Goal: Communication & Community: Answer question/provide support

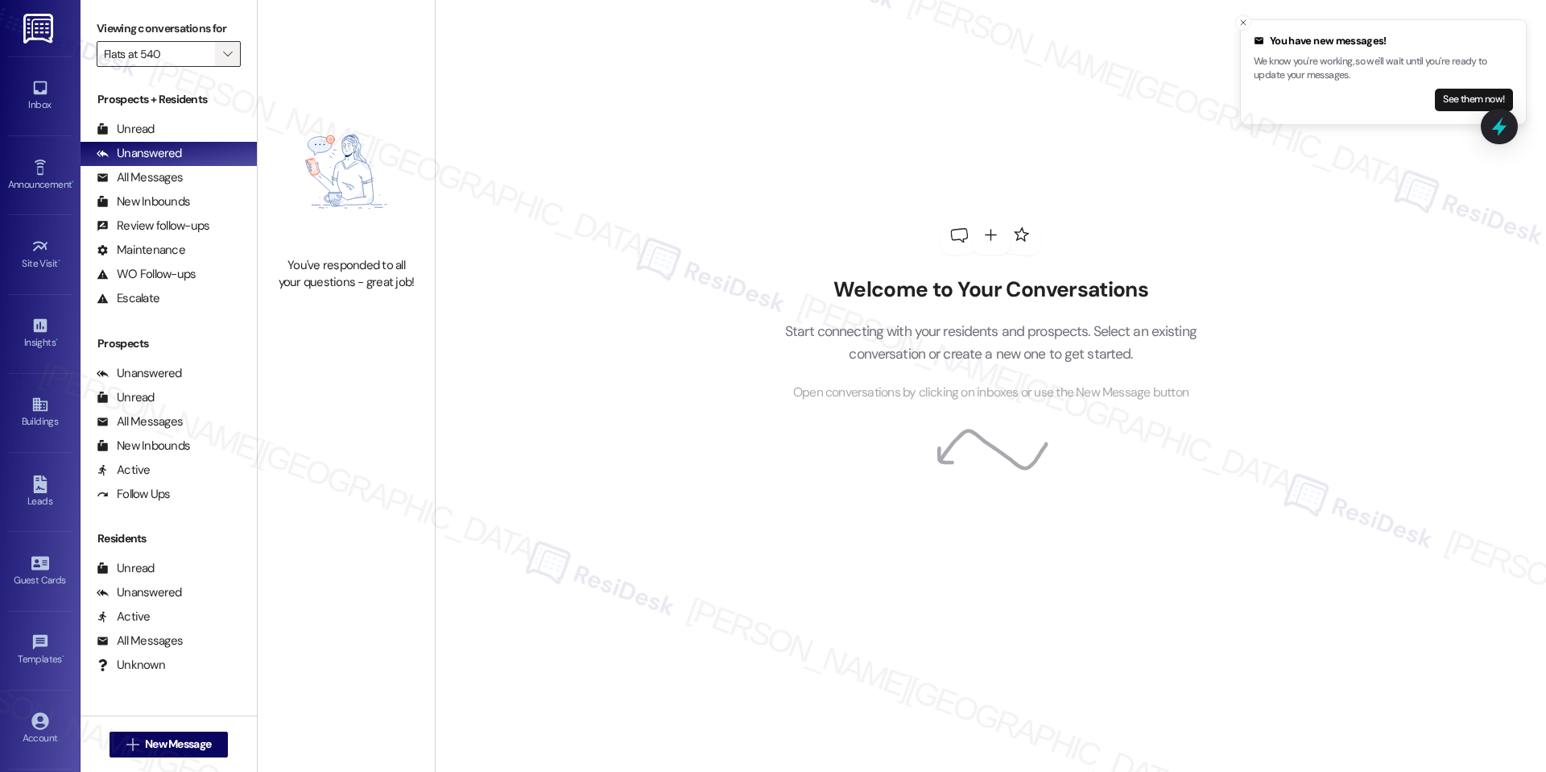
click at [223, 56] on icon "" at bounding box center [227, 54] width 9 height 13
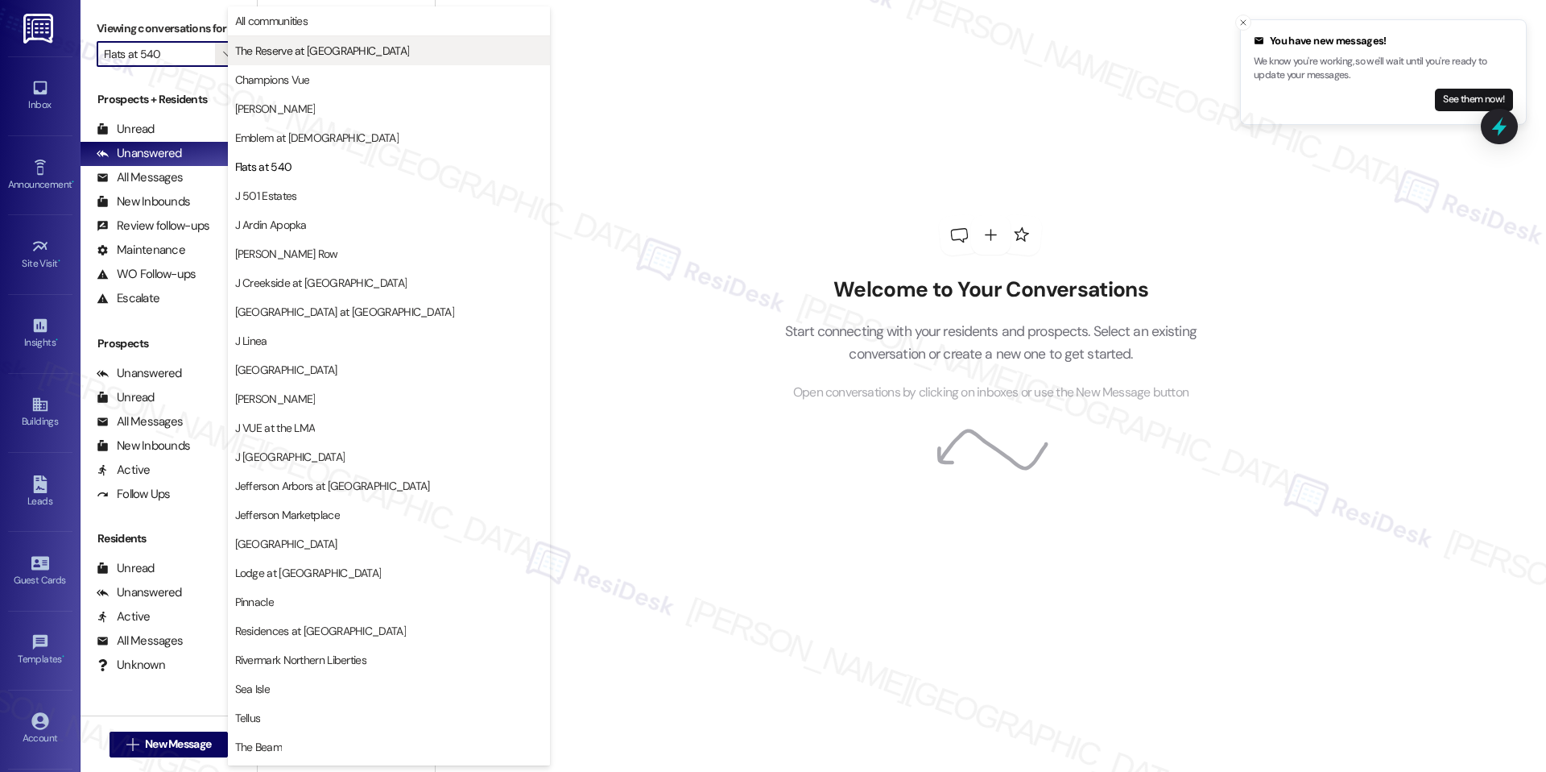
click at [264, 48] on span "The Reserve at [GEOGRAPHIC_DATA]" at bounding box center [322, 51] width 175 height 16
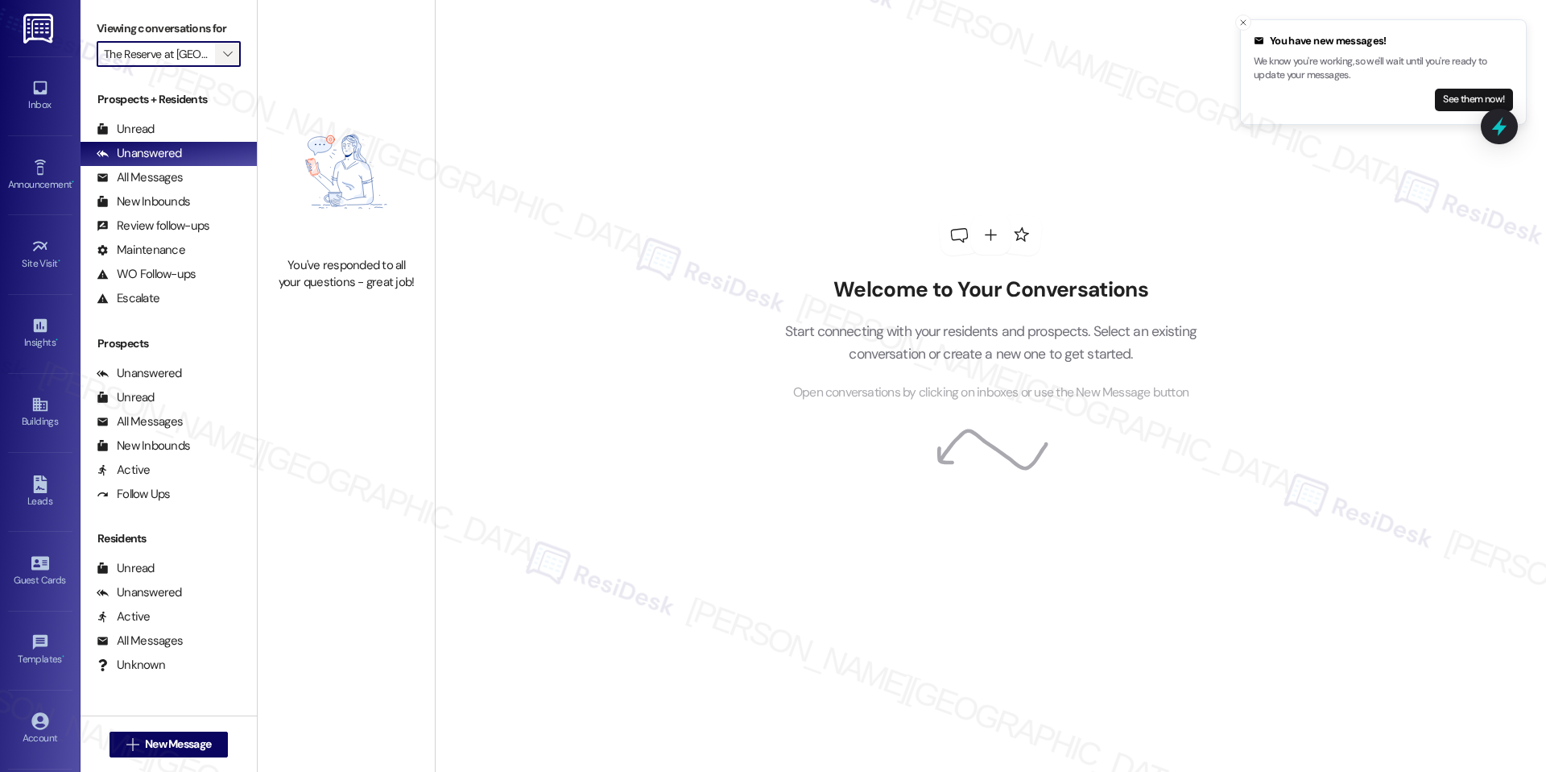
click at [223, 57] on icon "" at bounding box center [227, 54] width 9 height 13
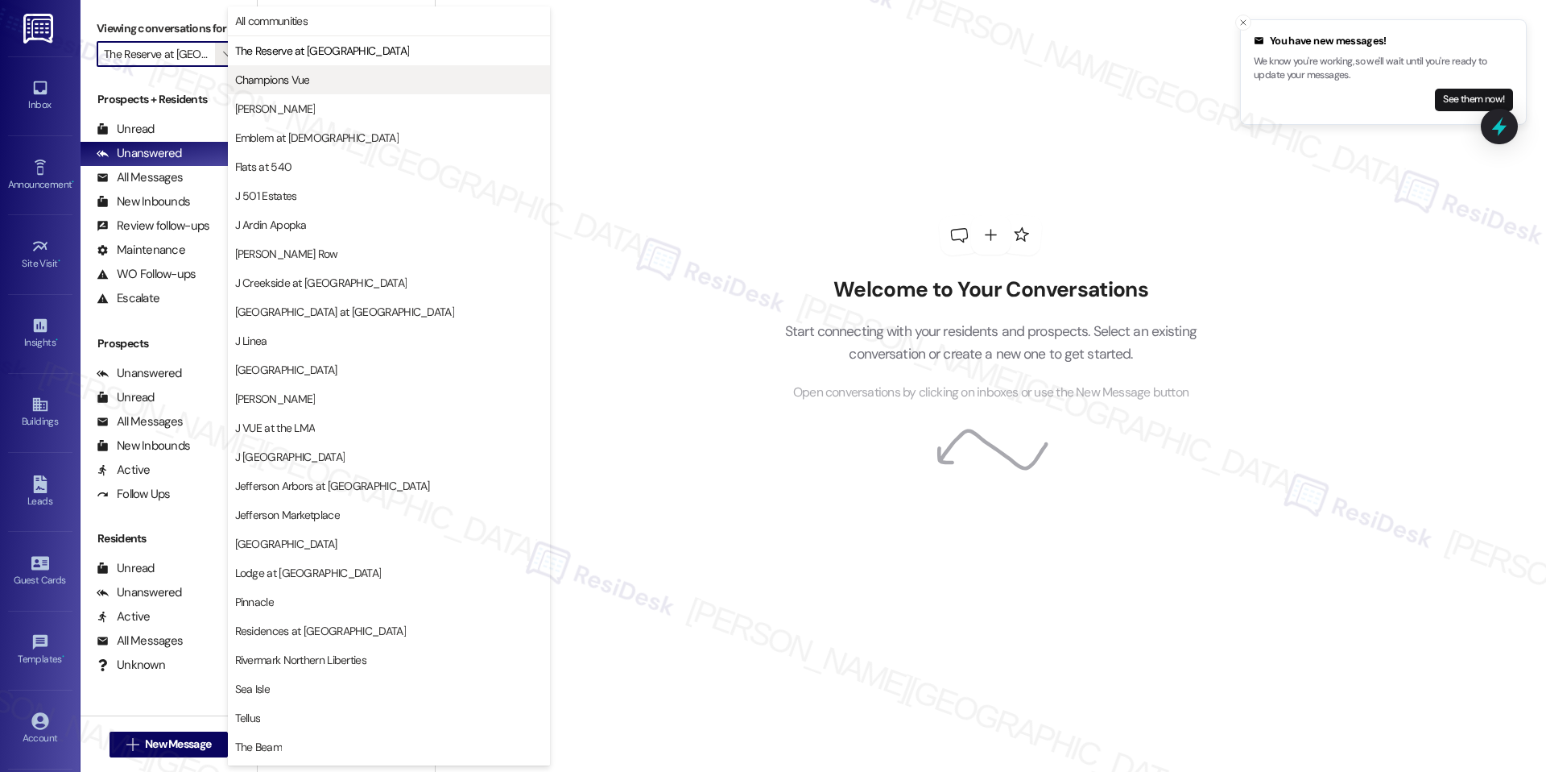
click at [260, 73] on span "Champions Vue" at bounding box center [272, 80] width 75 height 16
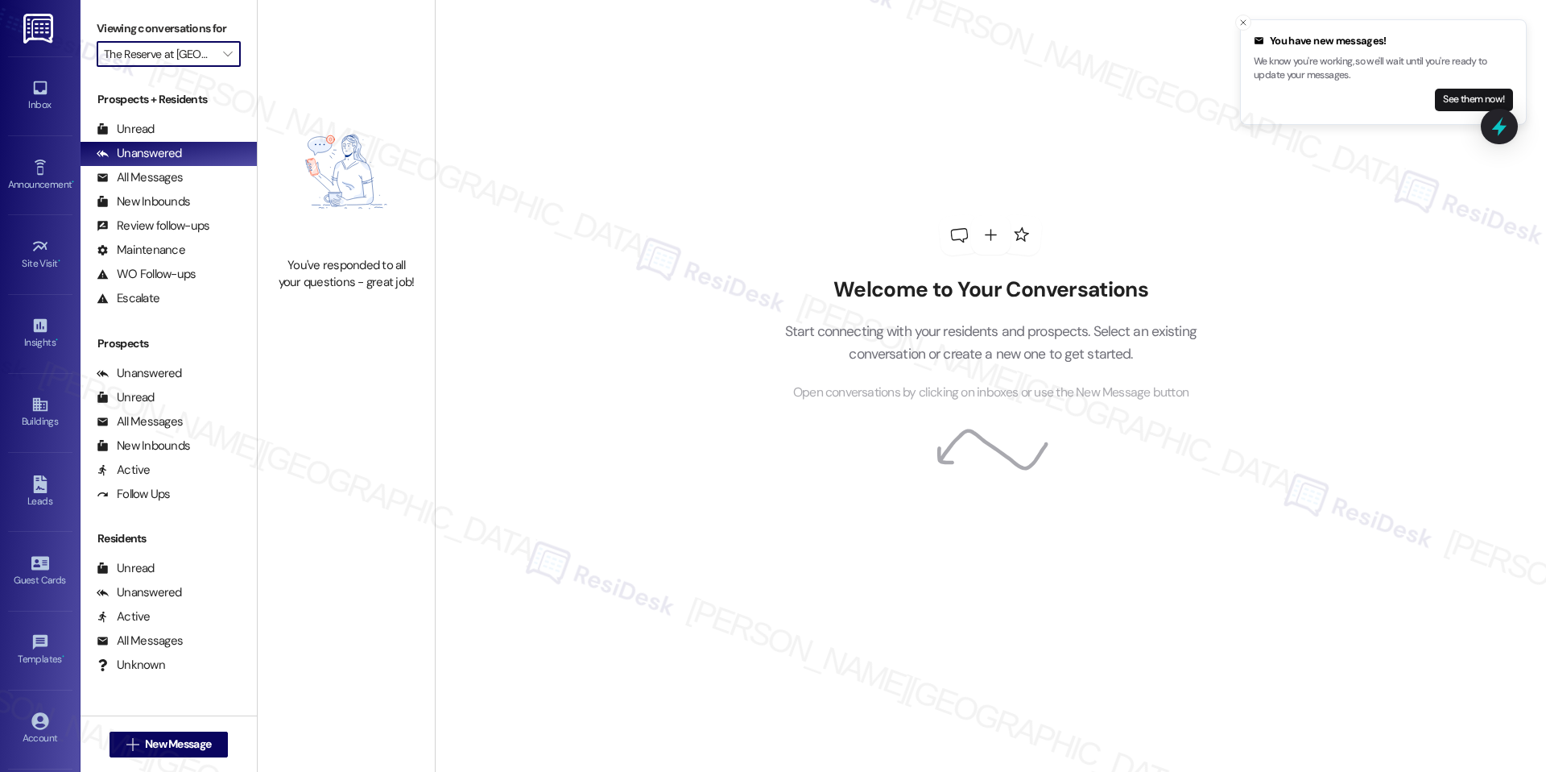
type input "Champions Vue"
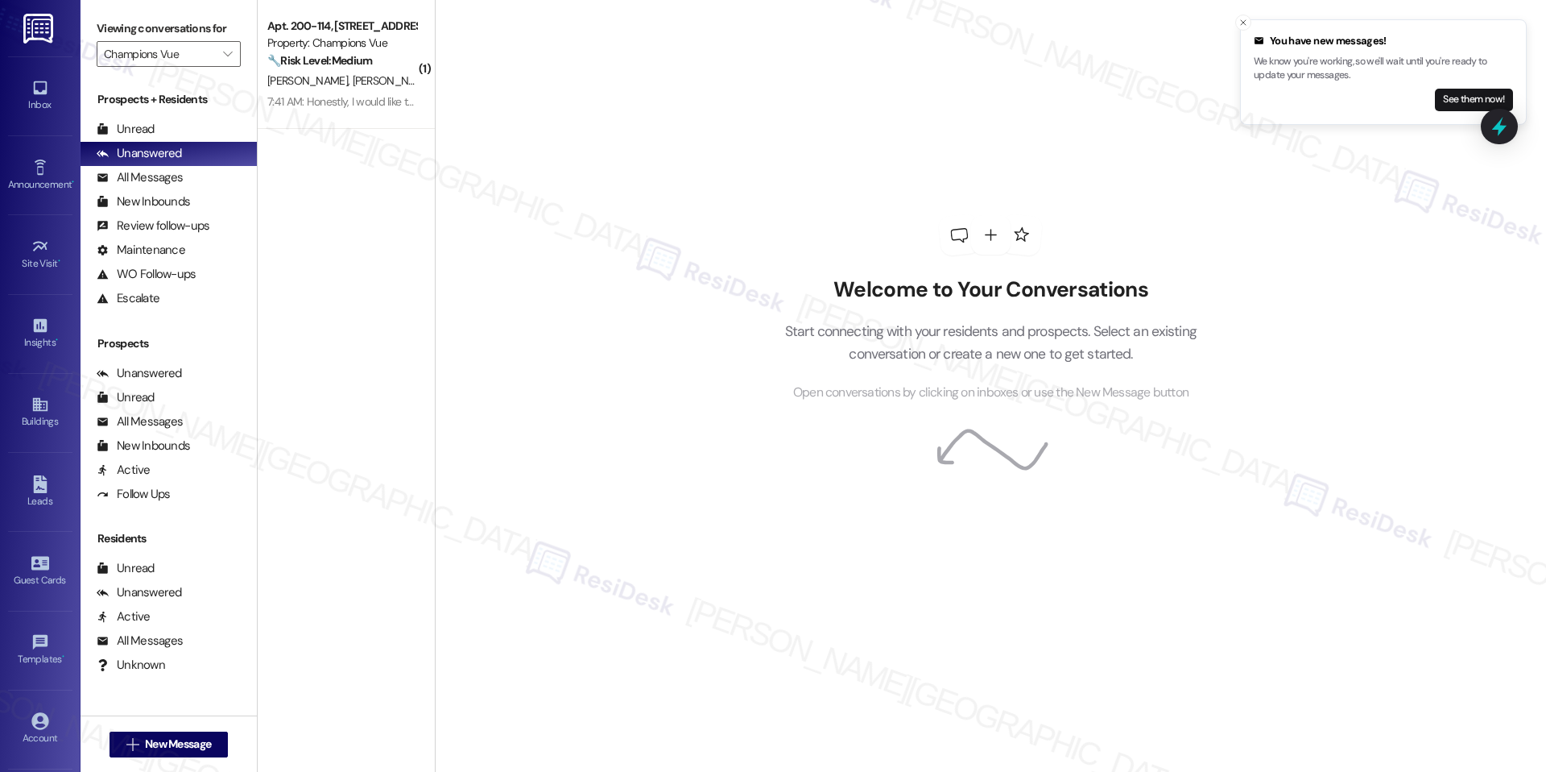
click at [362, 139] on div "( 1 ) Apt. 200-114, 101 Champions Vue Loop Property: Champions Vue 🔧 Risk Level…" at bounding box center [346, 328] width 177 height 657
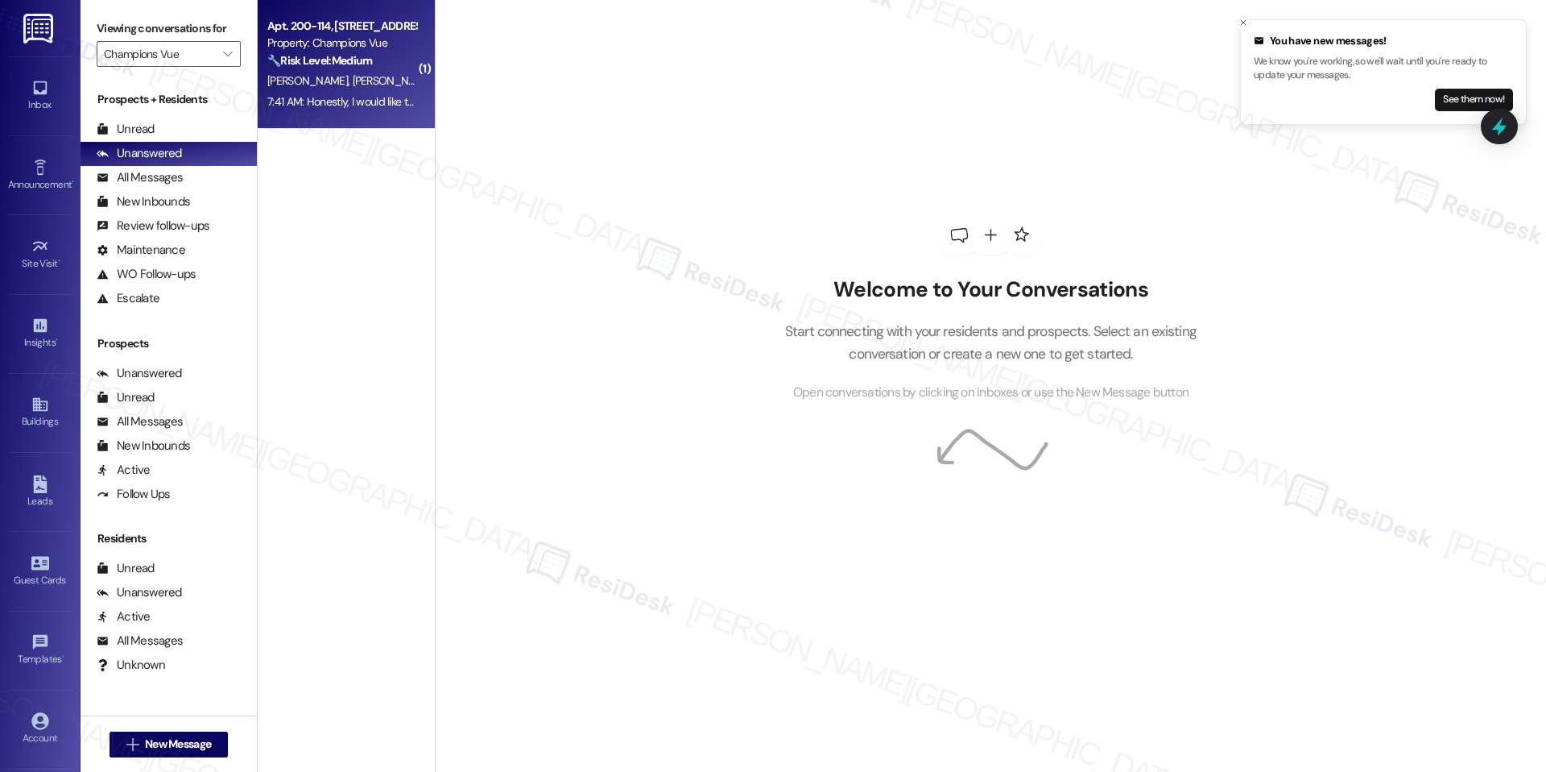
click at [352, 74] on span "[PERSON_NAME]" at bounding box center [392, 80] width 81 height 14
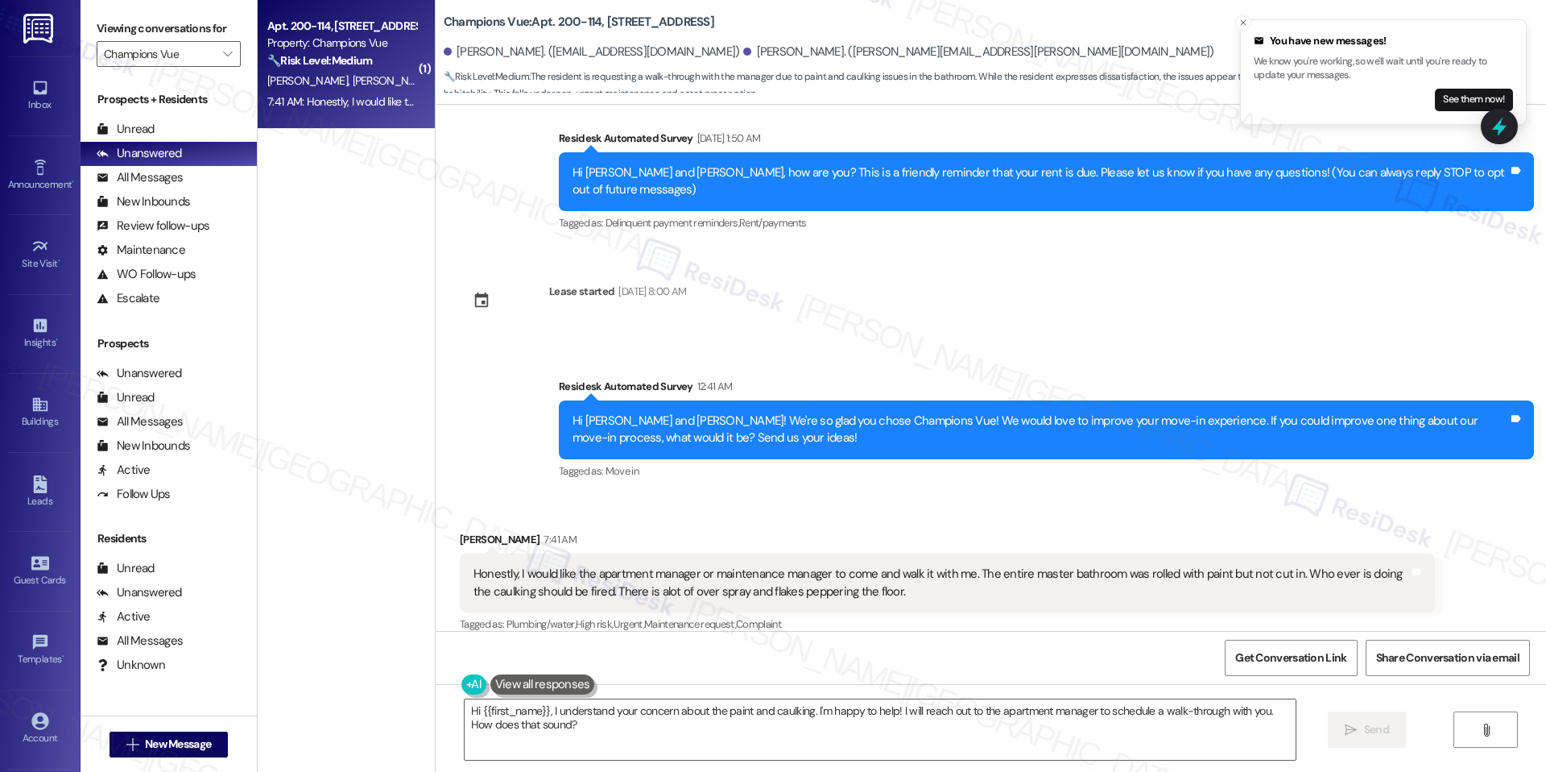
scroll to position [25, 0]
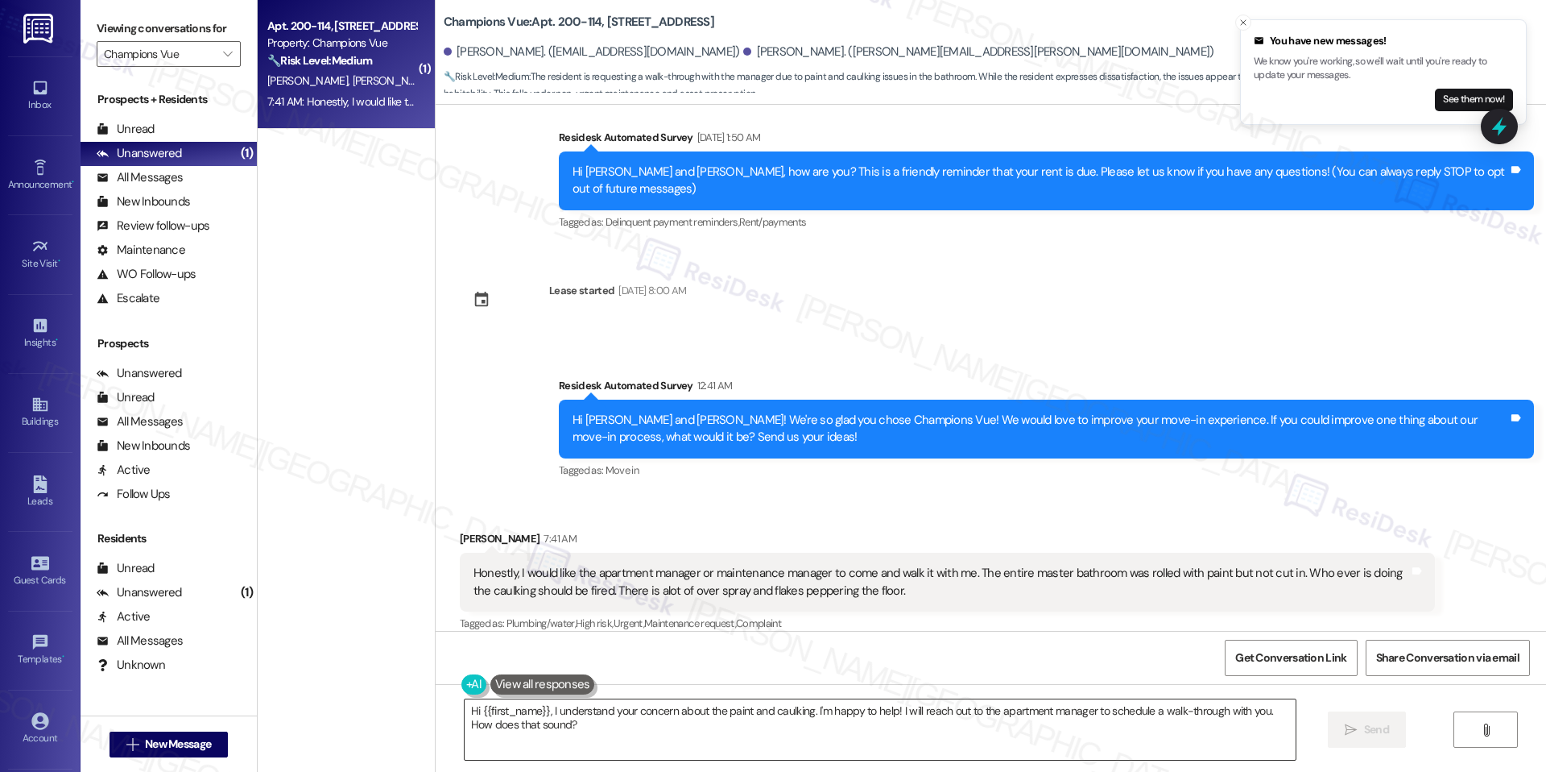
click at [667, 718] on textarea "Hi {{first_name}}, I understand your concern about the paint and caulking. I'm …" at bounding box center [880, 729] width 831 height 60
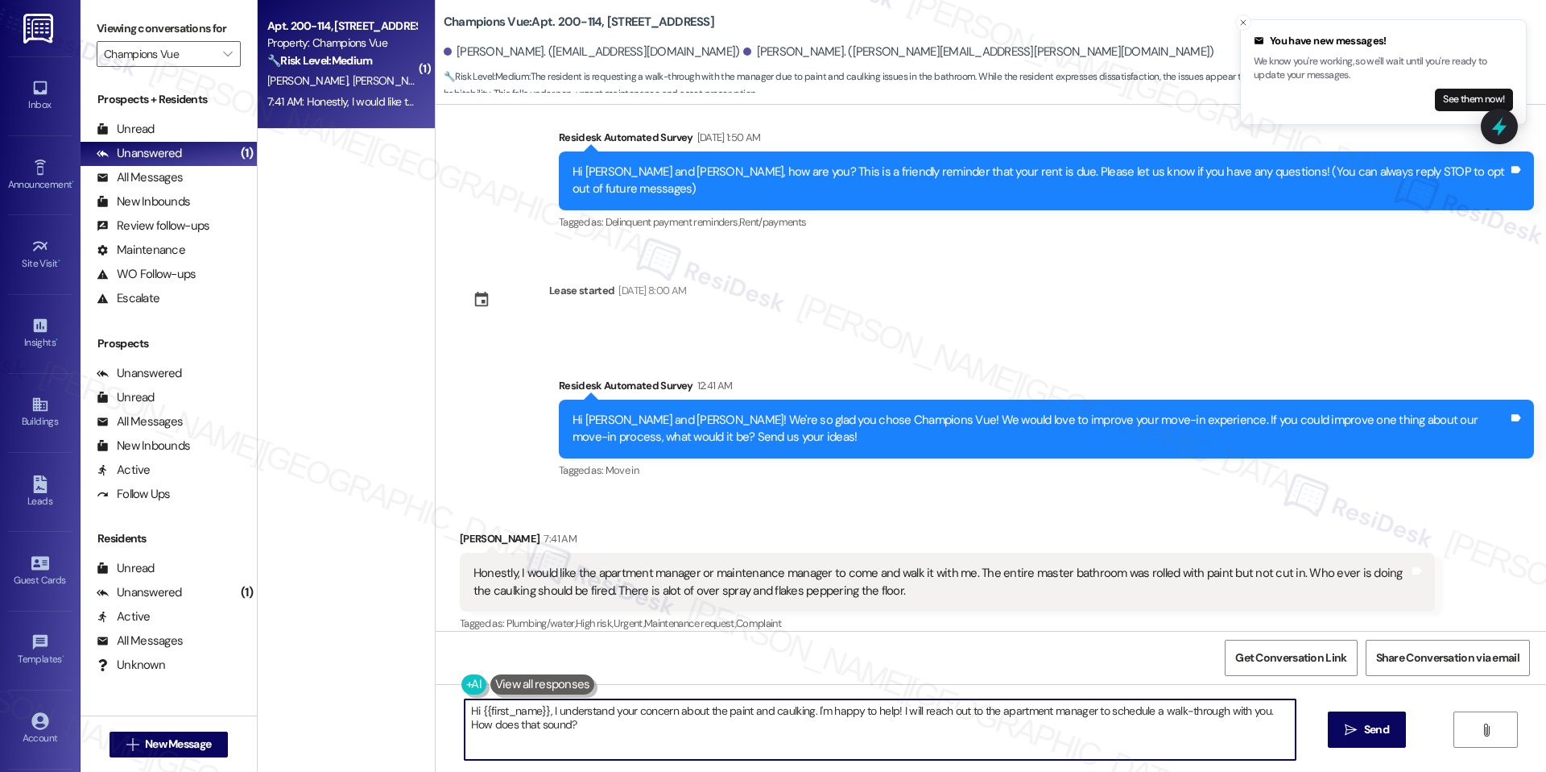
click at [667, 718] on textarea "Hi {{first_name}}, I understand your concern about the paint and caulking. I'm …" at bounding box center [880, 729] width 831 height 60
paste textarea "[PERSON_NAME], thank you for sharing this with me. I’m sorry to hear about the …"
type textarea "Hi [PERSON_NAME], thank you for sharing this with me. I’m sorry to hear about t…"
click at [1339, 718] on button " Send" at bounding box center [1353, 729] width 78 height 36
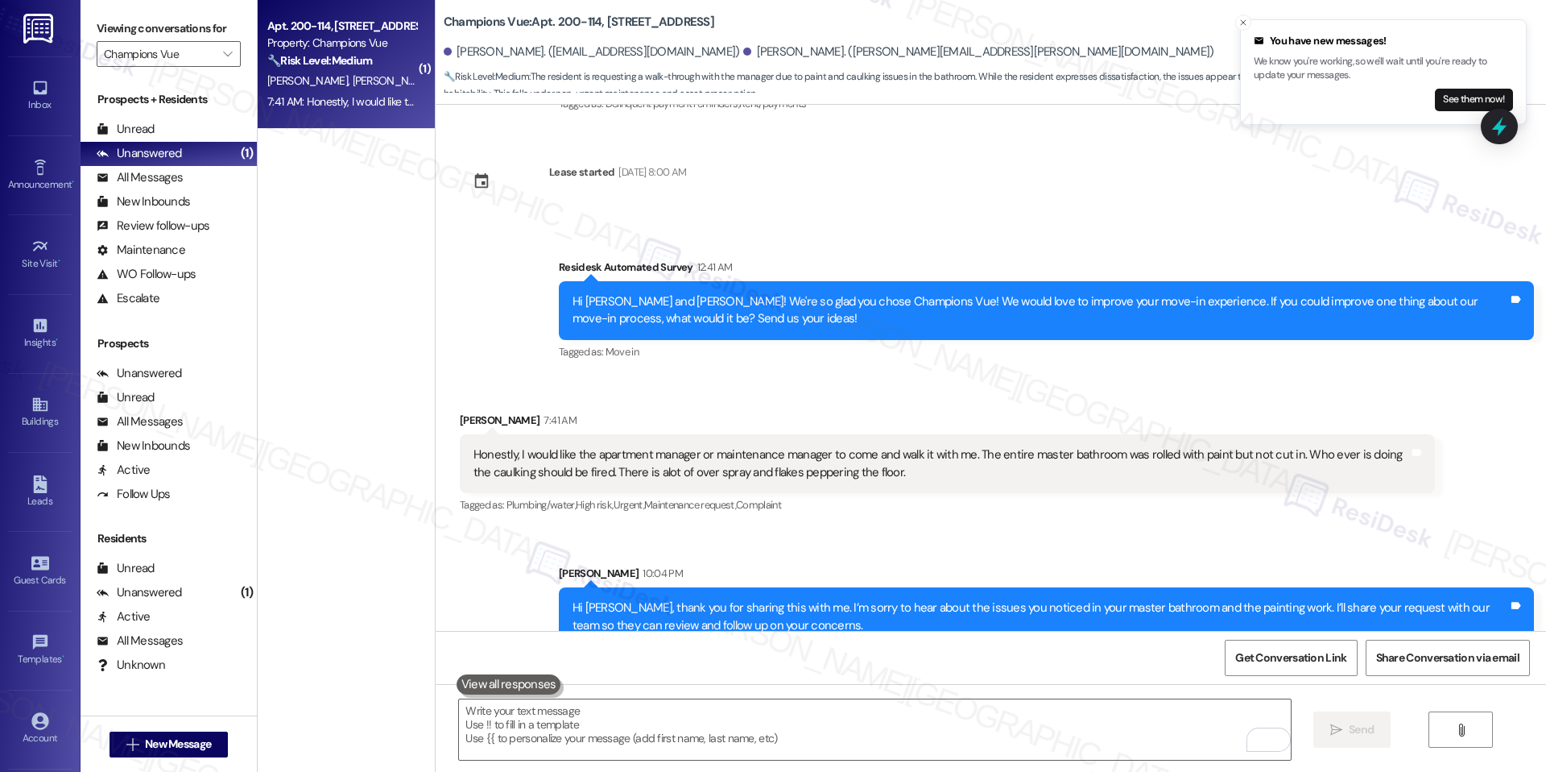
scroll to position [155, 0]
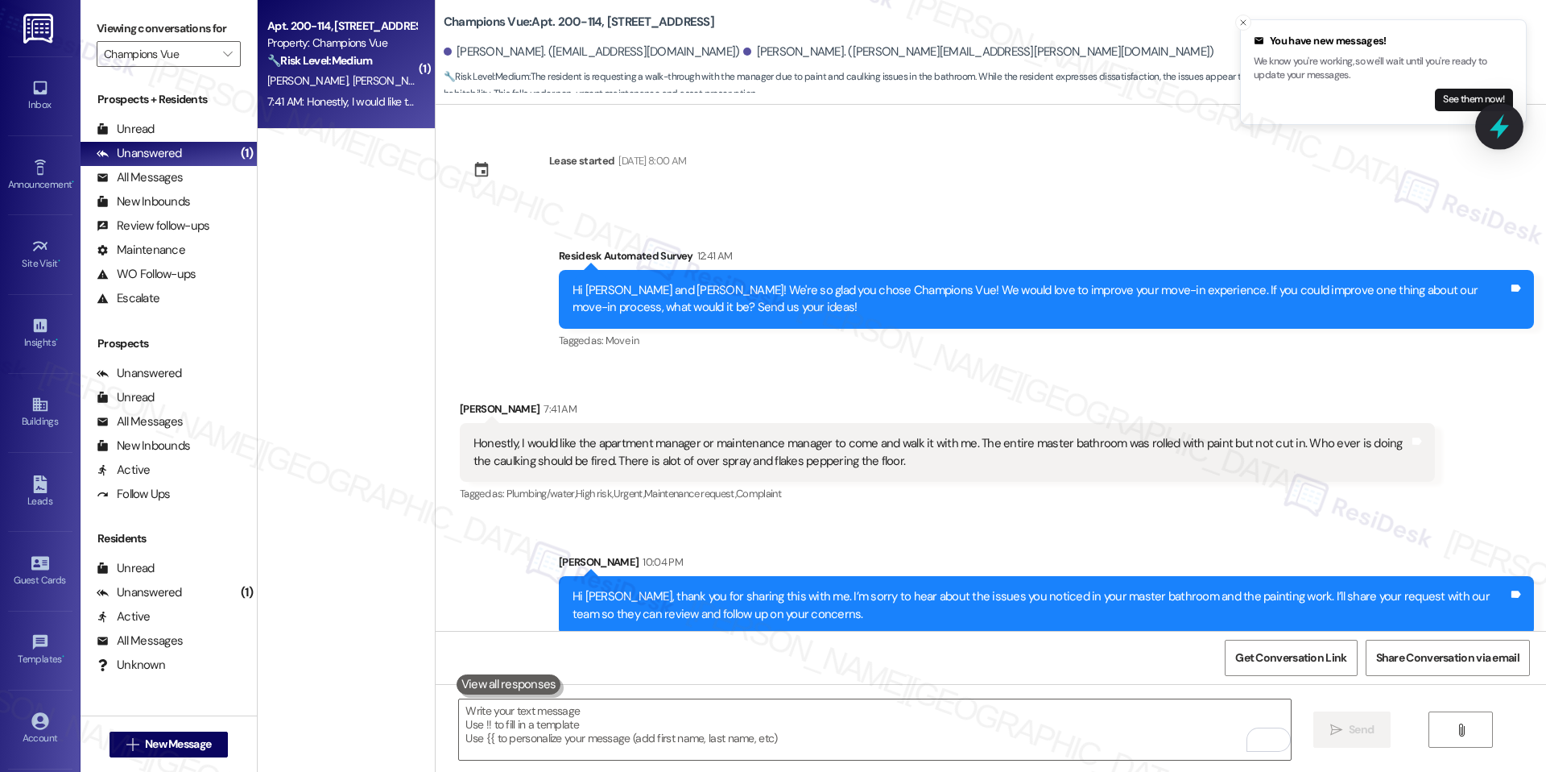
click at [1503, 126] on icon at bounding box center [1499, 126] width 19 height 25
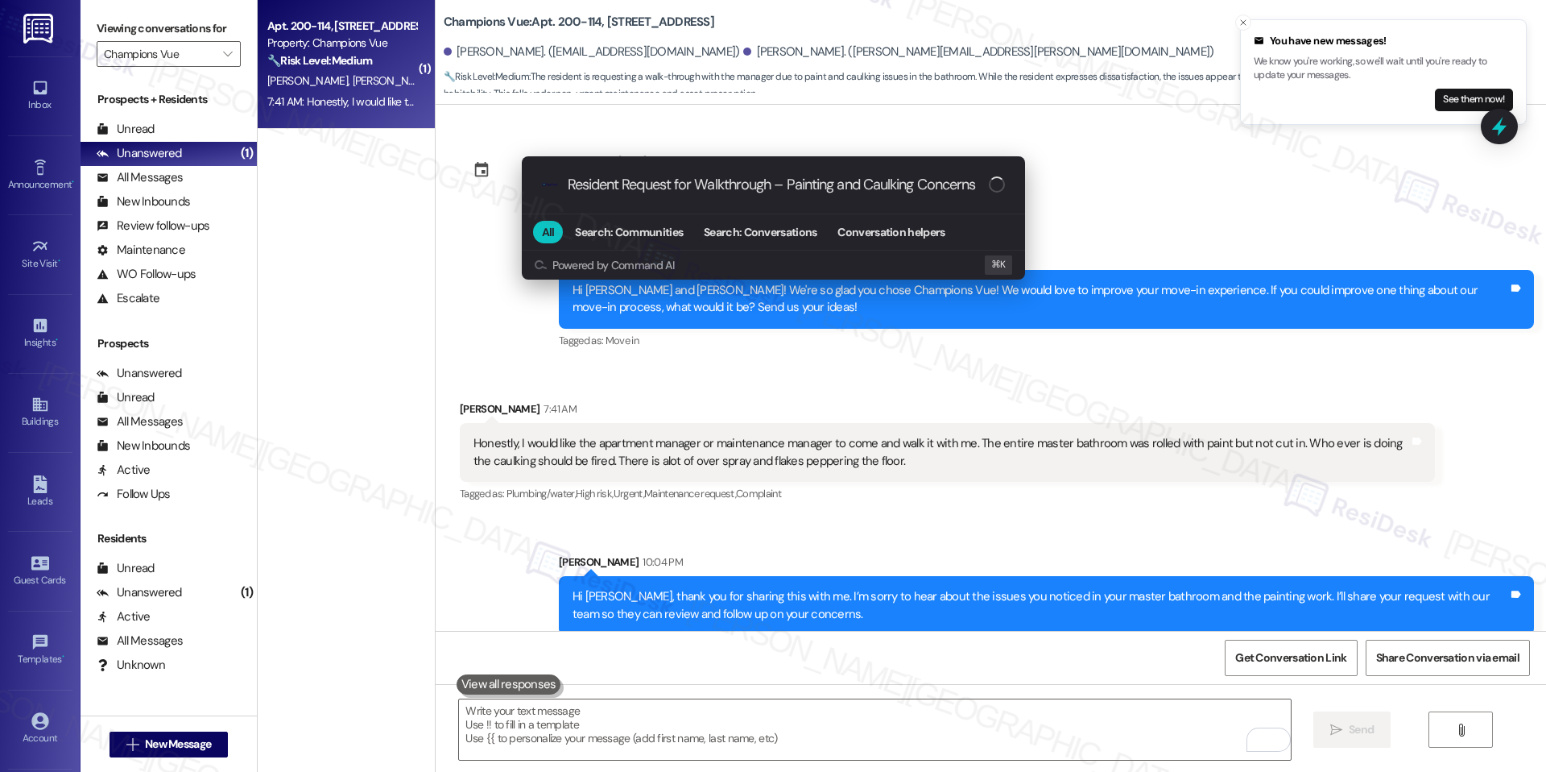
type input "Resident Request for Walkthrough – Painting and Caulking Concerns"
click at [997, 188] on div "progress bar" at bounding box center [997, 184] width 16 height 16
click at [1068, 176] on div ".cls-1{fill:#0a055f;}.cls-2{fill:#0cc4c4;} resideskLogoBlueOrange Resident Requ…" at bounding box center [773, 386] width 1546 height 772
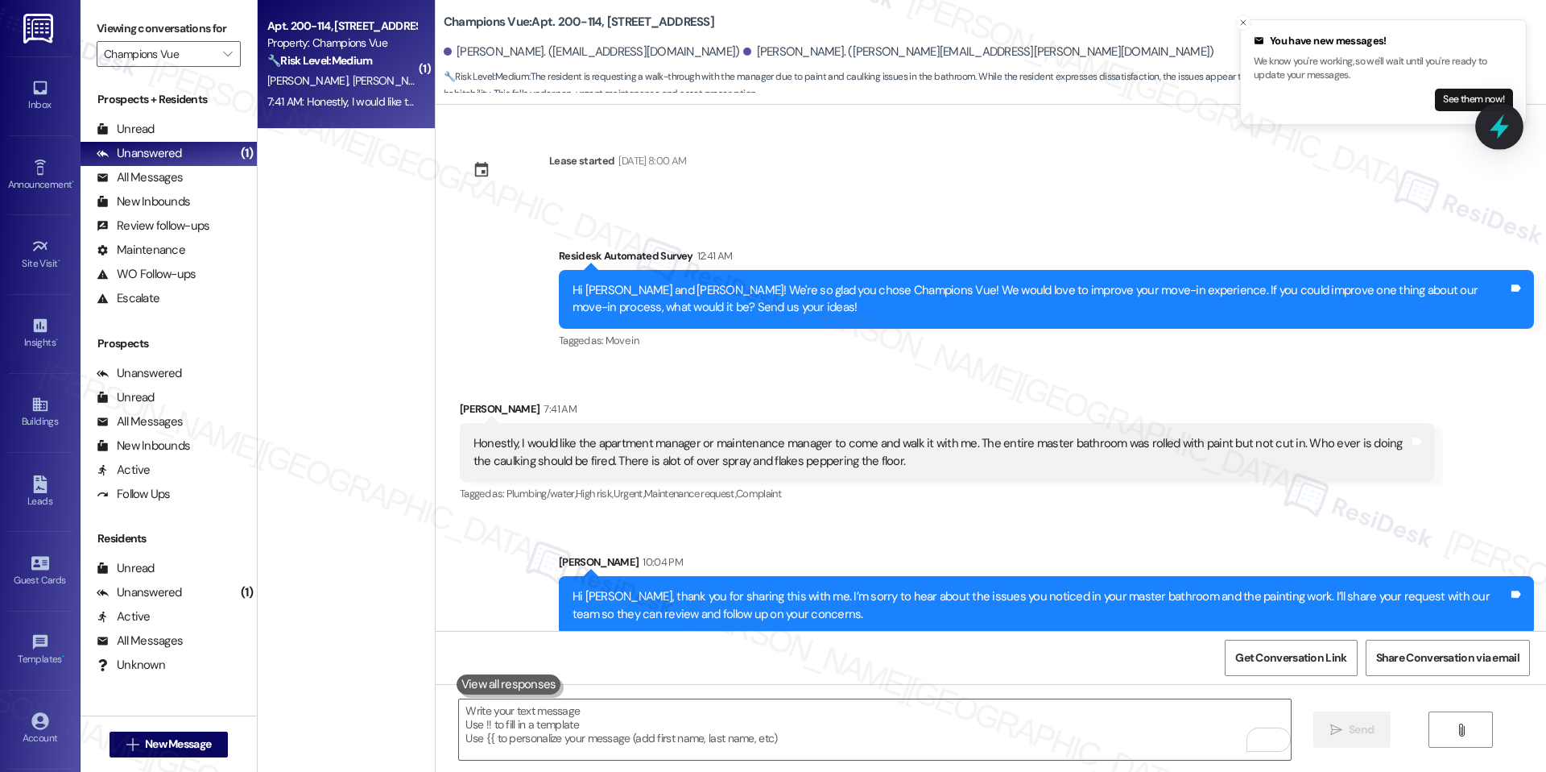
click at [1507, 137] on icon at bounding box center [1499, 126] width 27 height 27
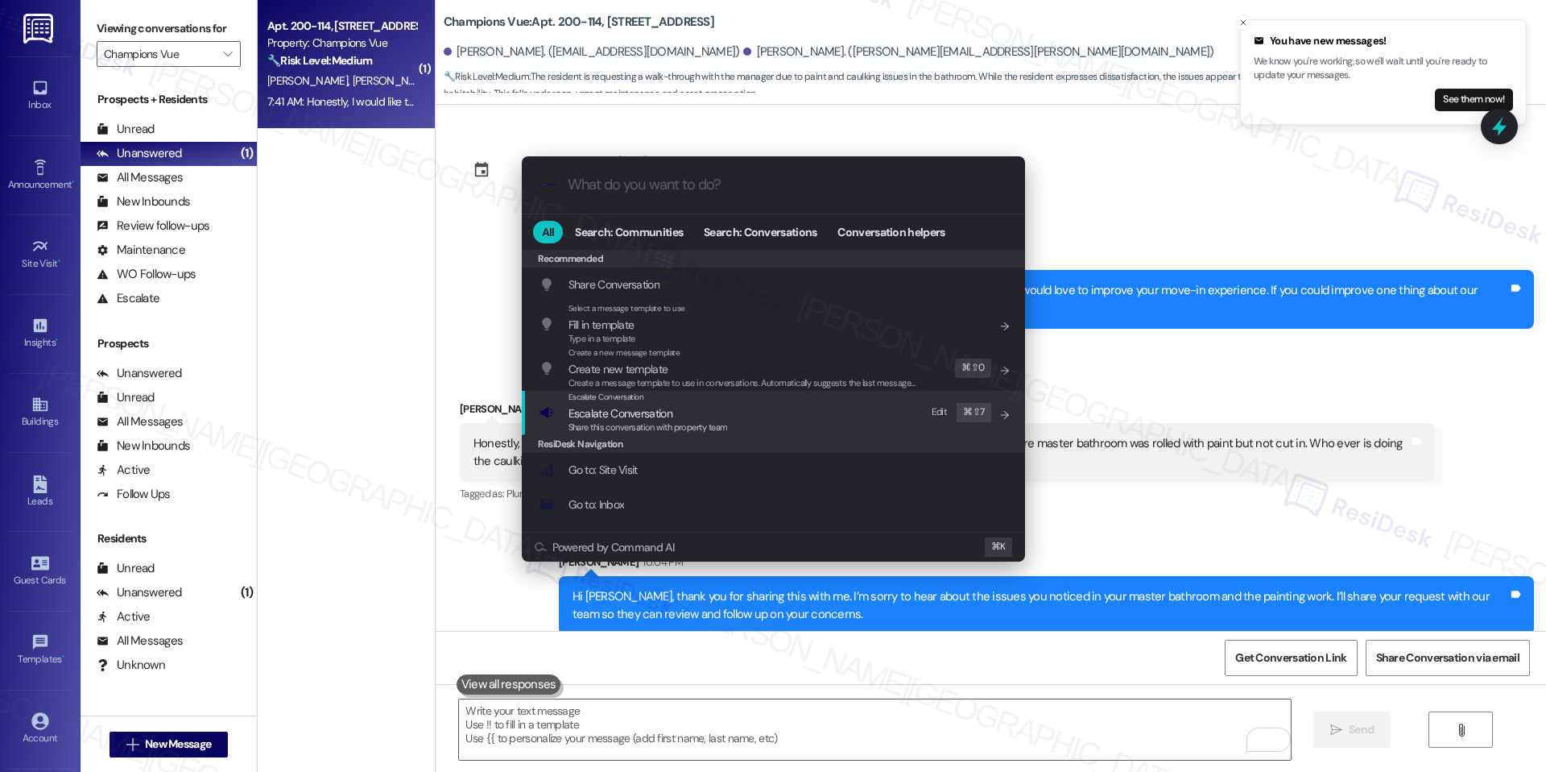
click at [681, 428] on span "Share this conversation with property team" at bounding box center [648, 426] width 159 height 11
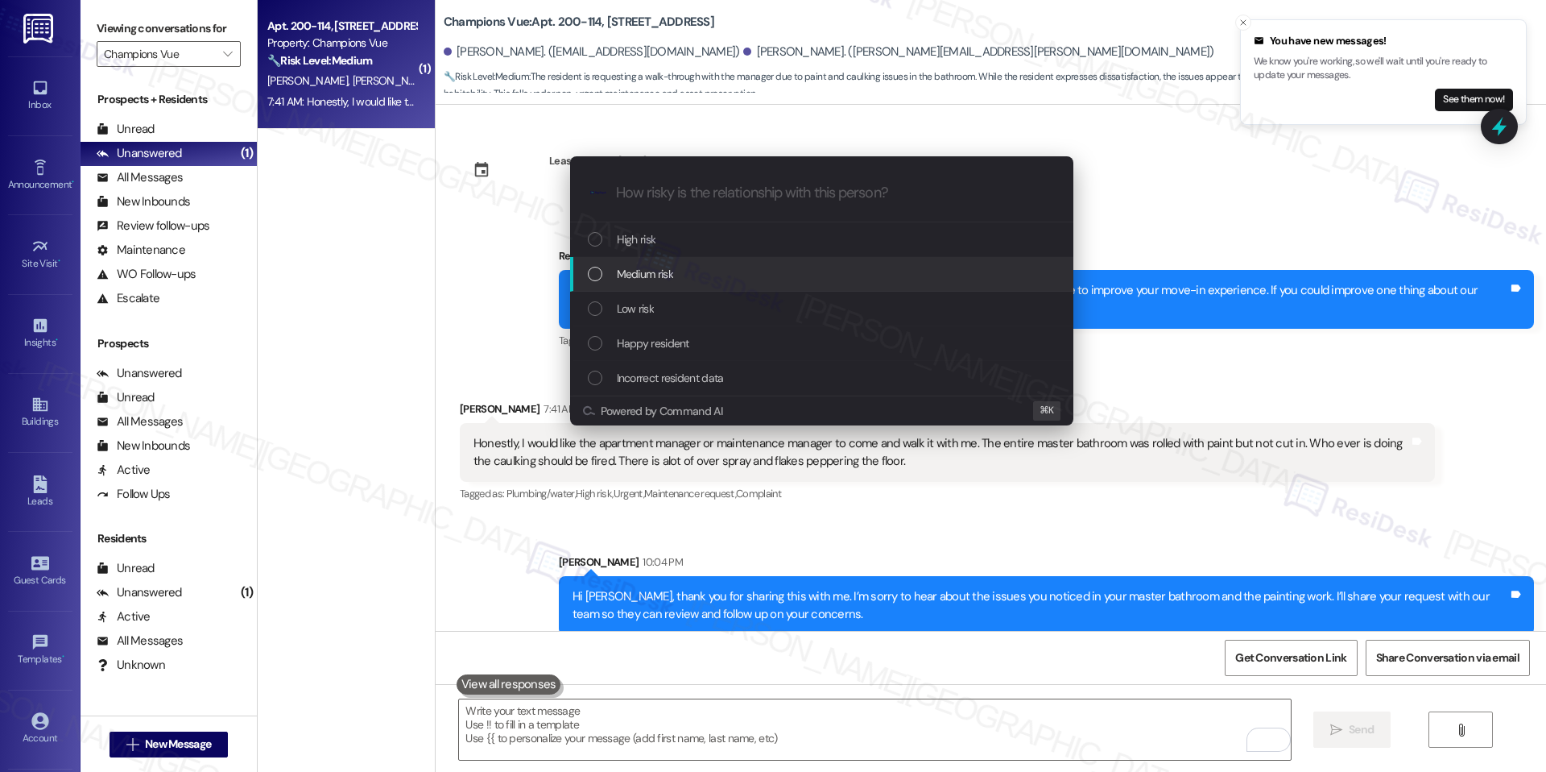
click at [684, 279] on div "Medium risk" at bounding box center [823, 274] width 471 height 18
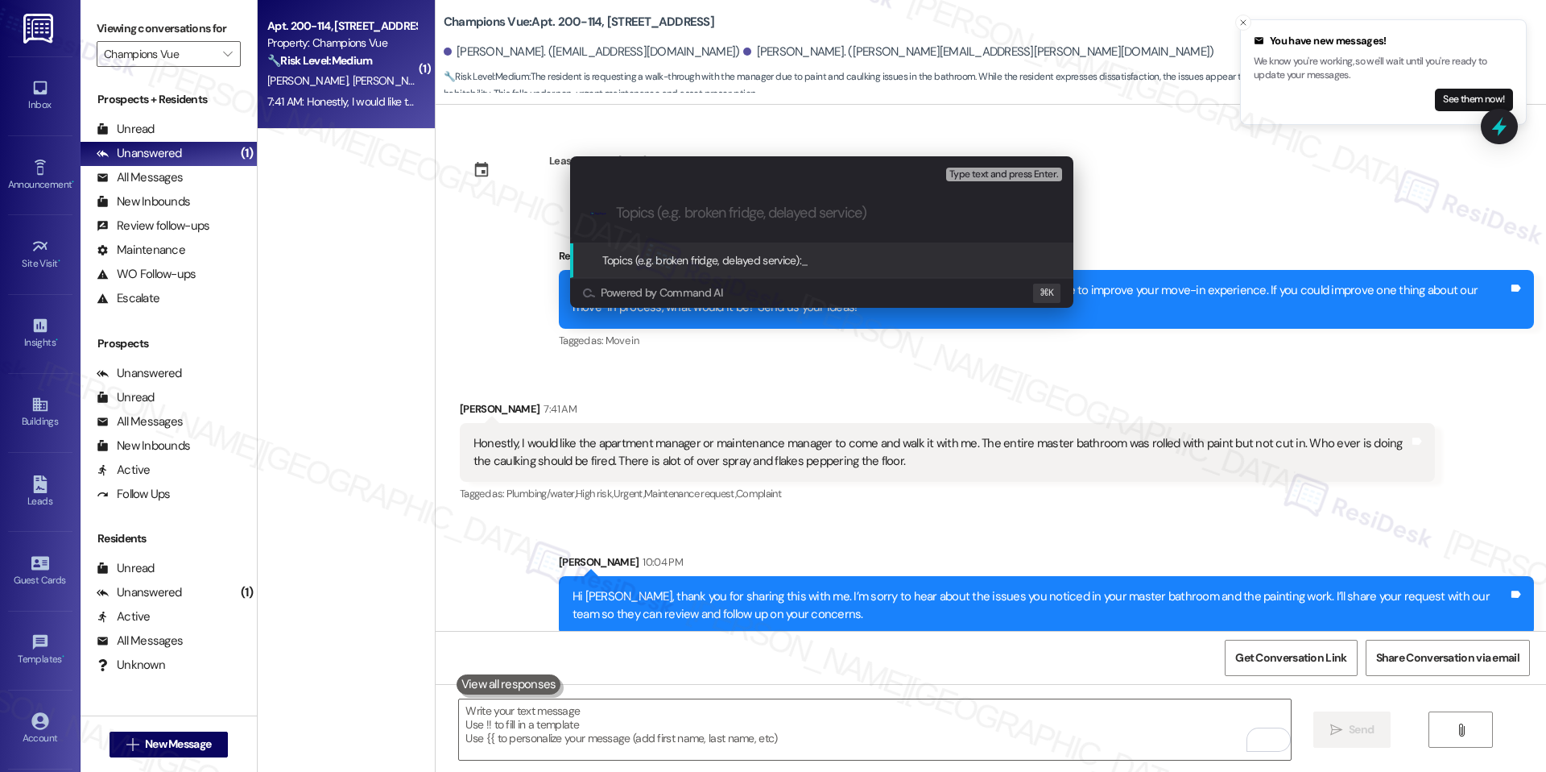
paste input "Resident Request for Walkthrough – Painting and Caulking Concerns"
type input "Resident Request for Walkthrough – Painting and Caulking Concerns"
click at [899, 260] on span "Resident Request for Walkthrough – Painting and Caulking Concerns" at bounding box center [961, 260] width 320 height 14
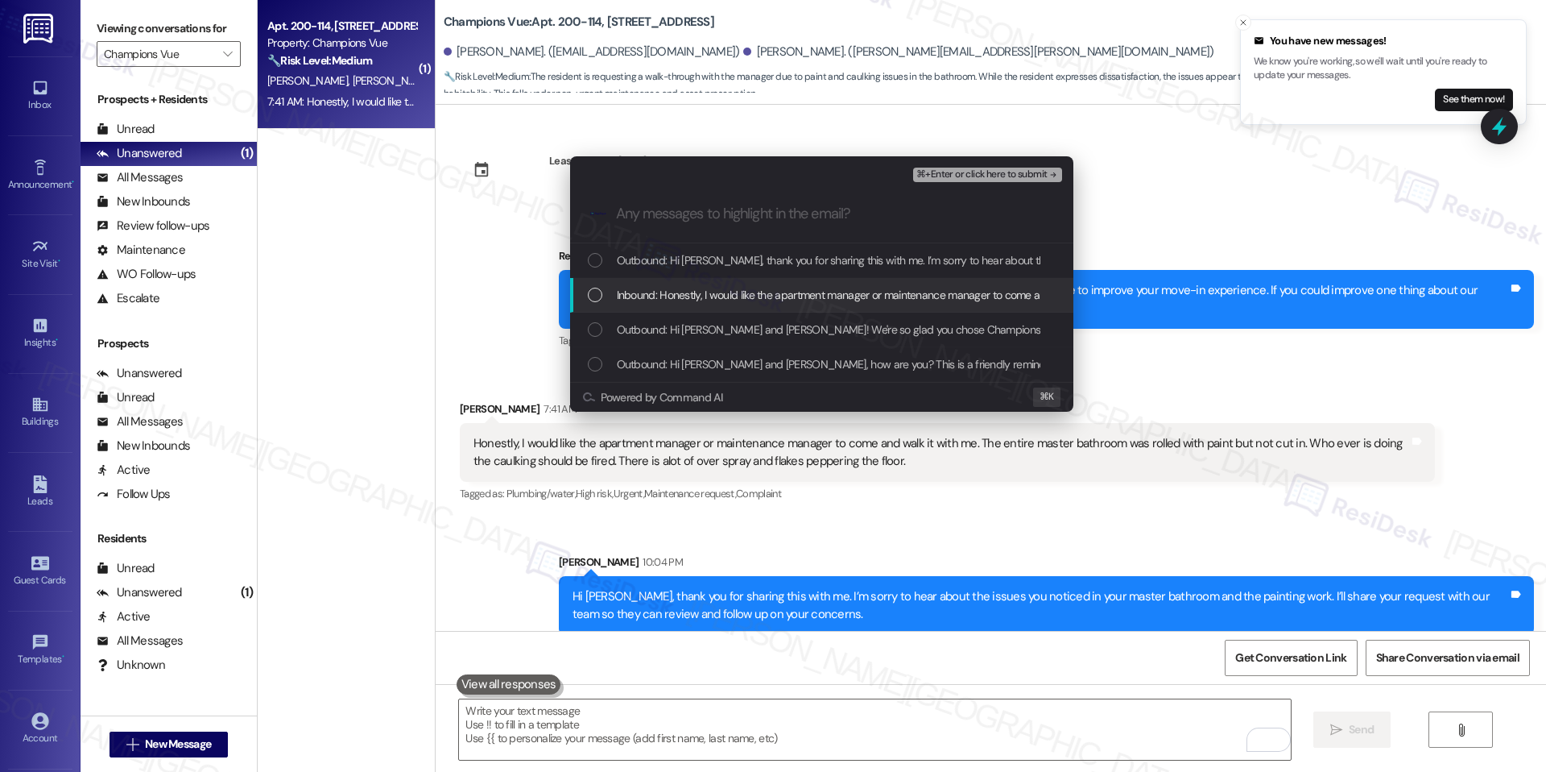
click at [848, 300] on span "Inbound: Honestly, I would like the apartment manager or maintenance manager to…" at bounding box center [1265, 295] width 1296 height 18
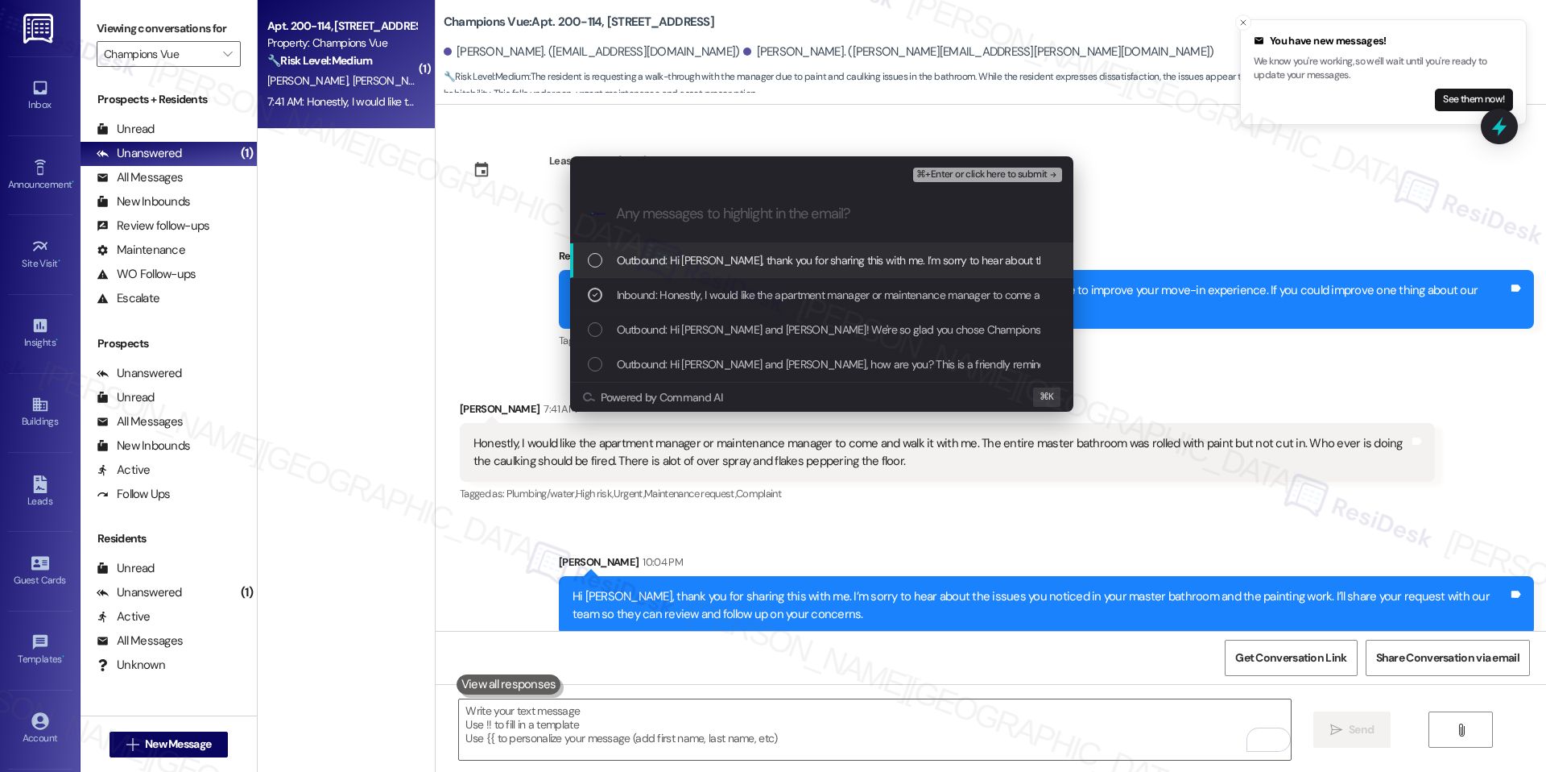
click at [1011, 176] on span "⌘+Enter or click here to submit" at bounding box center [982, 174] width 130 height 11
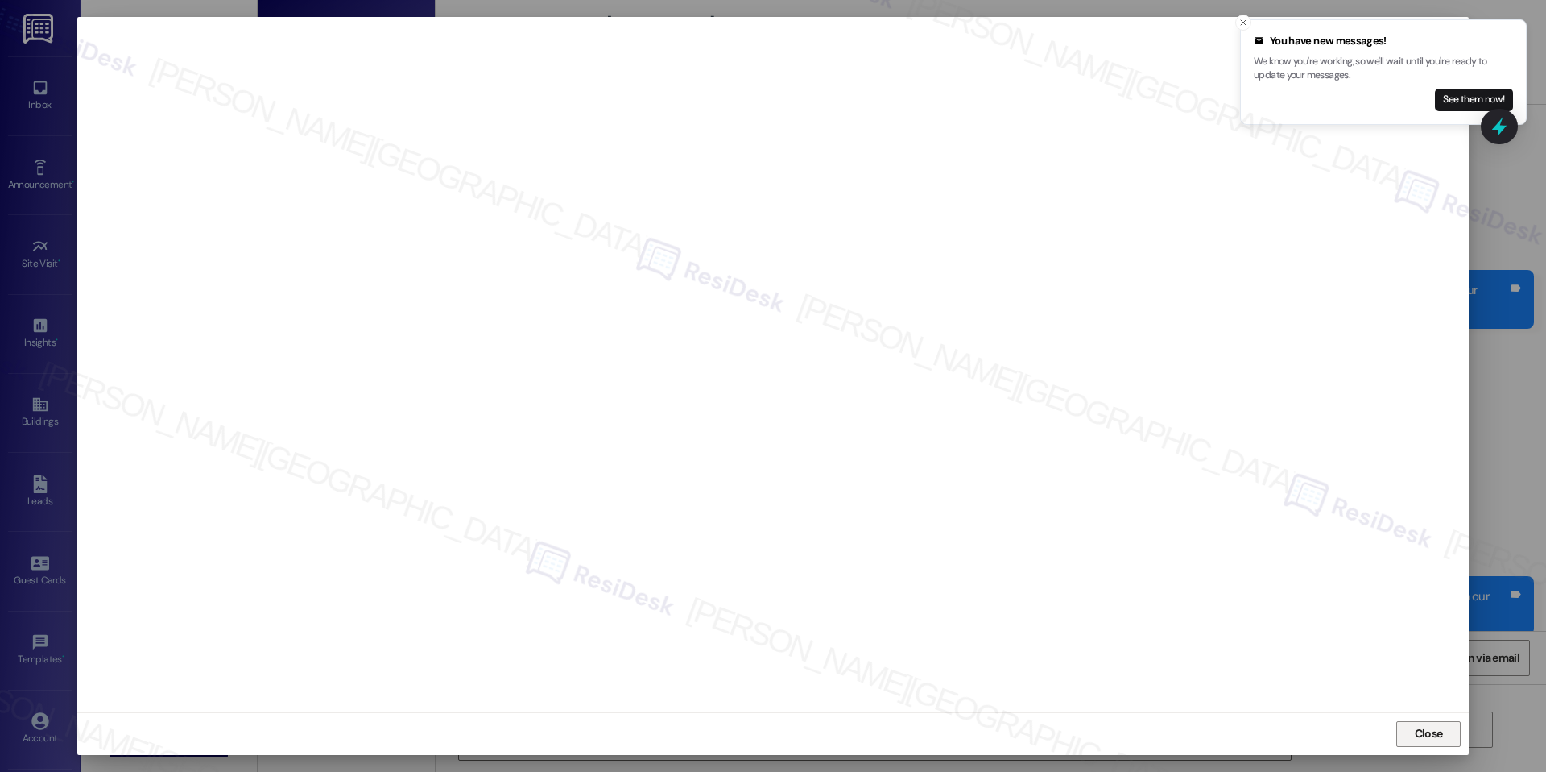
click at [1434, 731] on span "Close" at bounding box center [1429, 733] width 28 height 17
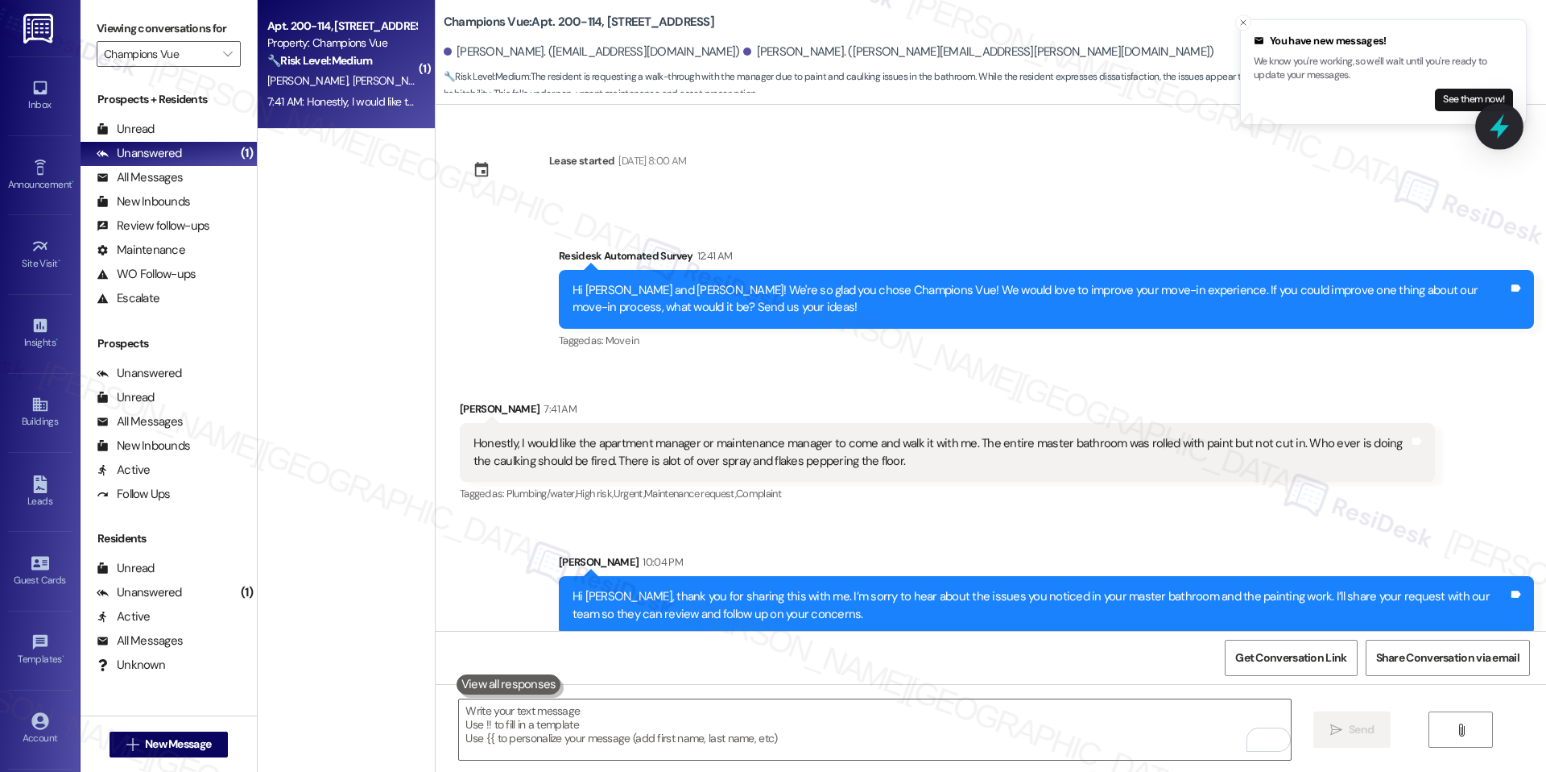
click at [1492, 127] on icon at bounding box center [1499, 126] width 27 height 27
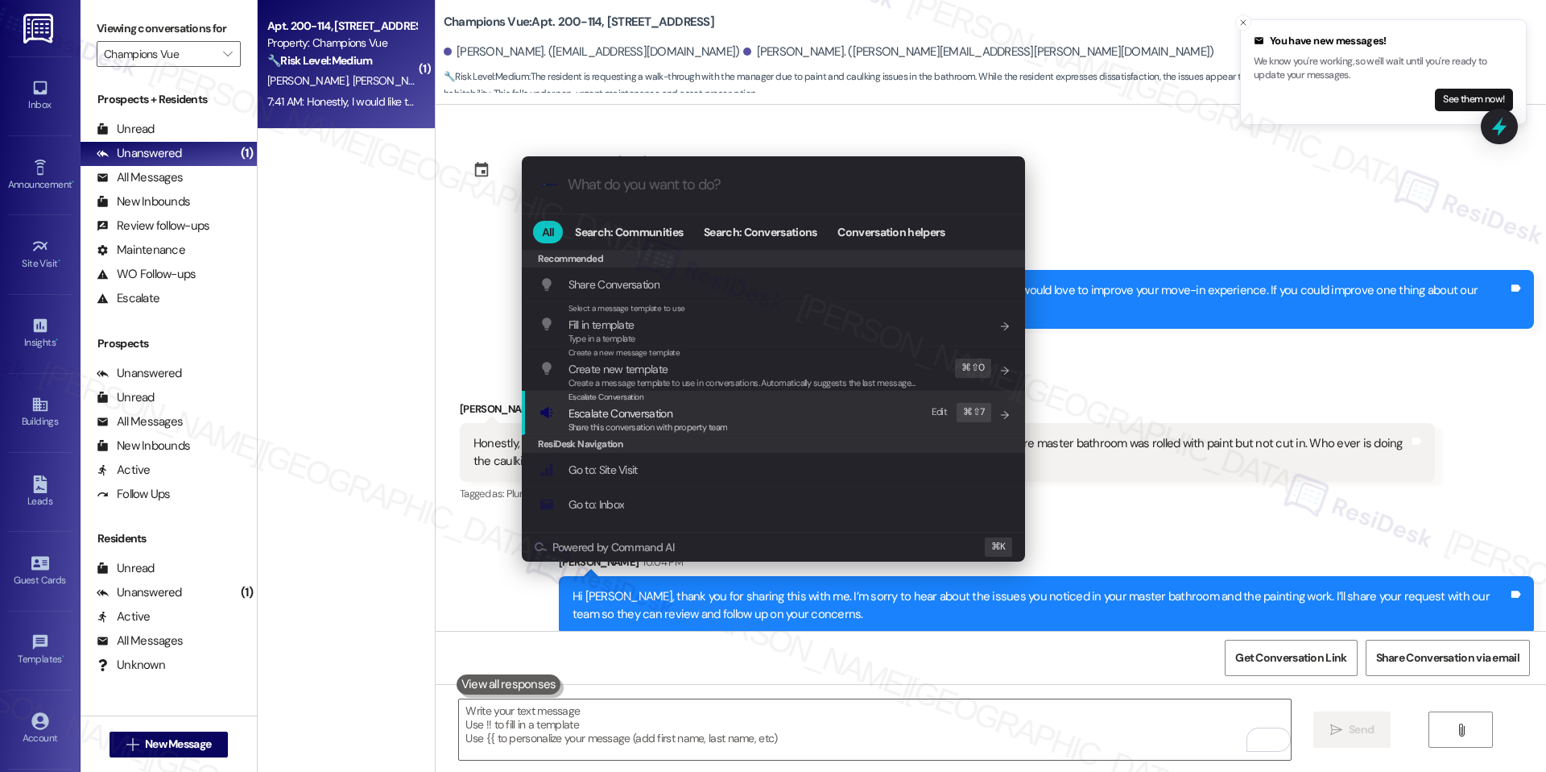
click at [863, 414] on div "Escalate Conversation Escalate Conversation Share this conversation with proper…" at bounding box center [775, 412] width 471 height 43
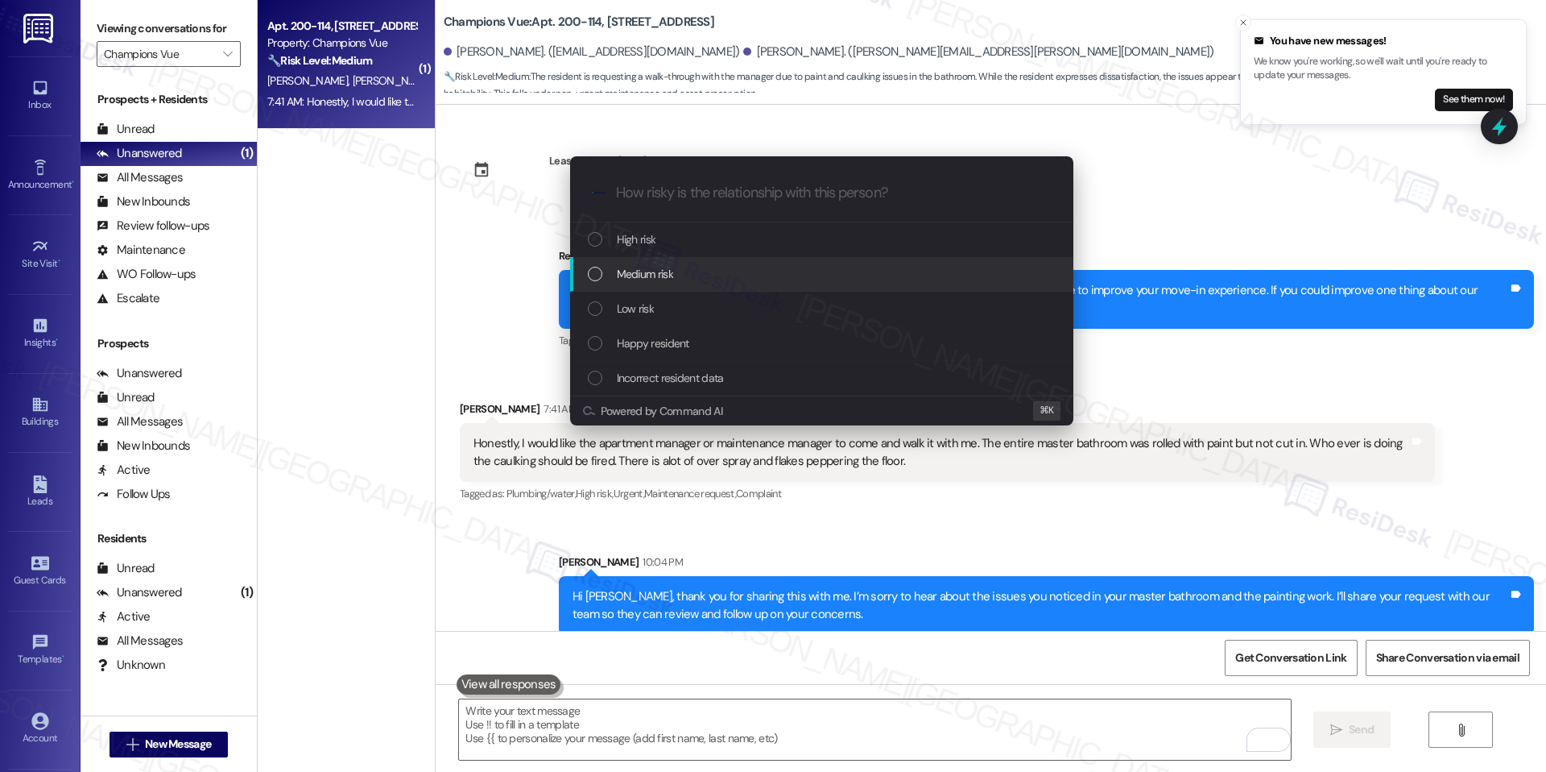
click at [710, 281] on div "Medium risk" at bounding box center [823, 274] width 471 height 18
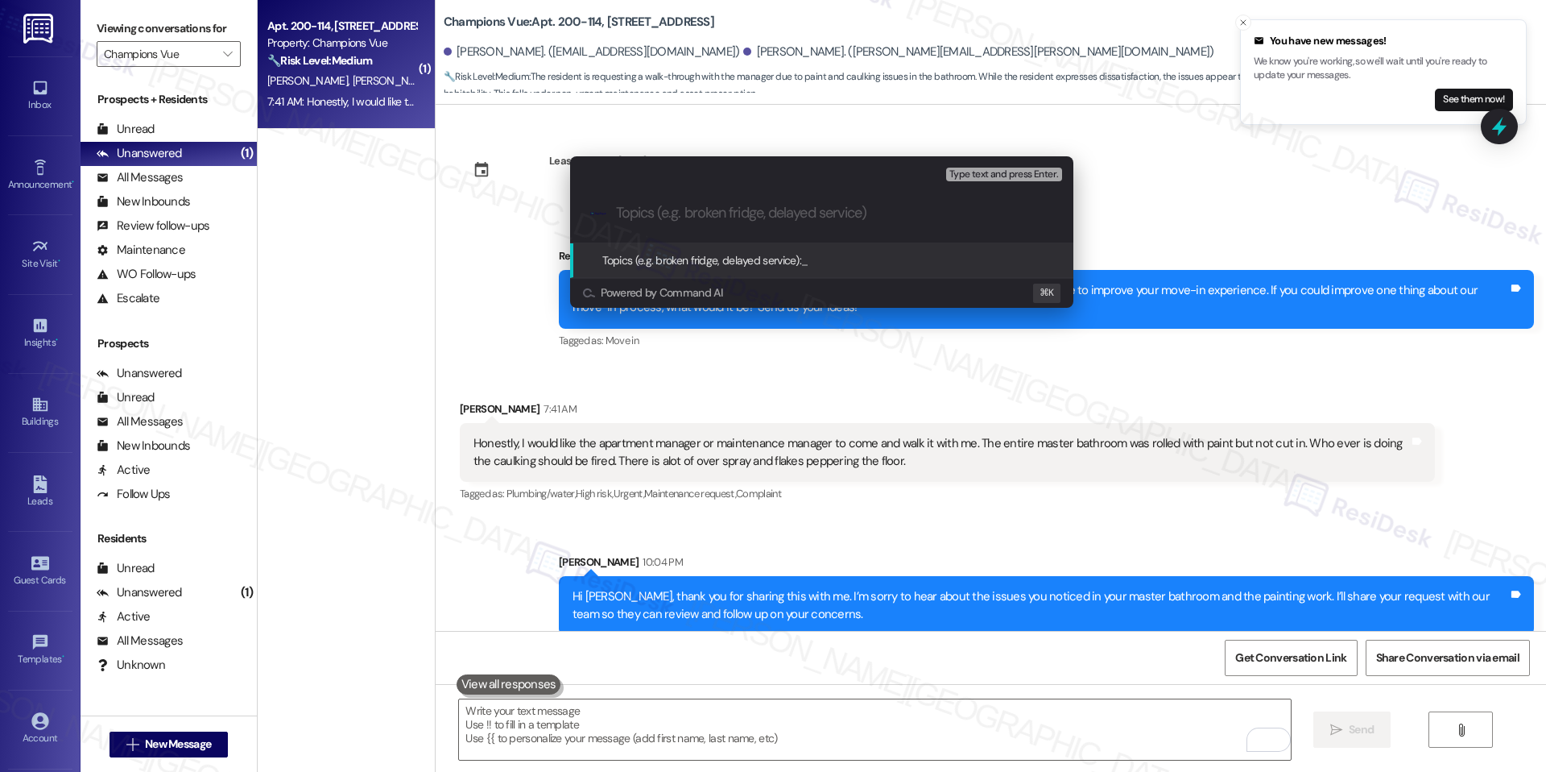
paste input "Resident Request for Walkthrough – Painting and Caulking Concerns"
type input "Resident Request for Walkthrough – Painting and Caulking Concerns"
click at [848, 262] on span "Resident Request for Walkthrough – Painting and Caulking Concerns" at bounding box center [961, 260] width 320 height 14
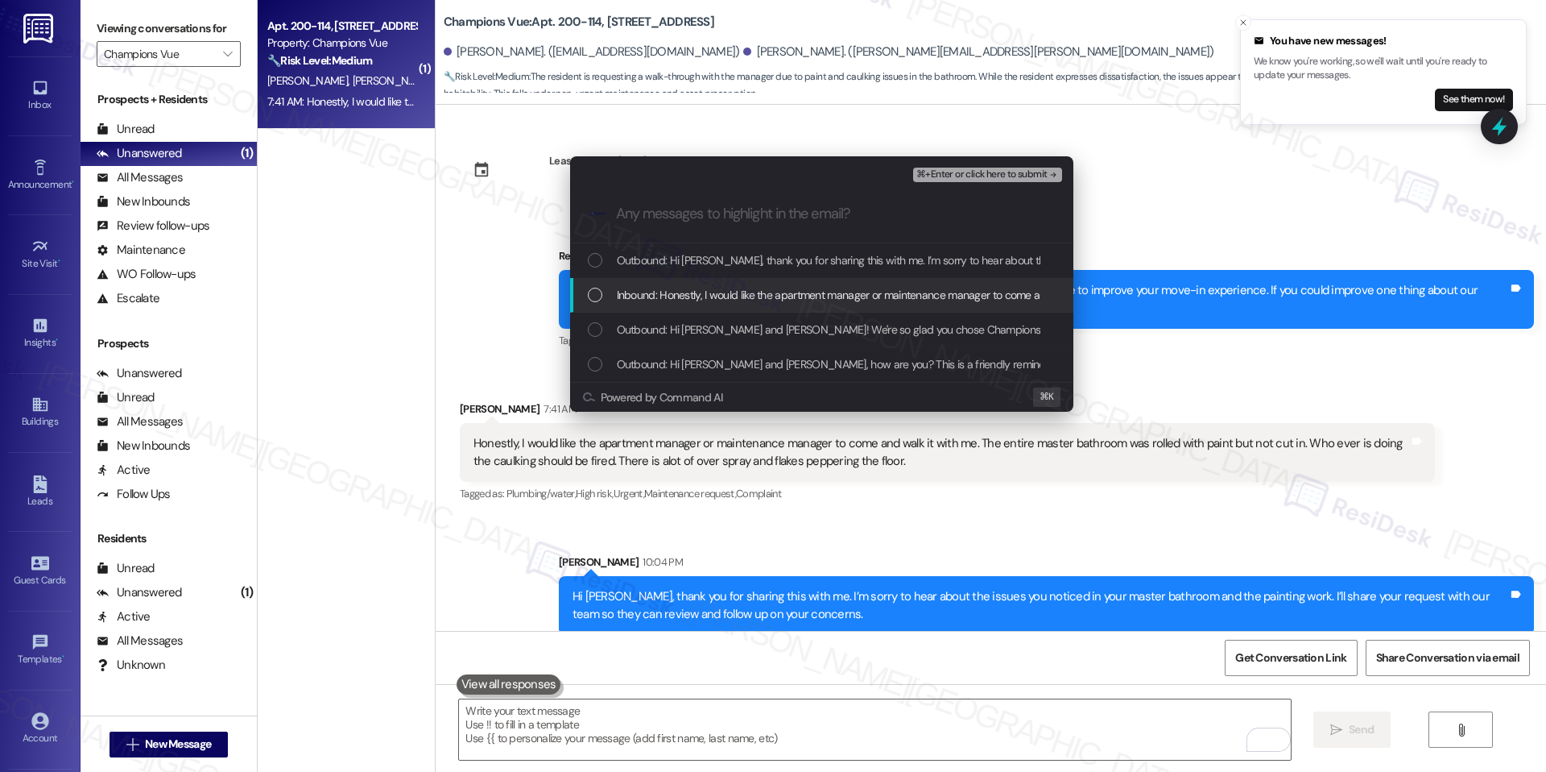
click at [824, 283] on div "Inbound: Honestly, I would like the apartment manager or maintenance manager to…" at bounding box center [821, 295] width 503 height 35
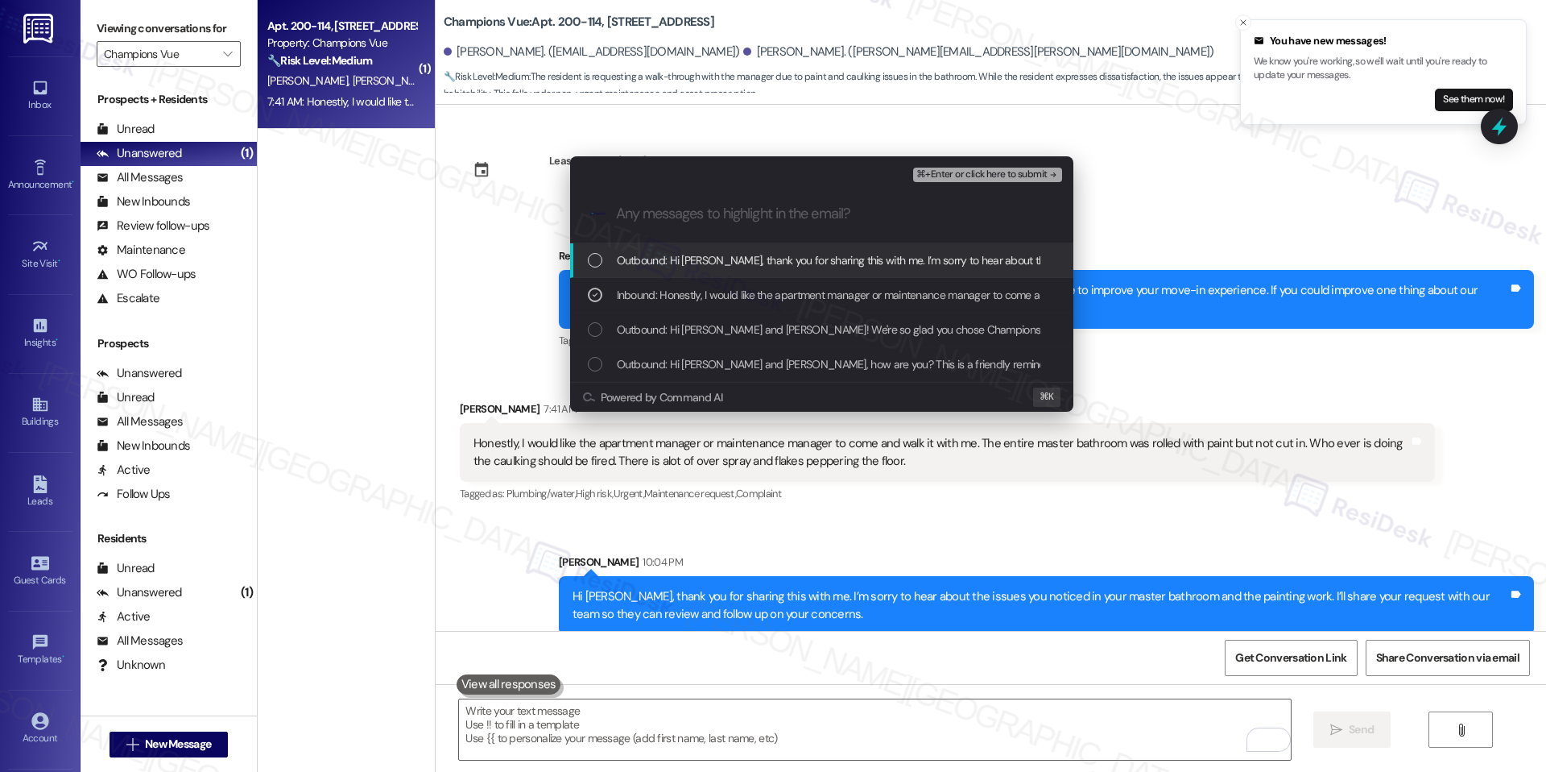
click at [983, 178] on span "⌘+Enter or click here to submit" at bounding box center [982, 174] width 130 height 11
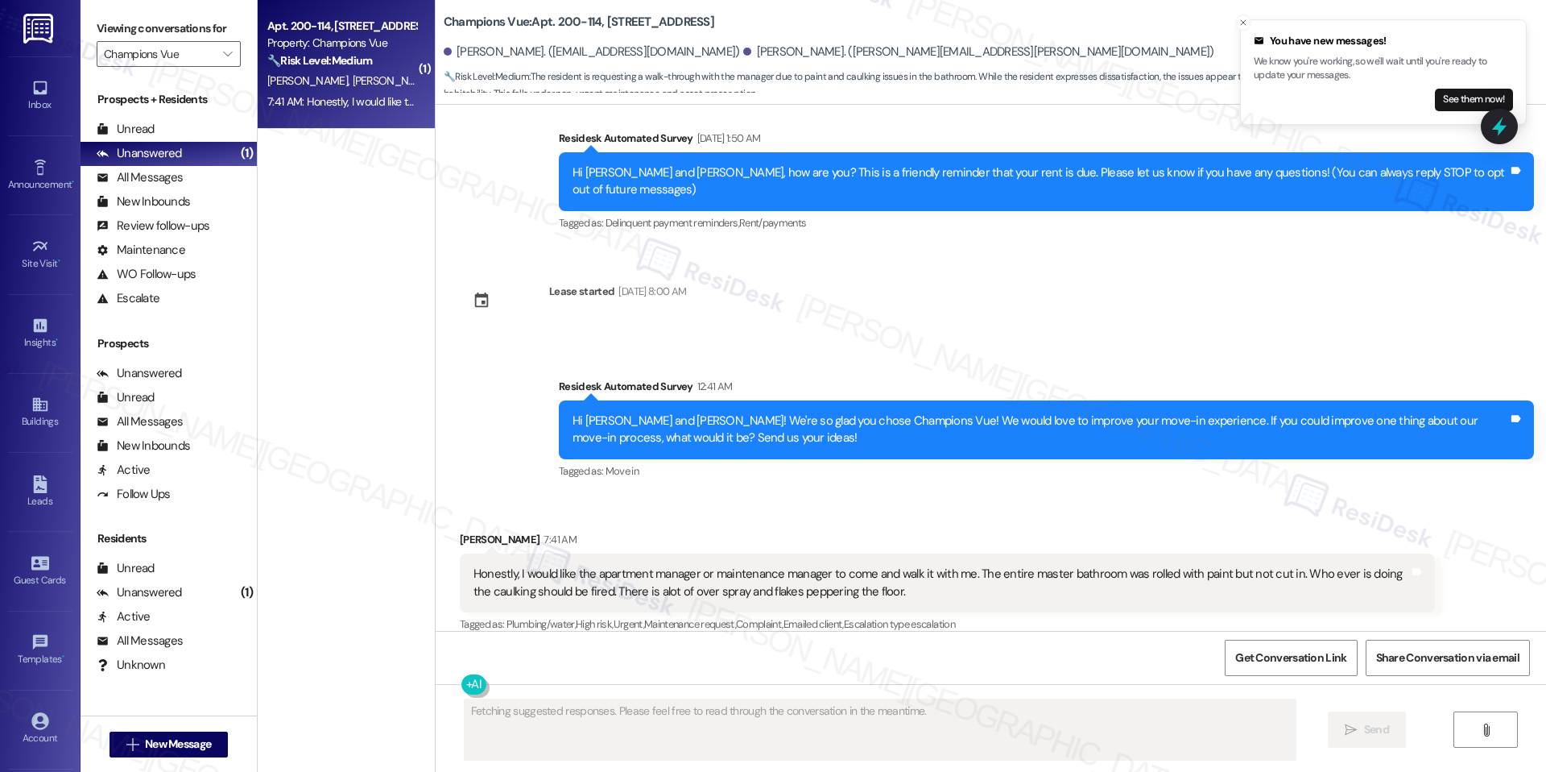
scroll to position [178, 0]
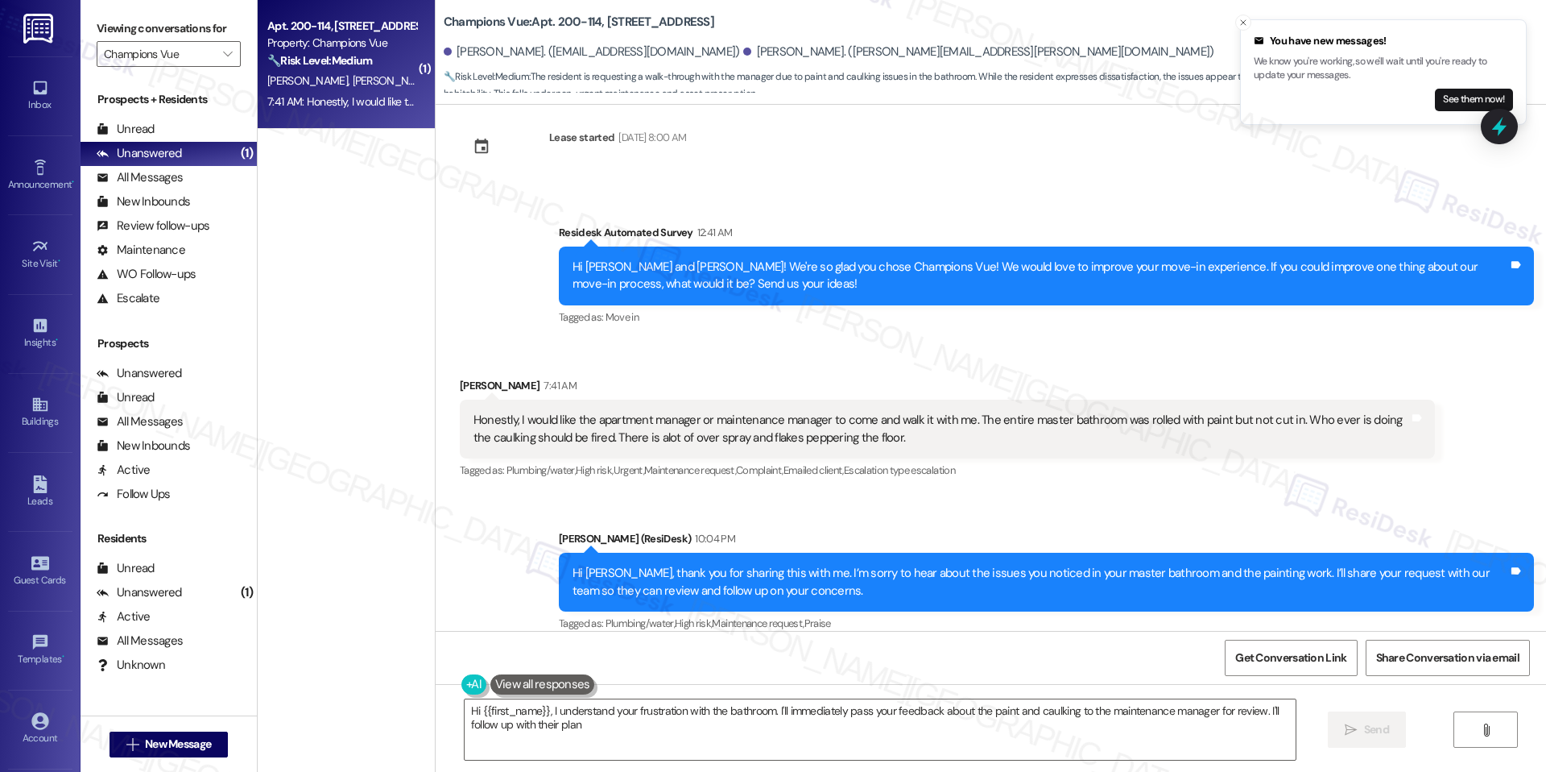
type textarea "Hi {{first_name}}, I understand your frustration with the bathroom. I'll immedi…"
click at [220, 52] on span "" at bounding box center [227, 54] width 15 height 26
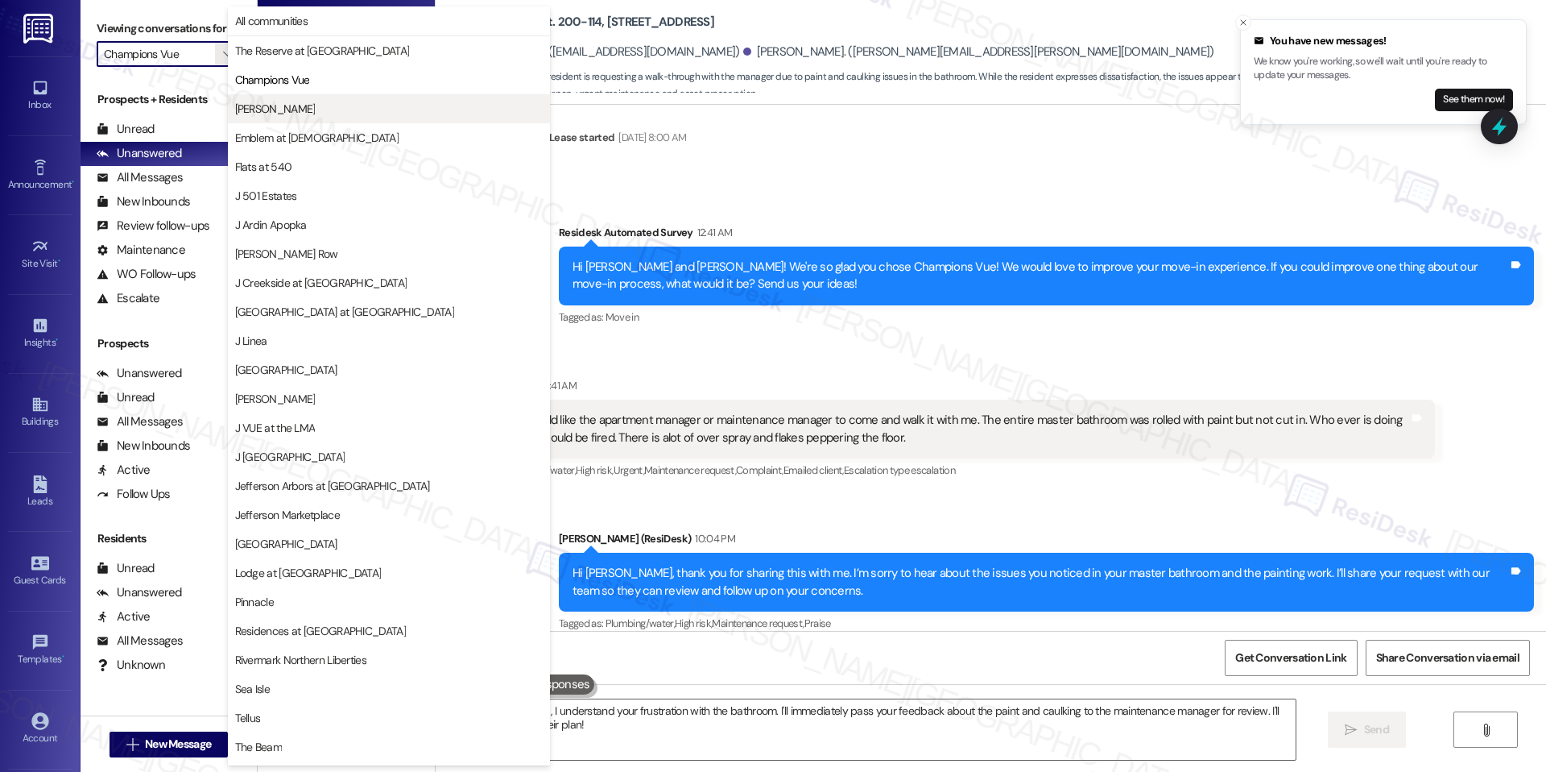
click at [295, 101] on span "[PERSON_NAME]" at bounding box center [389, 109] width 308 height 16
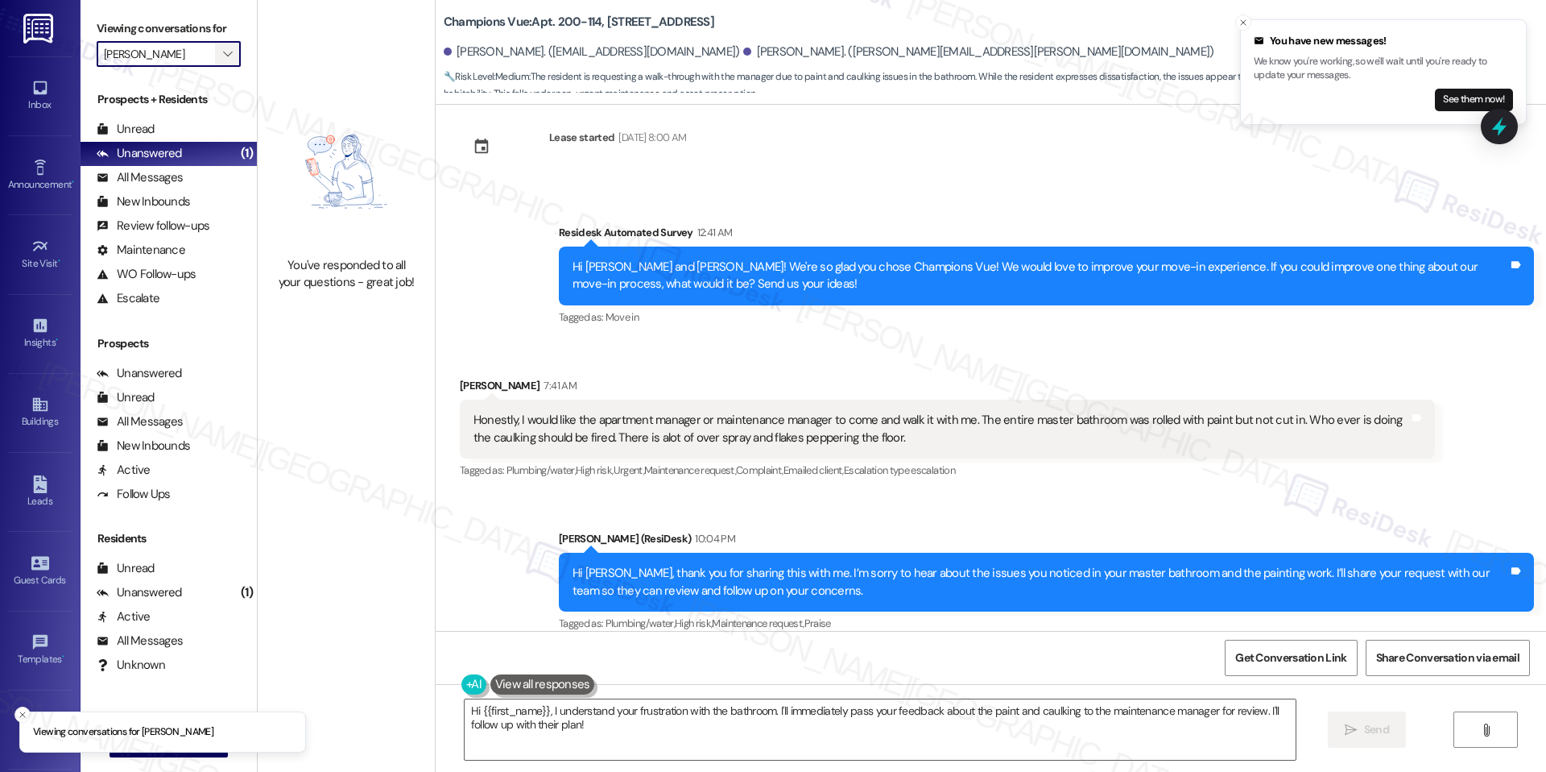
click at [226, 55] on button "" at bounding box center [228, 54] width 26 height 26
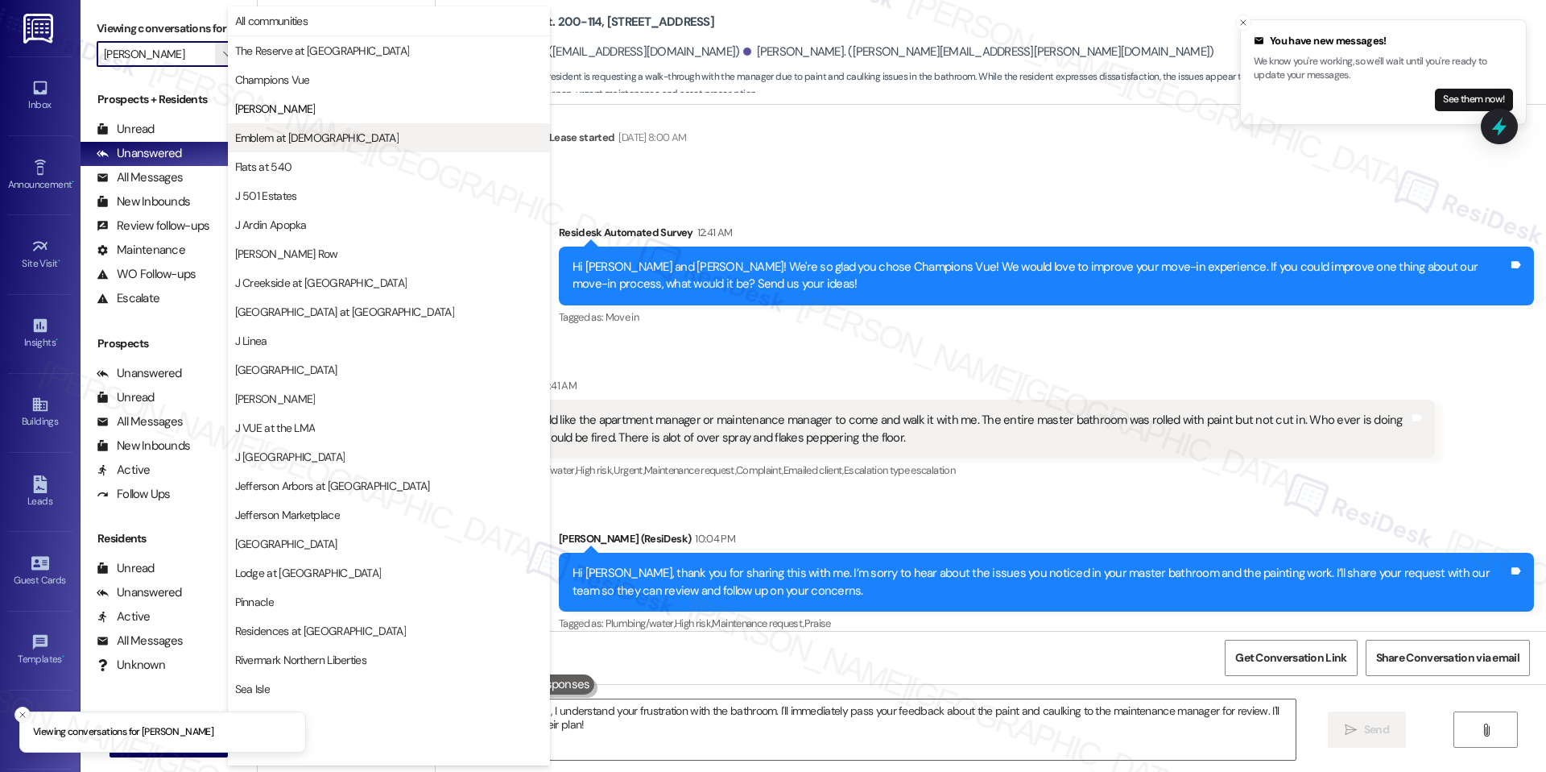
click at [281, 143] on span "Emblem at [DEMOGRAPHIC_DATA]" at bounding box center [316, 138] width 163 height 16
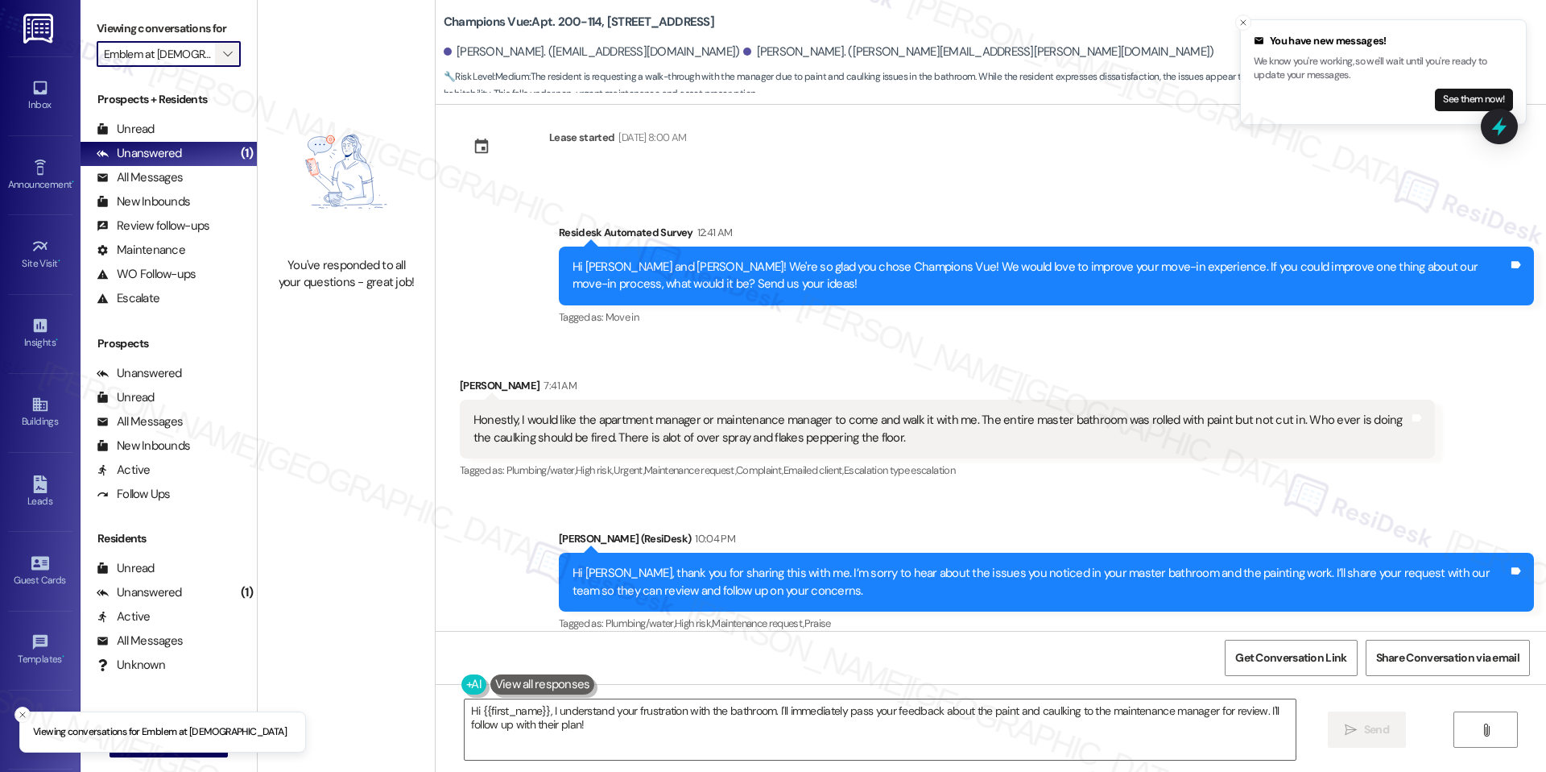
click at [223, 56] on icon "" at bounding box center [227, 54] width 9 height 13
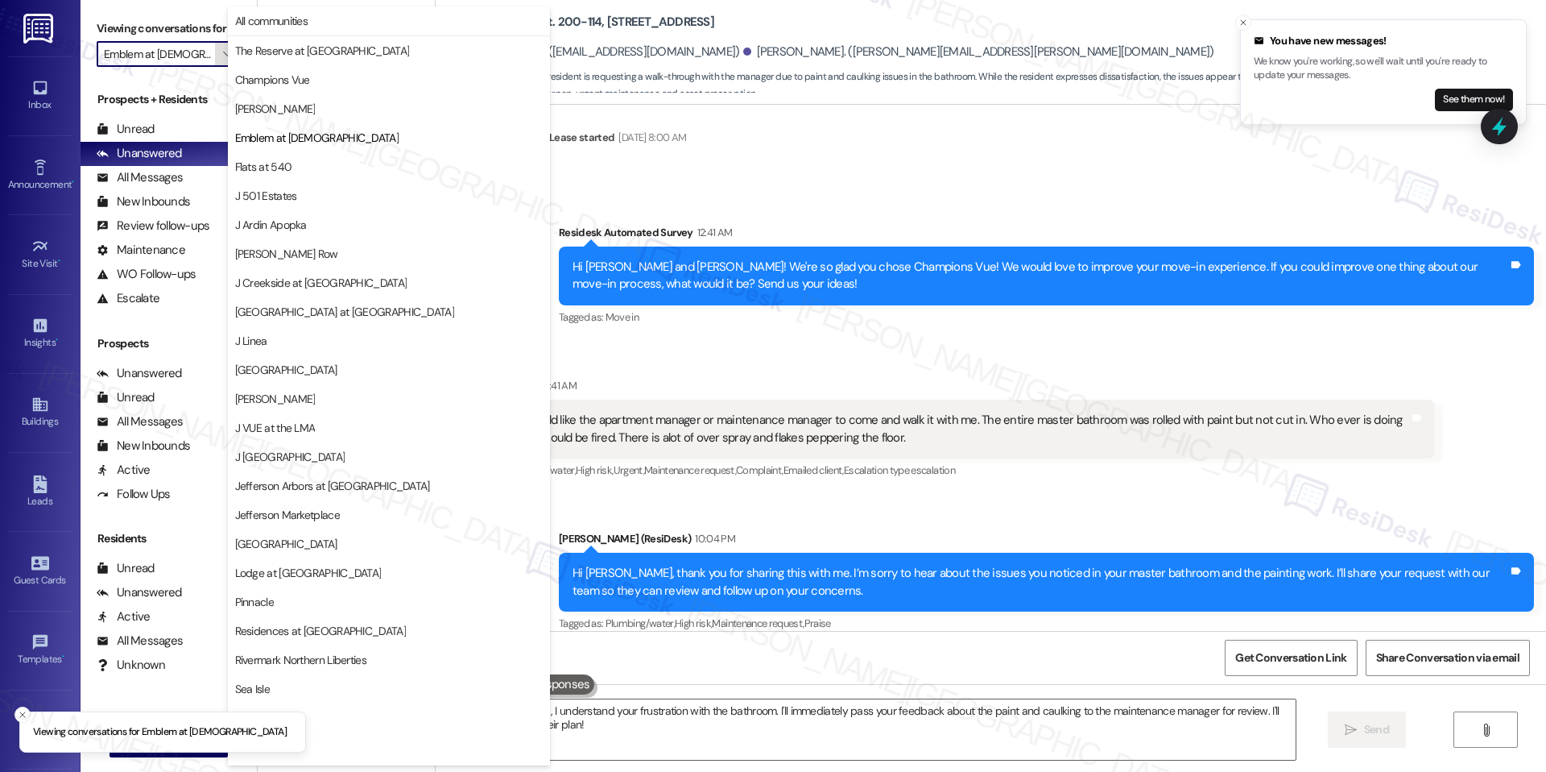
scroll to position [0, 2]
click at [291, 169] on span "Flats at 540" at bounding box center [389, 167] width 308 height 16
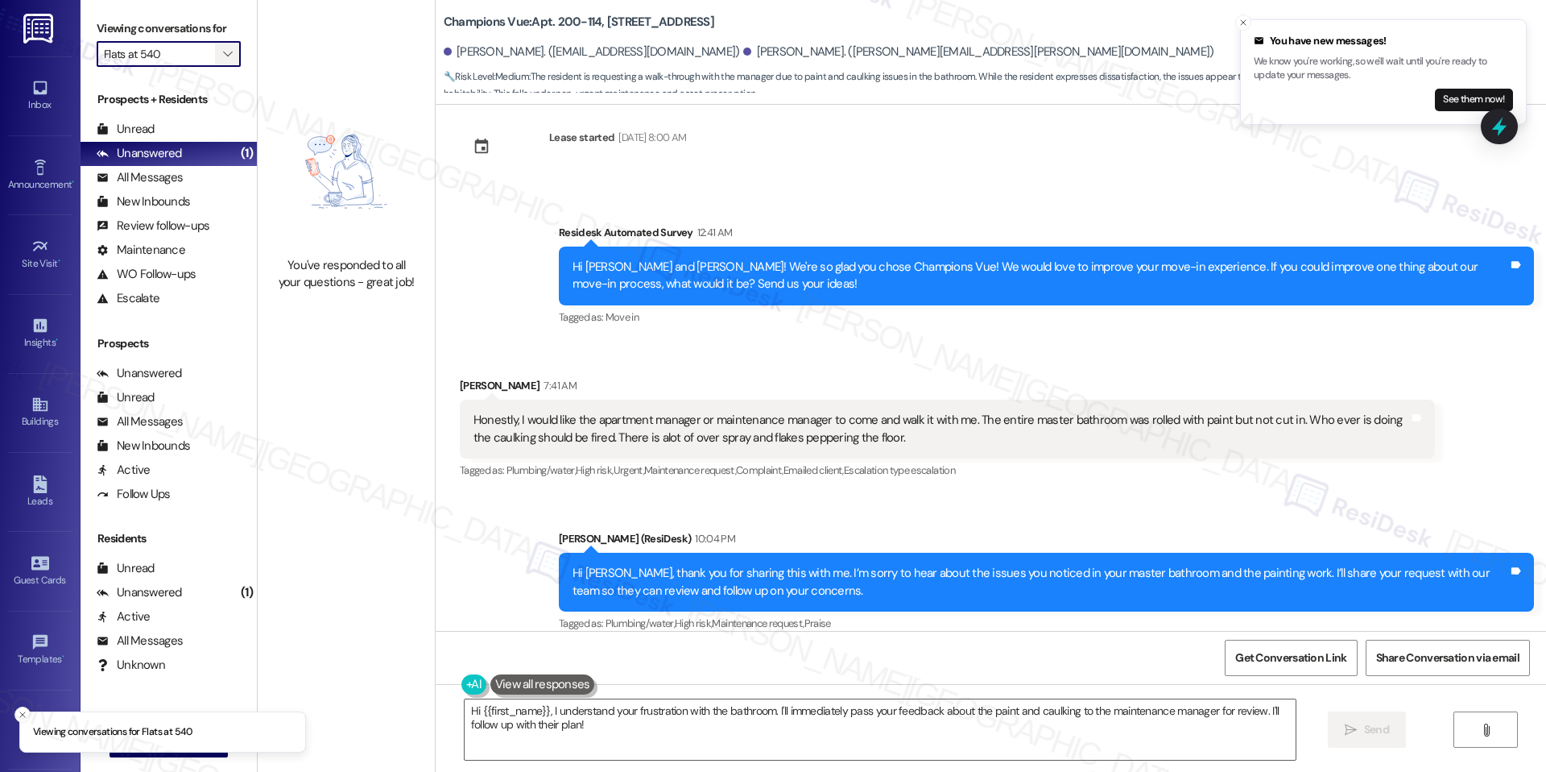
click at [220, 46] on span "" at bounding box center [227, 54] width 15 height 26
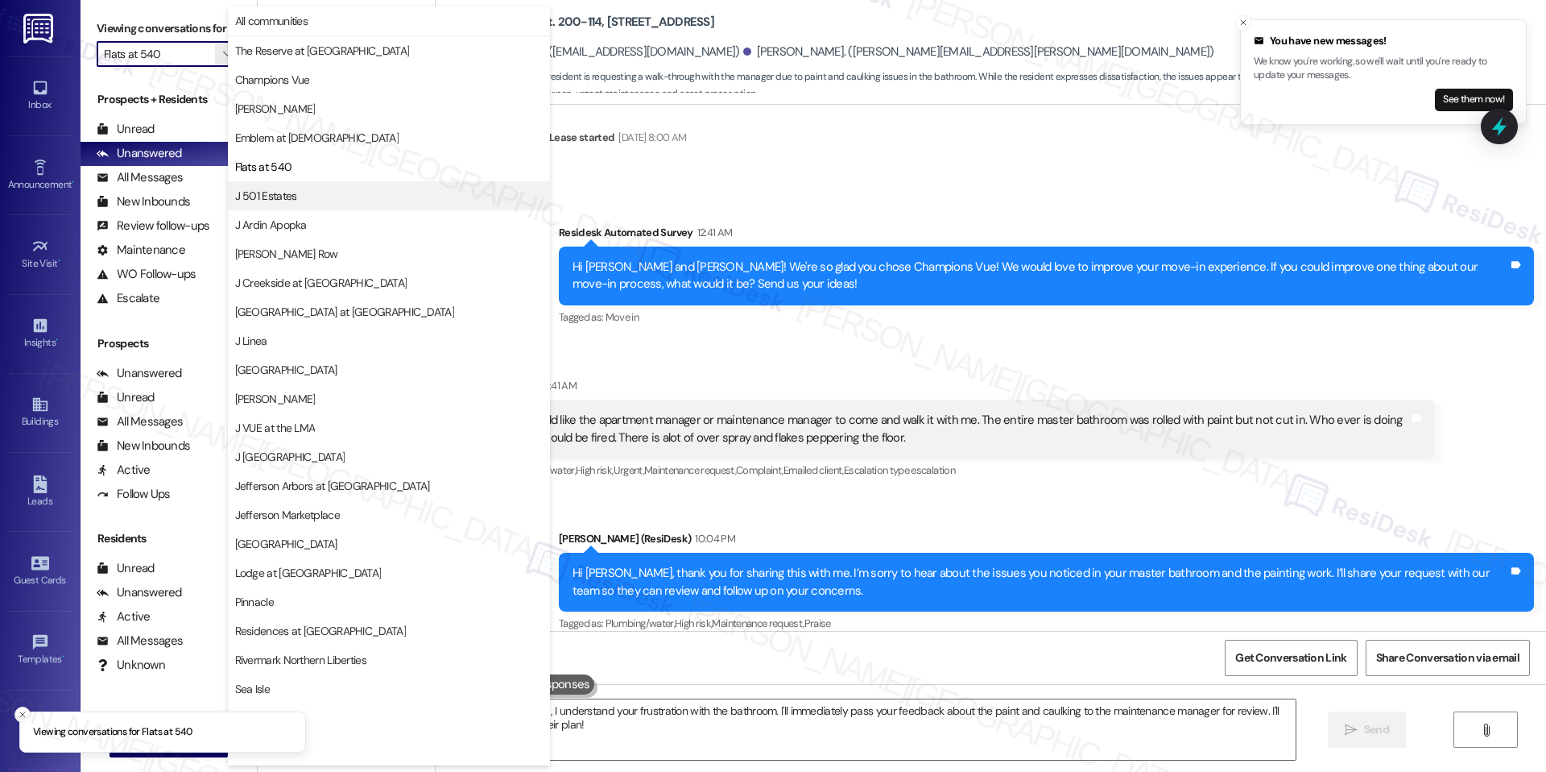
click at [279, 188] on span "J 501 Estates" at bounding box center [266, 196] width 62 height 16
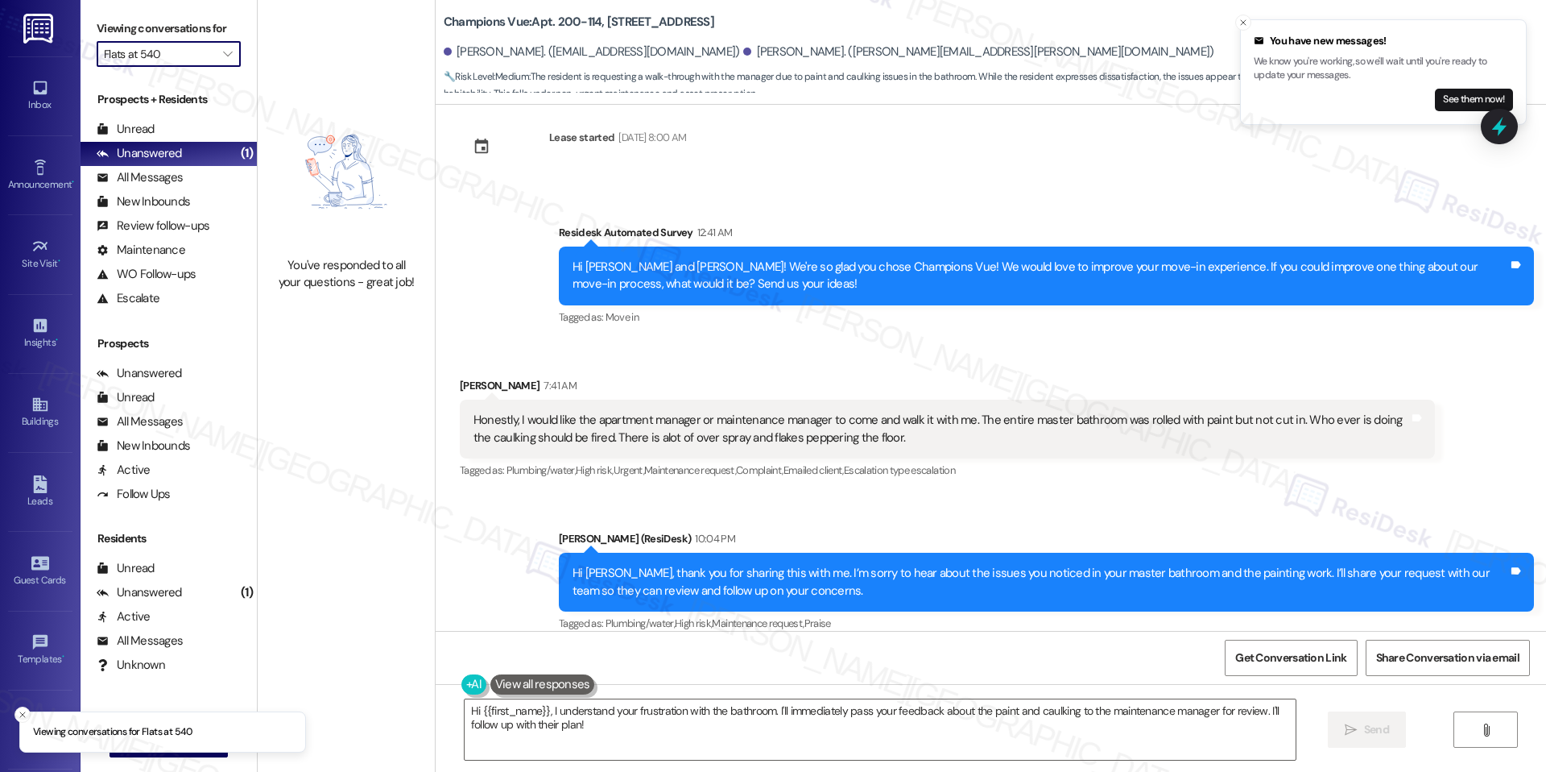
type input "J 501 Estates"
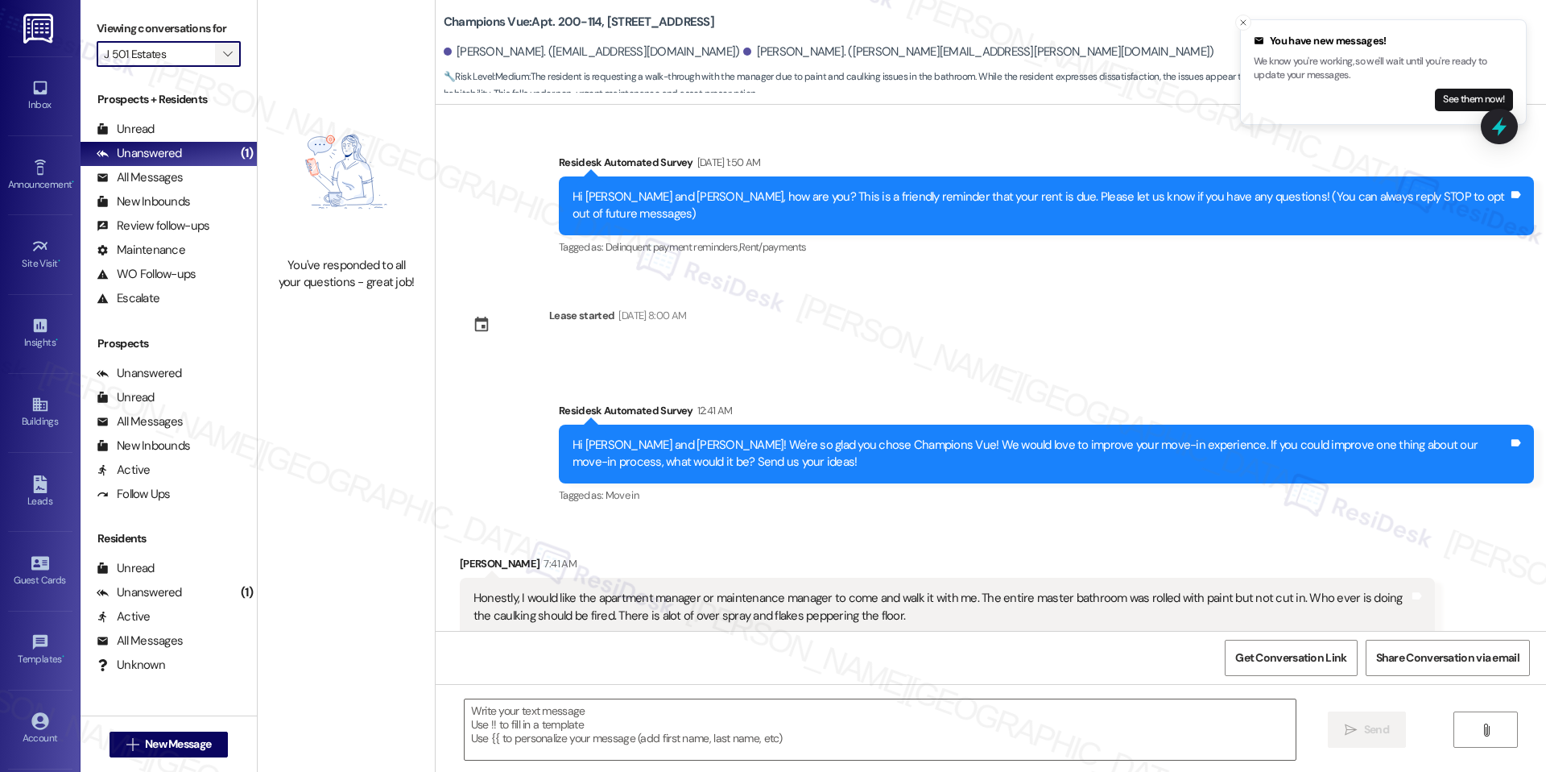
scroll to position [24, 0]
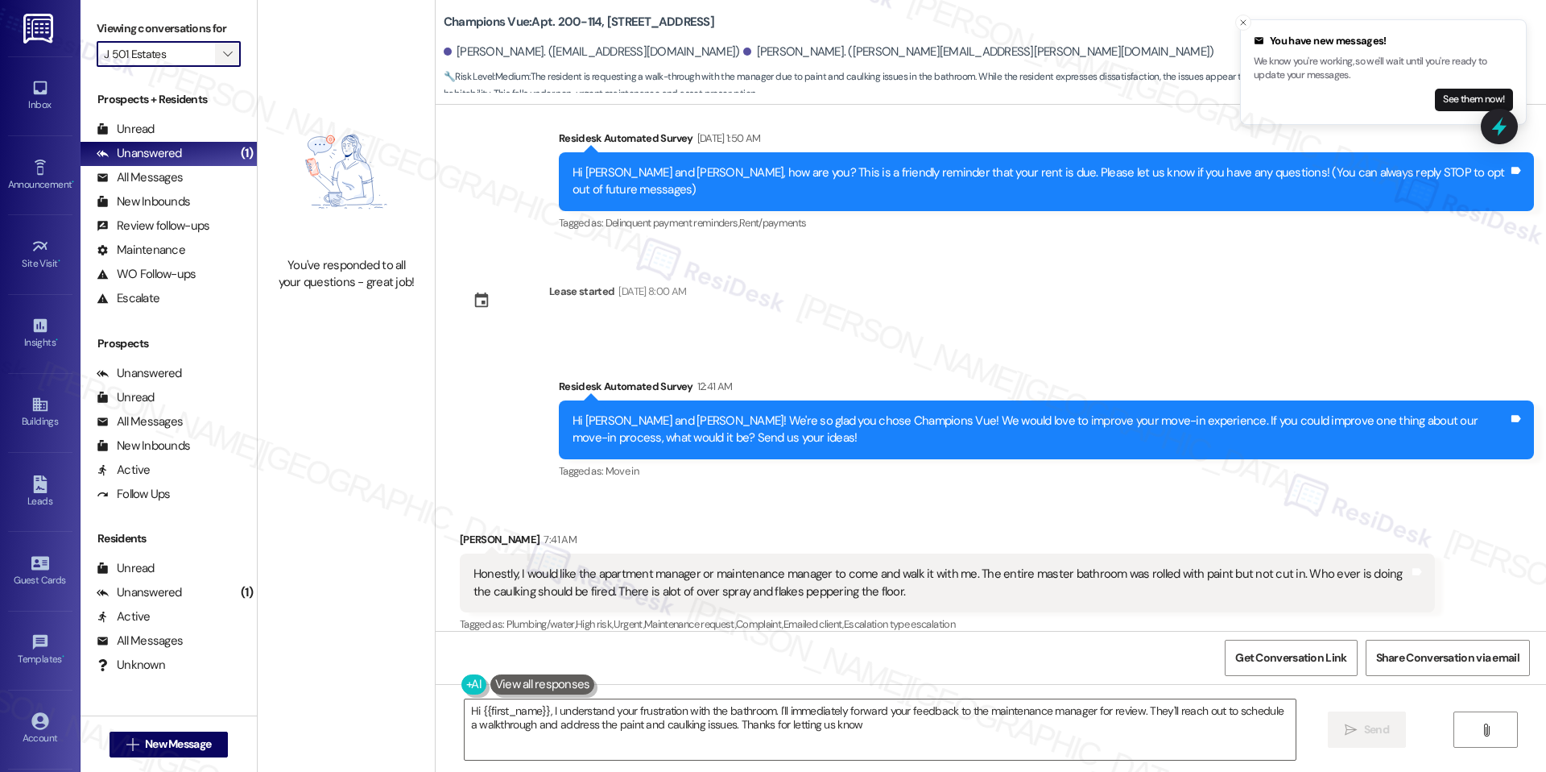
type textarea "Hi {{first_name}}, I understand your frustration with the bathroom. I'll immedi…"
click at [220, 56] on span "" at bounding box center [227, 54] width 15 height 26
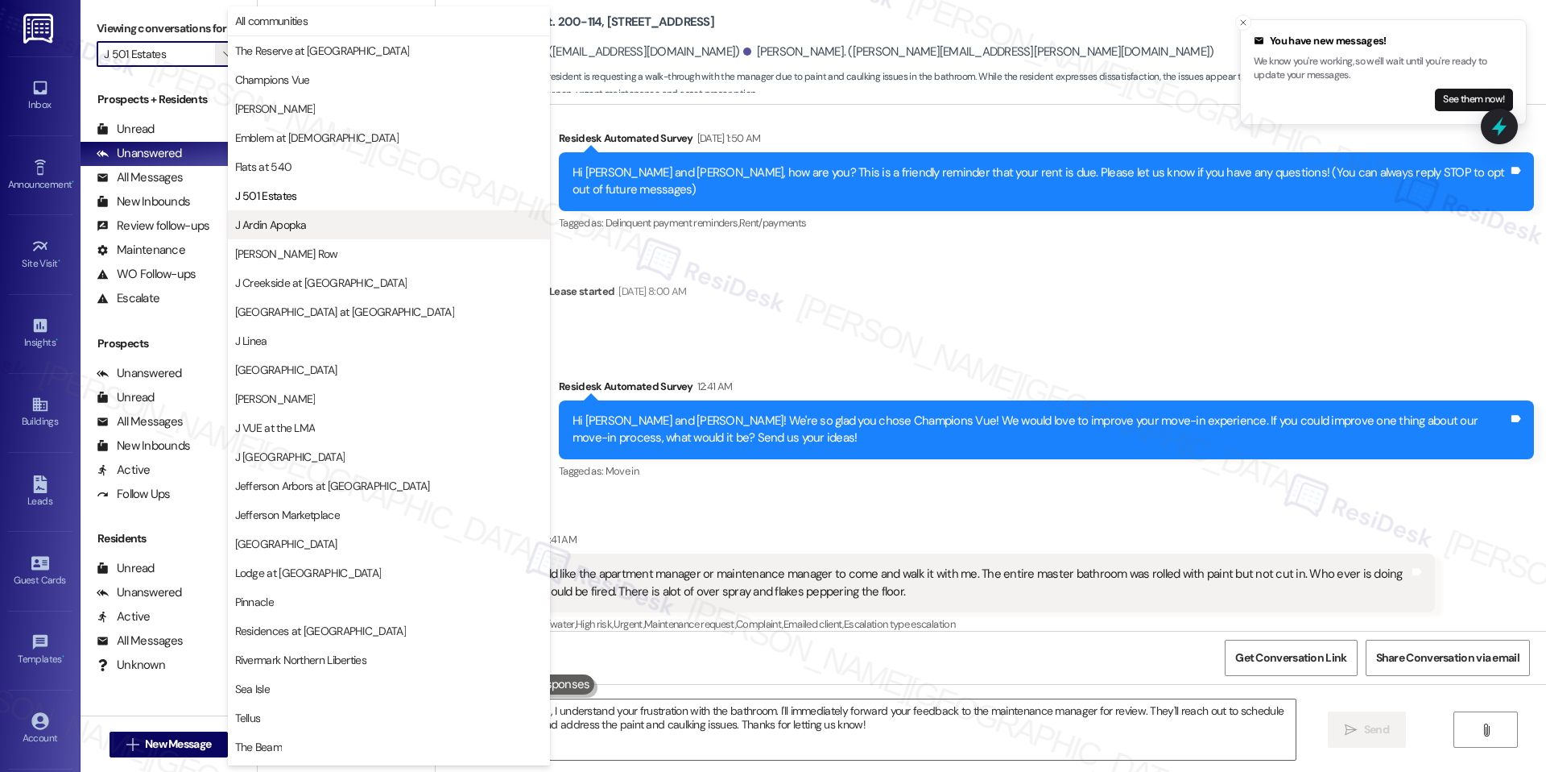
click at [260, 224] on span "J Ardin Apopka" at bounding box center [271, 225] width 72 height 16
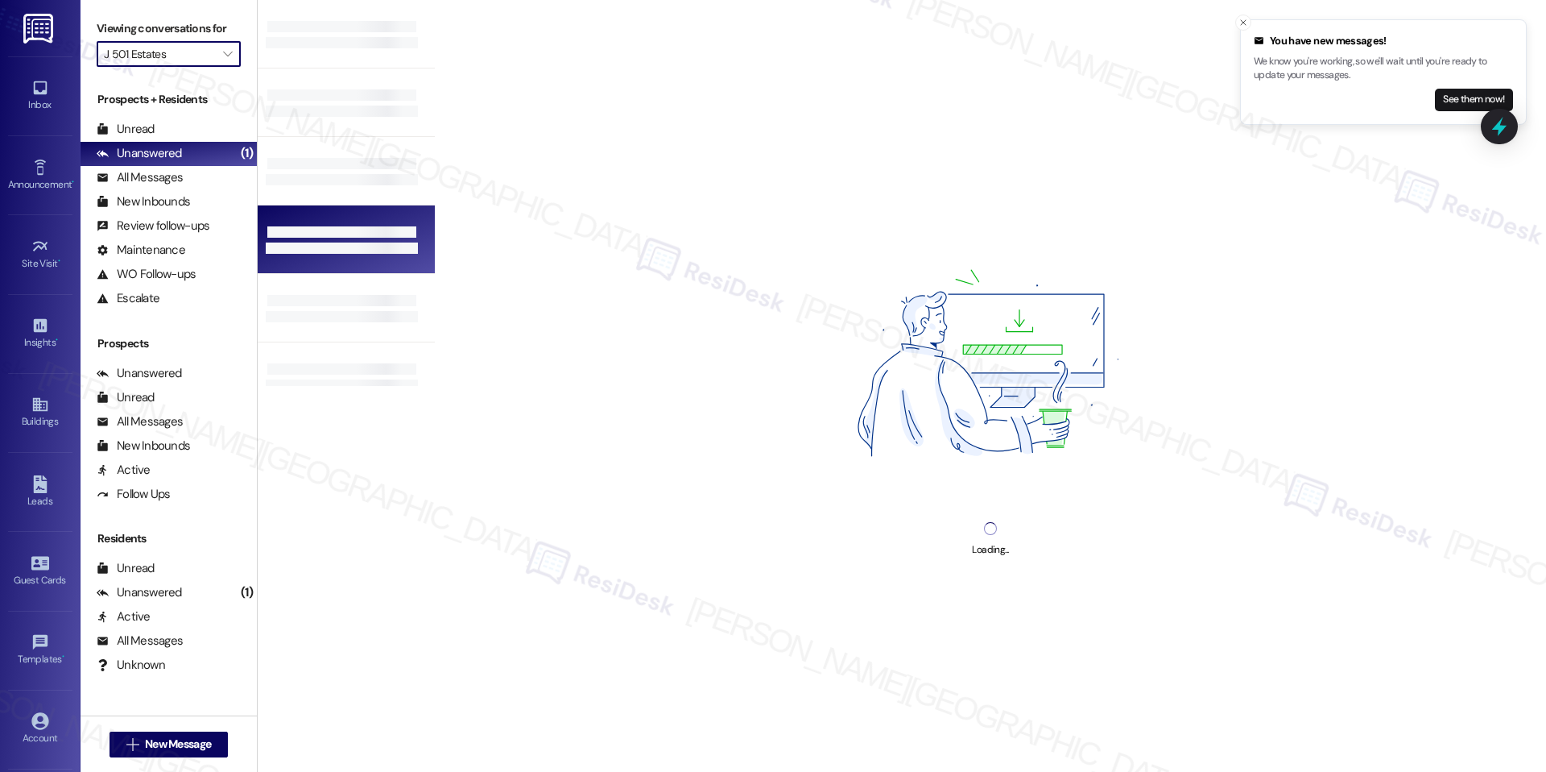
type input "J Ardin Apopka"
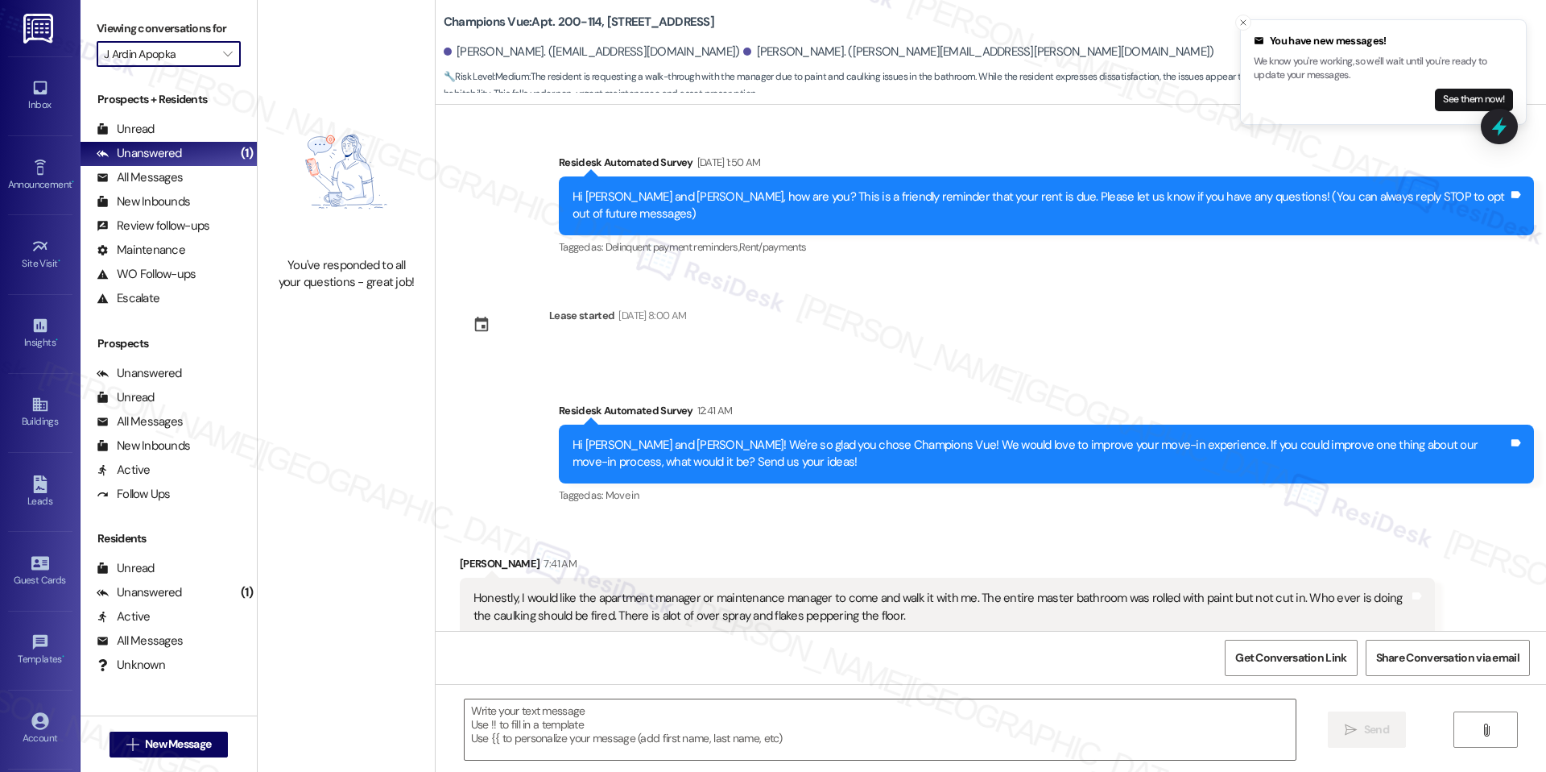
scroll to position [24, 0]
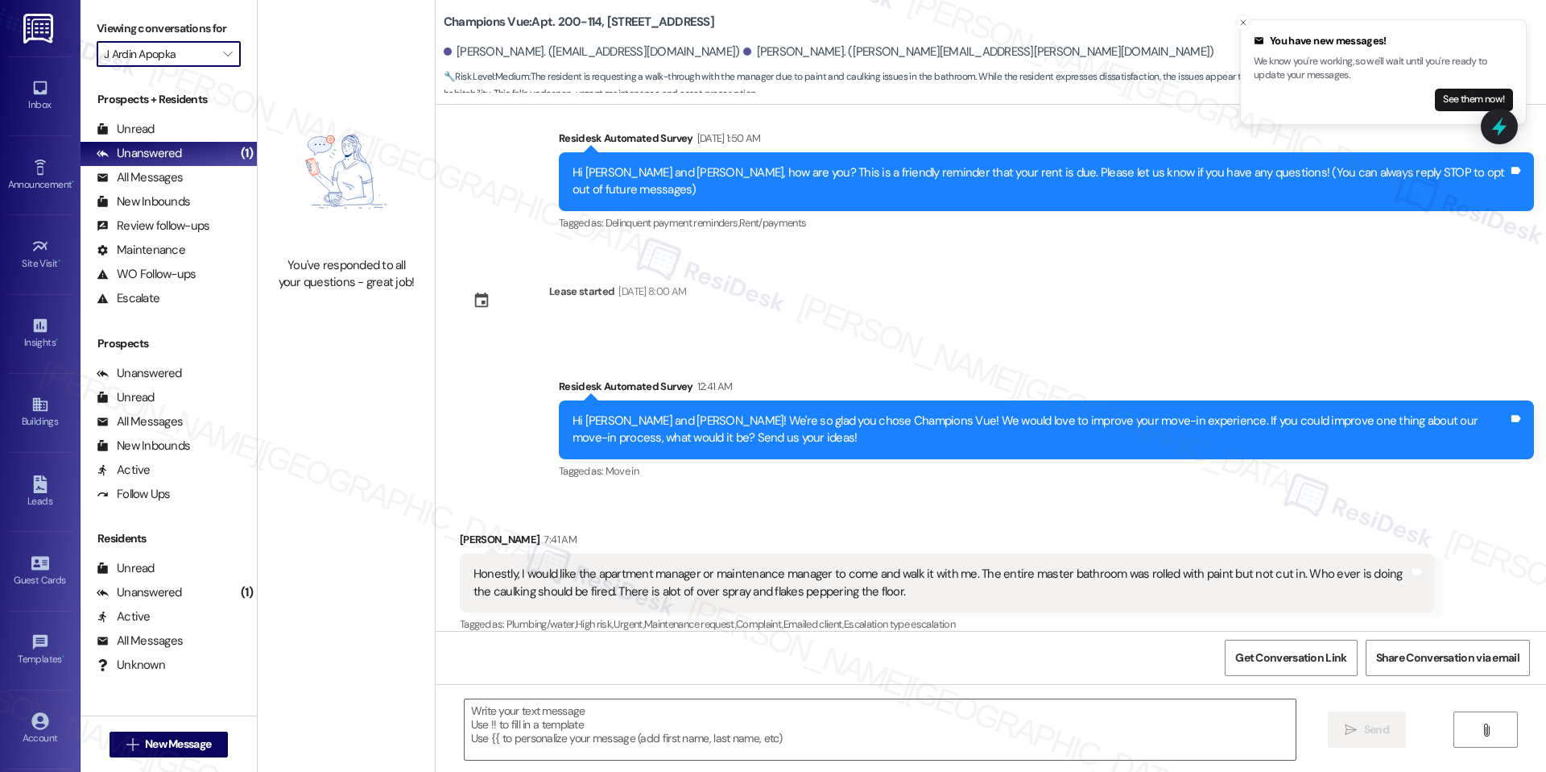
type textarea "Fetching suggested responses. Please feel free to read through the conversation…"
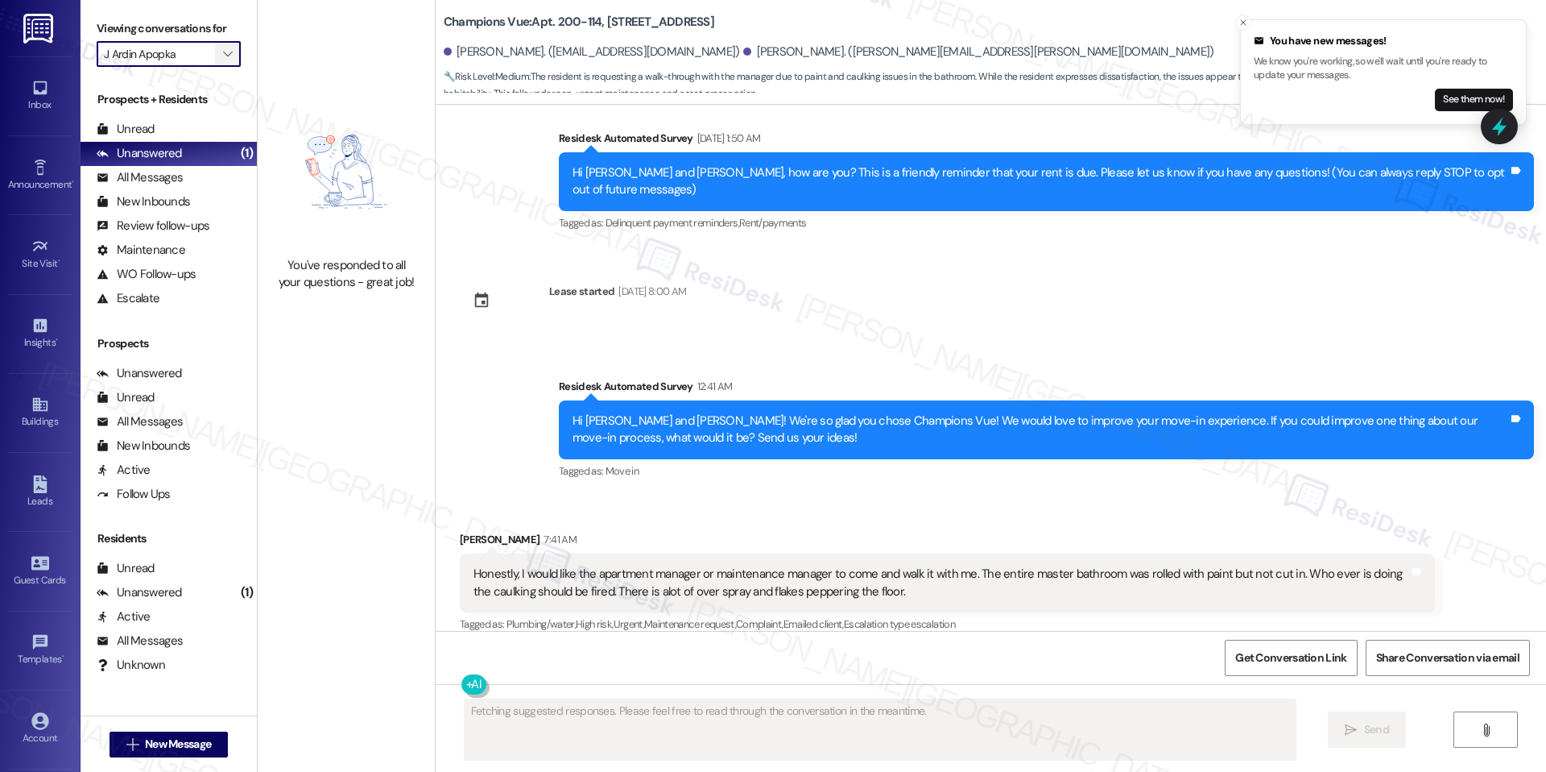
click at [223, 60] on icon "" at bounding box center [227, 54] width 9 height 13
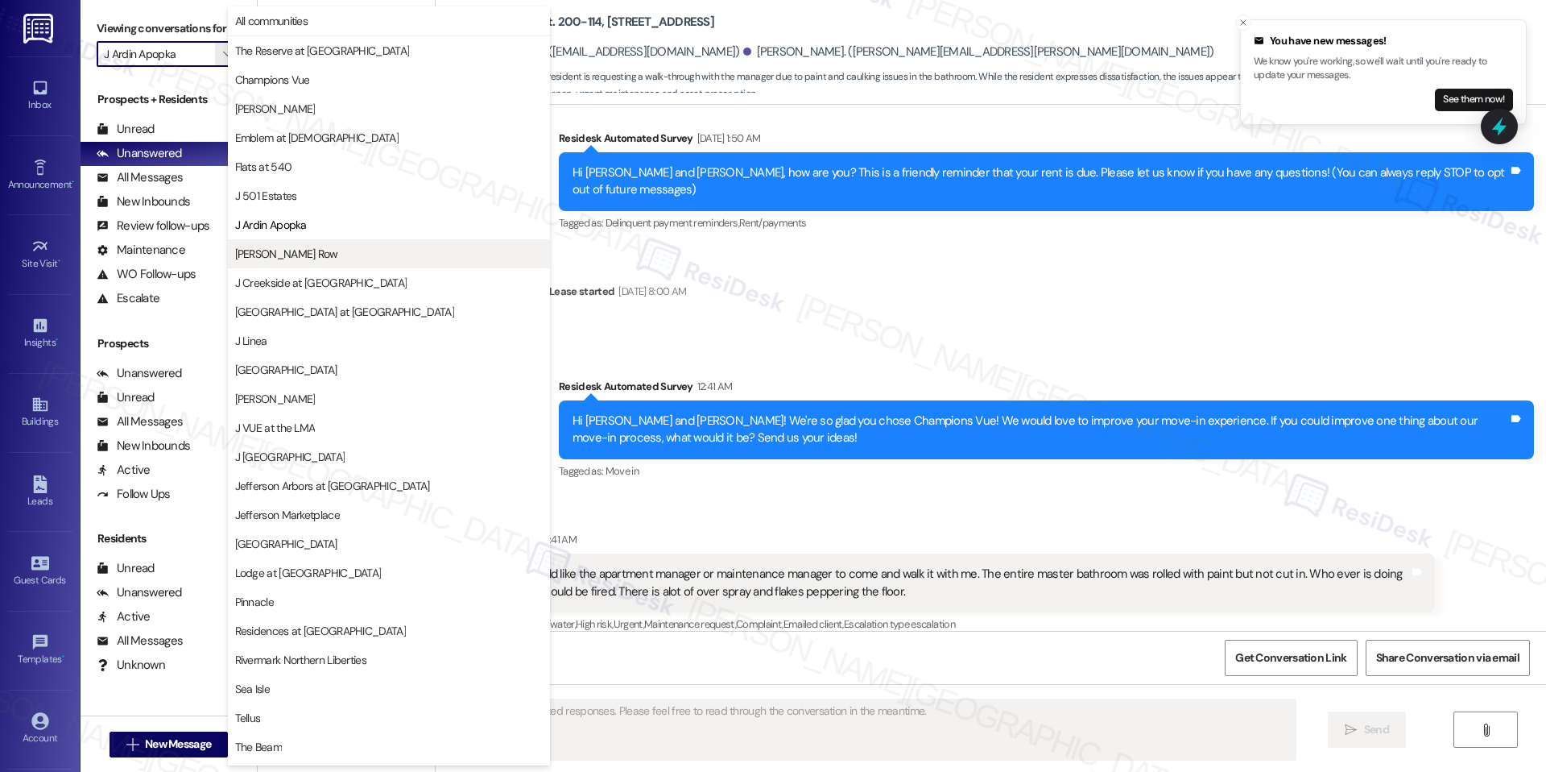
click at [302, 257] on span "[PERSON_NAME] Row" at bounding box center [286, 254] width 103 height 16
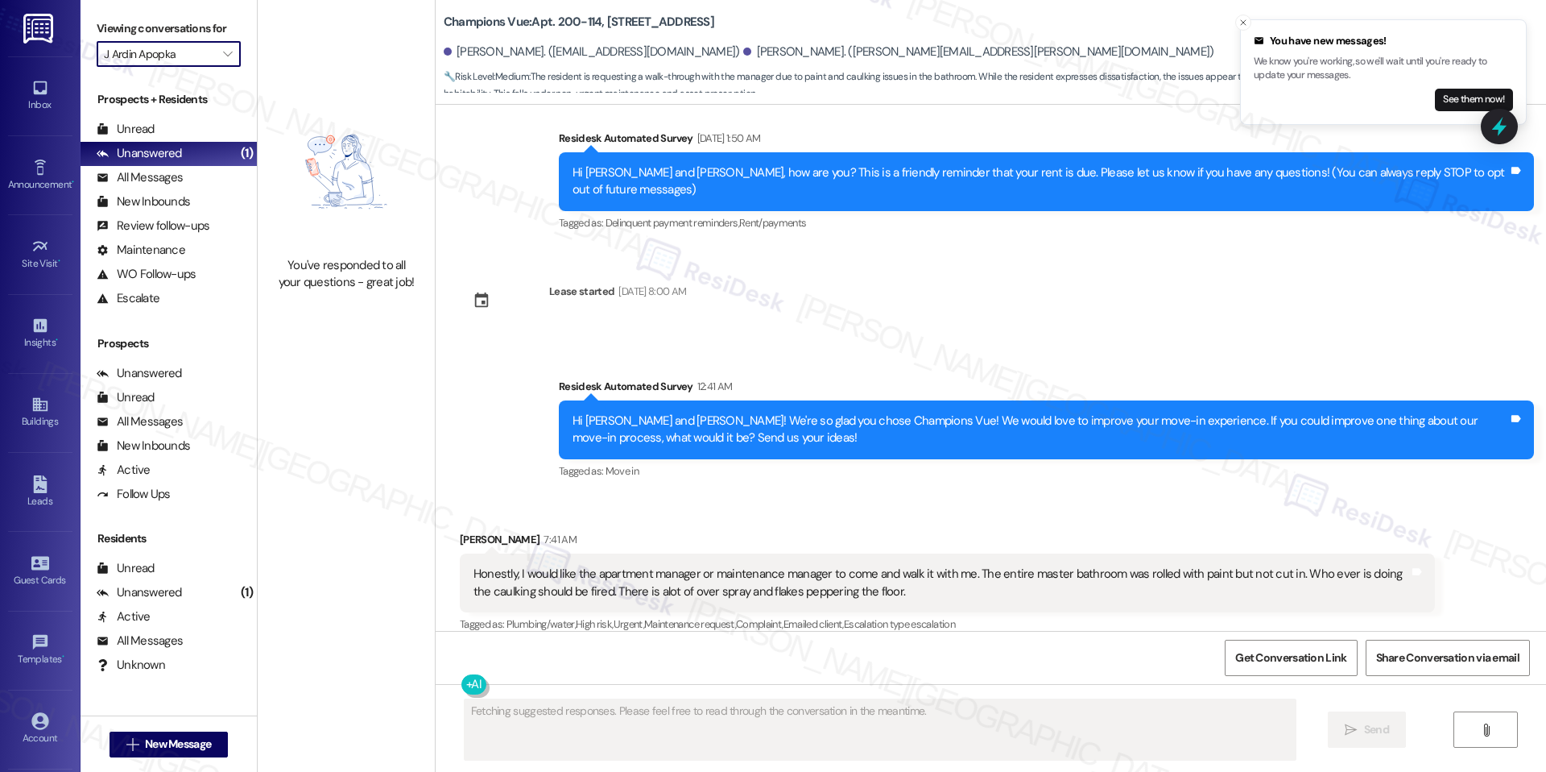
type input "[PERSON_NAME] Row"
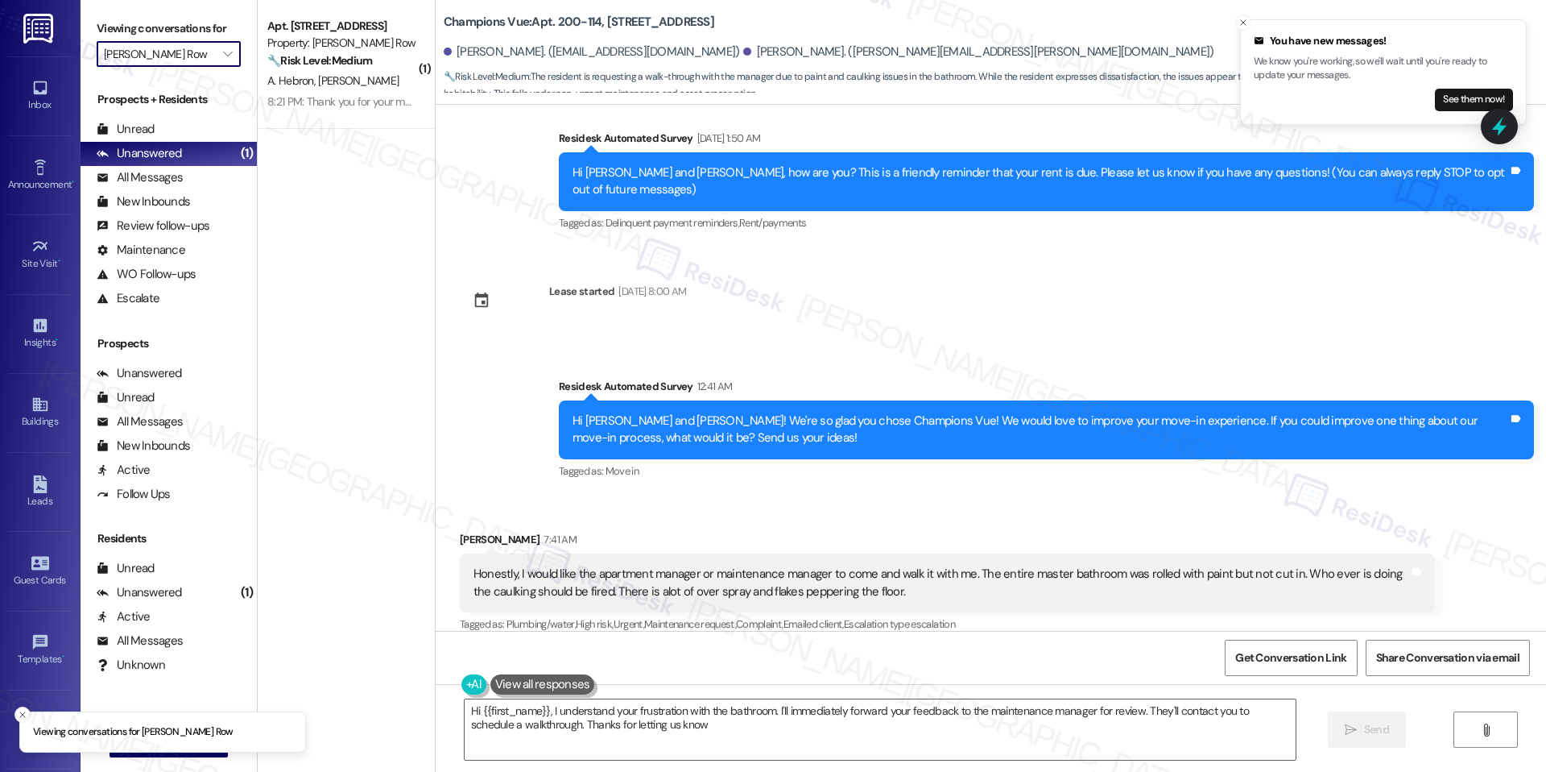
type textarea "Hi {{first_name}}, I understand your frustration with the bathroom. I'll immedi…"
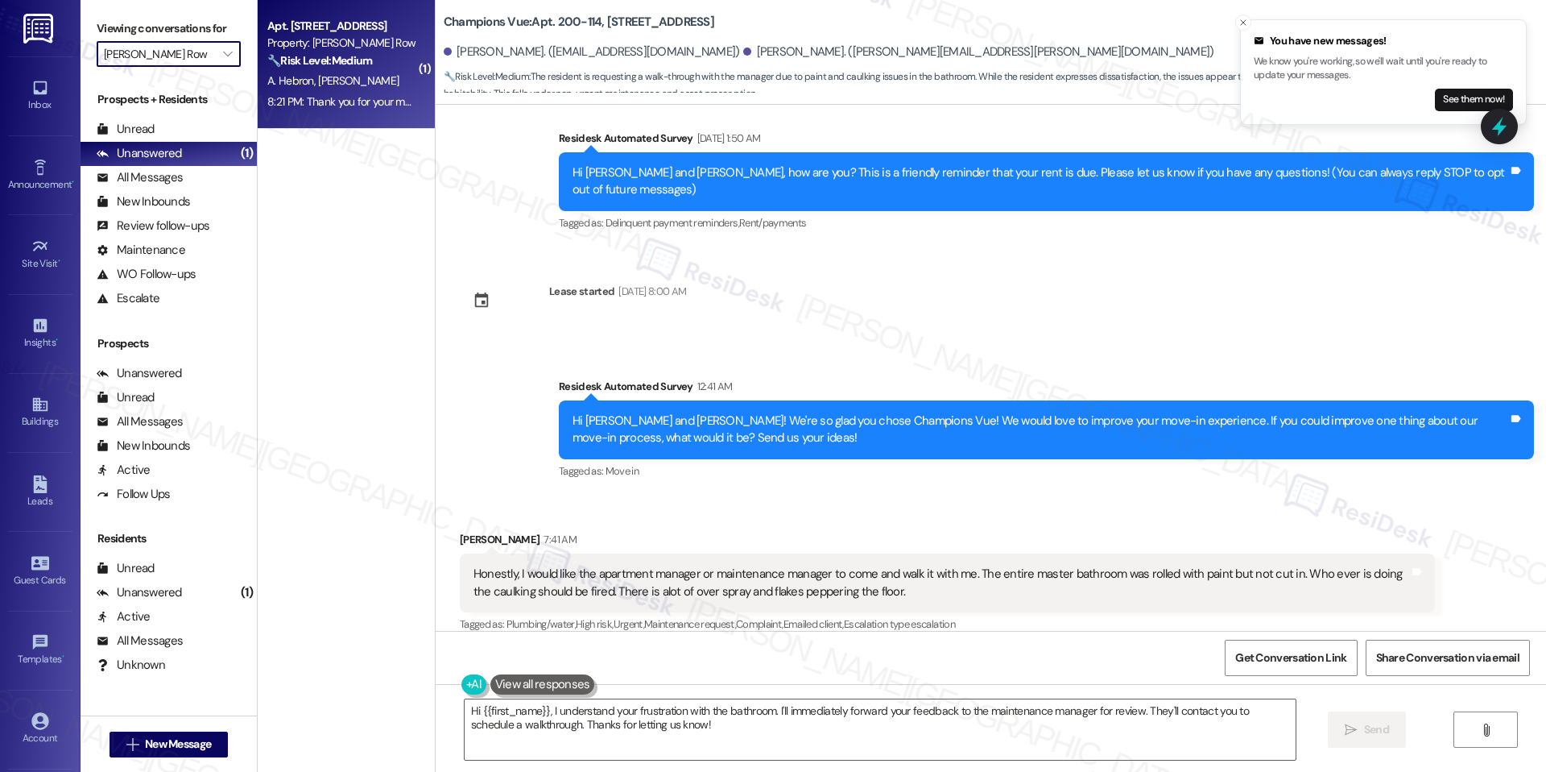
click at [328, 110] on div "8:21 PM: Thank you for your message. Our offices are currently closed, but we w…" at bounding box center [342, 102] width 152 height 20
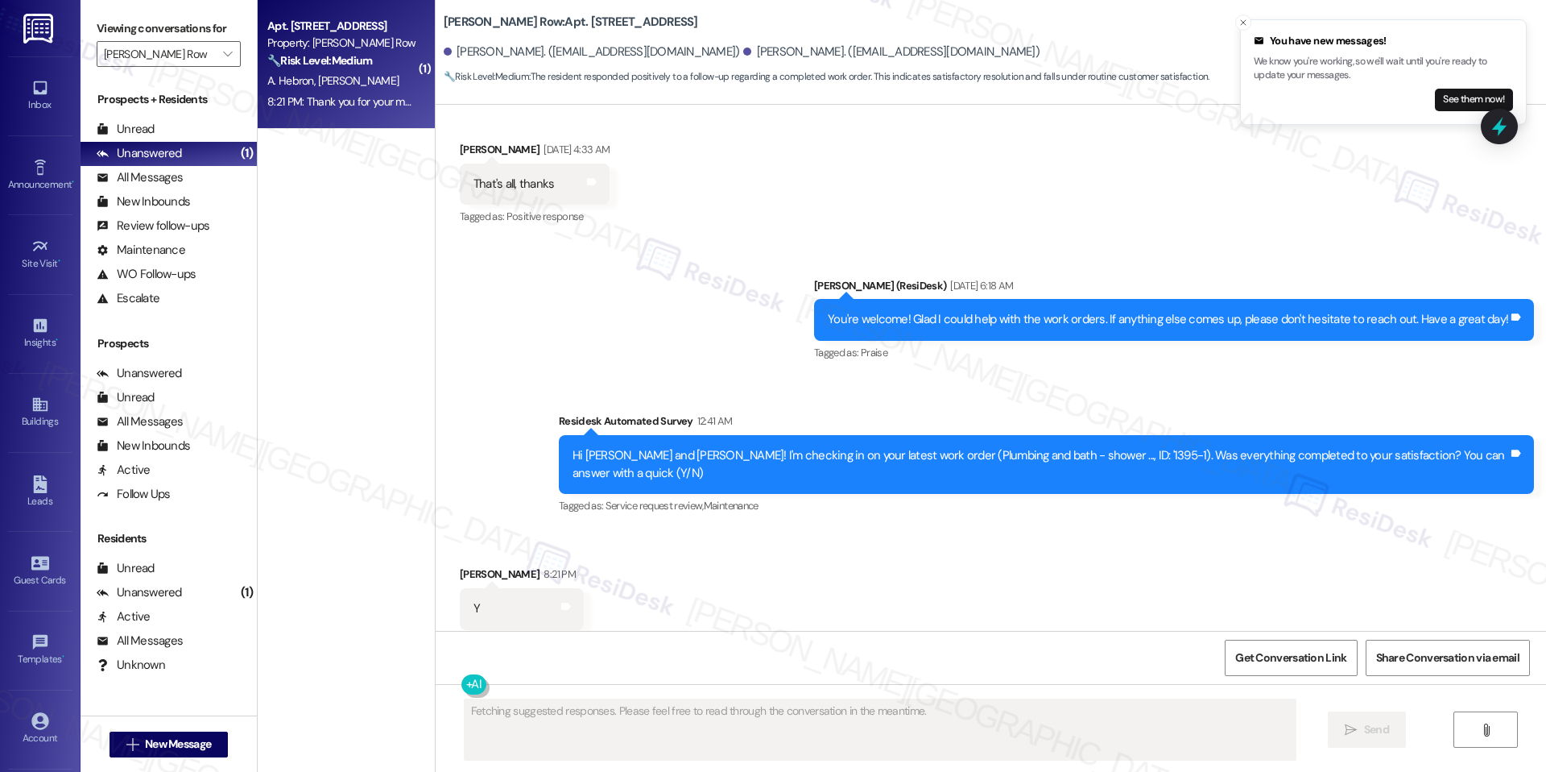
scroll to position [6681, 0]
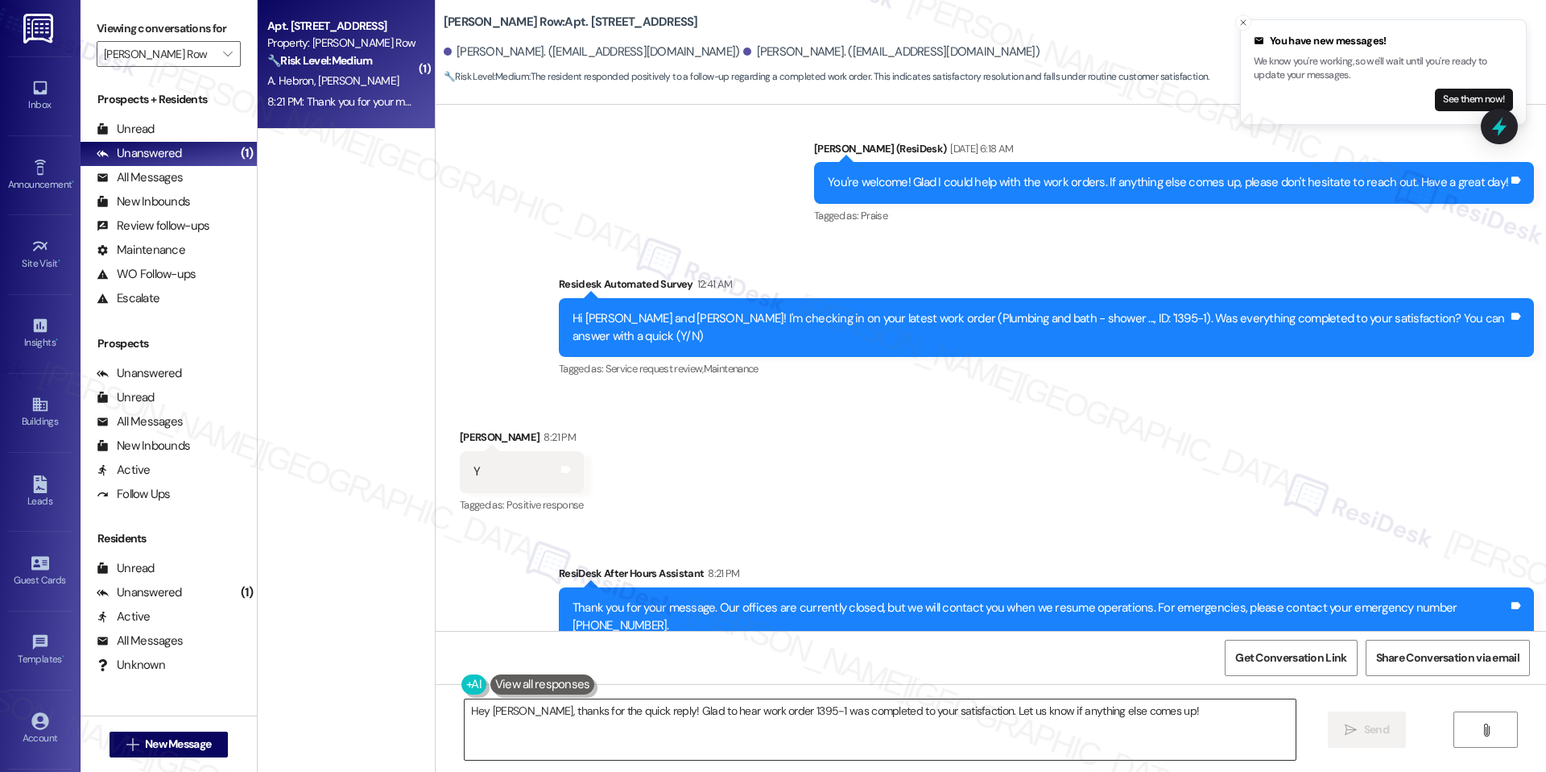
click at [596, 708] on textarea "Hey [PERSON_NAME], thanks for the quick reply! Glad to hear work order 1395-1 w…" at bounding box center [880, 729] width 831 height 60
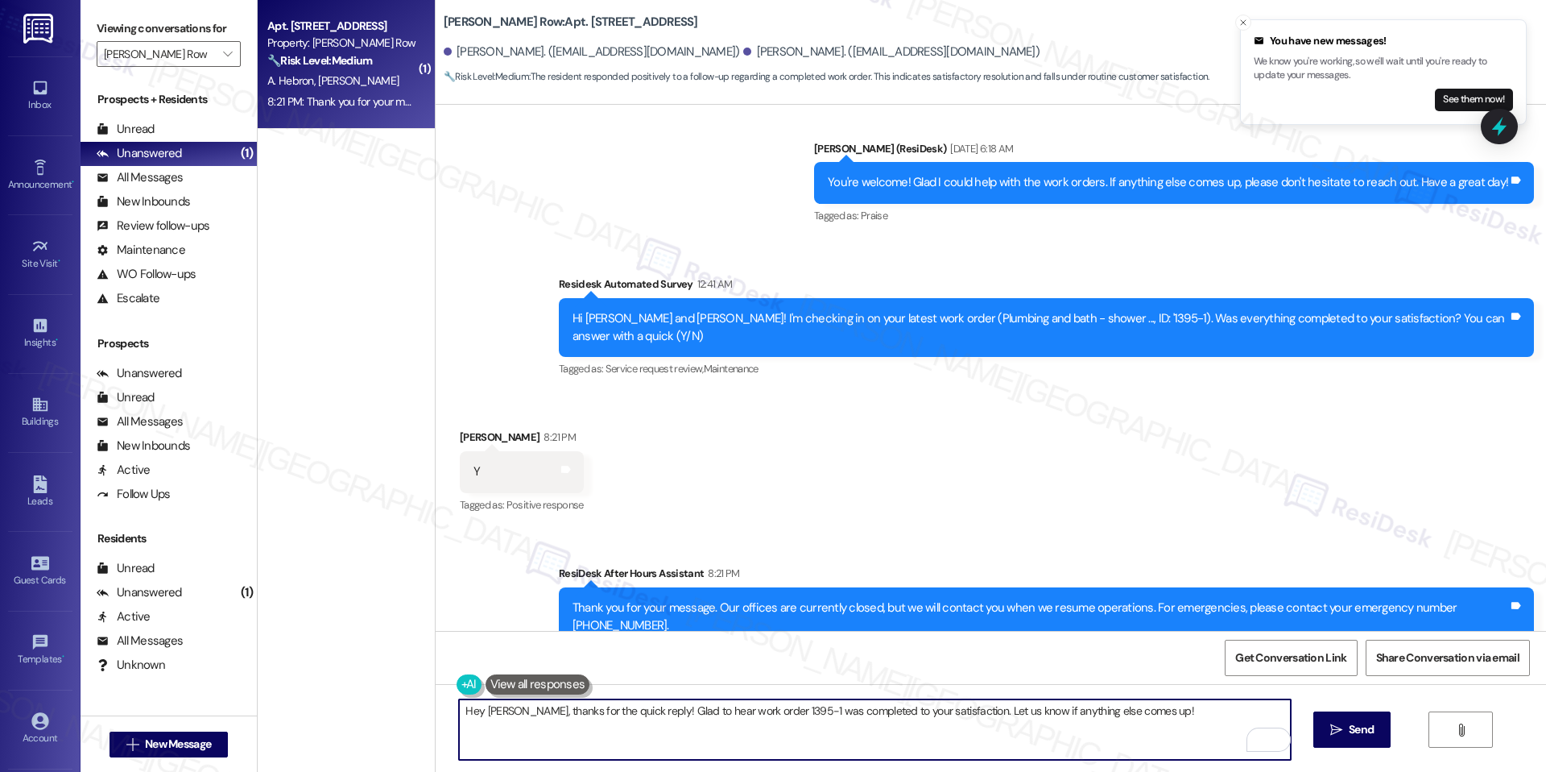
click at [921, 714] on textarea "Hey [PERSON_NAME], thanks for the quick reply! Glad to hear work order 1395-1 w…" at bounding box center [874, 729] width 831 height 60
drag, startPoint x: 952, startPoint y: 713, endPoint x: 1091, endPoint y: 742, distance: 142.3
click at [1091, 742] on textarea "Hey [PERSON_NAME], thanks for the quick reply! Glad to hear work order 1395-1 w…" at bounding box center [874, 729] width 831 height 60
paste textarea "I'm happy the work order was completed to your satisfaction! We'd also love to …"
click at [953, 714] on textarea "Hey [PERSON_NAME], thanks for the quick reply! Glad to hear work order 1395-1 w…" at bounding box center [874, 729] width 831 height 60
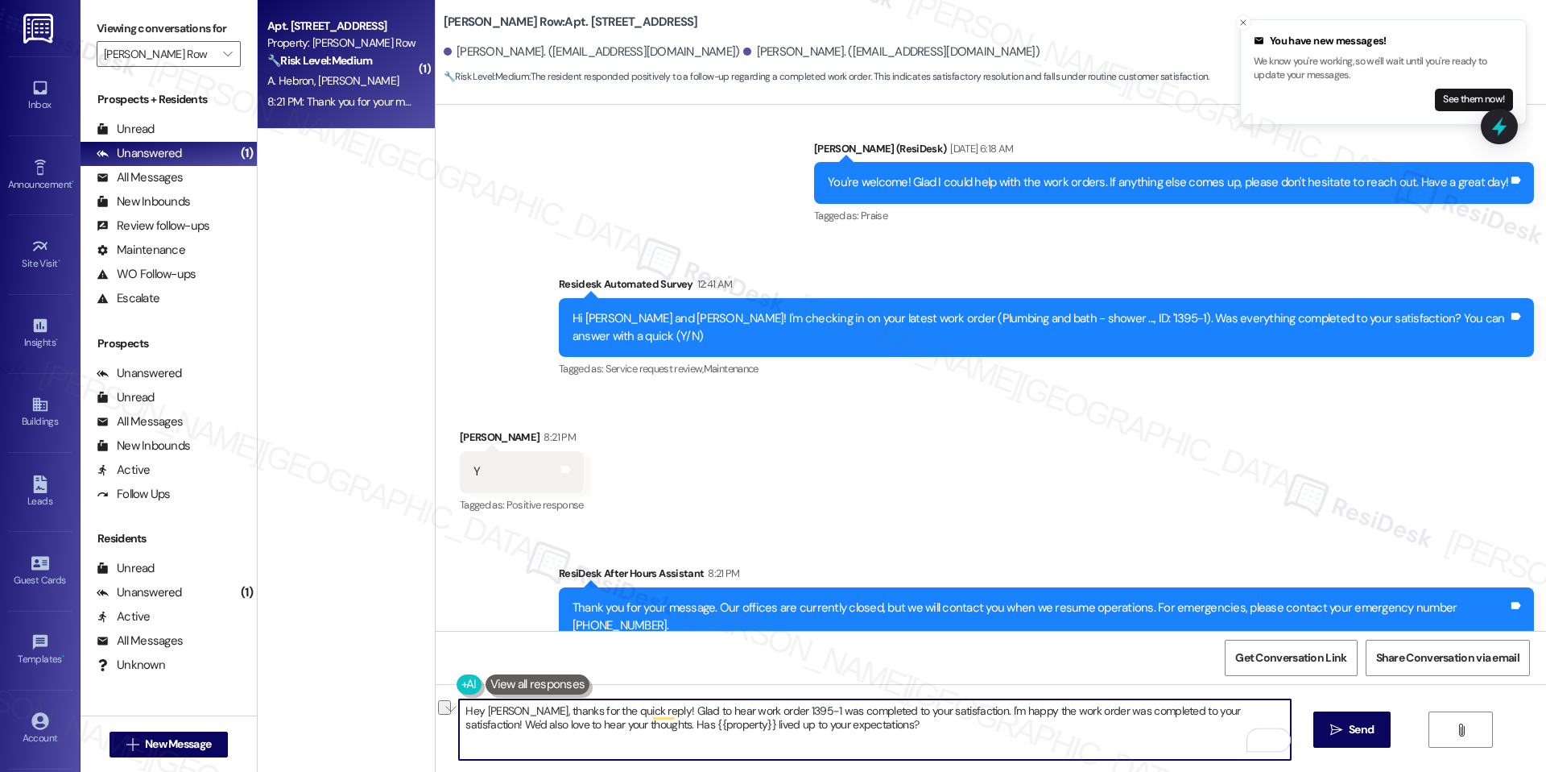
drag, startPoint x: 952, startPoint y: 711, endPoint x: 1238, endPoint y: 720, distance: 286.1
click at [1240, 718] on textarea "Hey [PERSON_NAME], thanks for the quick reply! Glad to hear work order 1395-1 w…" at bounding box center [874, 729] width 831 height 60
click at [1151, 743] on textarea "Hey [PERSON_NAME], thanks for the quick reply! Glad to hear work order 1395-1 w…" at bounding box center [874, 729] width 831 height 60
type textarea "Hey [PERSON_NAME], thanks for the quick reply! Glad to hear work order 1395-1 w…"
click at [1335, 719] on button " Send" at bounding box center [1353, 729] width 78 height 36
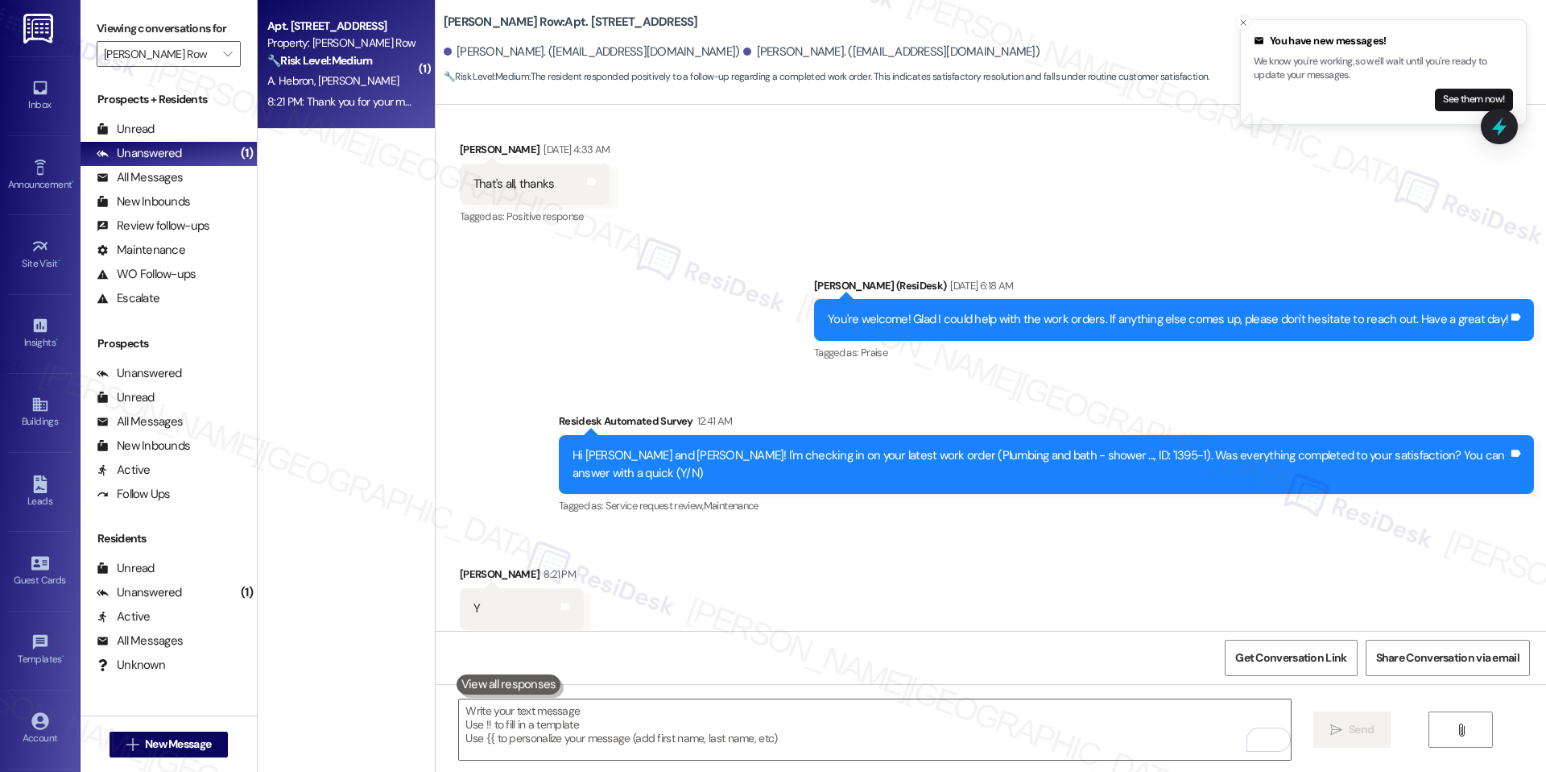
scroll to position [6810, 0]
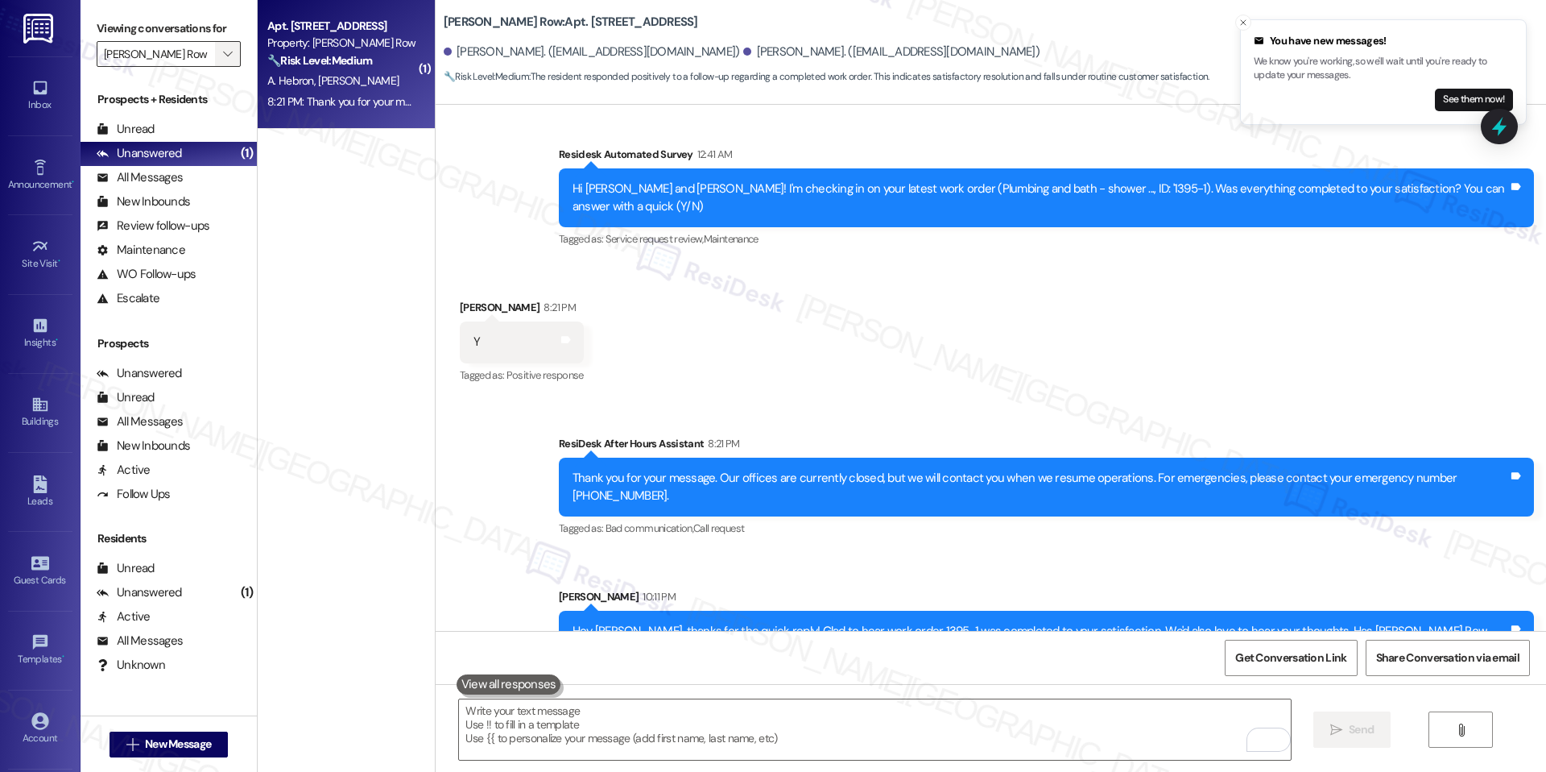
click at [223, 48] on icon "" at bounding box center [227, 54] width 9 height 13
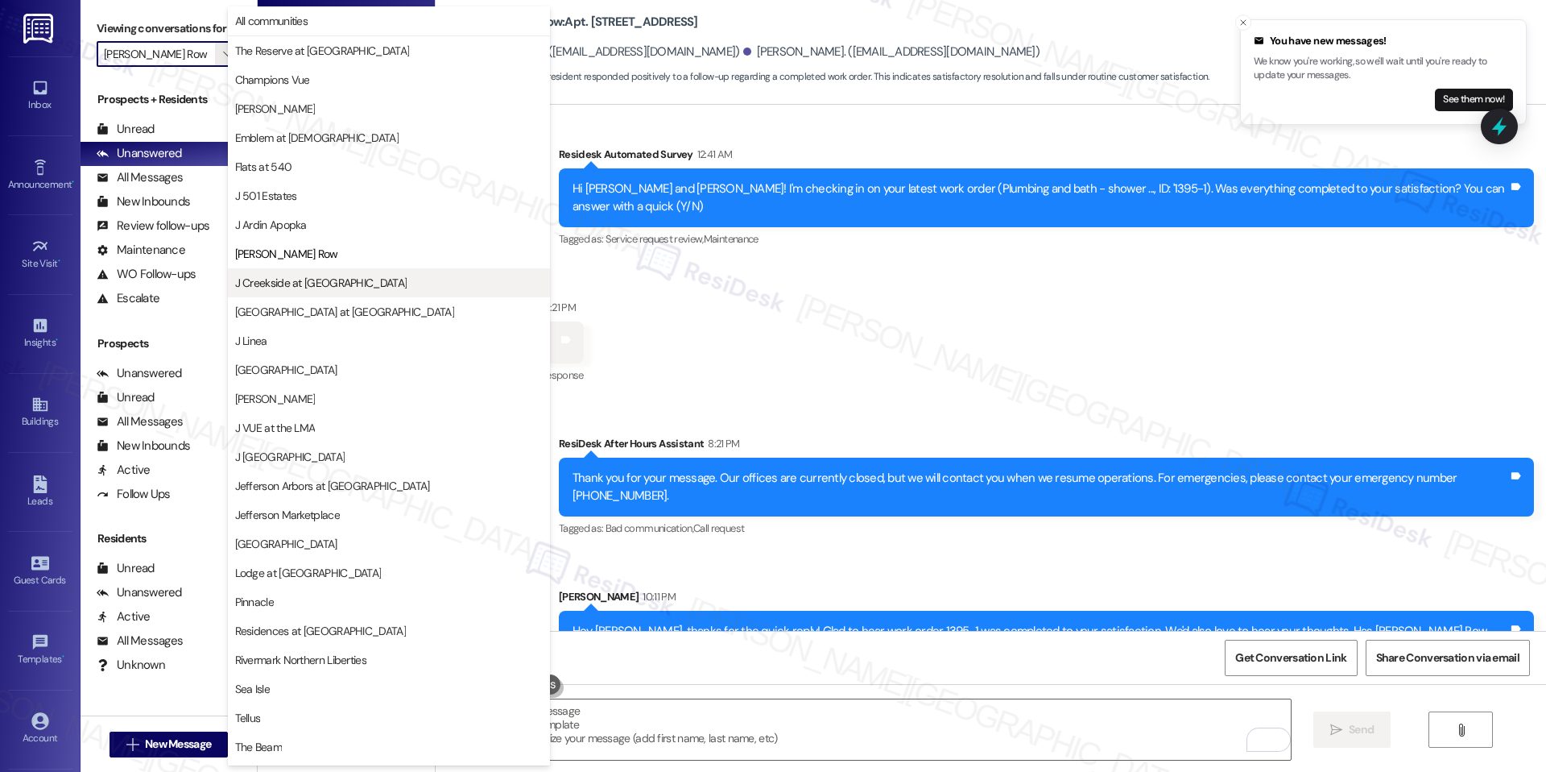
click at [294, 270] on button "J Creekside at [GEOGRAPHIC_DATA]" at bounding box center [389, 282] width 322 height 29
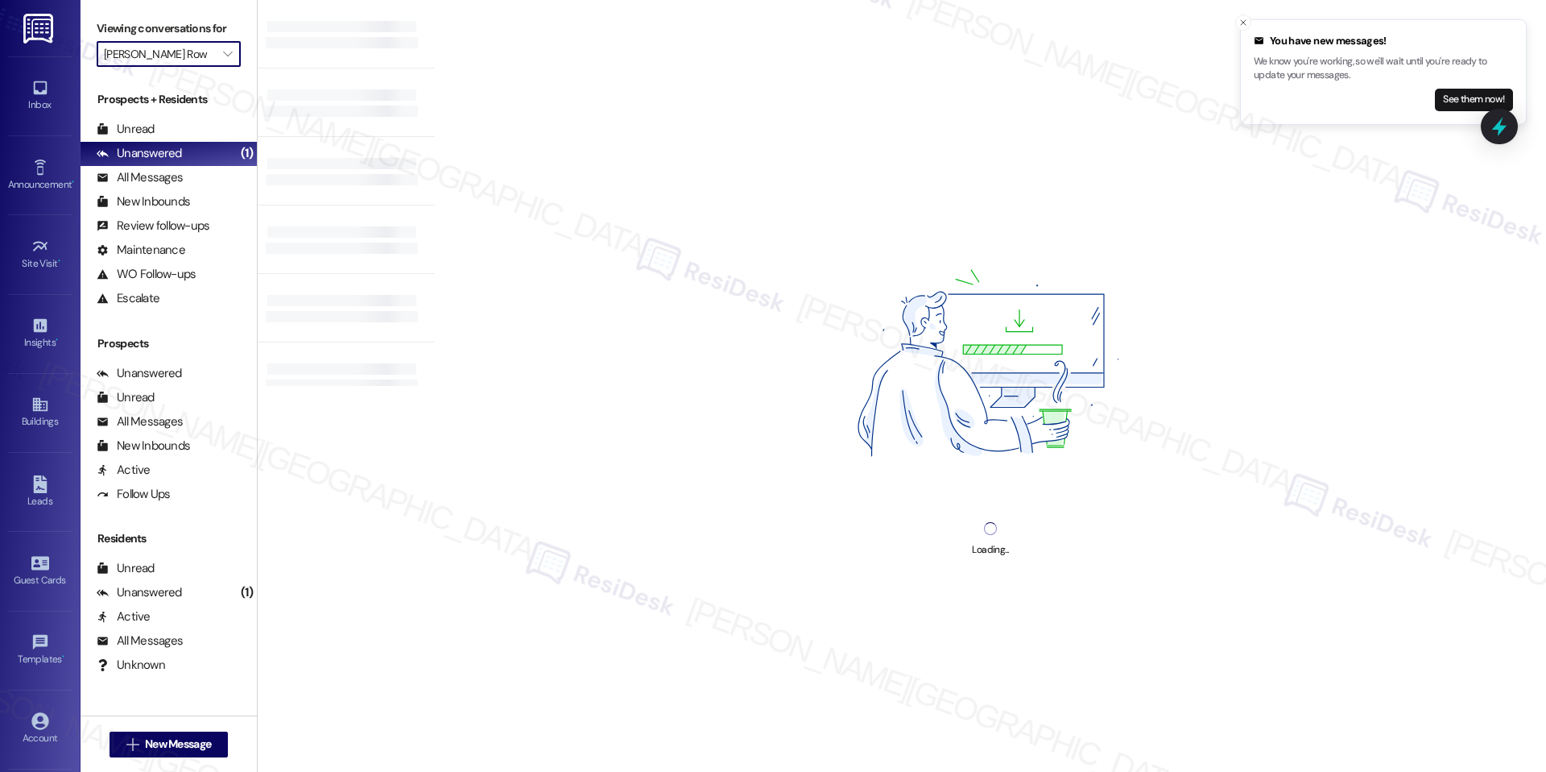
type input "J Creekside at [GEOGRAPHIC_DATA]"
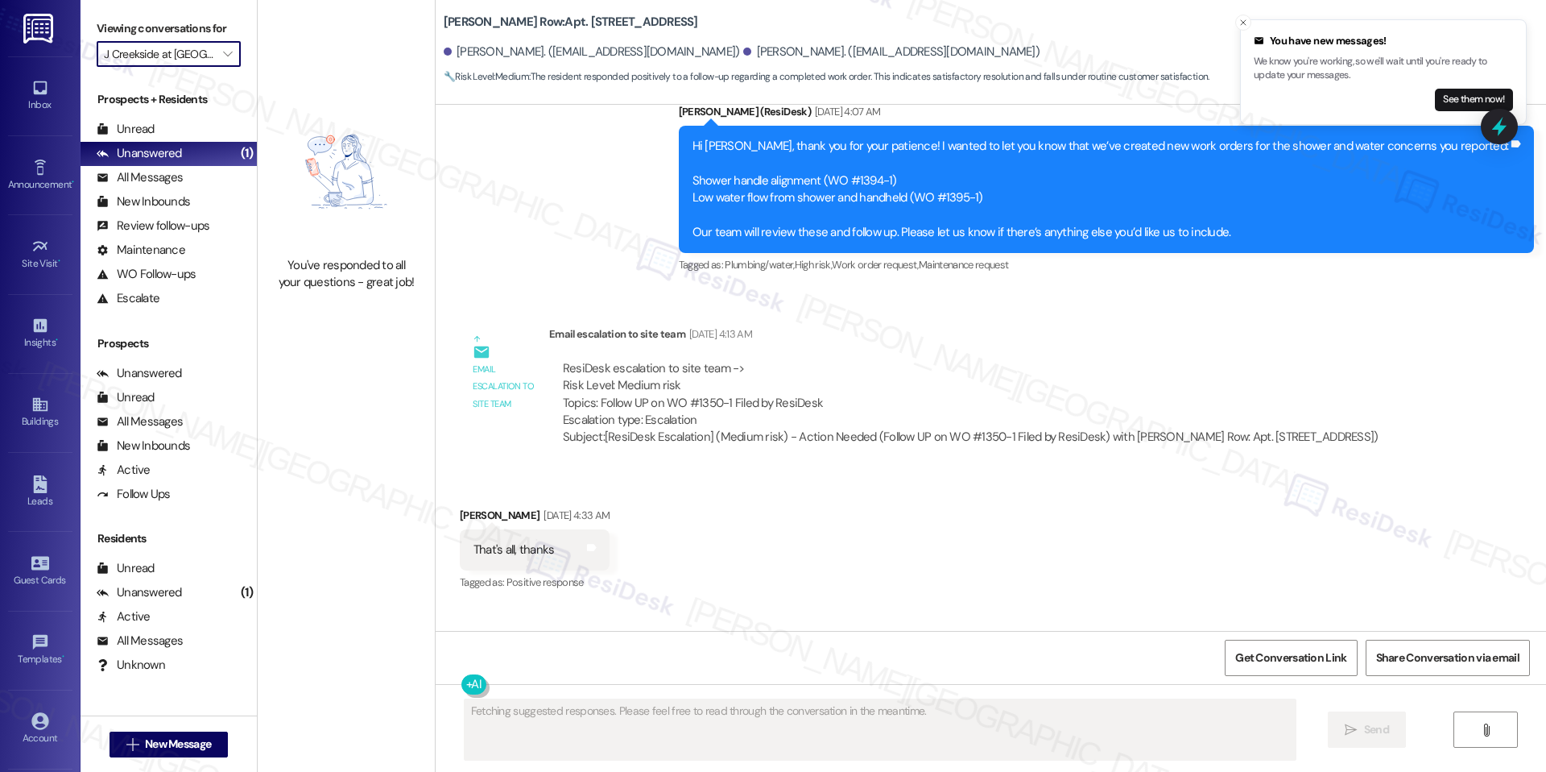
scroll to position [6544, 0]
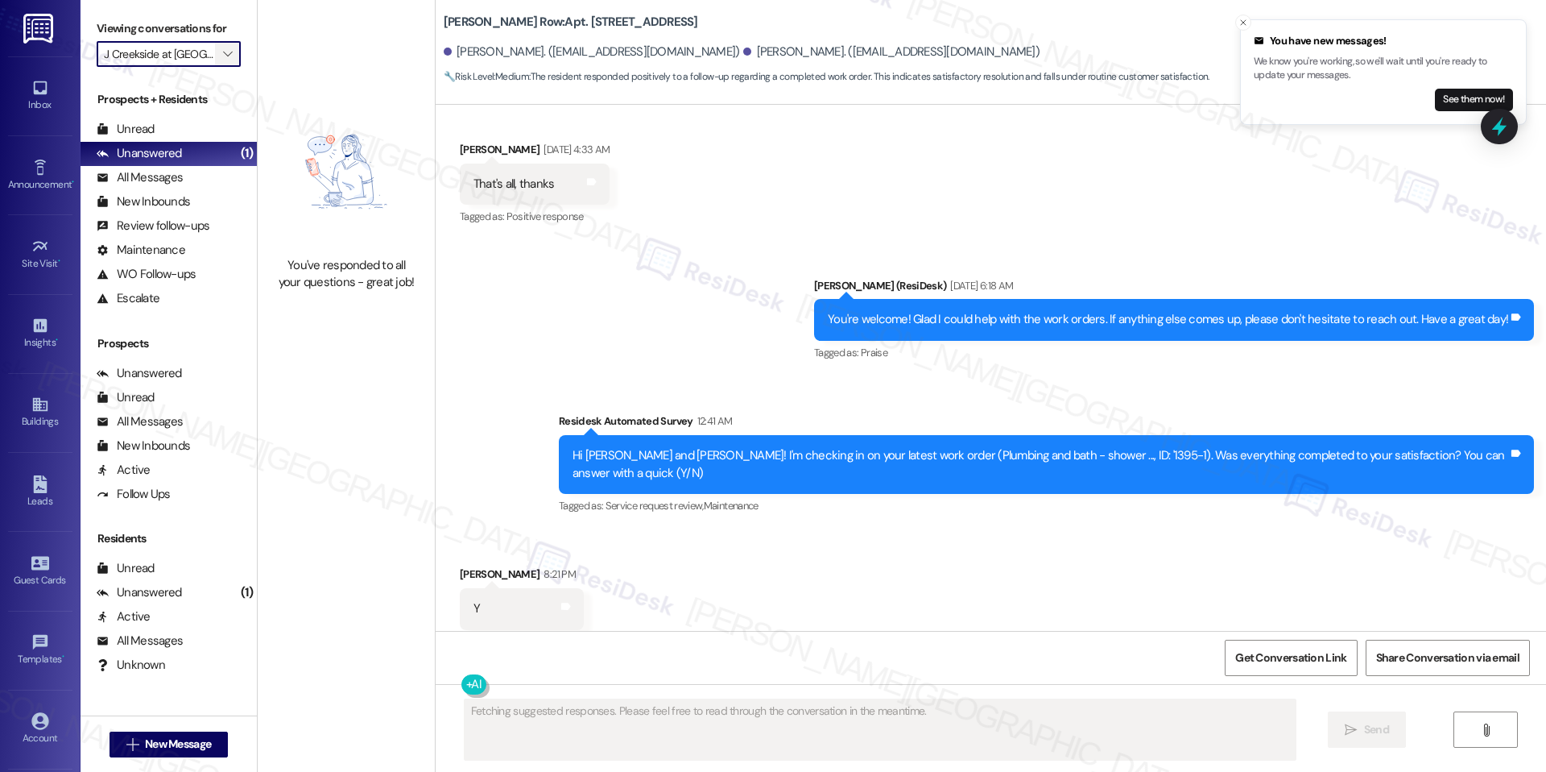
click at [223, 48] on icon "" at bounding box center [227, 54] width 9 height 13
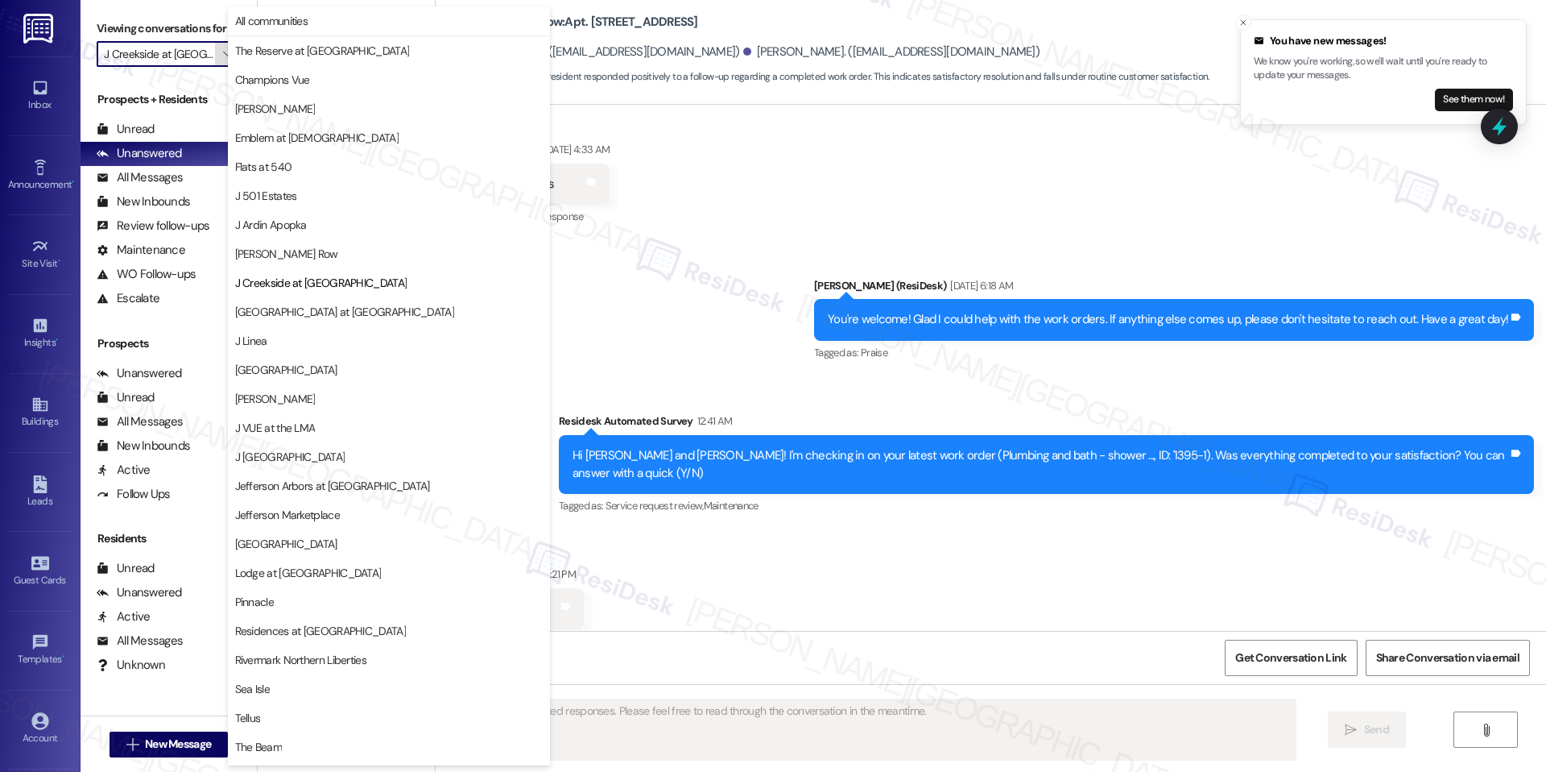
scroll to position [54, 0]
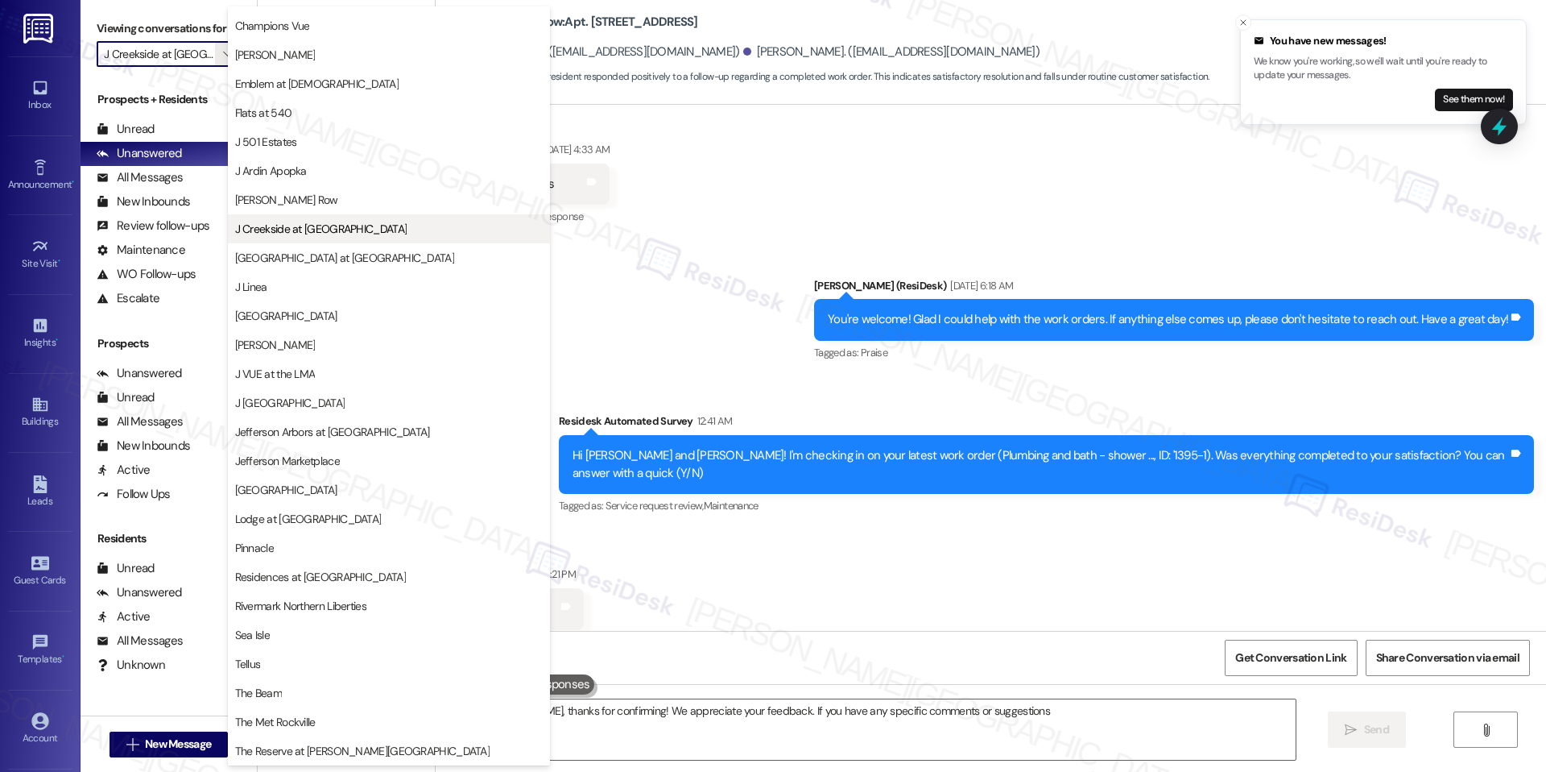
click at [299, 242] on button "J Creekside at [GEOGRAPHIC_DATA]" at bounding box center [389, 228] width 322 height 29
type textarea "Hi [PERSON_NAME], thanks for confirming! We appreciate your feedback. If you ha…"
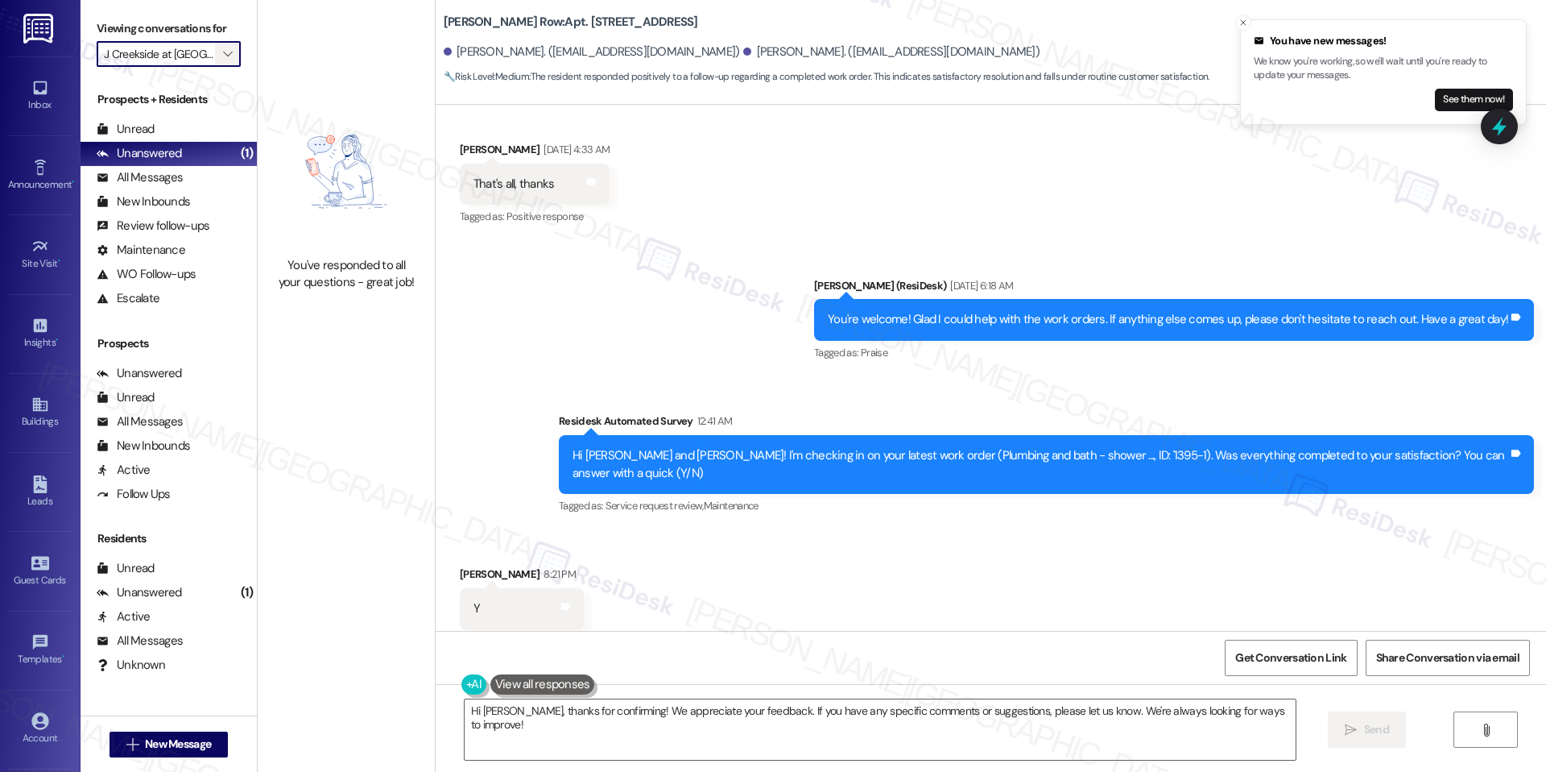
click at [220, 56] on span "" at bounding box center [227, 54] width 15 height 26
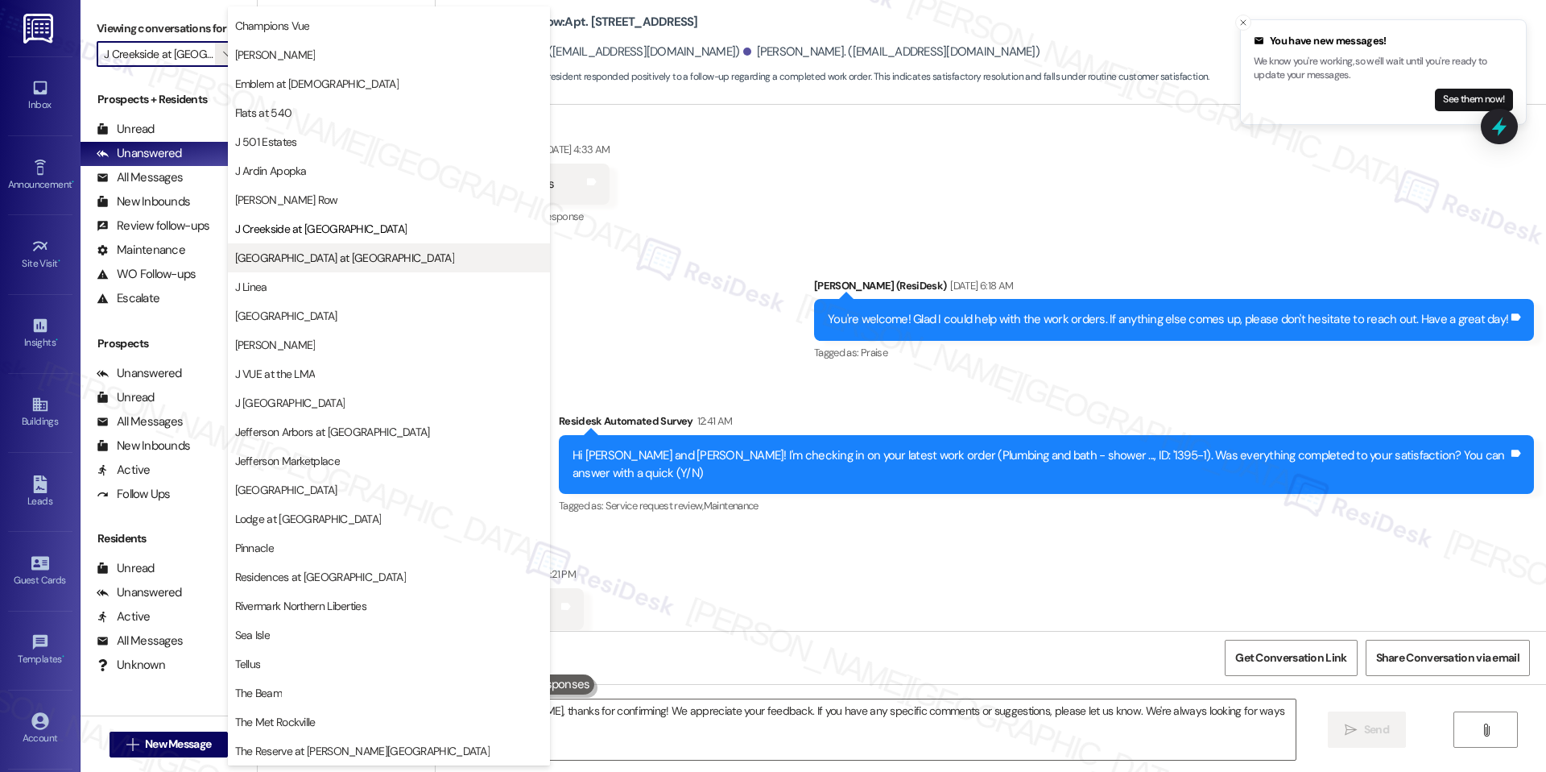
click at [300, 259] on span "[GEOGRAPHIC_DATA] at [GEOGRAPHIC_DATA]" at bounding box center [344, 258] width 219 height 16
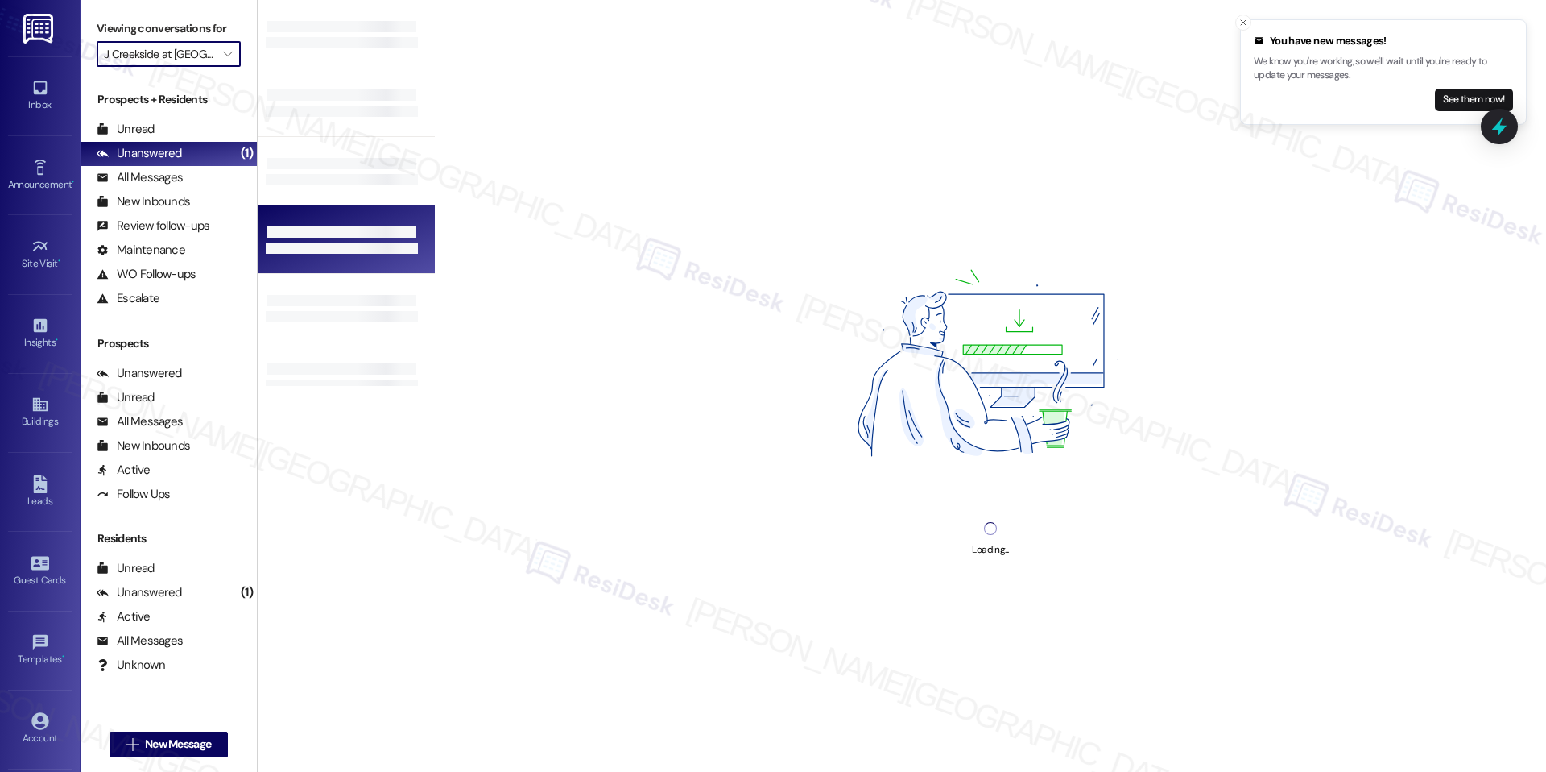
type input "[GEOGRAPHIC_DATA] at [GEOGRAPHIC_DATA]"
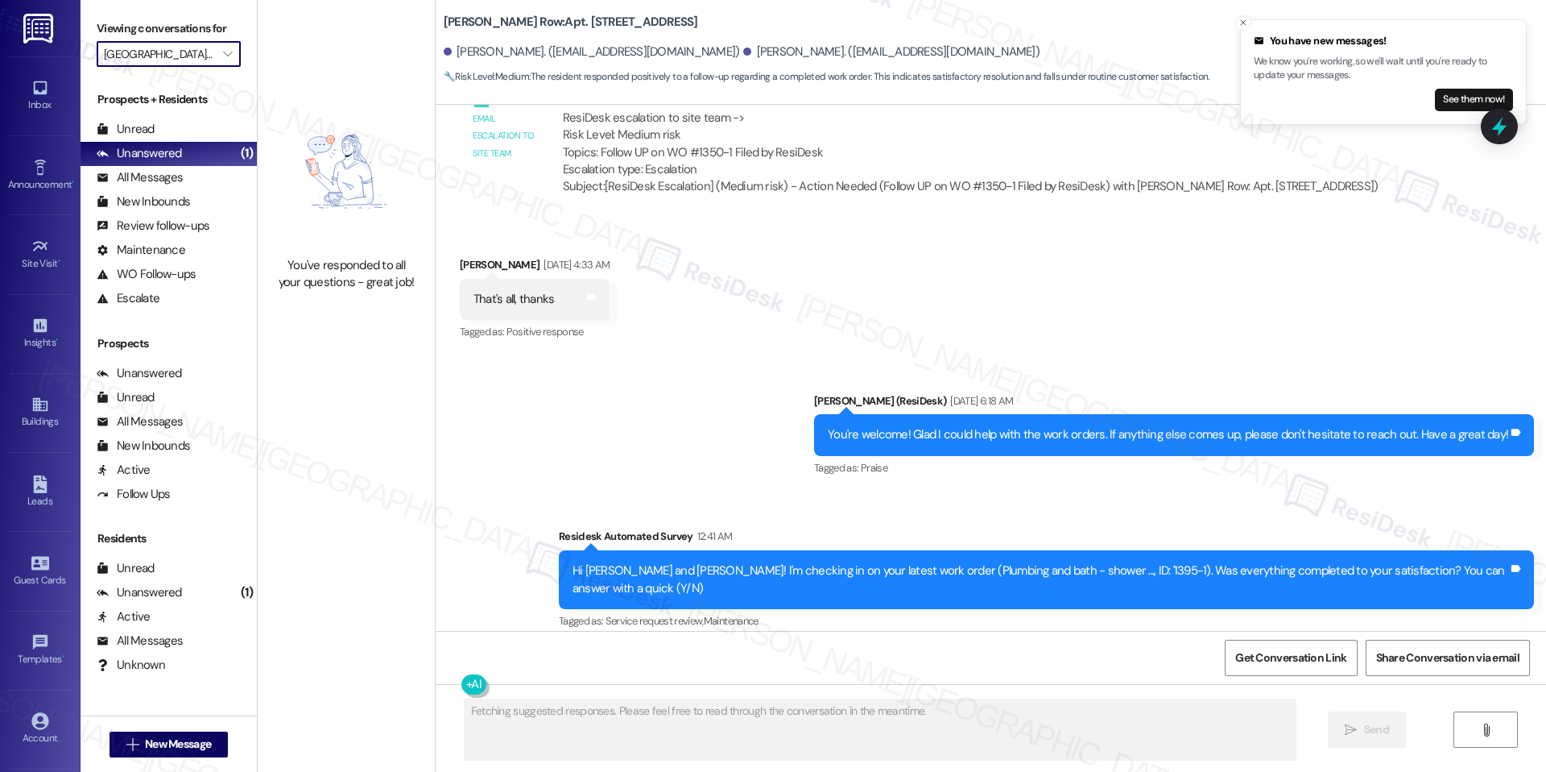
scroll to position [6544, 0]
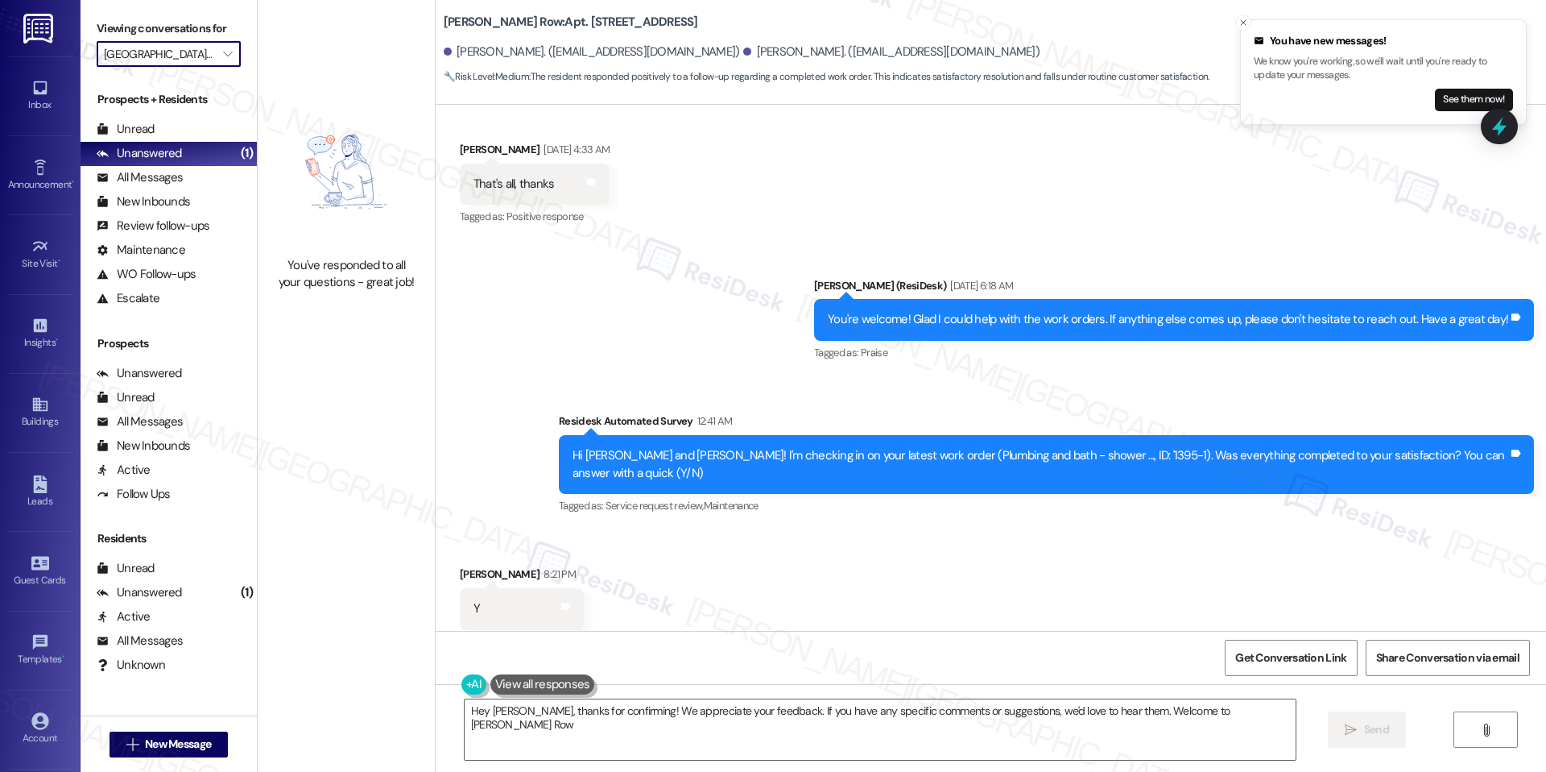
type textarea "Hey [PERSON_NAME], thanks for confirming! We appreciate your feedback. If you h…"
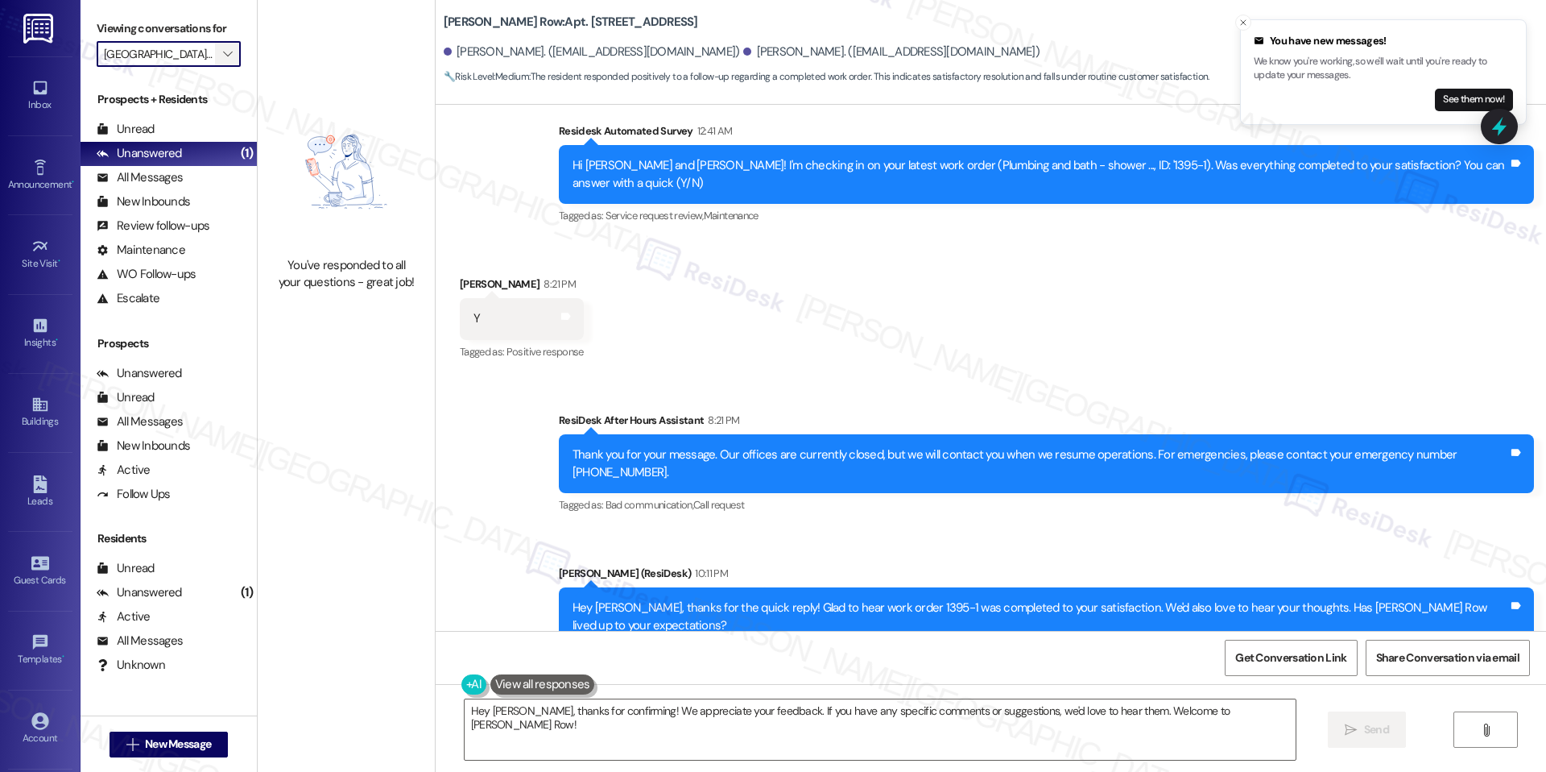
click at [220, 51] on span "" at bounding box center [227, 54] width 15 height 26
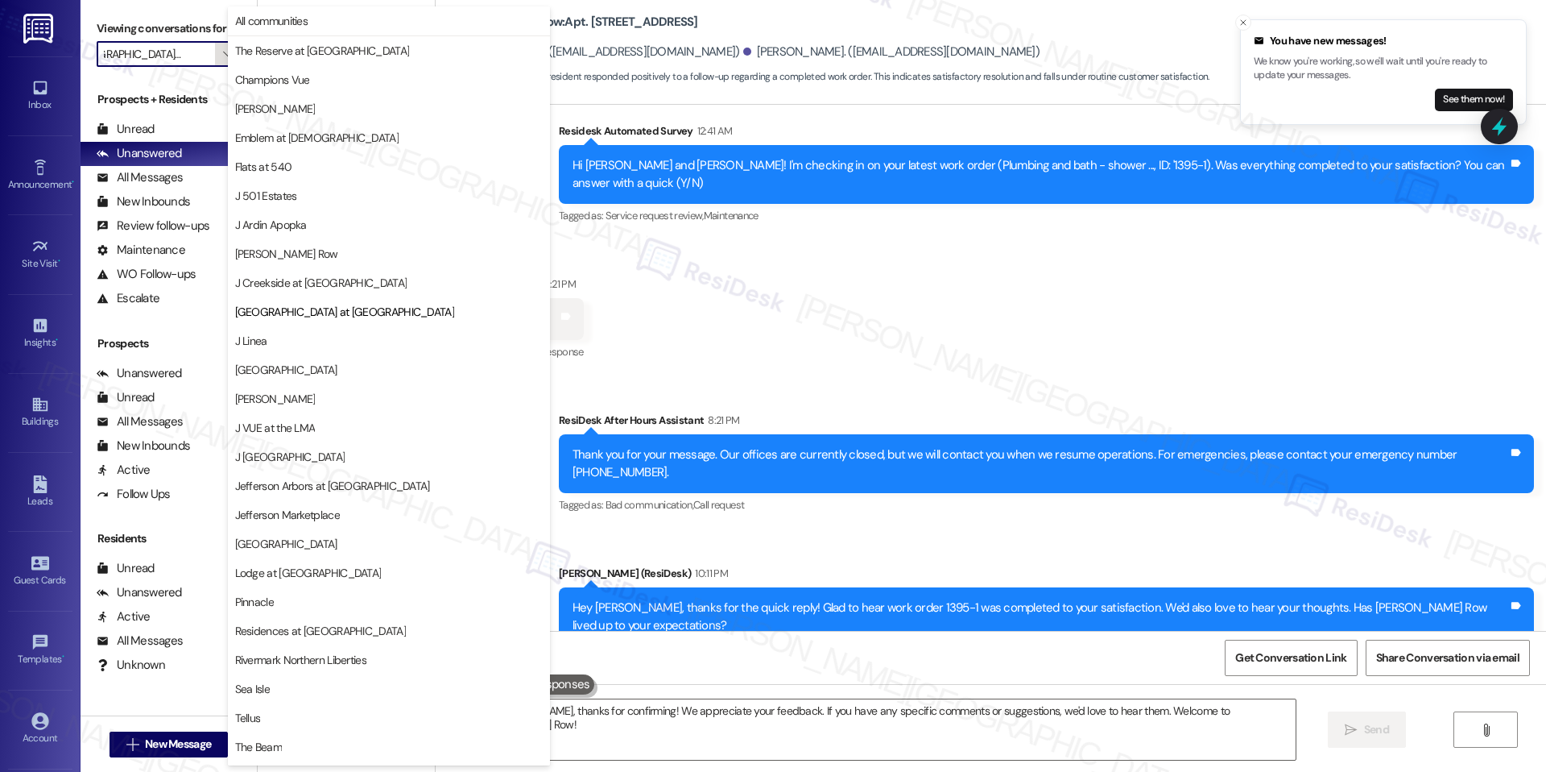
scroll to position [54, 0]
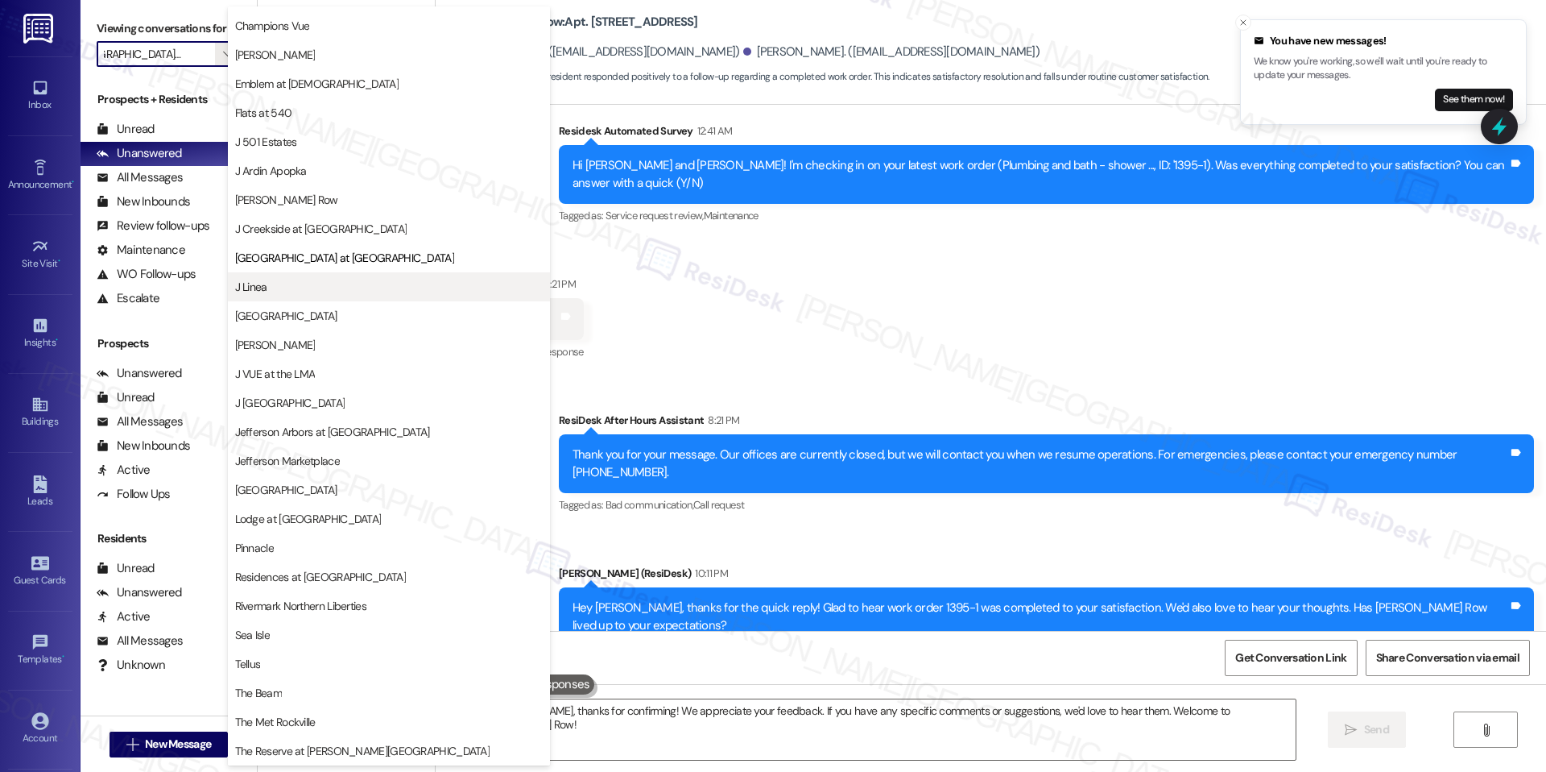
click at [284, 275] on button "J Linea" at bounding box center [389, 286] width 322 height 29
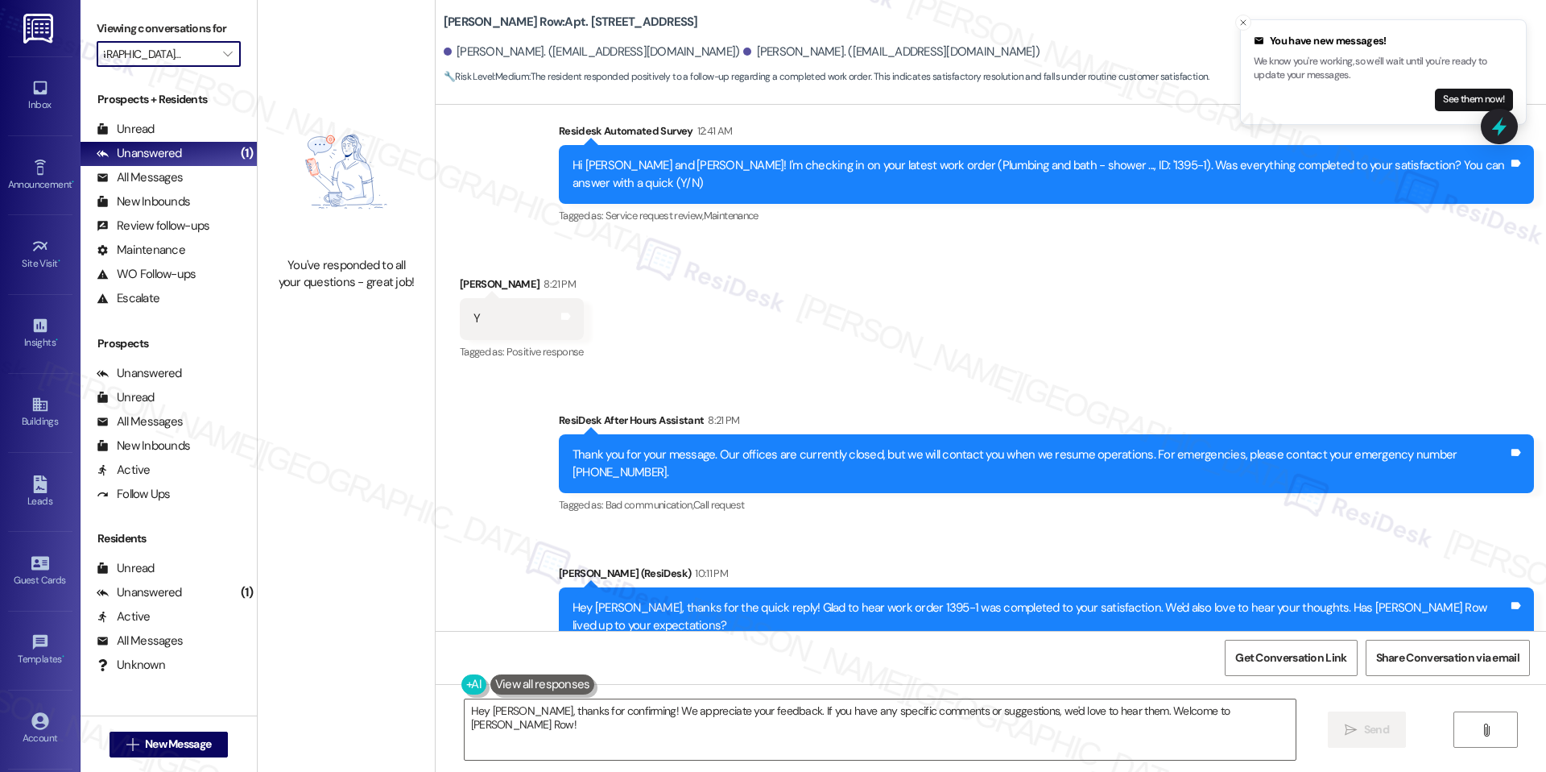
type input "J Linea"
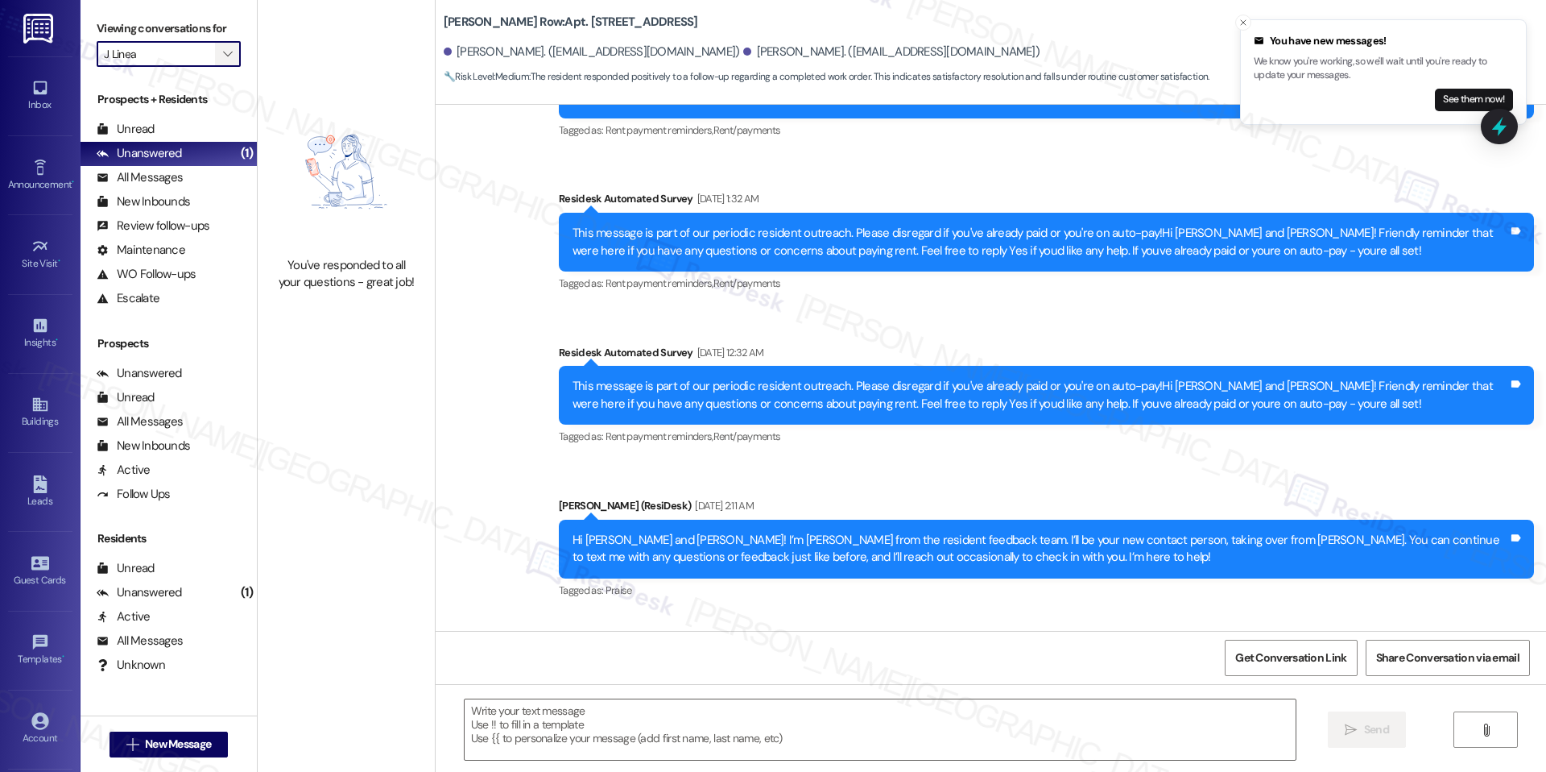
click at [223, 48] on icon "" at bounding box center [227, 54] width 9 height 13
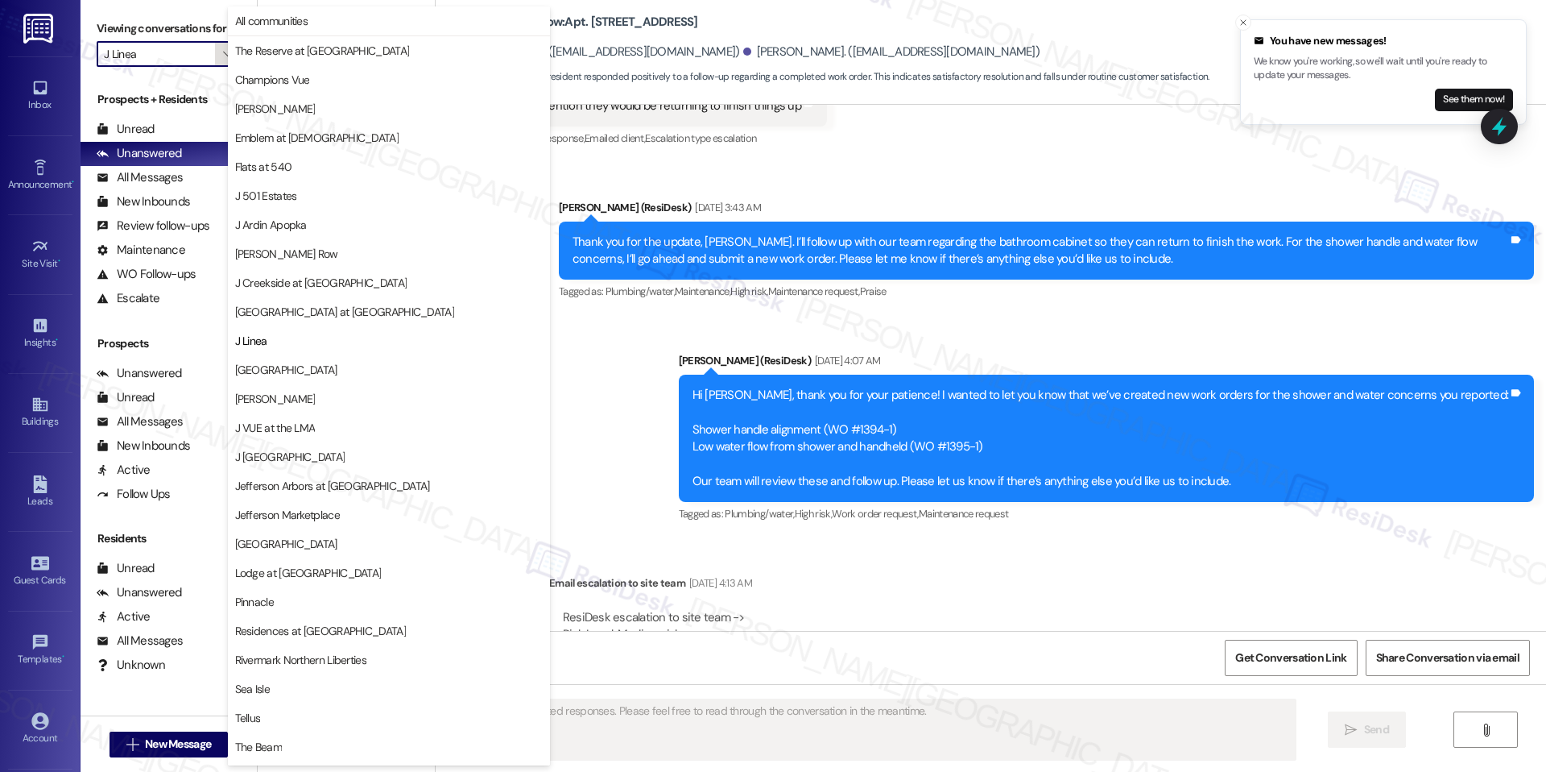
type textarea "Fetching suggested responses. Please feel free to read through the conversation…"
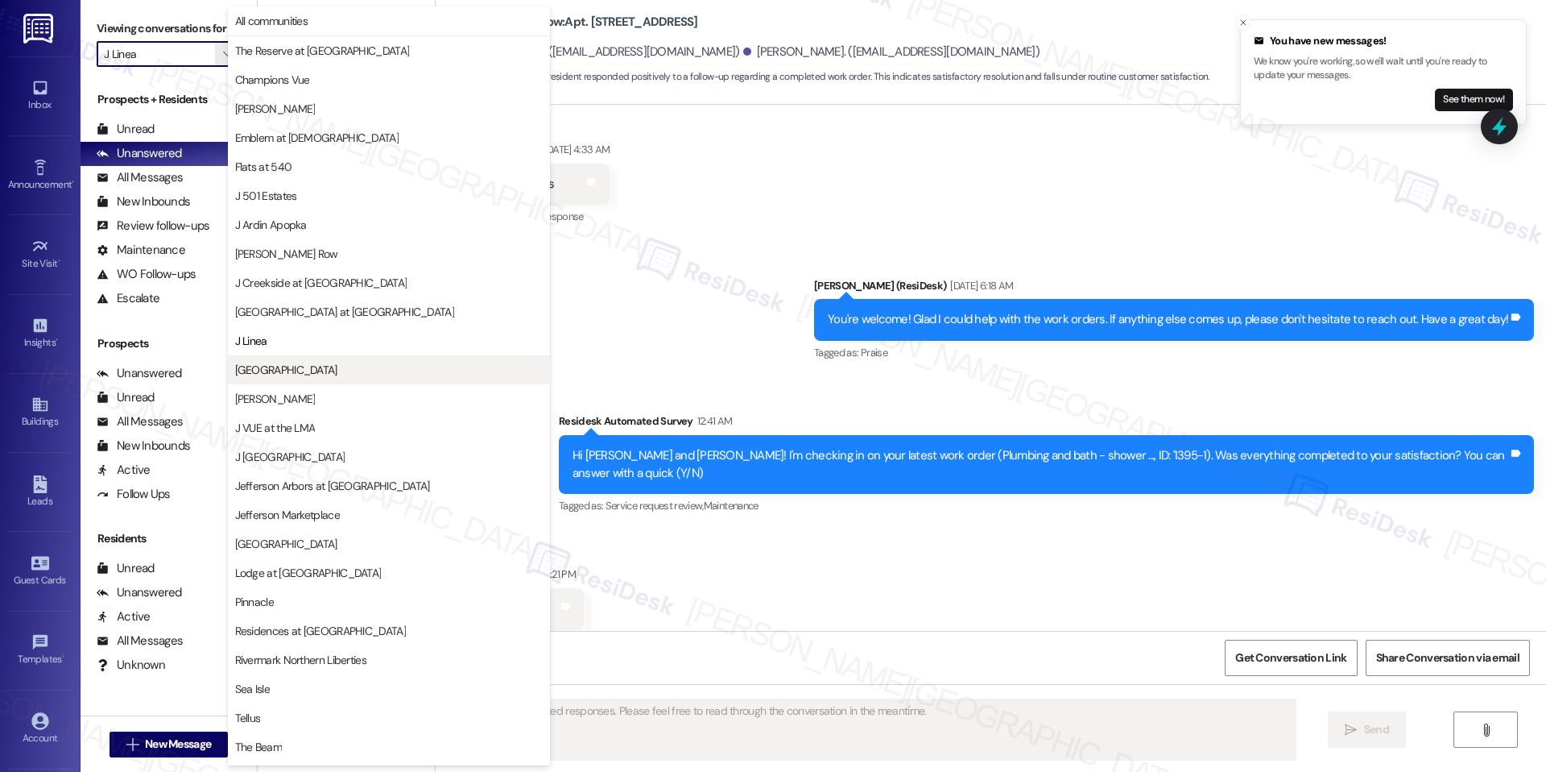
click at [331, 366] on span "[GEOGRAPHIC_DATA]" at bounding box center [389, 370] width 308 height 16
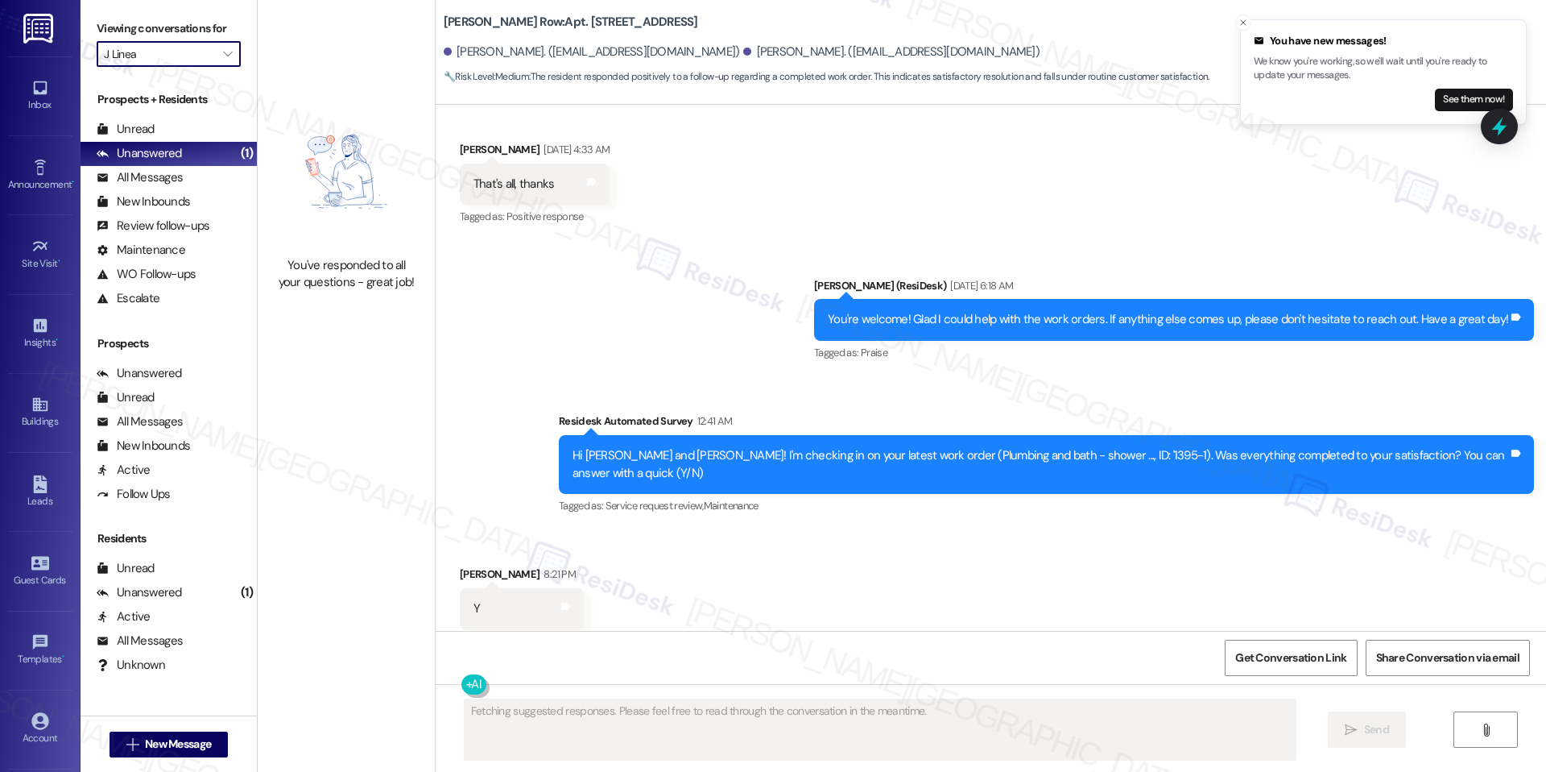
type input "[GEOGRAPHIC_DATA]"
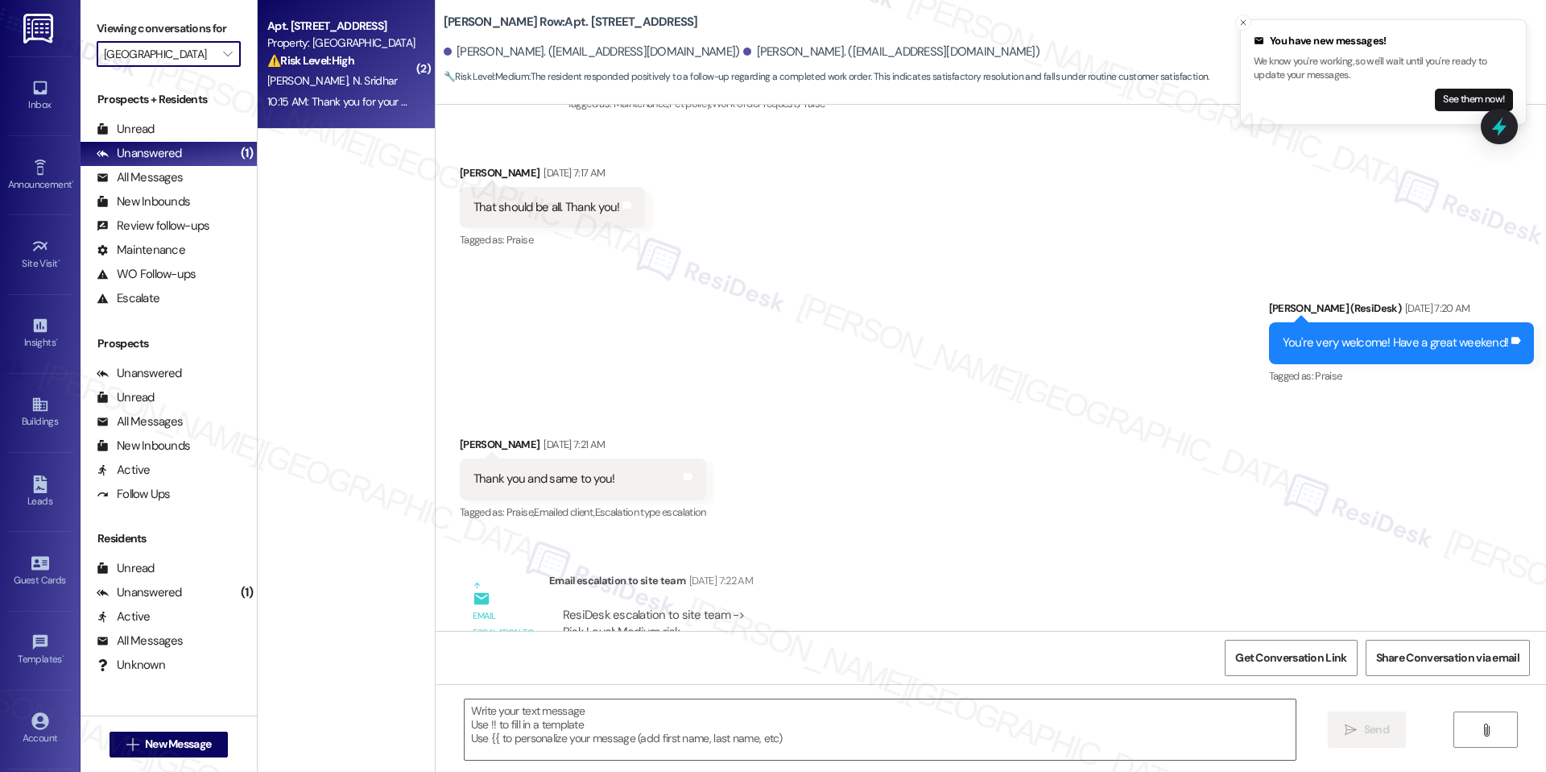
type textarea "Fetching suggested responses. Please feel free to read through the conversation…"
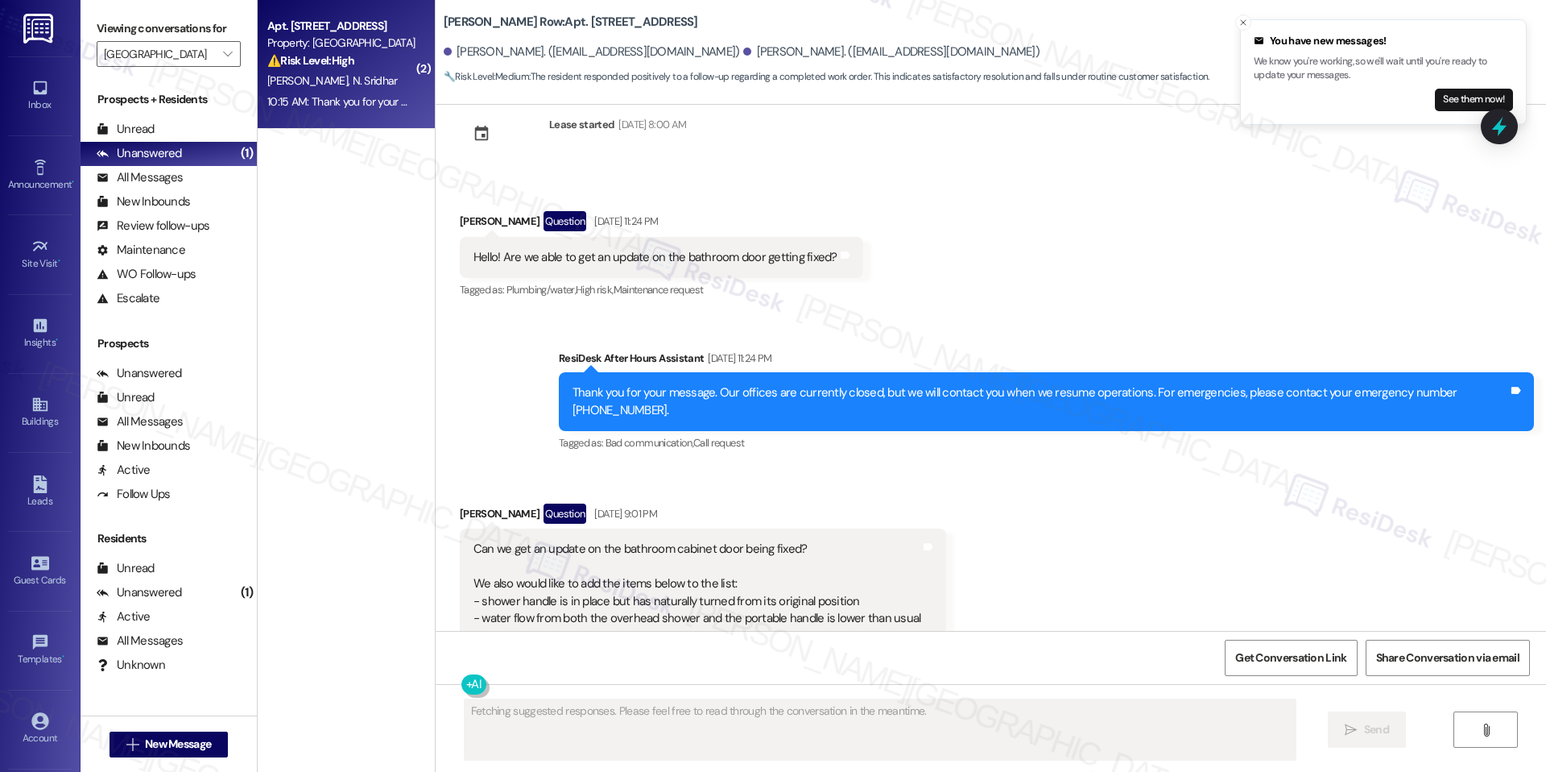
click at [366, 104] on div "10:15 AM: Thank you for your message. Our offices are currently closed, but we …" at bounding box center [740, 101] width 946 height 14
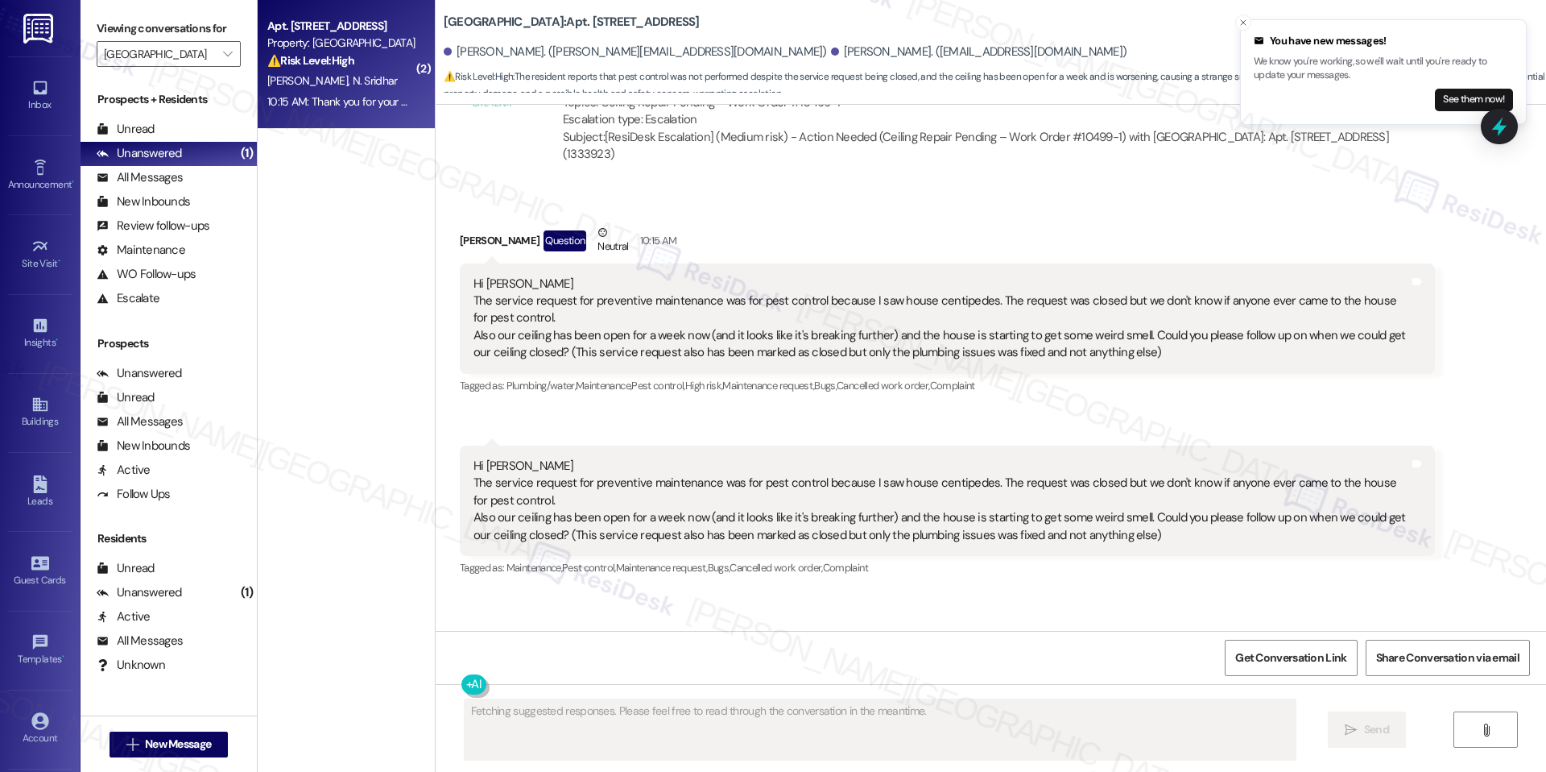
scroll to position [2390, 0]
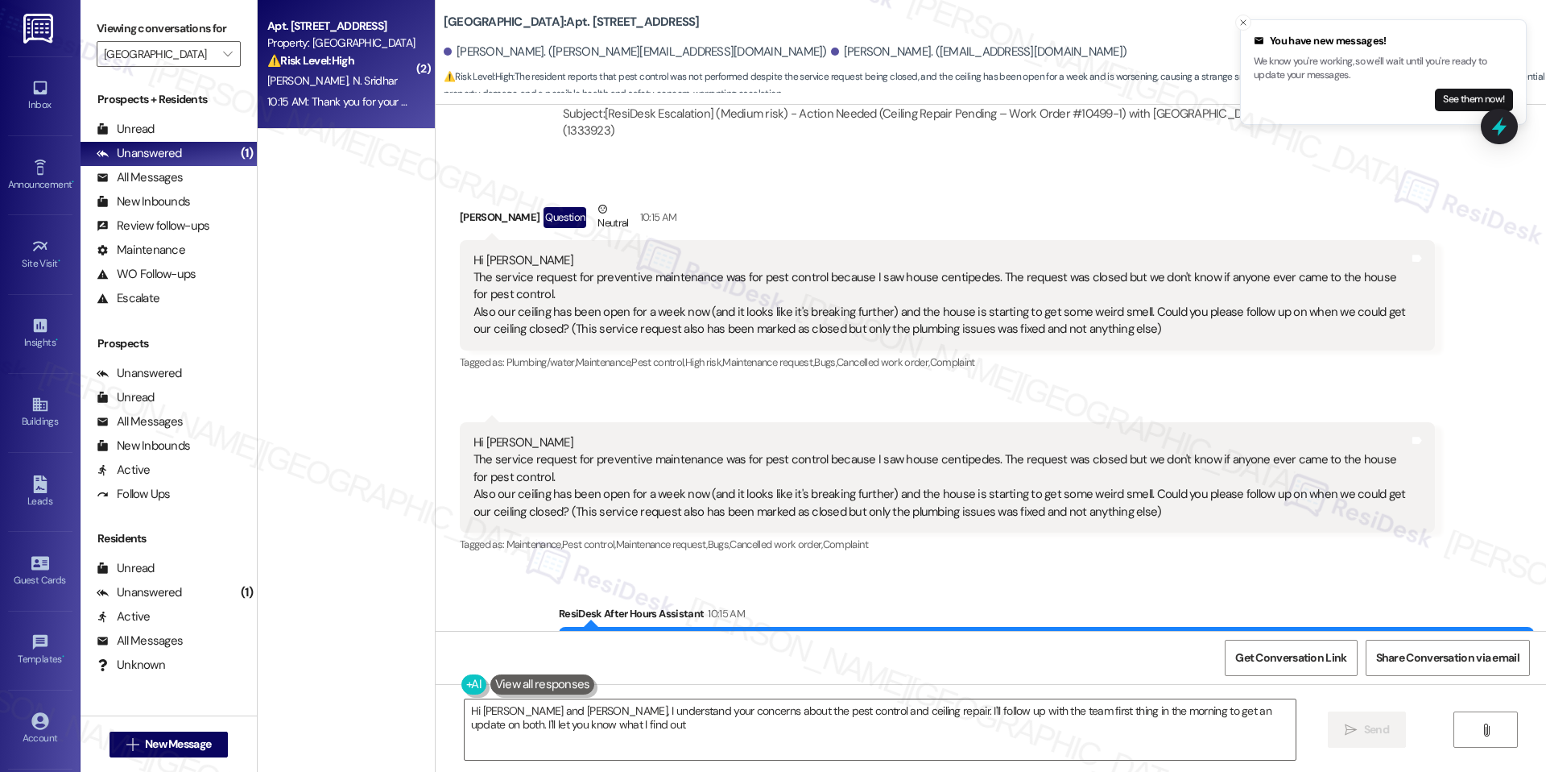
type textarea "Hi [PERSON_NAME] and [PERSON_NAME], I understand your concerns about the pest c…"
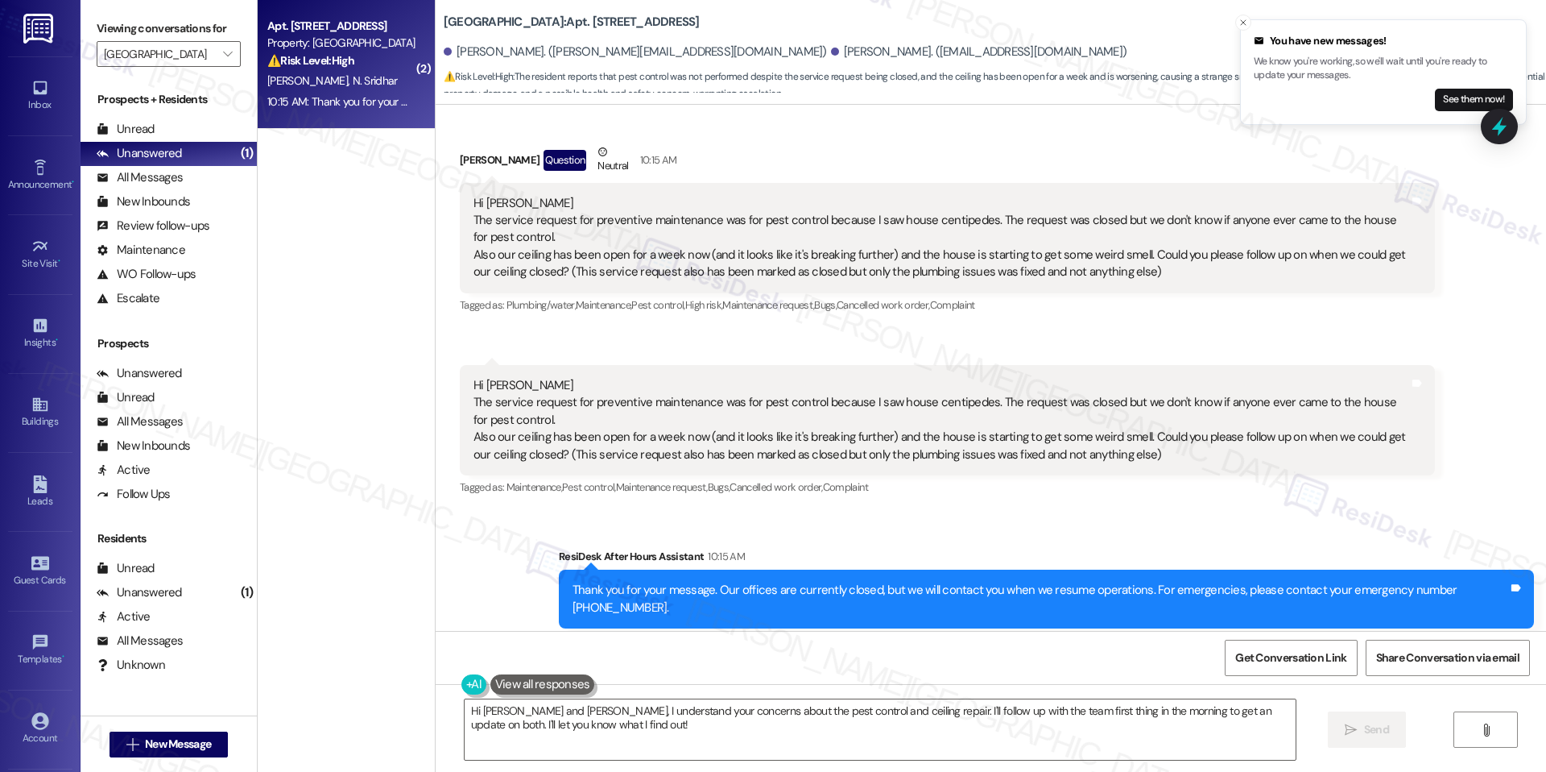
click at [552, 22] on b "[GEOGRAPHIC_DATA]: Apt. 556, [STREET_ADDRESS]" at bounding box center [572, 22] width 256 height 17
copy b "556"
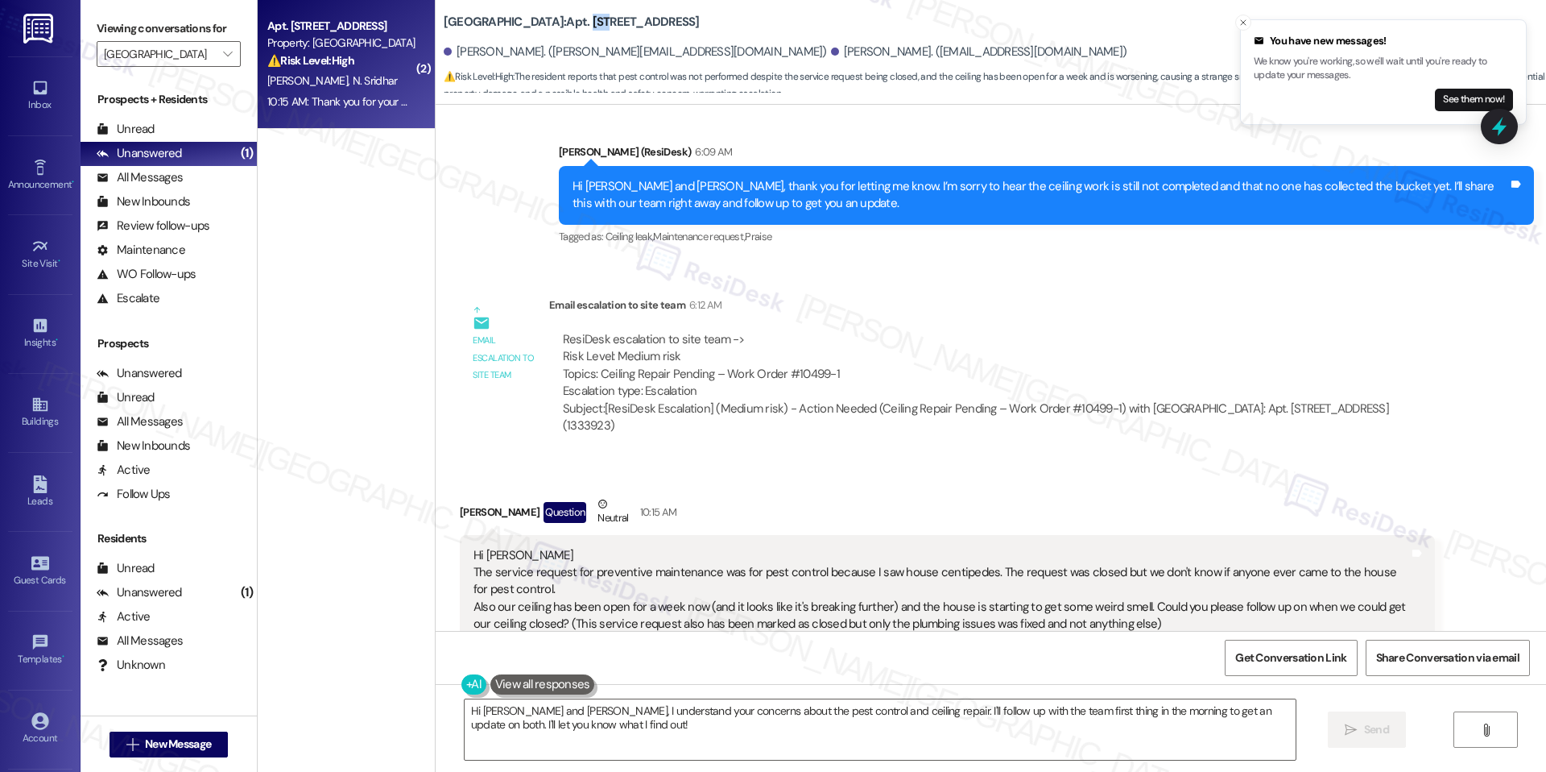
scroll to position [2113, 0]
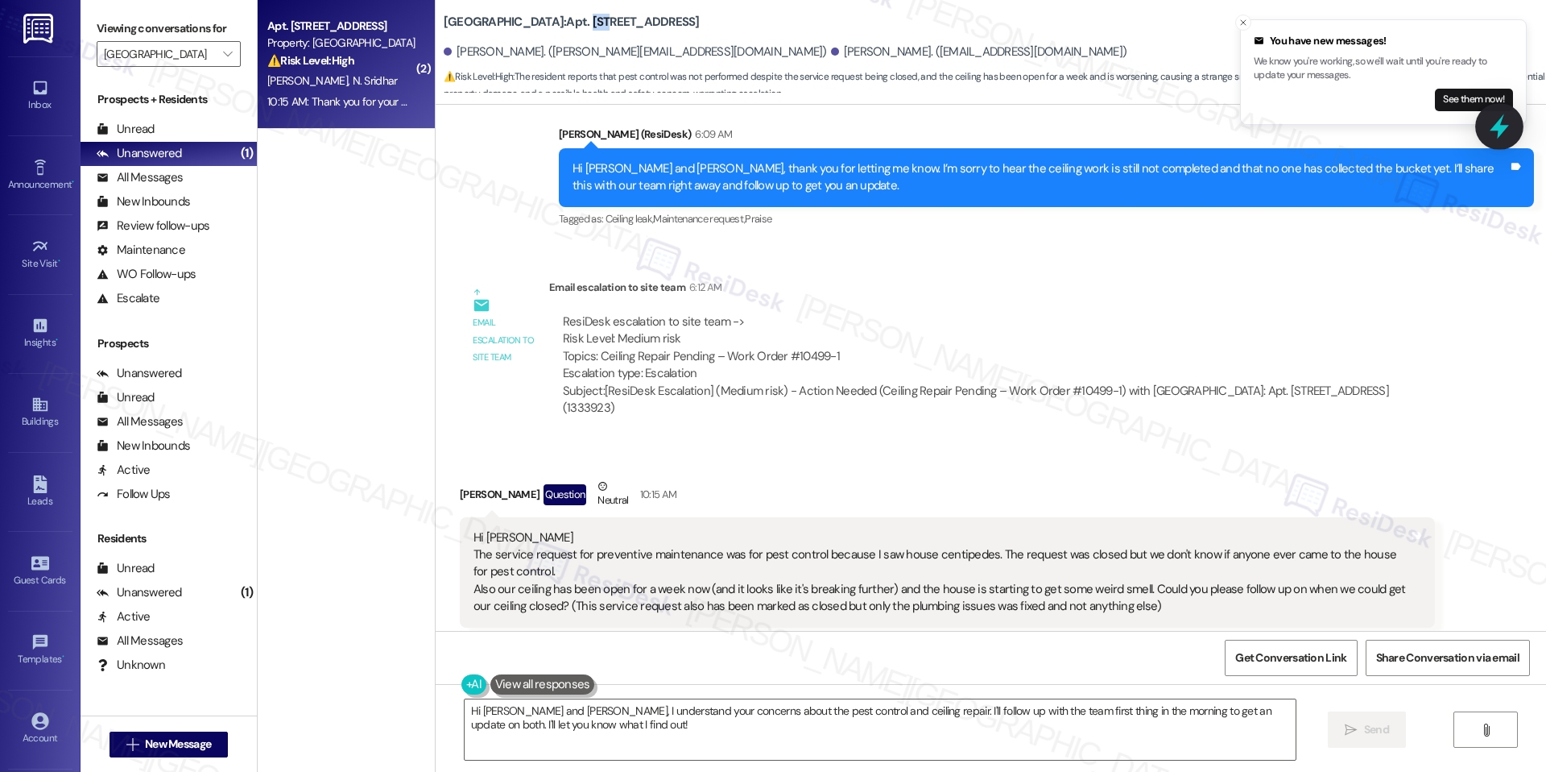
click at [1500, 136] on icon at bounding box center [1499, 126] width 27 height 27
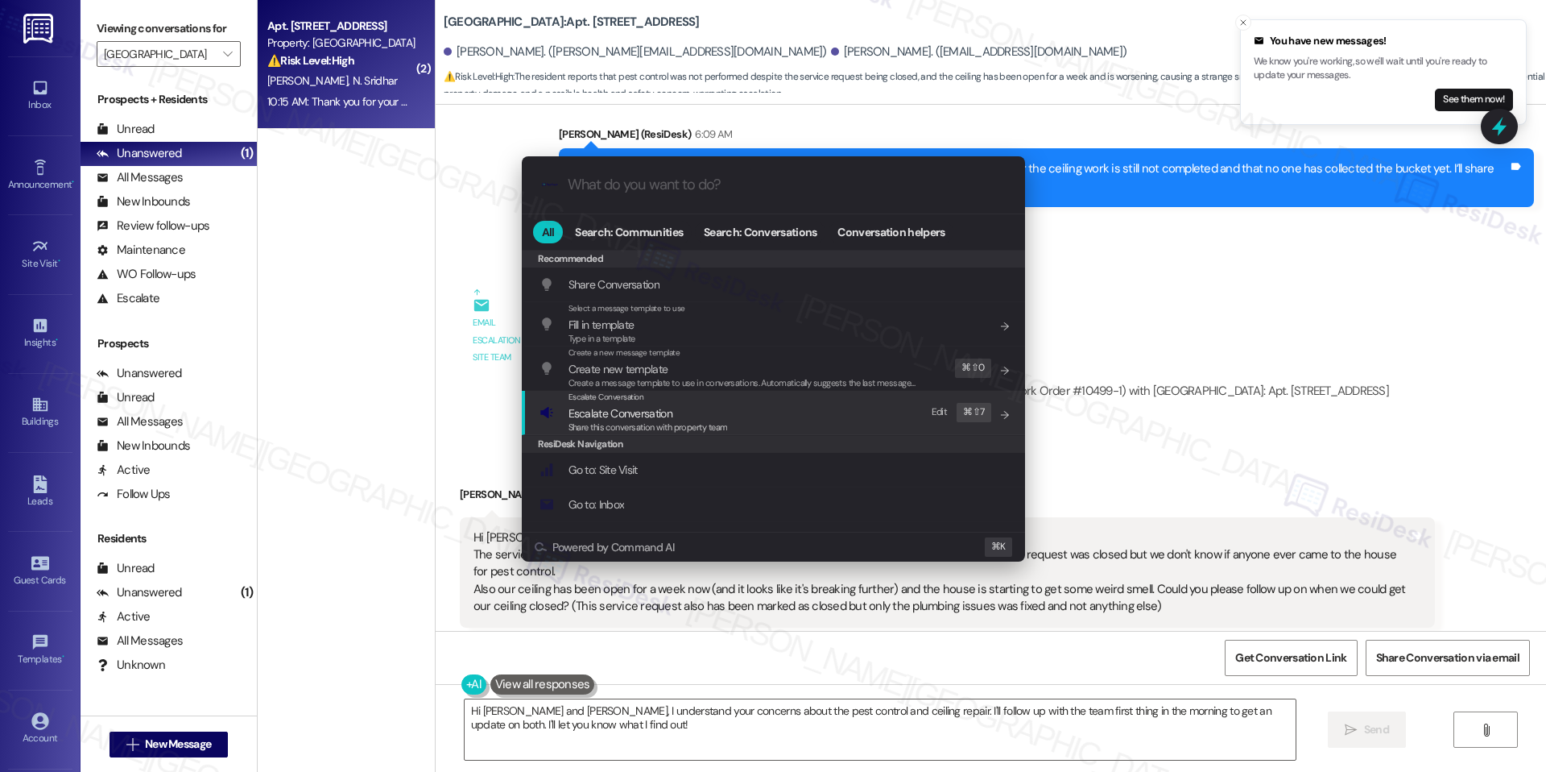
click at [852, 401] on div "Escalate Conversation Escalate Conversation Share this conversation with proper…" at bounding box center [775, 412] width 471 height 43
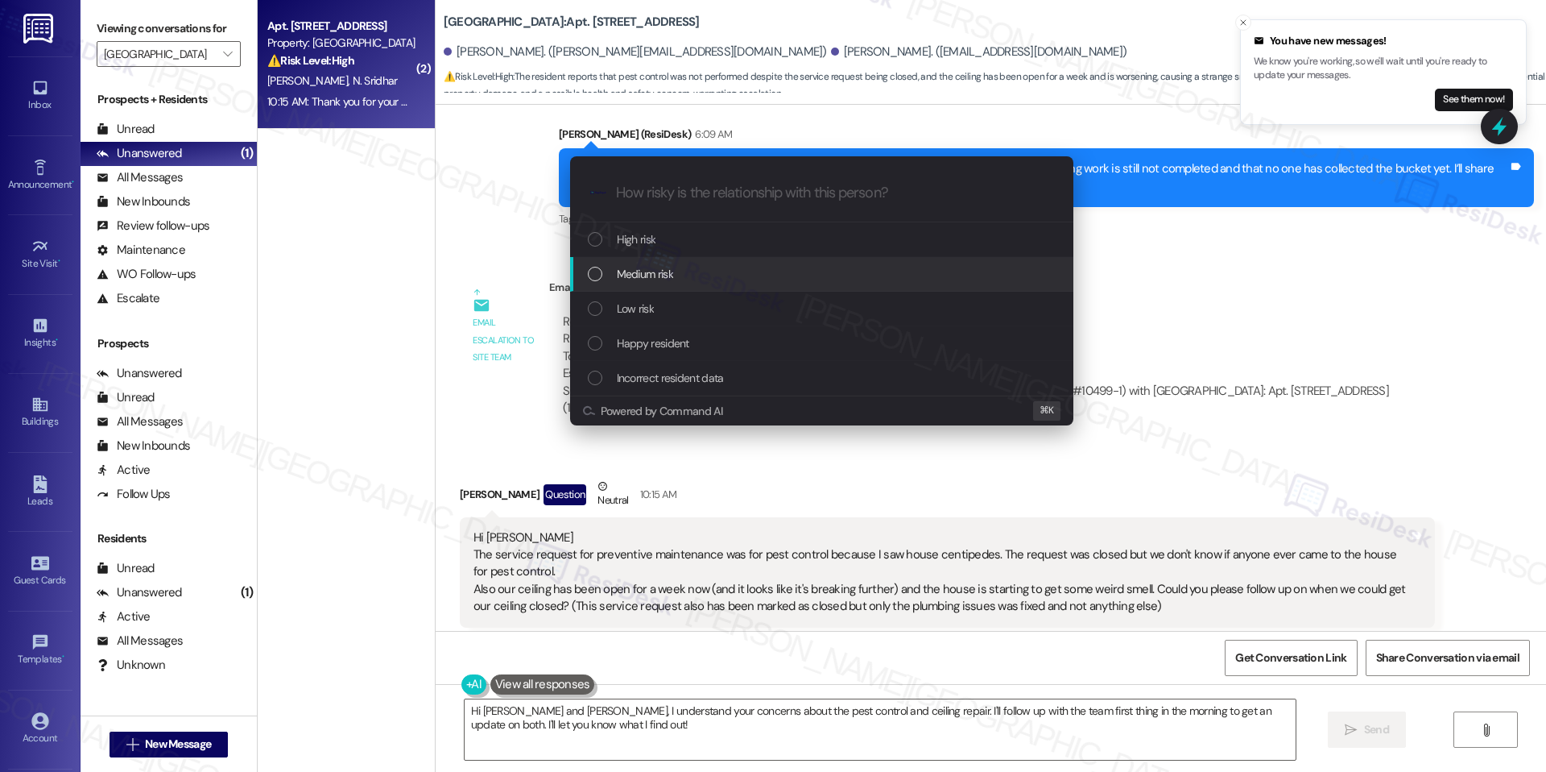
click at [737, 278] on div "Medium risk" at bounding box center [823, 274] width 471 height 18
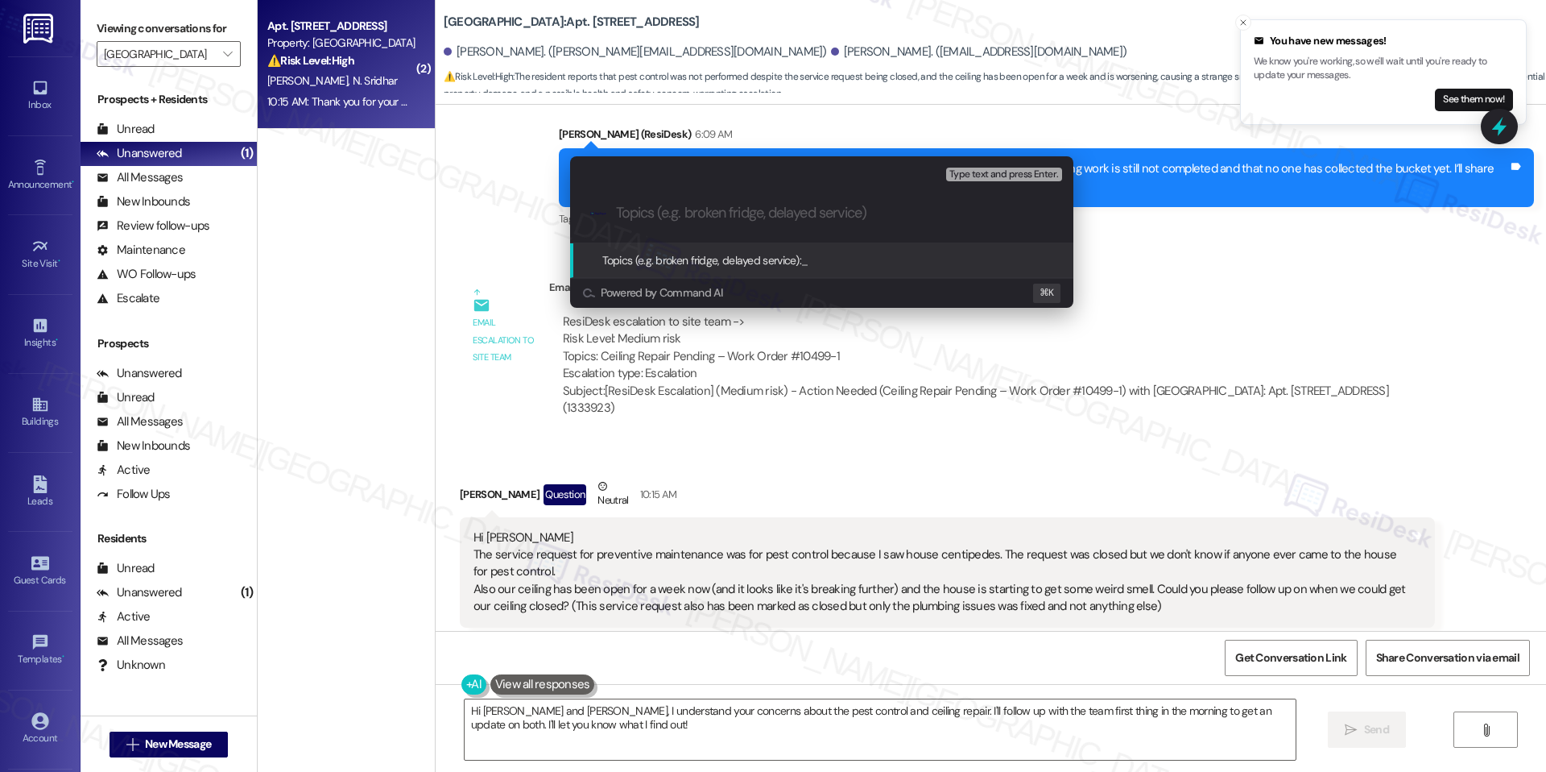
paste input "Follow-up Needed – Ceiling & Pest Control Issues Not Resolved (WO #10499-1 & WO…"
type input "Follow-up Needed – Ceiling & Pest Control Issues Not Resolved (WO #10499-1 & WO…"
click at [889, 258] on span "Follow-up Needed – Ceiling & Pest Control Issues Not Resolved (WO #10499-1 & WO…" at bounding box center [1029, 260] width 456 height 14
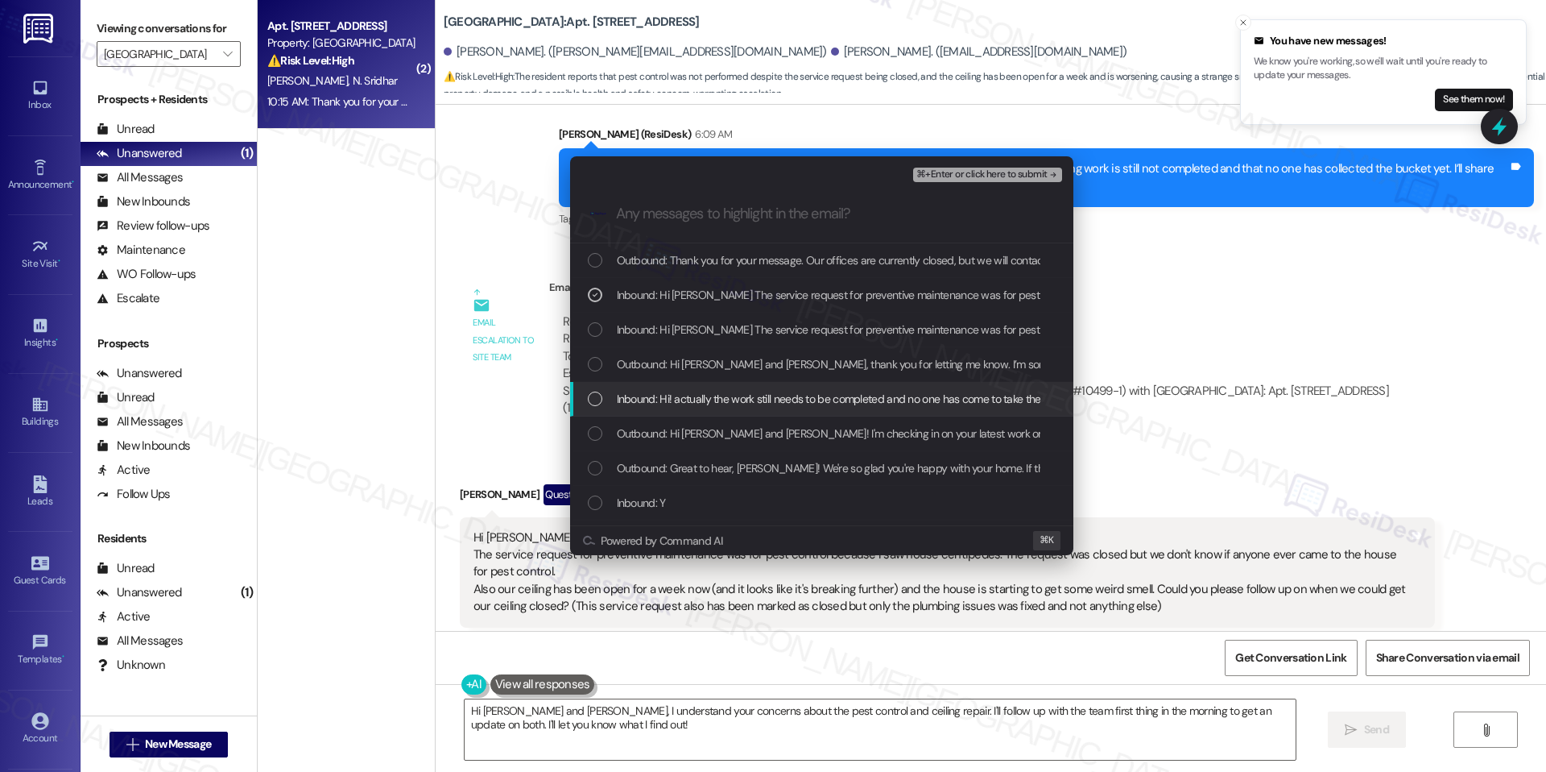
click at [840, 404] on span "Inbound: Hi! actually the work still needs to be completed and no one has come …" at bounding box center [960, 399] width 687 height 18
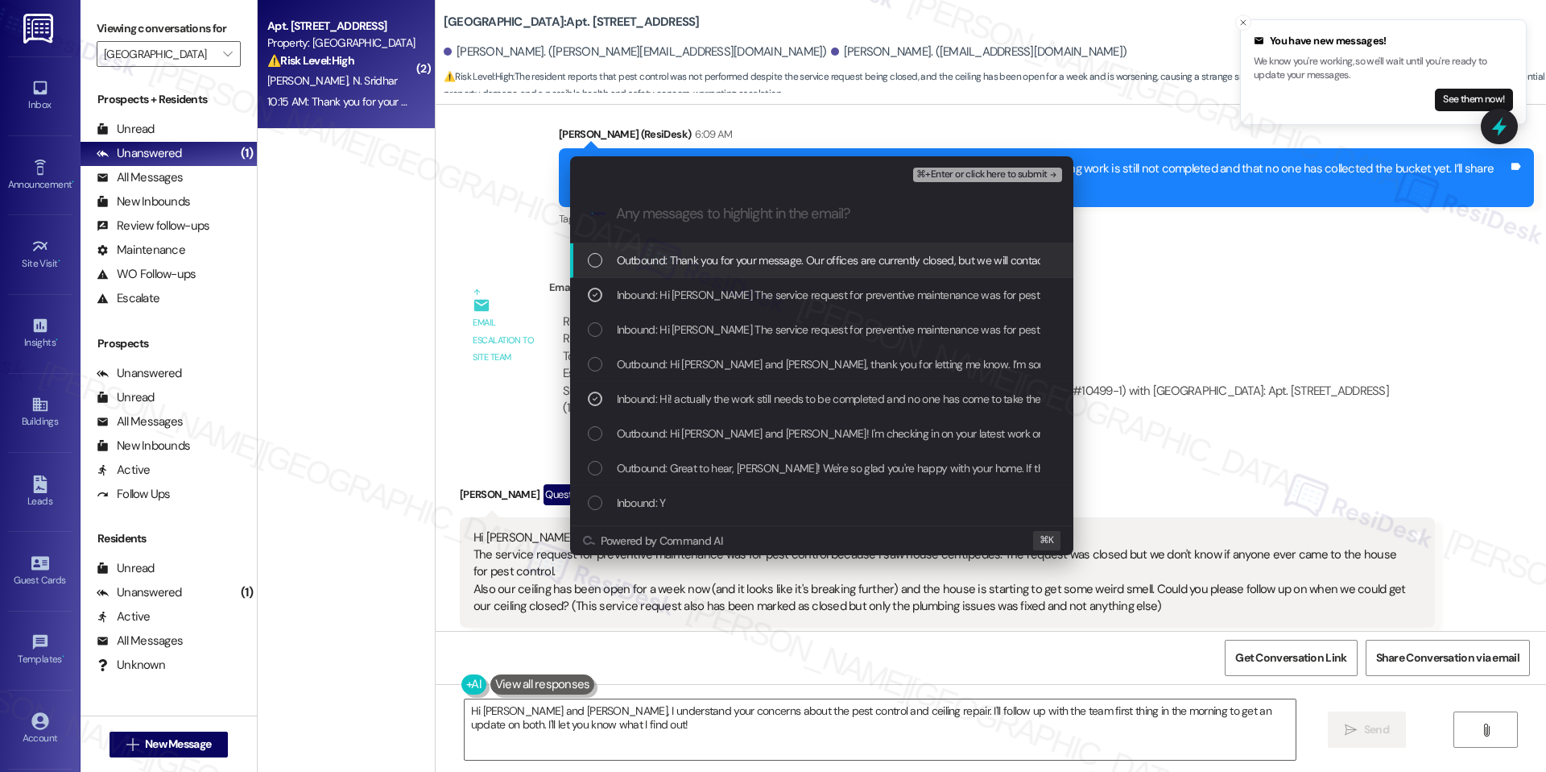
click at [998, 174] on span "⌘+Enter or click here to submit" at bounding box center [982, 174] width 130 height 11
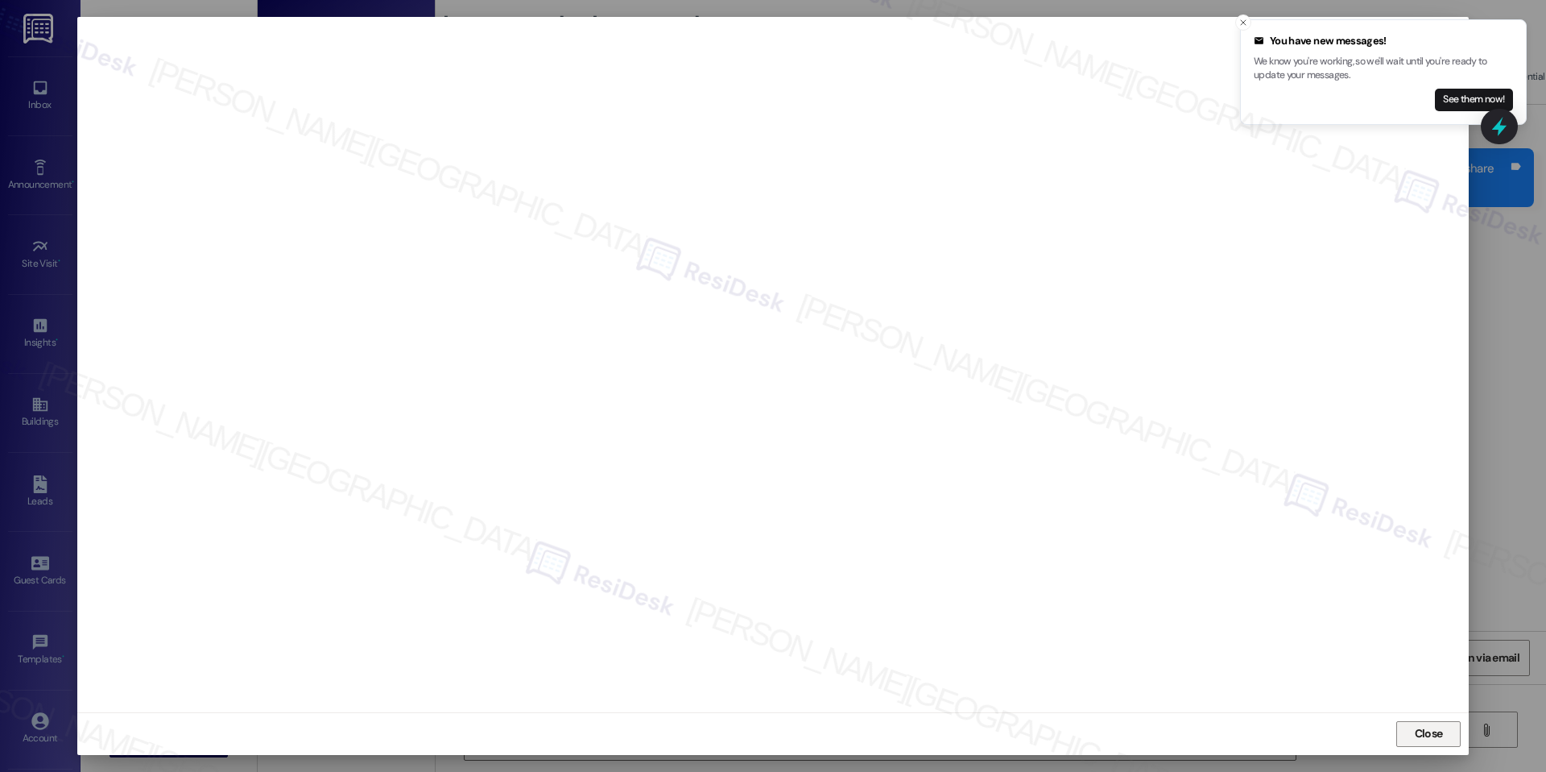
click at [1422, 731] on span "Close" at bounding box center [1429, 733] width 28 height 17
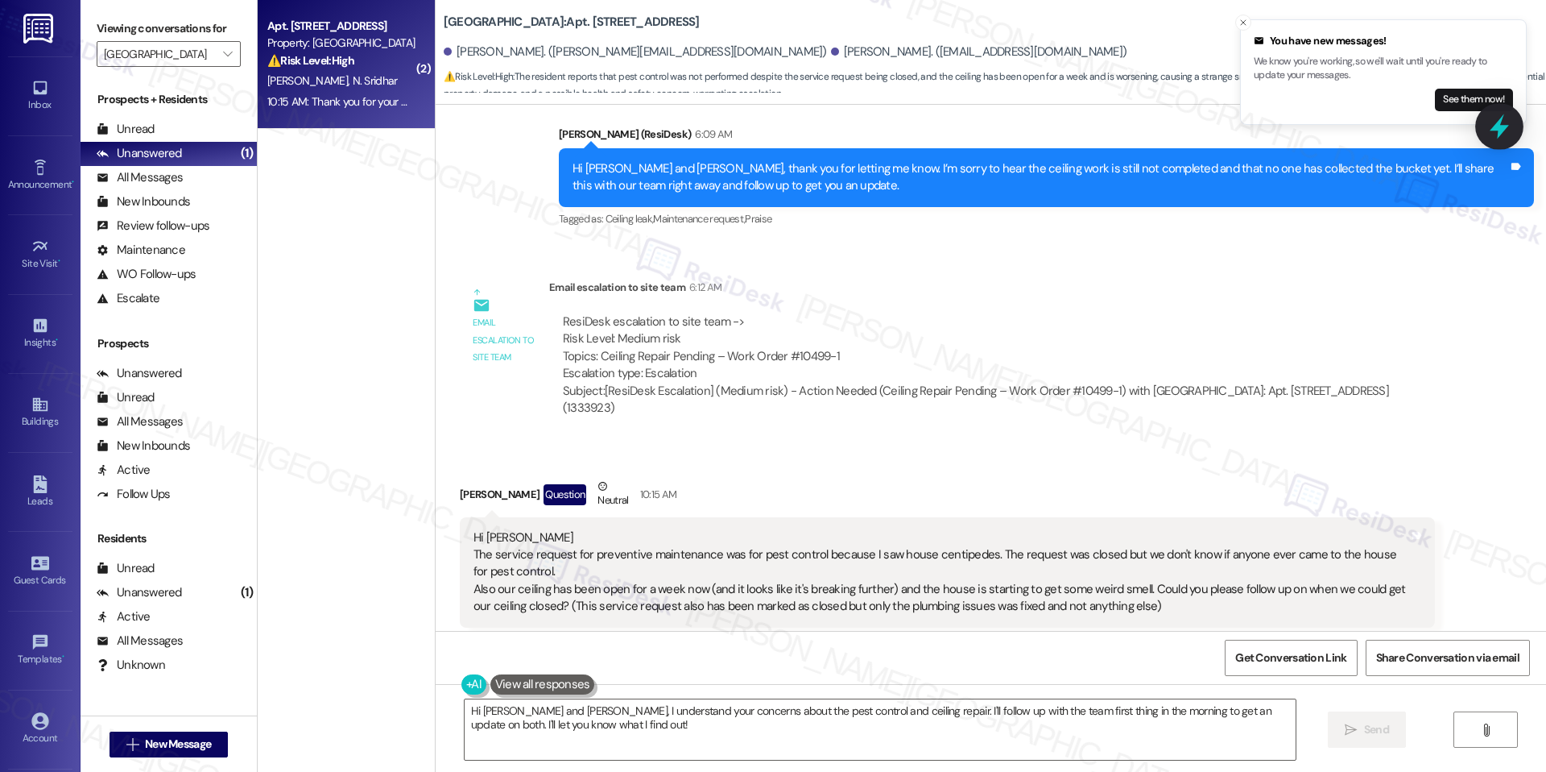
click at [1495, 125] on icon at bounding box center [1499, 126] width 27 height 27
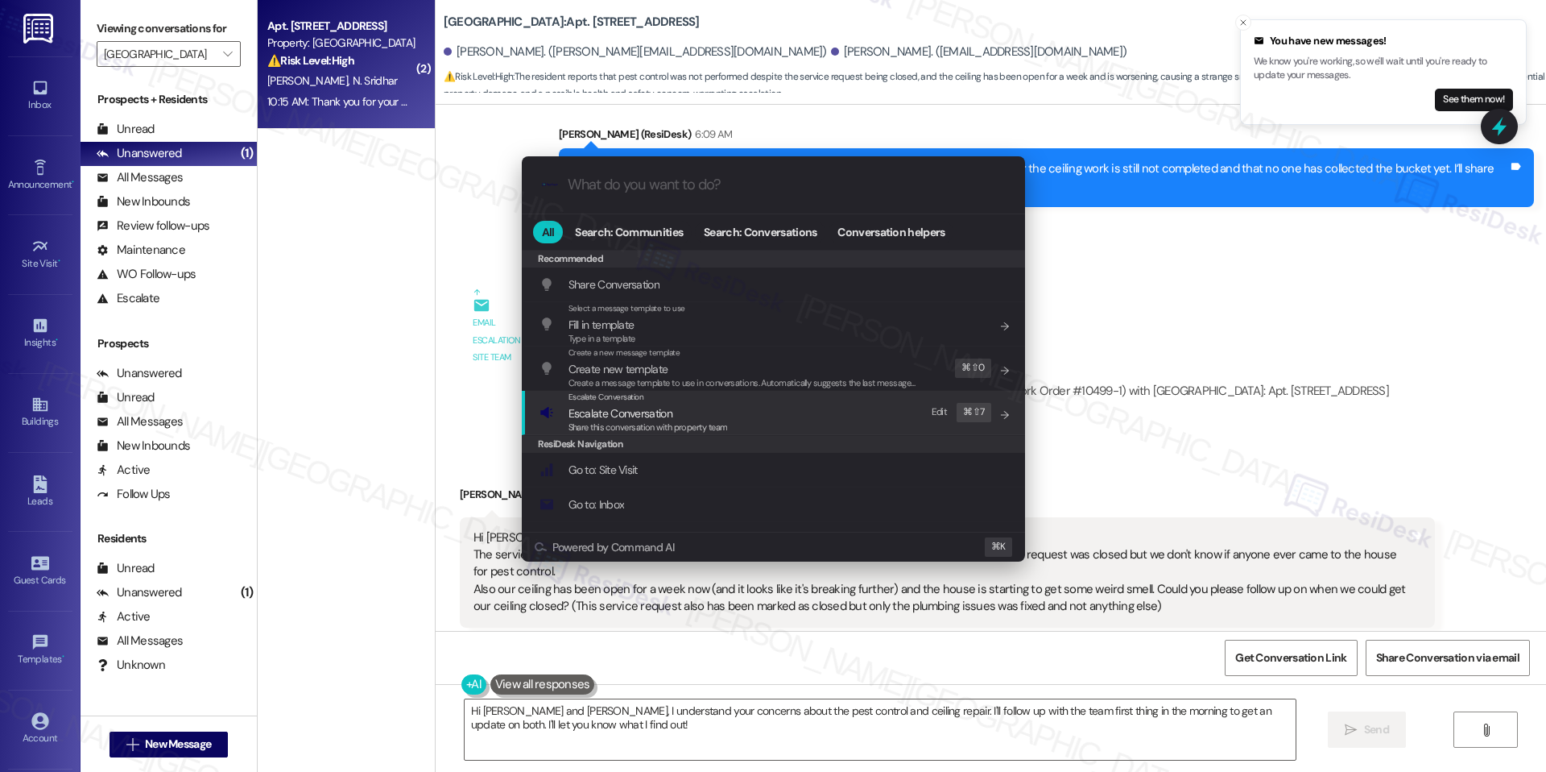
click at [619, 408] on span "Escalate Conversation" at bounding box center [621, 413] width 104 height 14
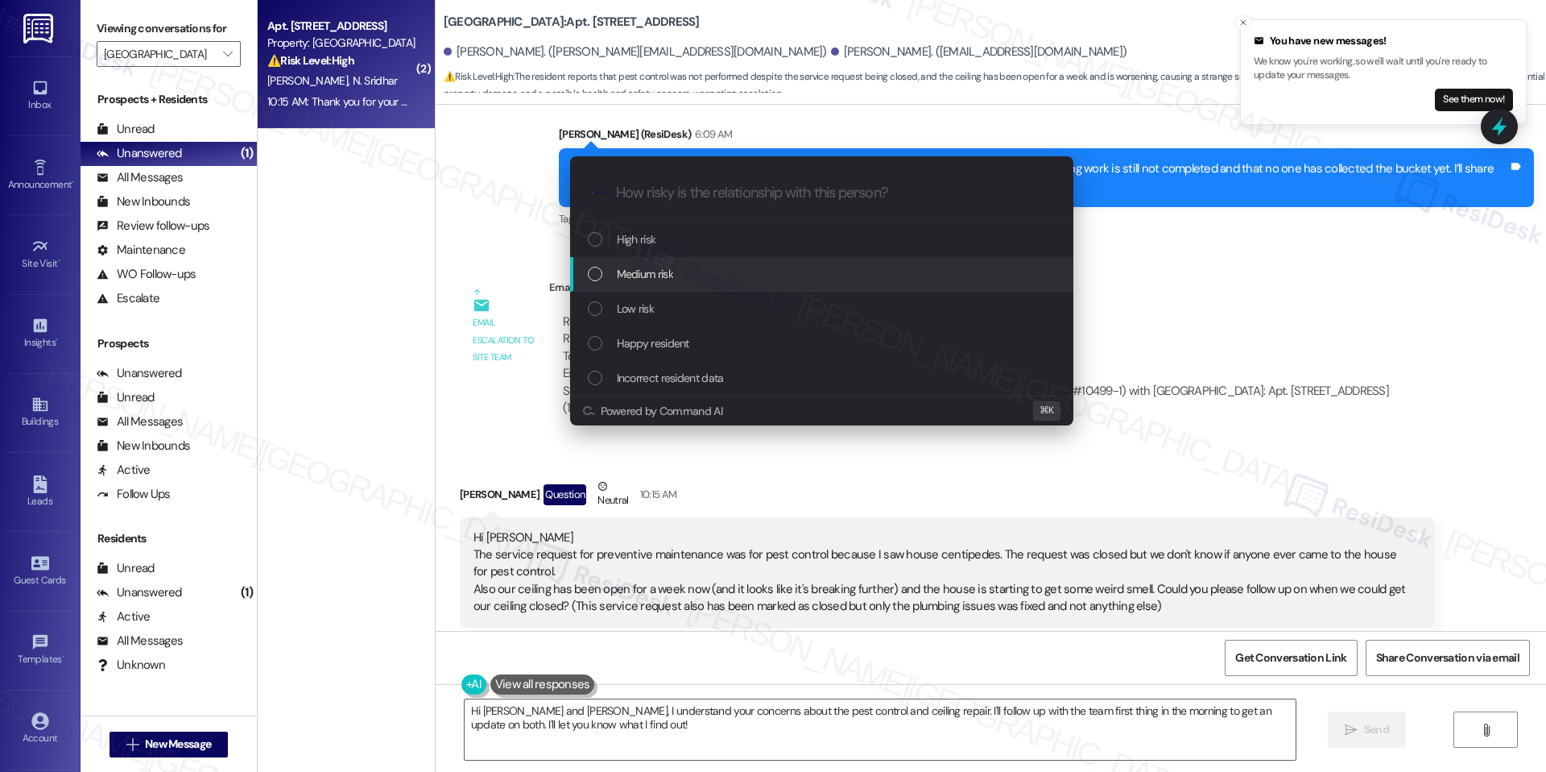
click at [697, 269] on div "Medium risk" at bounding box center [823, 274] width 471 height 18
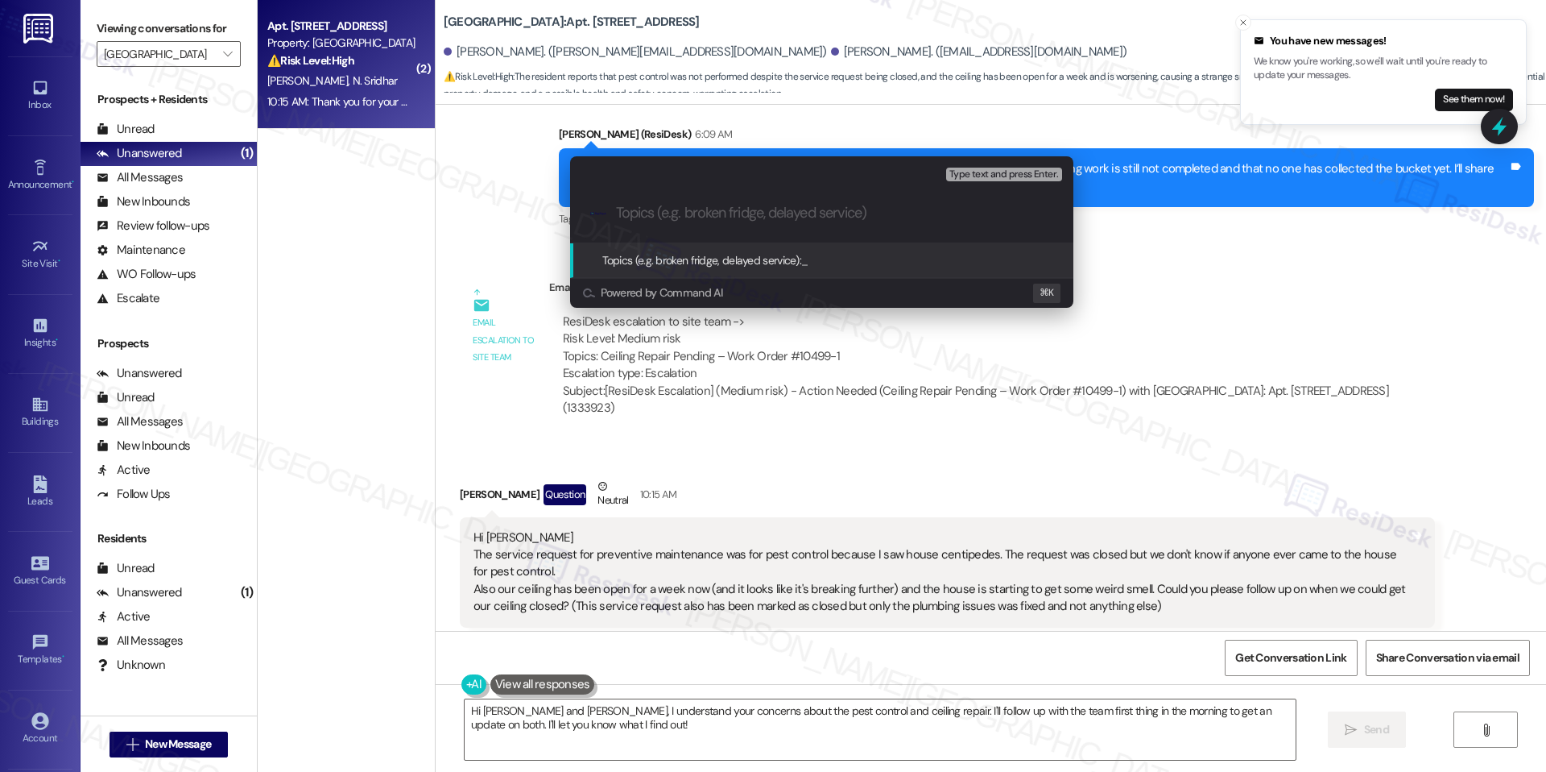
paste input "Follow-up Needed – Ceiling & Pest Control Issues Not Resolved (WO #10499-1 & WO…"
type input "Follow-up Needed – Ceiling & Pest Control Issues Not Resolved (WO #10499-1 & WO…"
click at [1016, 184] on div ".cls-1{fill:#0a055f;}.cls-2{fill:#0cc4c4;} resideskLogoBlueOrange Follow-up Nee…" at bounding box center [821, 212] width 503 height 57
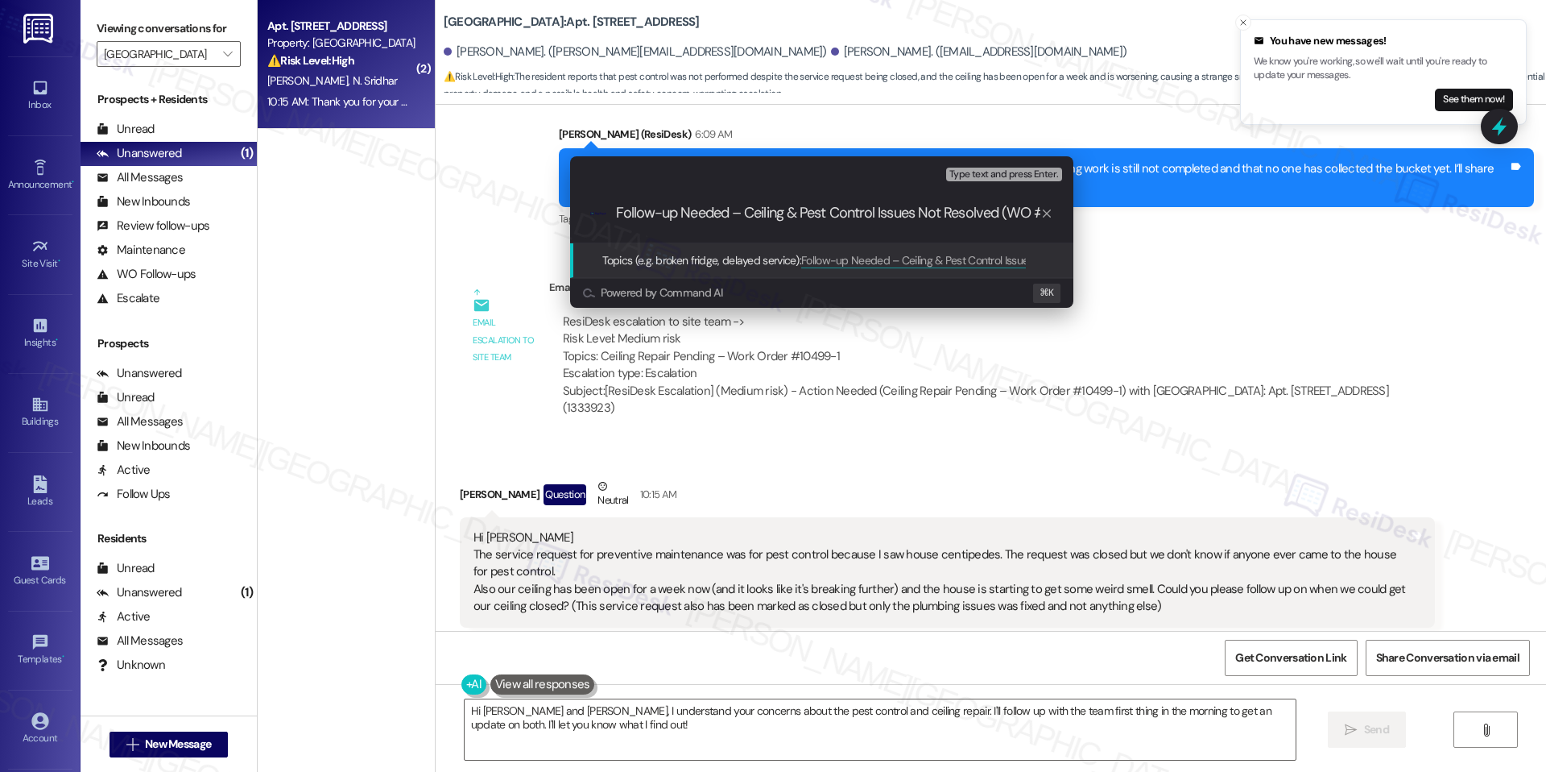
click at [979, 262] on span "Follow-up Needed – Ceiling & Pest Control Issues Not Resolved (WO #10499-1 & WO…" at bounding box center [1029, 260] width 456 height 14
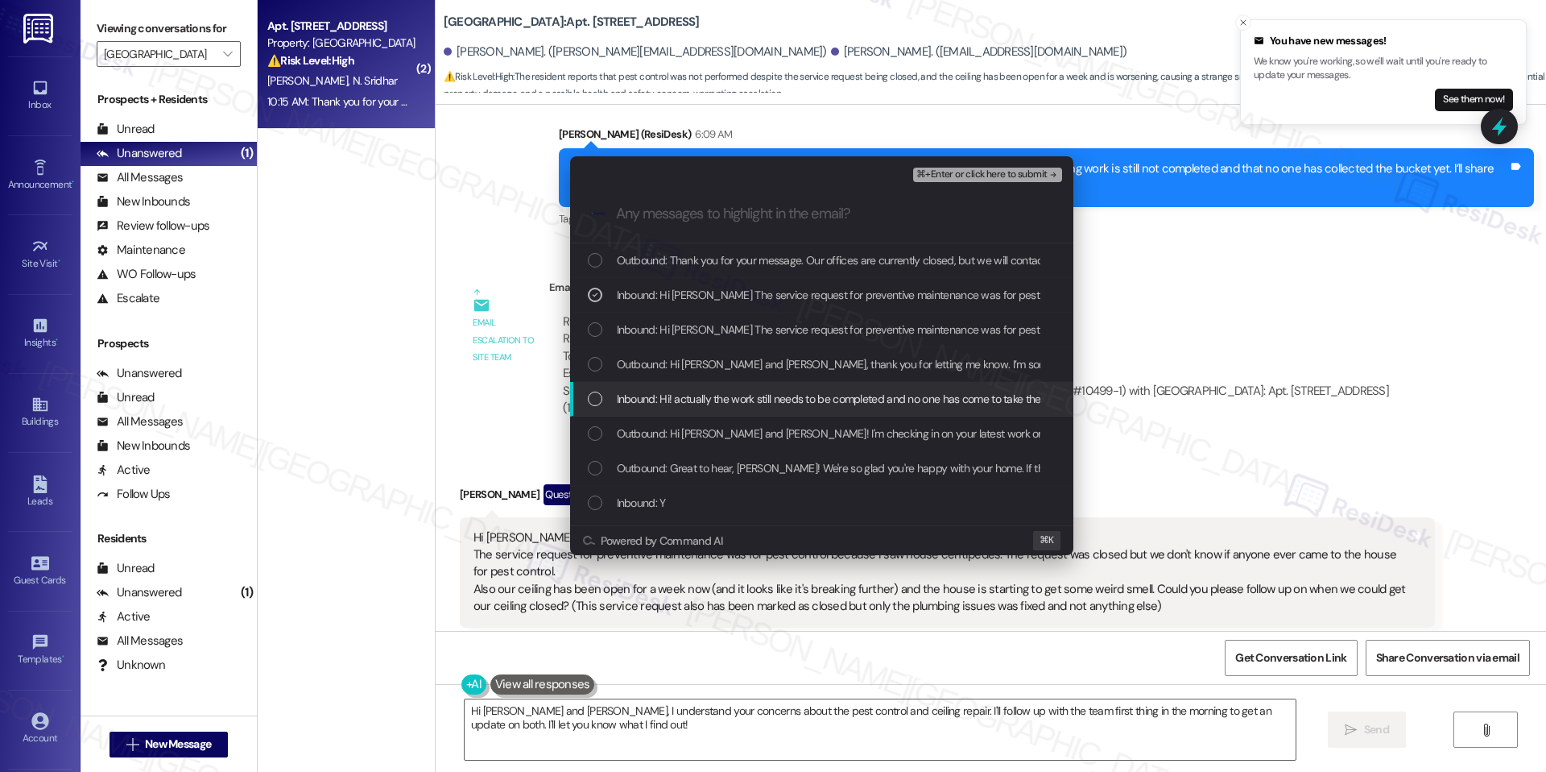
click at [716, 397] on span "Inbound: Hi! actually the work still needs to be completed and no one has come …" at bounding box center [960, 399] width 687 height 18
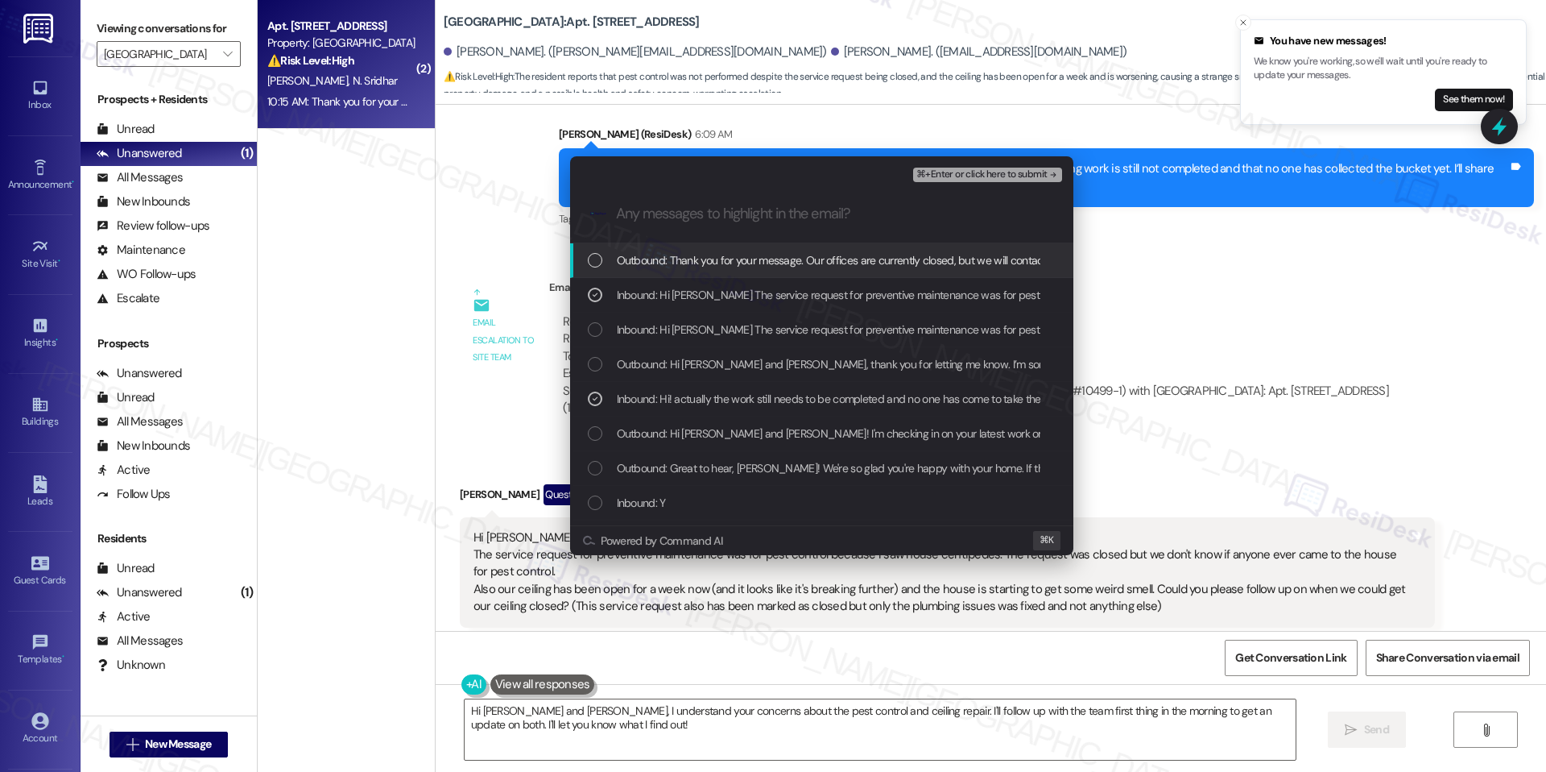
click at [962, 175] on span "⌘+Enter or click here to submit" at bounding box center [982, 174] width 130 height 11
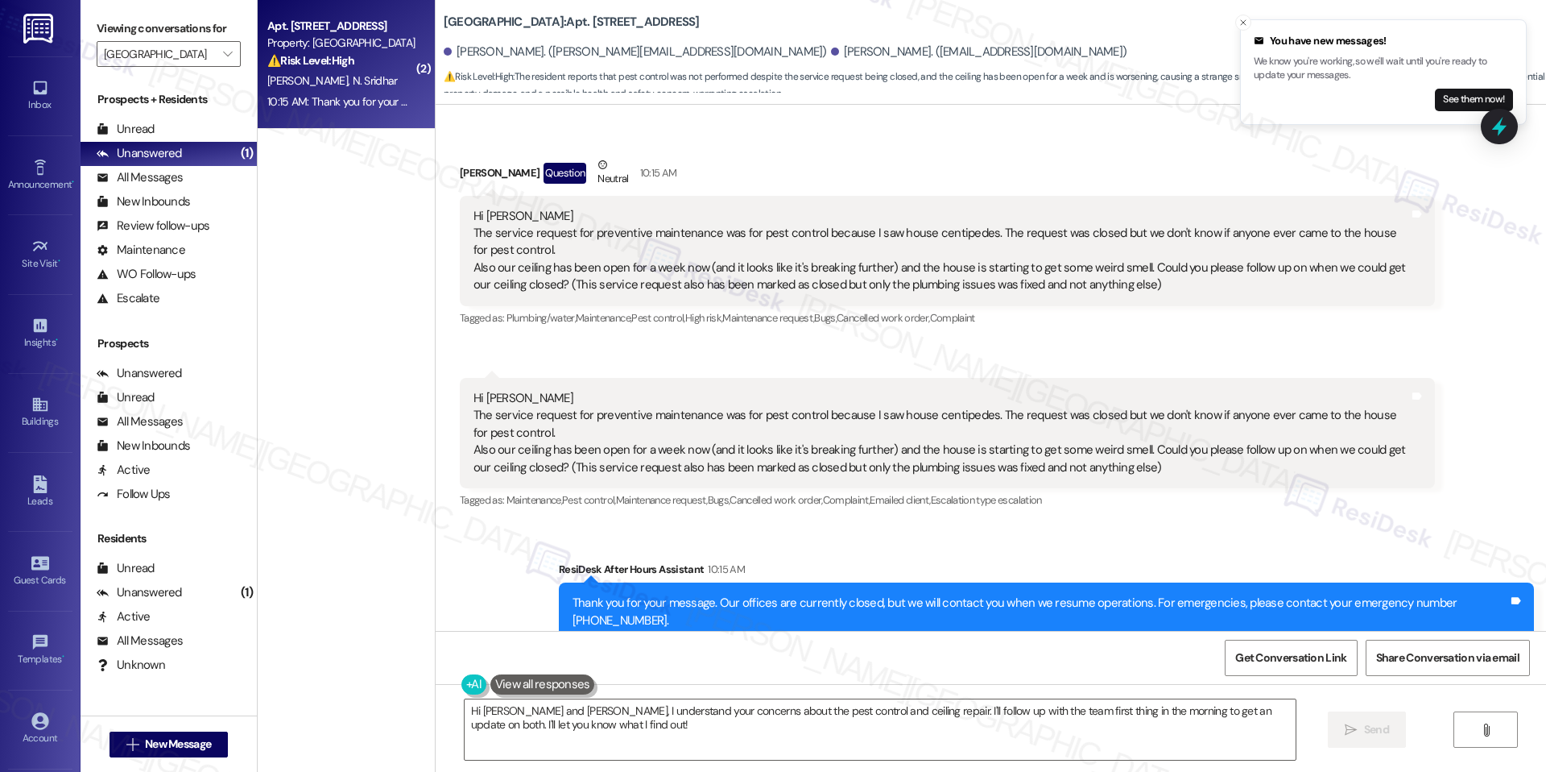
scroll to position [2447, 0]
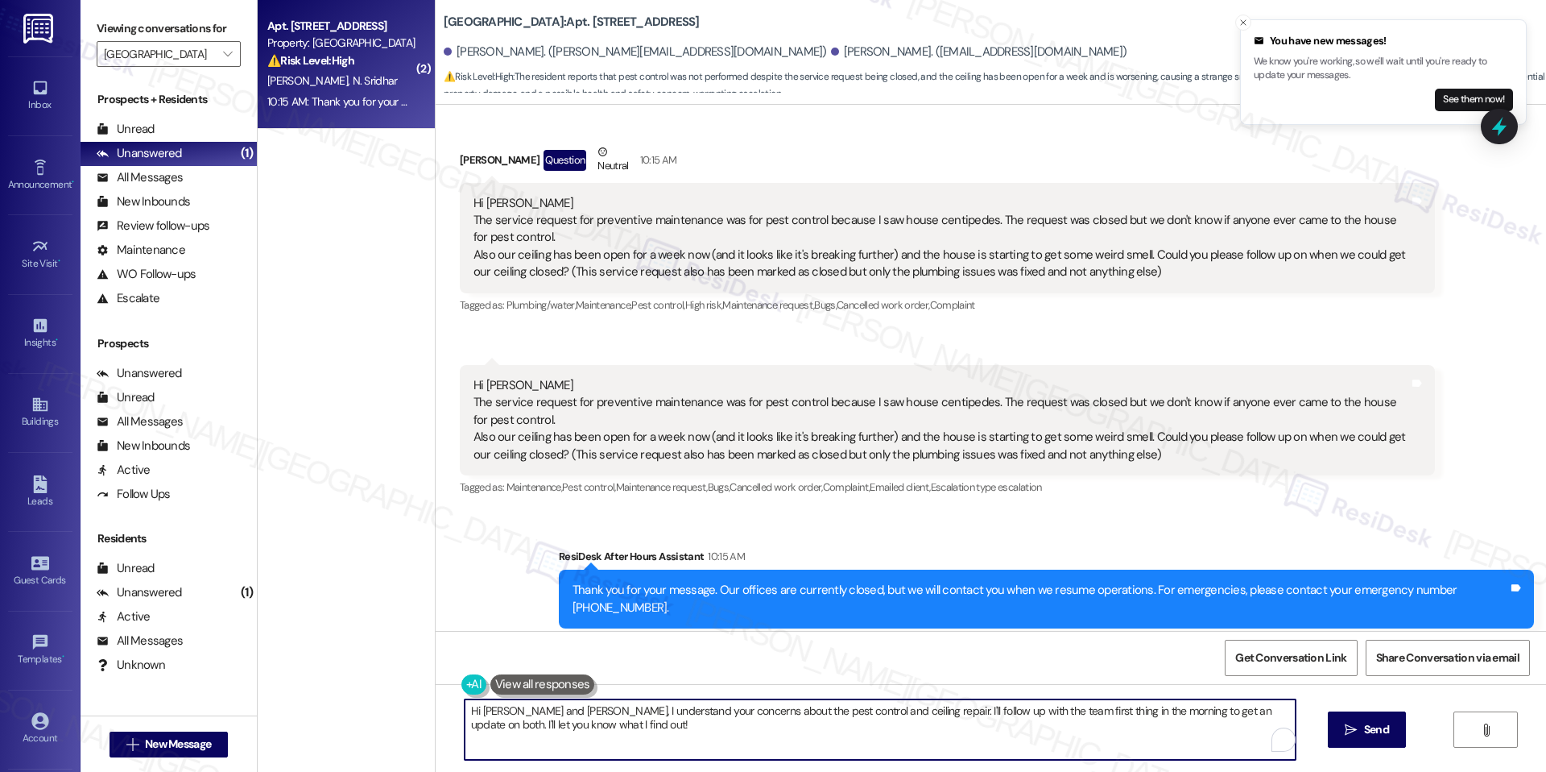
click at [636, 717] on textarea "Hi [PERSON_NAME] and [PERSON_NAME], I understand your concerns about the pest c…" at bounding box center [880, 729] width 831 height 60
click at [637, 730] on textarea "Hi [PERSON_NAME] and [PERSON_NAME], I understand your concerns about the pest c…" at bounding box center [874, 729] width 831 height 60
click at [634, 735] on textarea "Hi [PERSON_NAME] and [PERSON_NAME], I understand your concerns about the pest c…" at bounding box center [874, 729] width 831 height 60
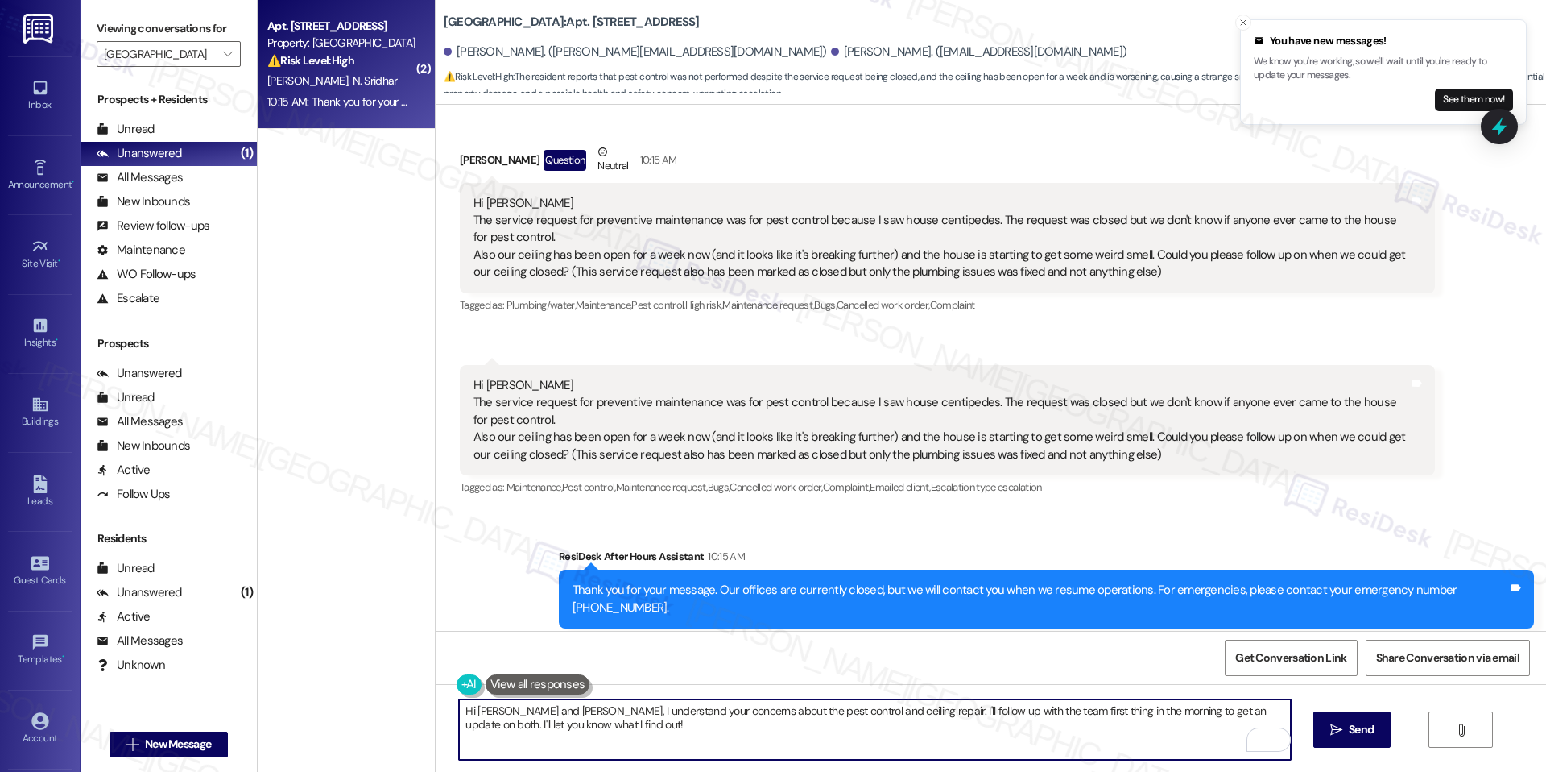
click at [634, 735] on textarea "Hi [PERSON_NAME] and [PERSON_NAME], I understand your concerns about the pest c…" at bounding box center [874, 729] width 831 height 60
paste textarea ", thank you for letting me know. I’m sorry to hear the ceiling is still open an…"
type textarea "Hi [PERSON_NAME], thank you for letting me know. I’m sorry to hear the ceiling …"
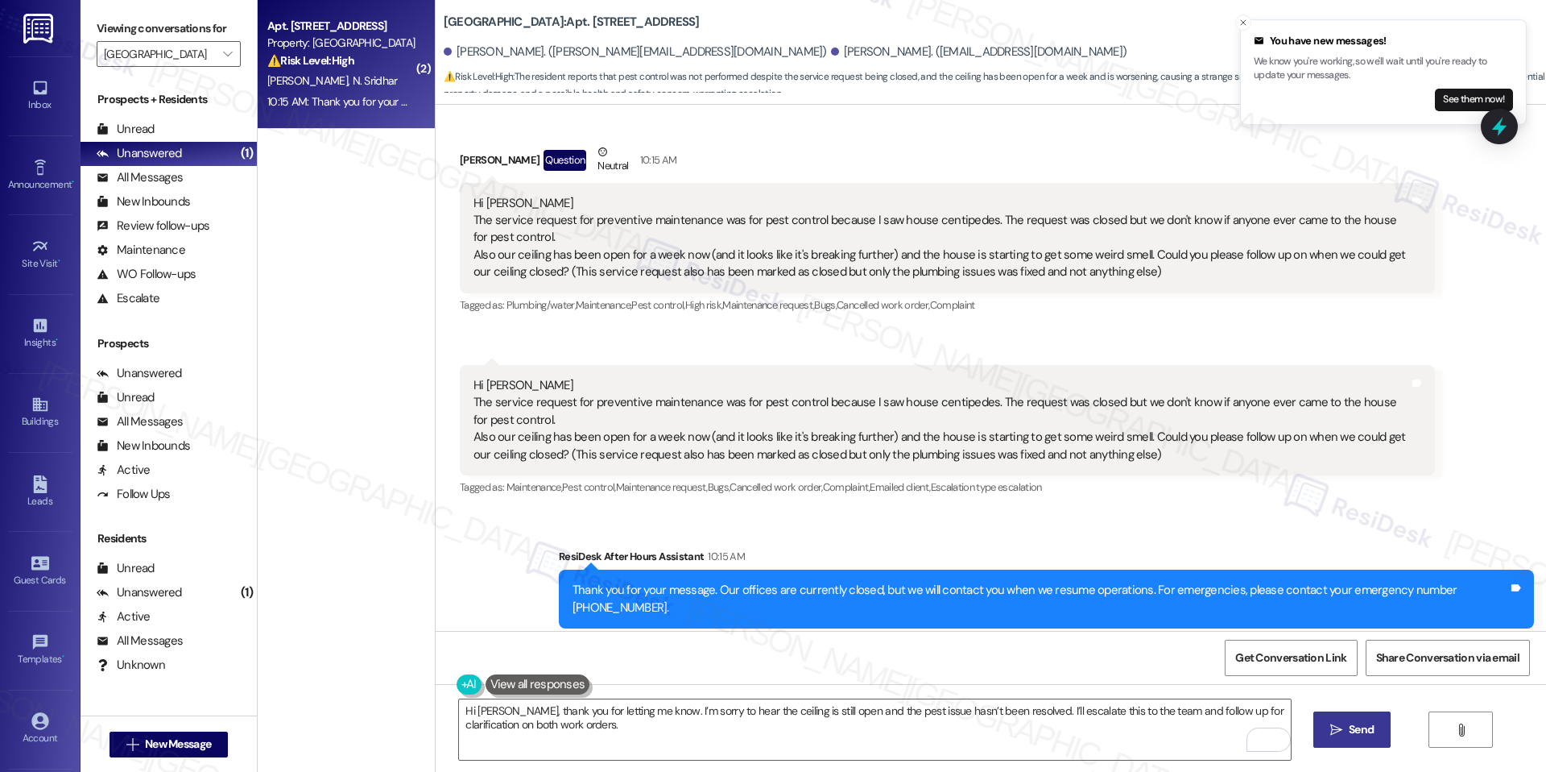
click at [1340, 716] on button " Send" at bounding box center [1353, 729] width 78 height 36
click at [905, 548] on div "ResiDesk After Hours Assistant 10:15 AM" at bounding box center [1046, 559] width 975 height 23
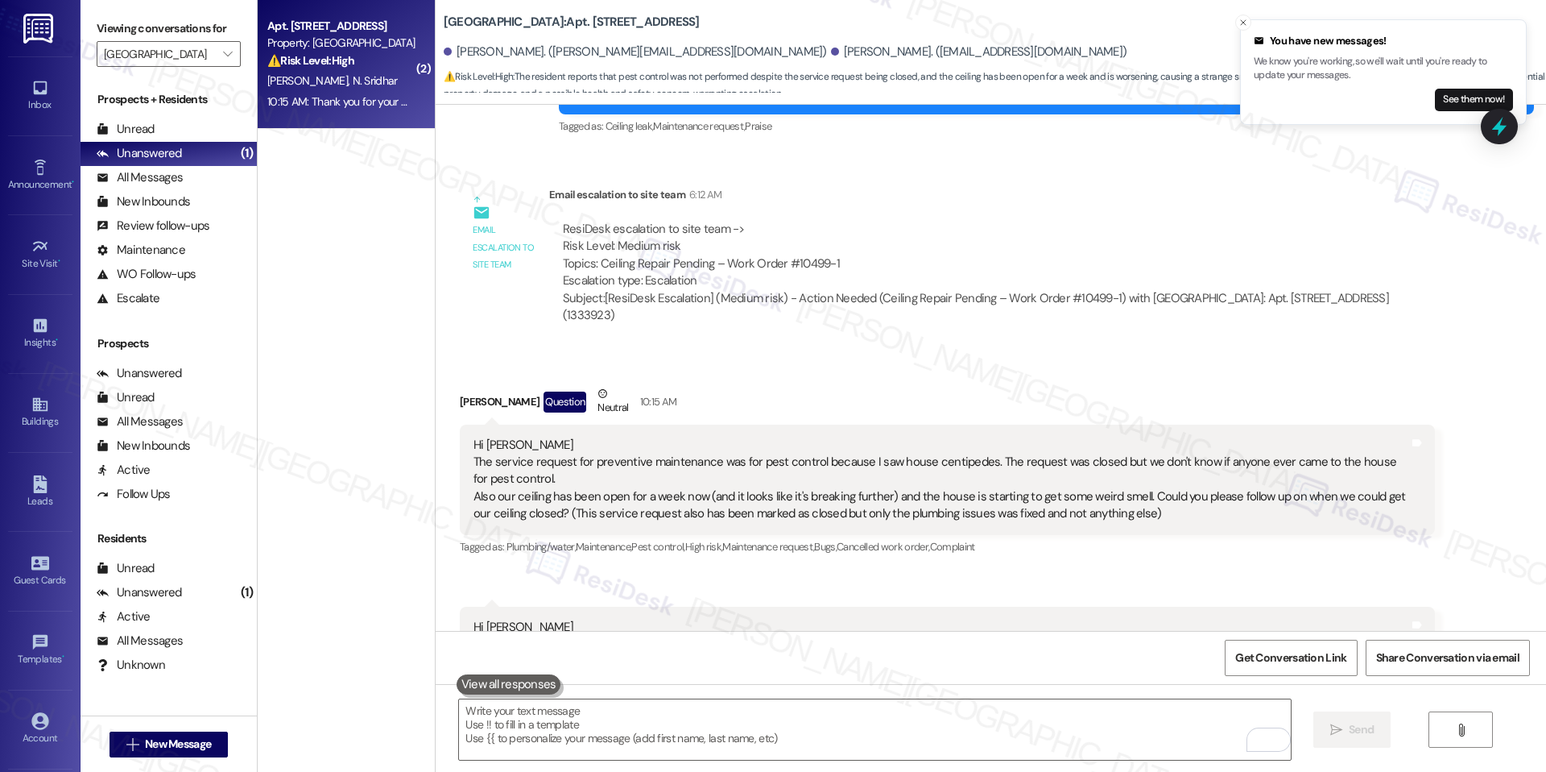
scroll to position [2576, 0]
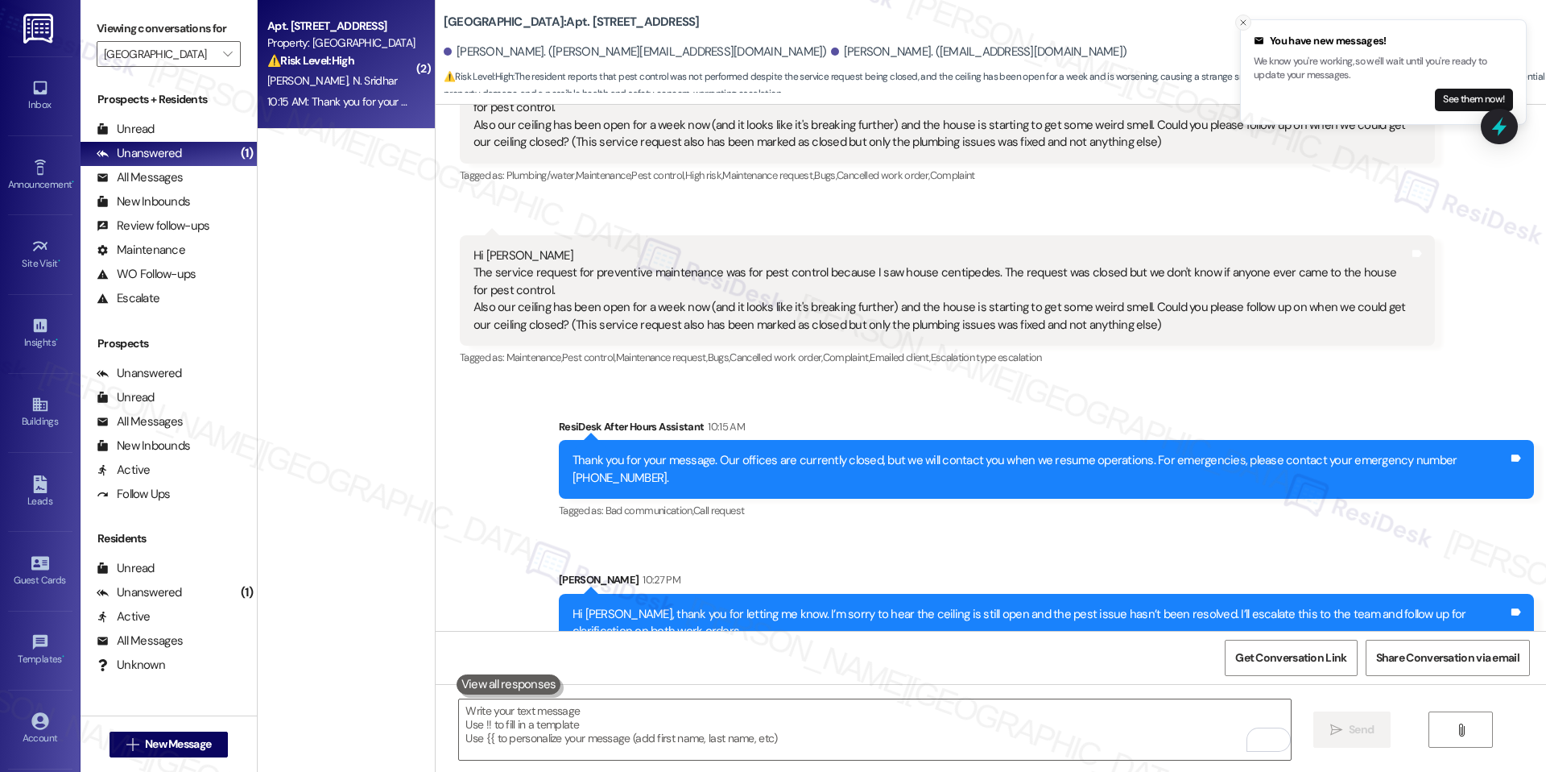
click at [1243, 23] on line "Close toast" at bounding box center [1243, 22] width 5 height 5
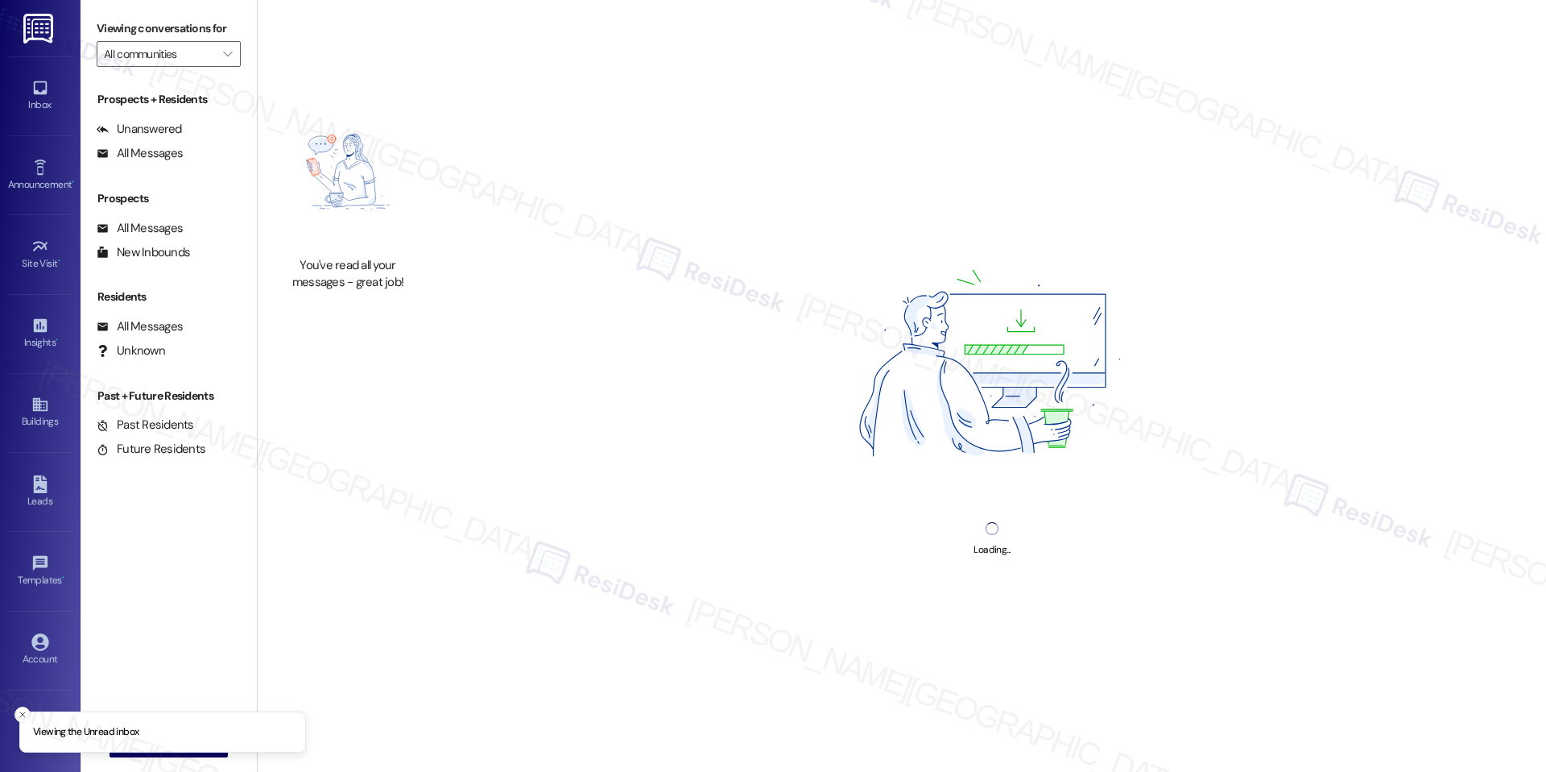
type input "J Malden Center"
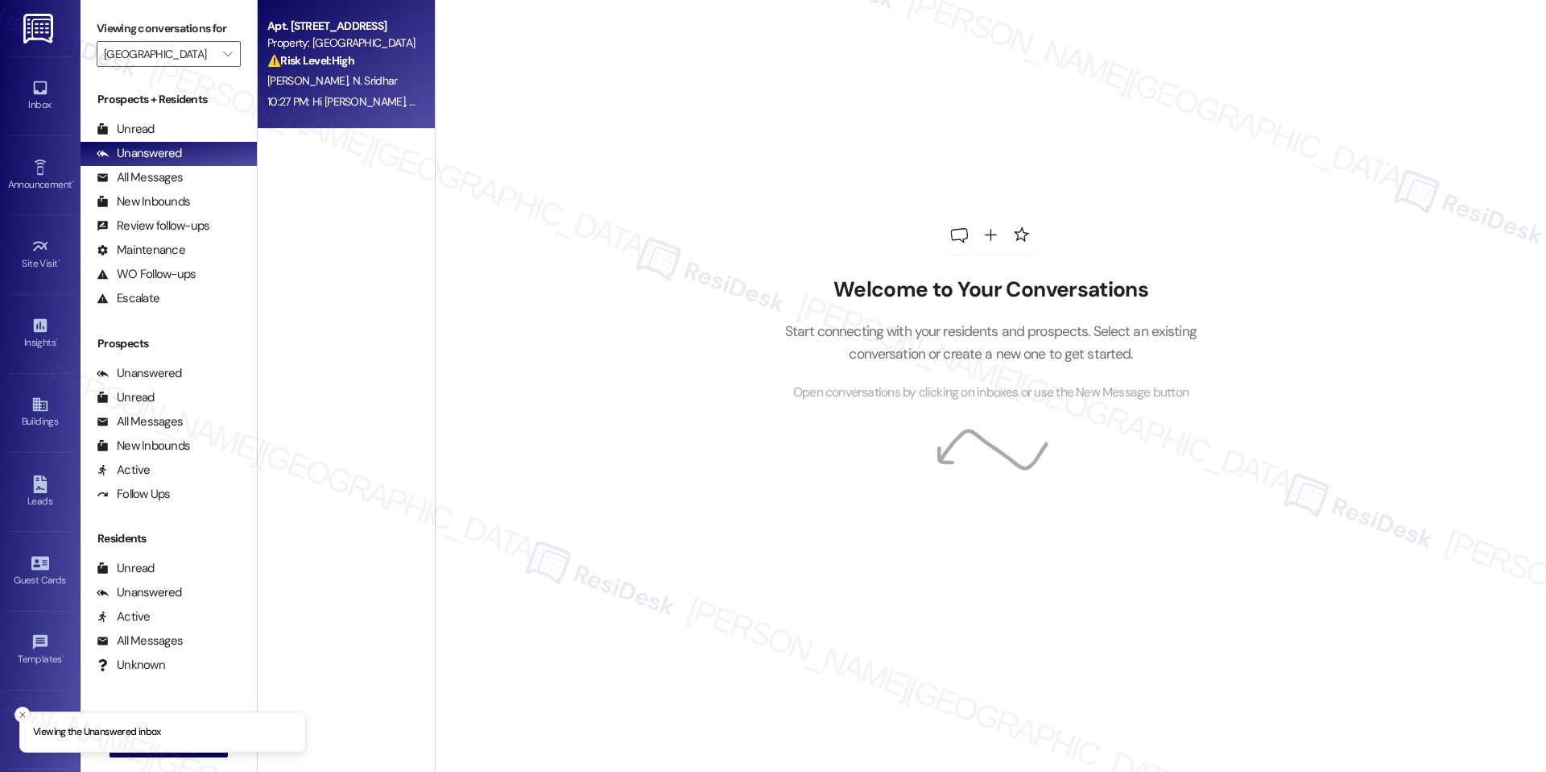
click at [347, 101] on div "10:27 PM: Hi Ananya, thank you for letting me know. I’m sorry to hear the ceili…" at bounding box center [776, 101] width 1018 height 14
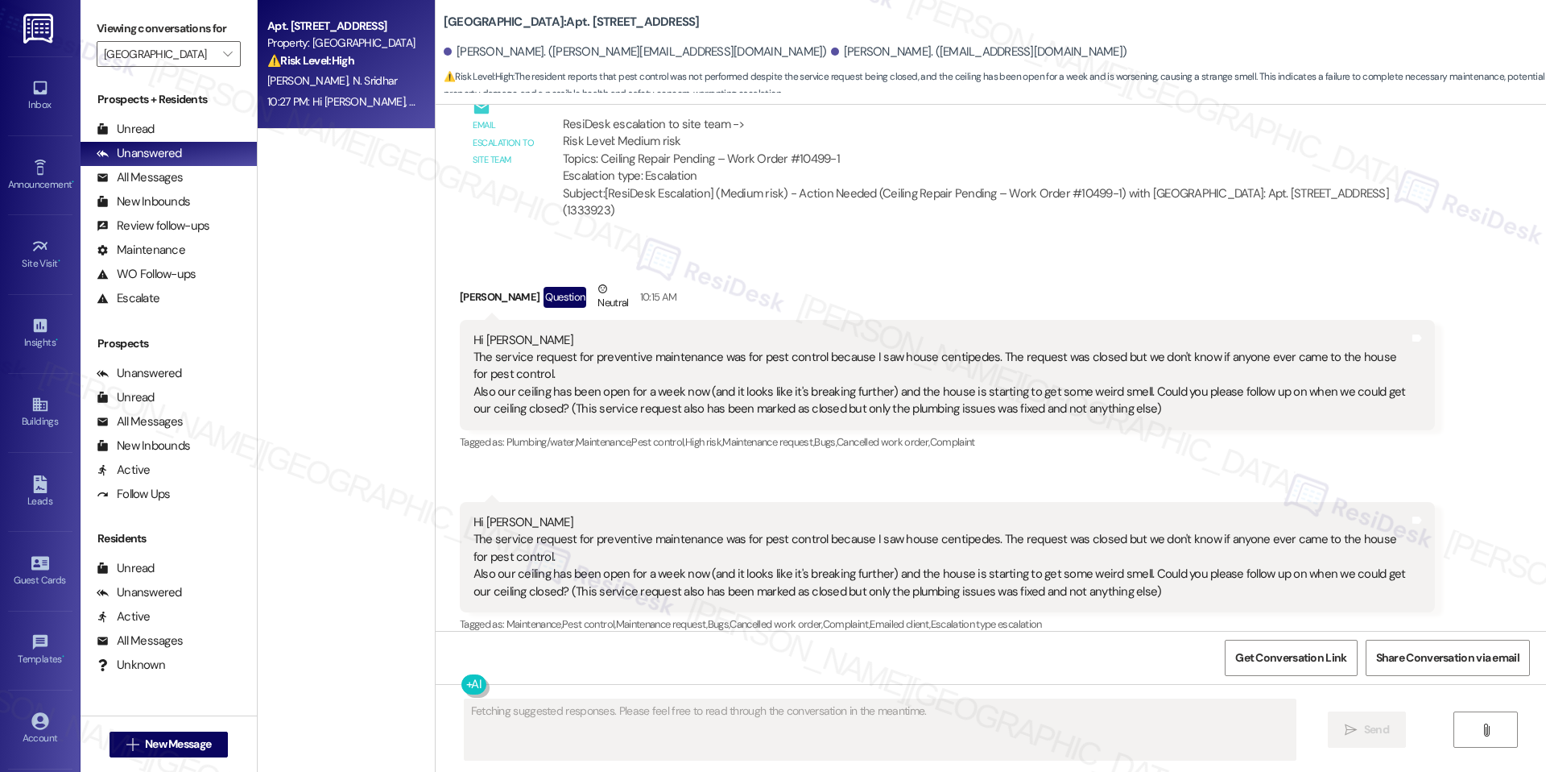
scroll to position [2799, 0]
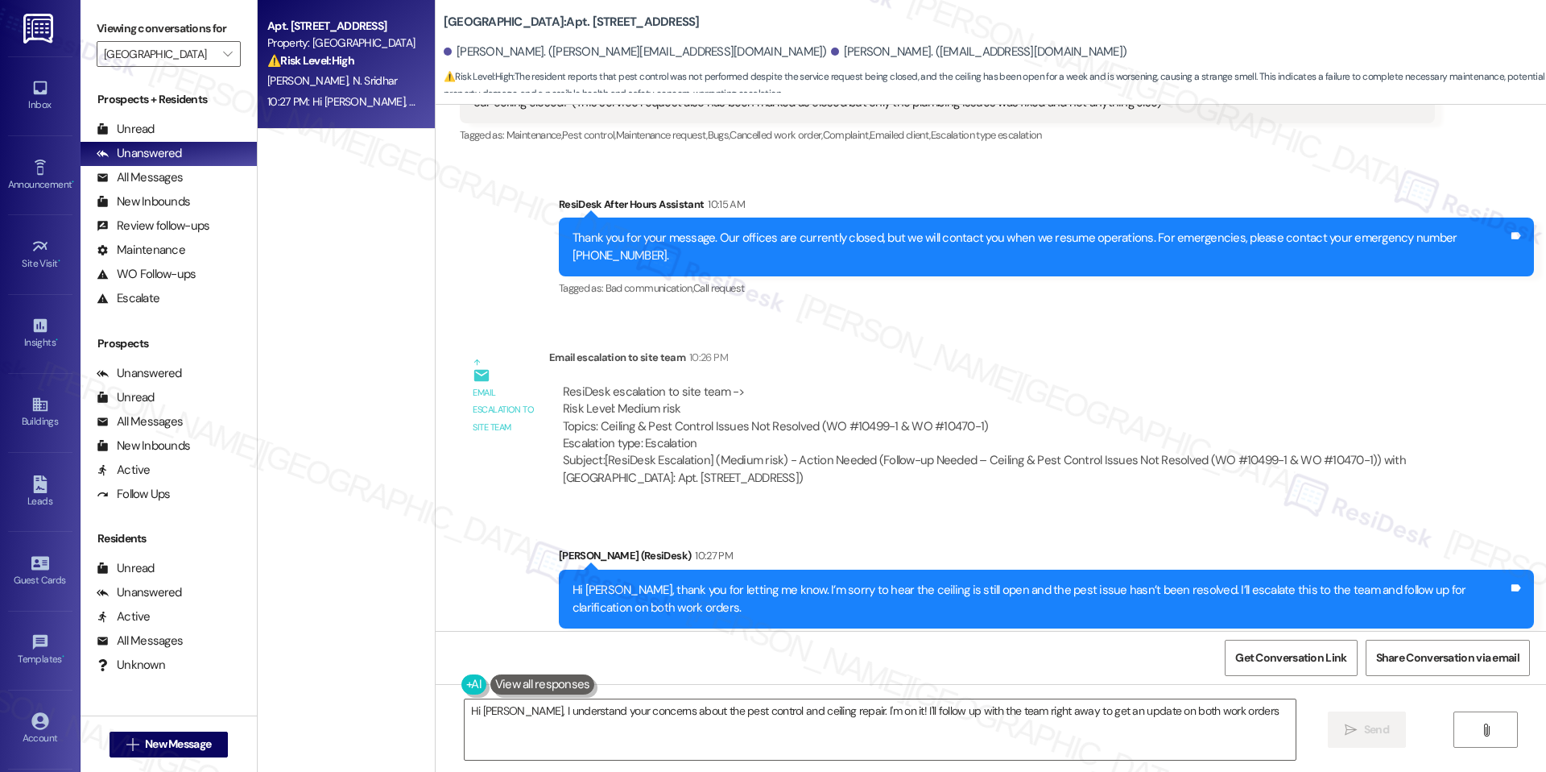
type textarea "Hi Ananya, I understand your concerns about the pest control and ceiling repair…"
click at [223, 59] on icon "" at bounding box center [227, 54] width 9 height 13
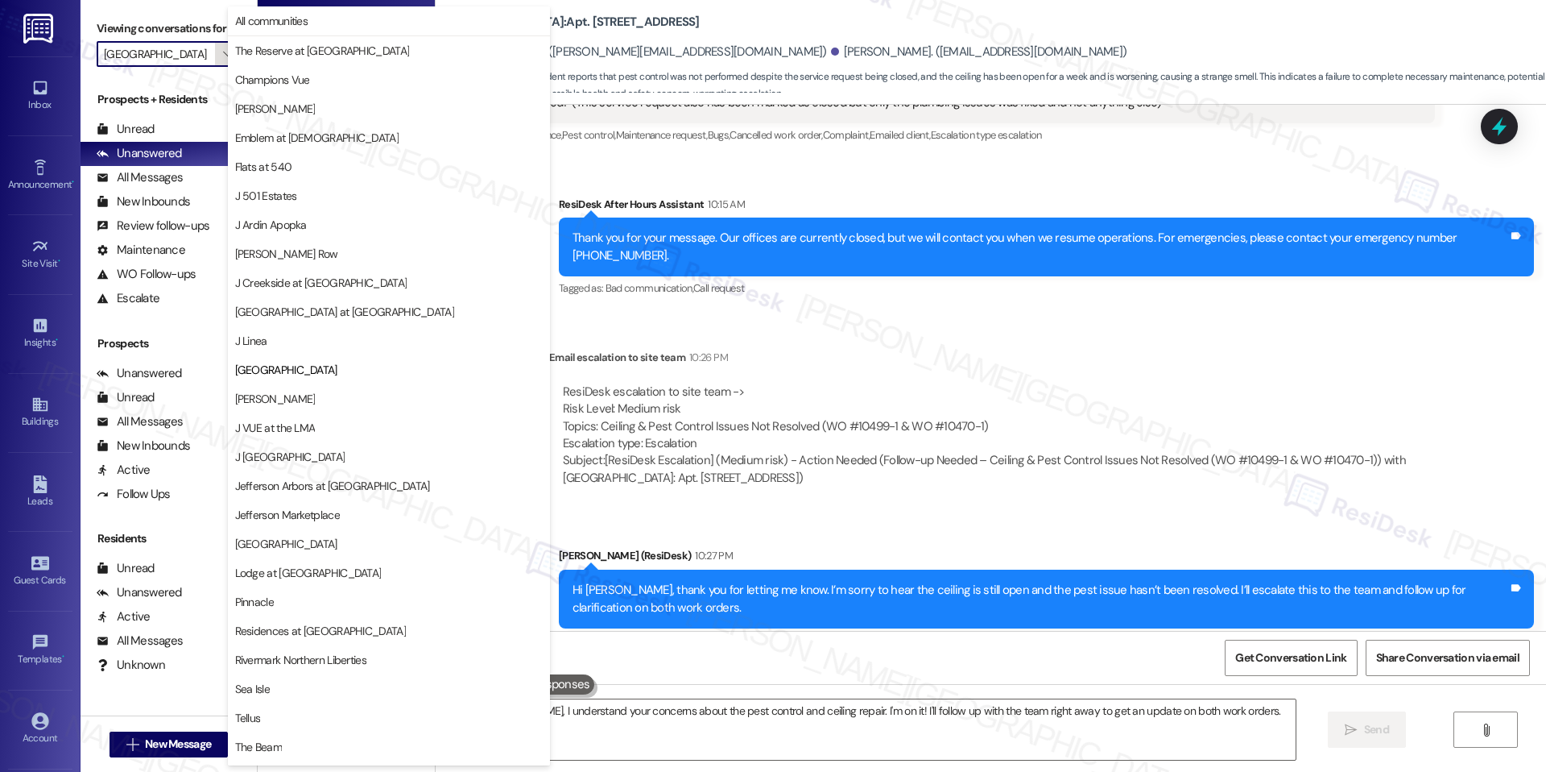
scroll to position [54, 0]
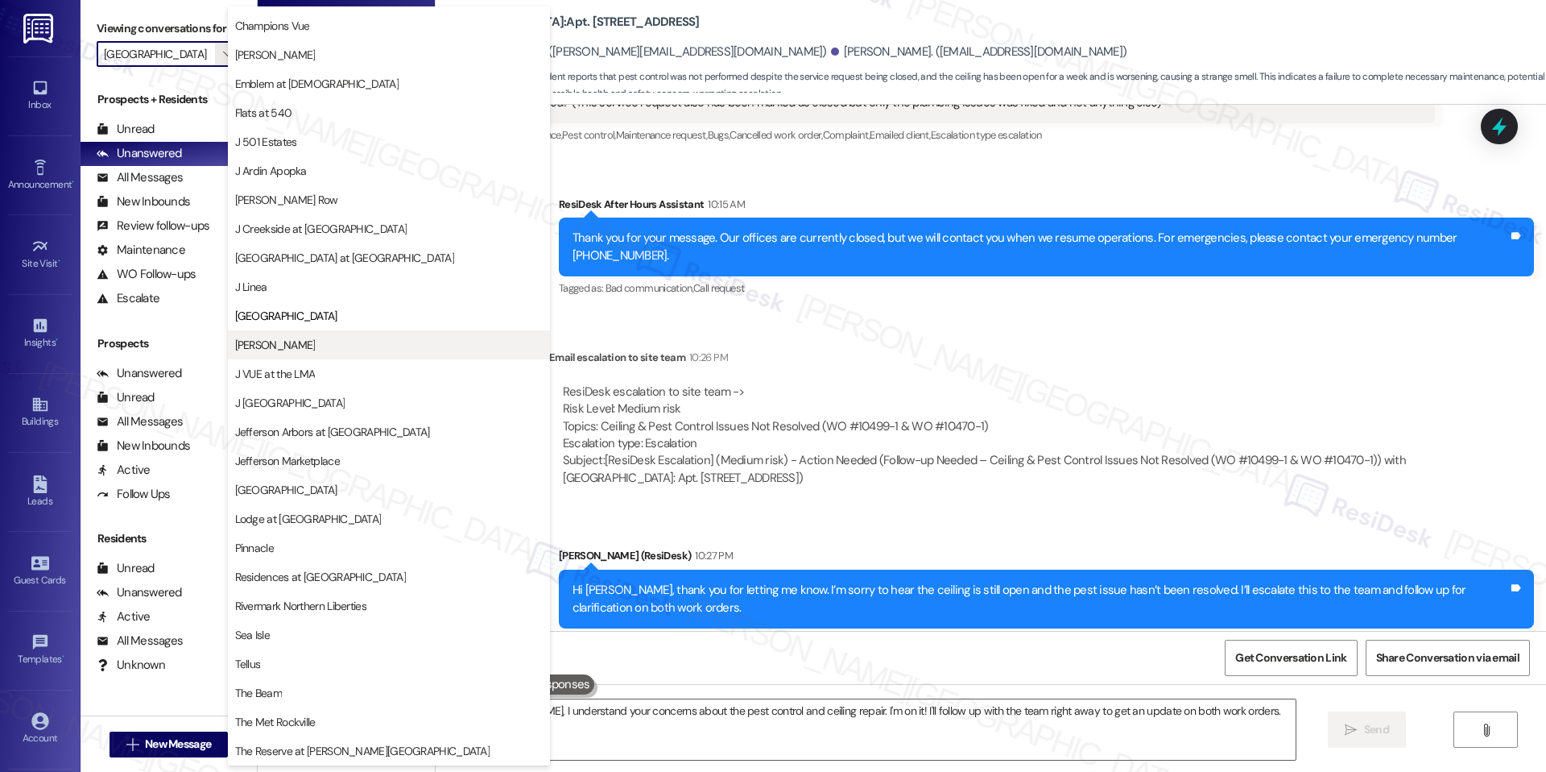
click at [317, 352] on span "[PERSON_NAME]" at bounding box center [389, 345] width 308 height 16
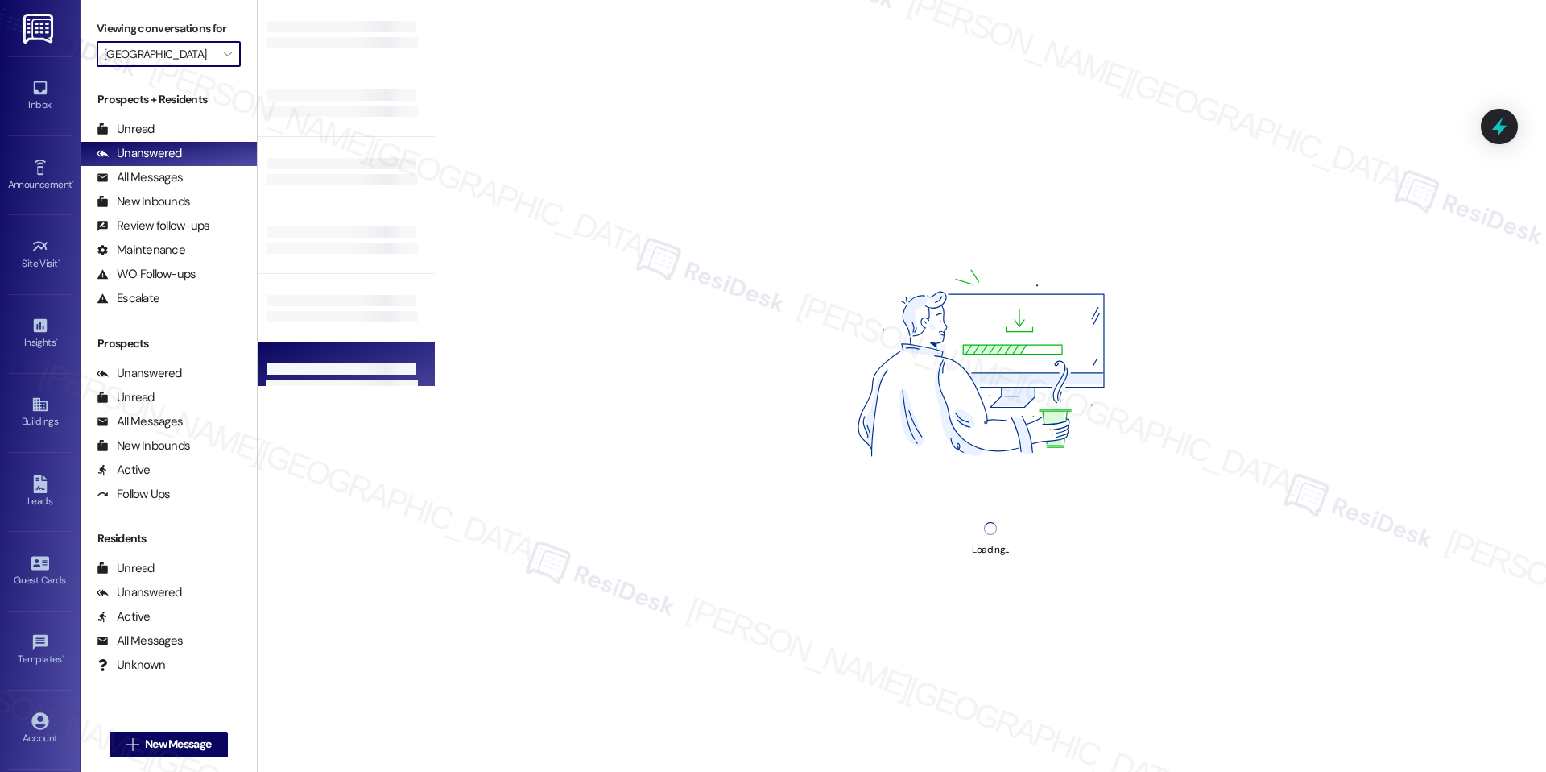
type input "[PERSON_NAME]"
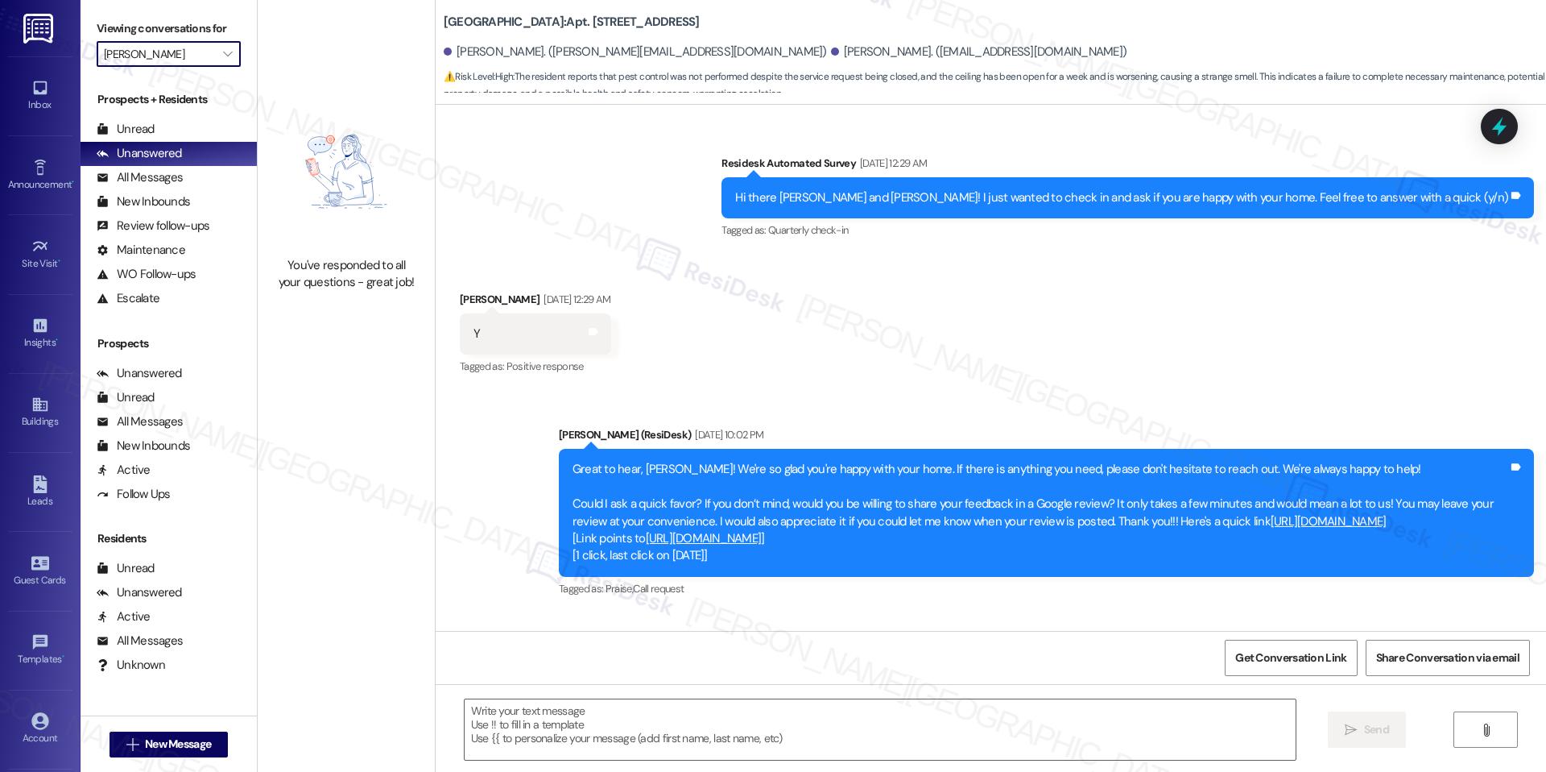
type textarea "Fetching suggested responses. Please feel free to read through the conversation…"
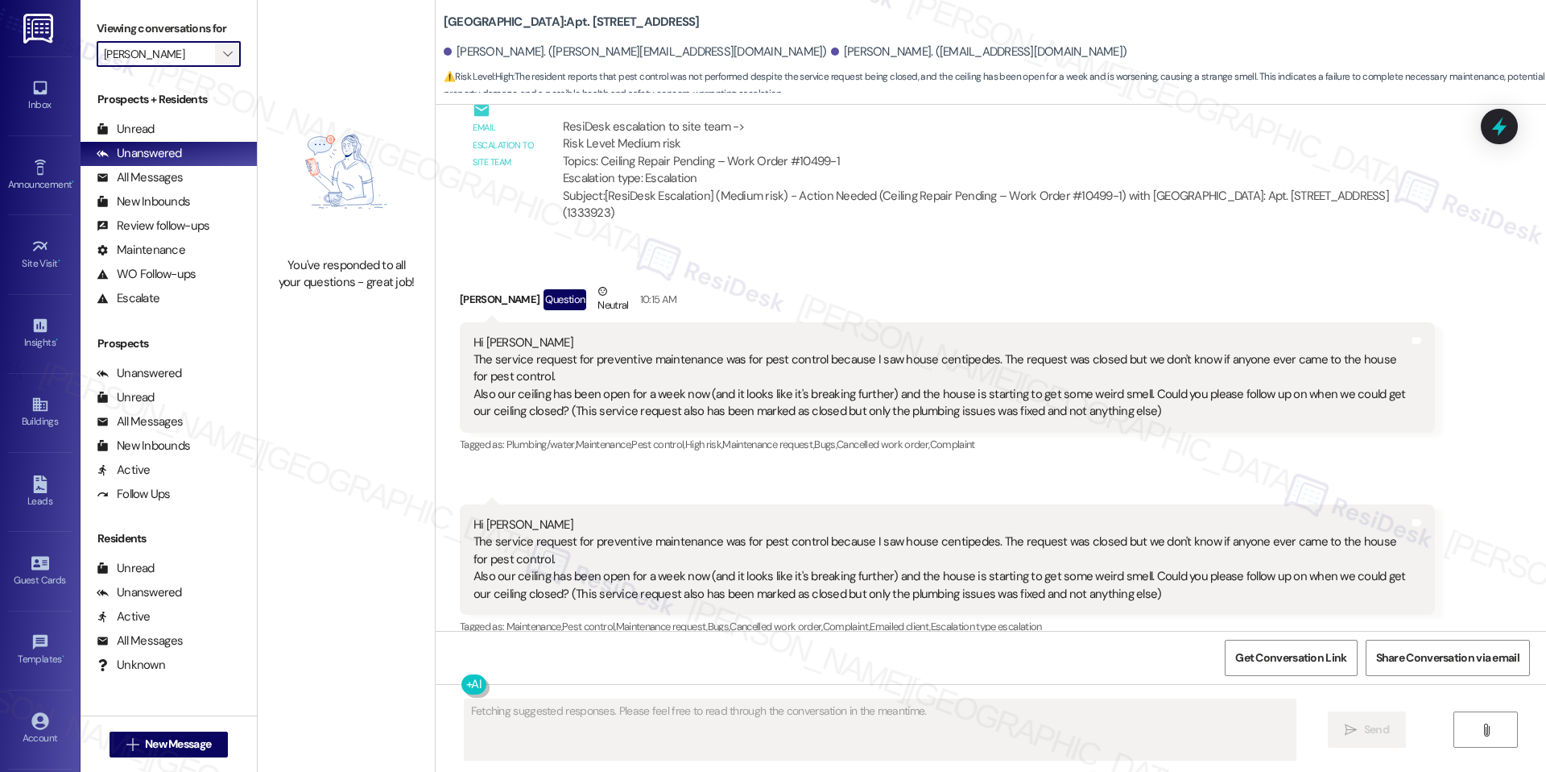
scroll to position [2310, 0]
click at [215, 55] on button "" at bounding box center [228, 54] width 26 height 26
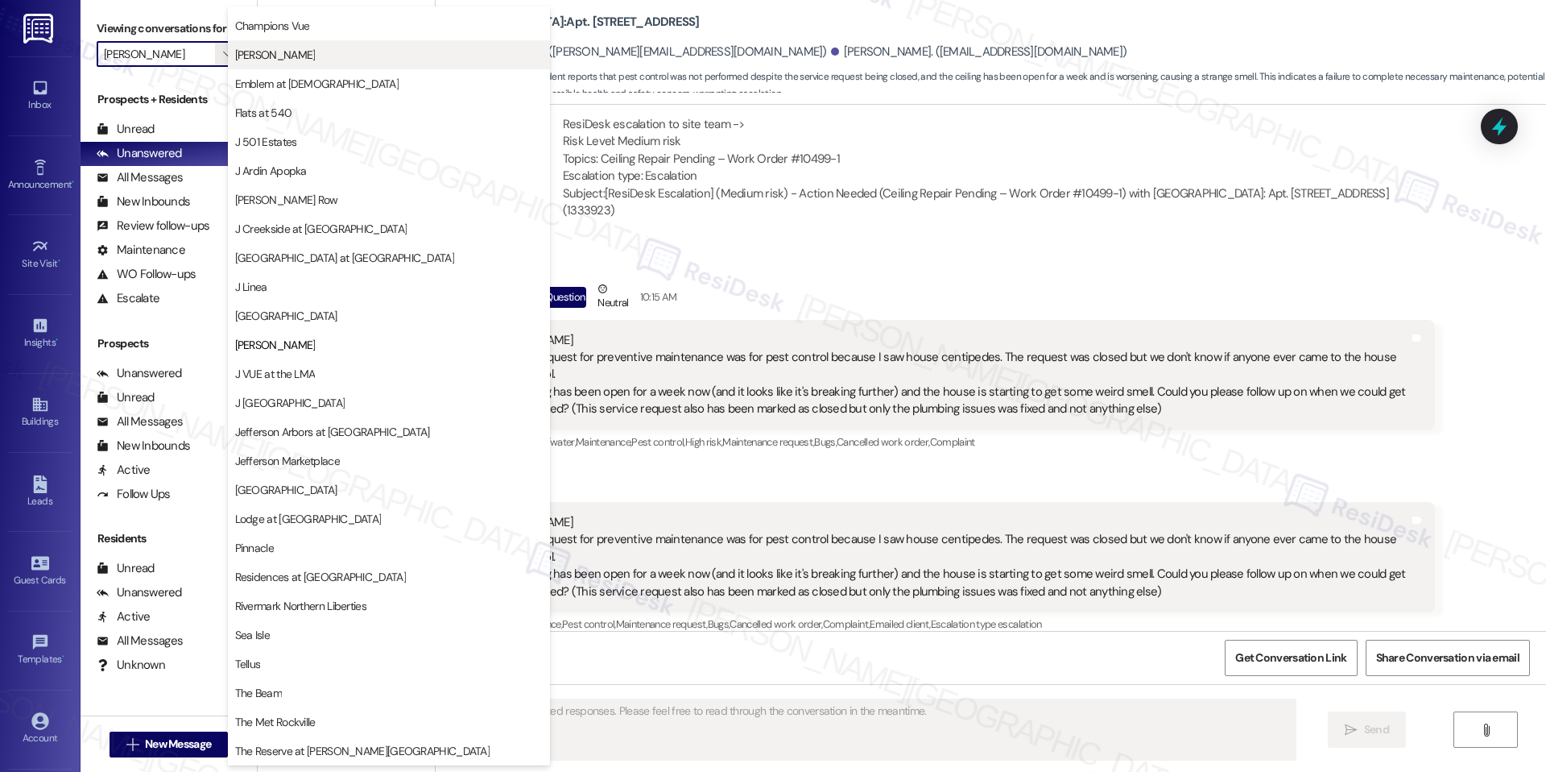
scroll to position [0, 0]
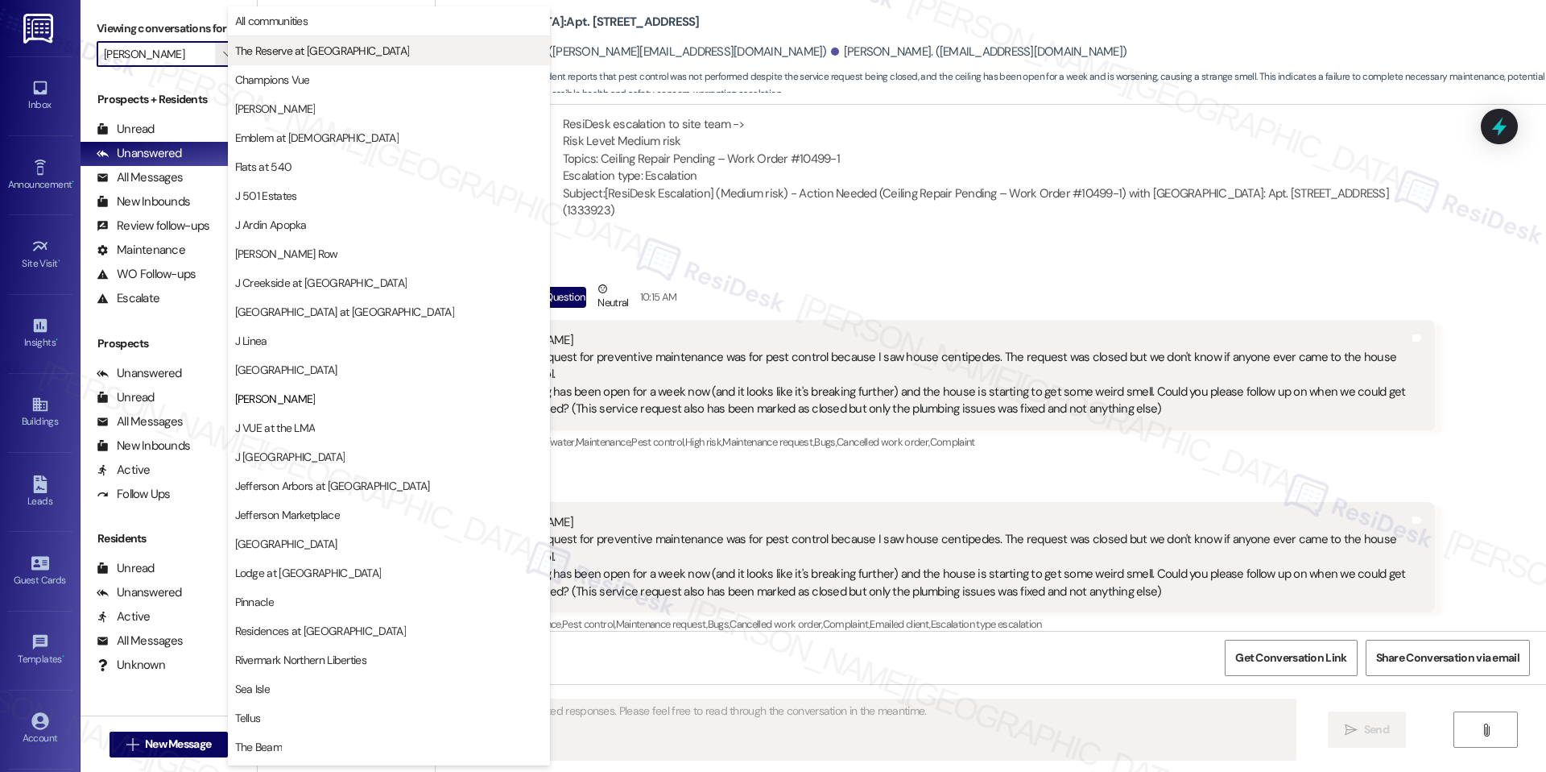
click at [290, 45] on span "The Reserve at [GEOGRAPHIC_DATA]" at bounding box center [322, 51] width 175 height 16
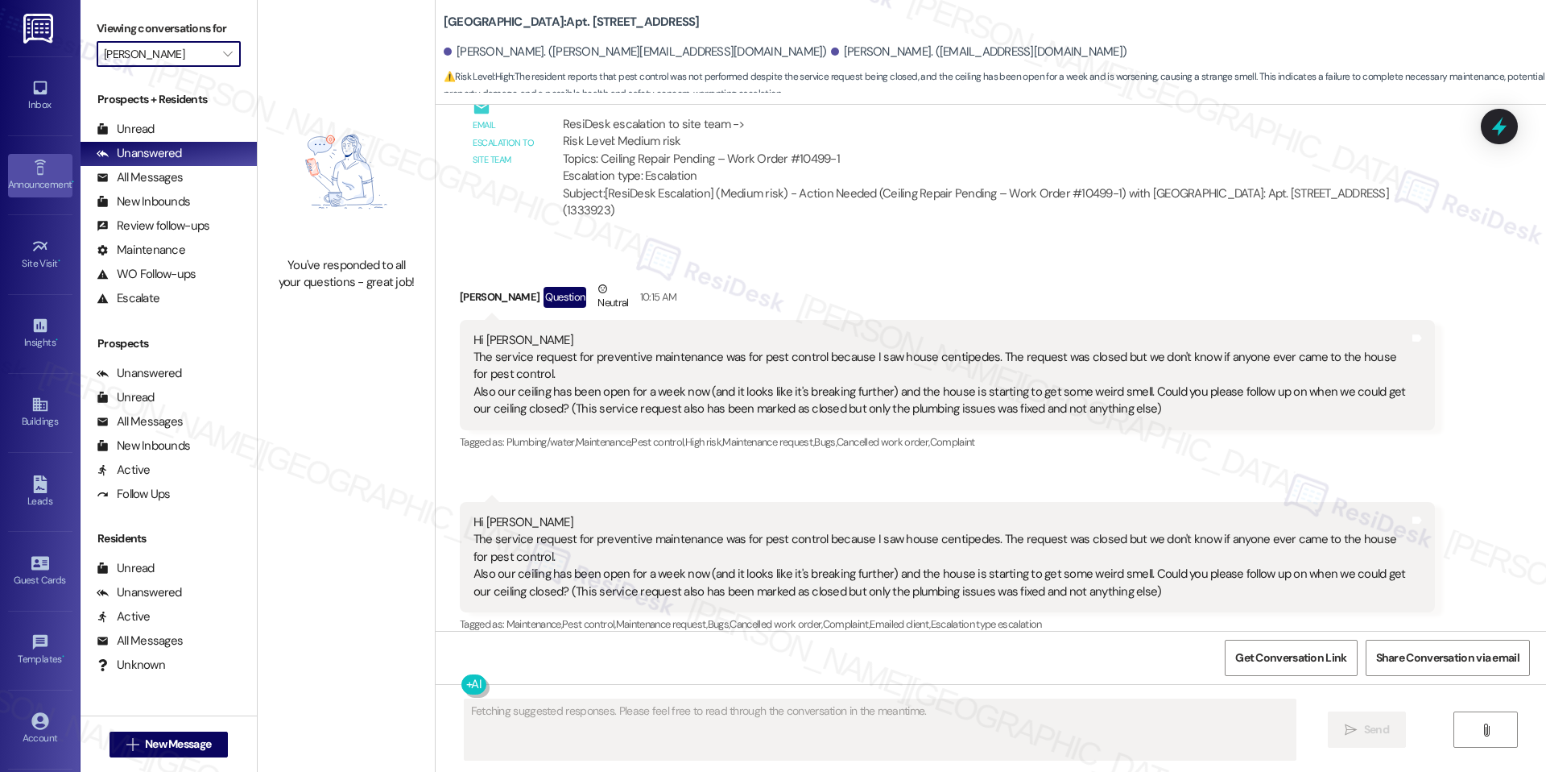
type input "The Reserve at [GEOGRAPHIC_DATA]"
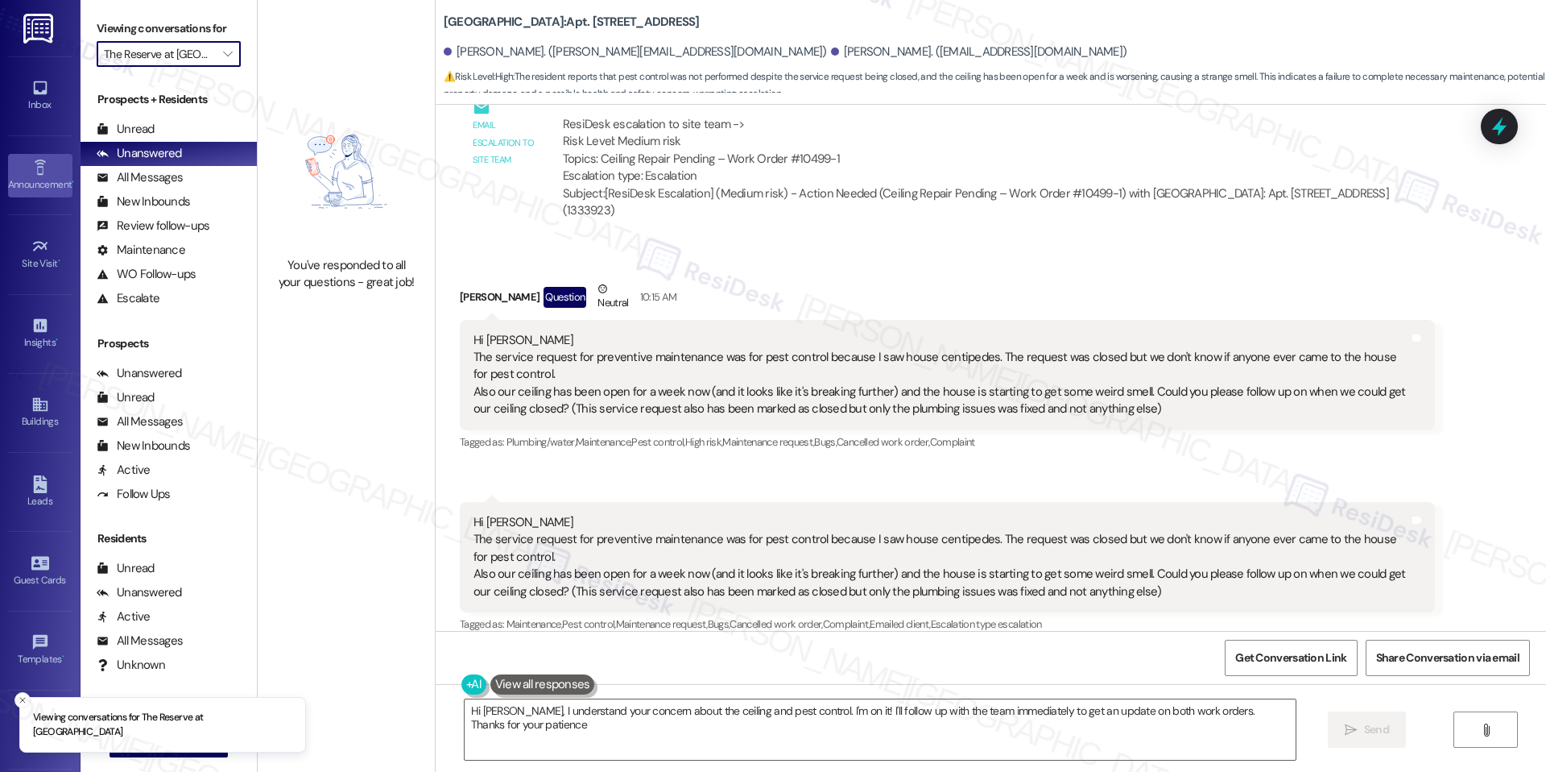
type textarea "Hi Ananya, I understand your concern about the ceiling and pest control. I'm on…"
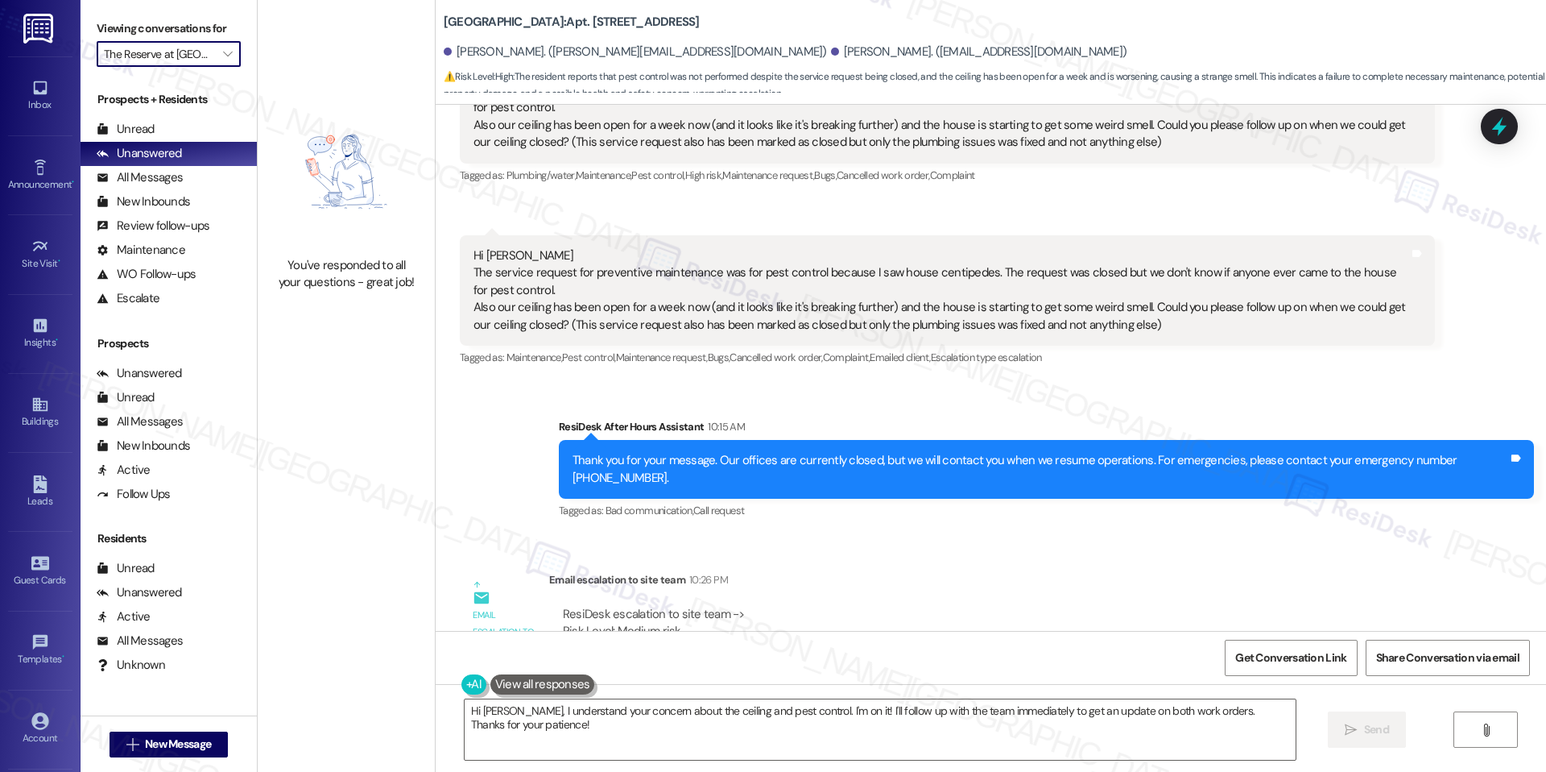
scroll to position [2589, 0]
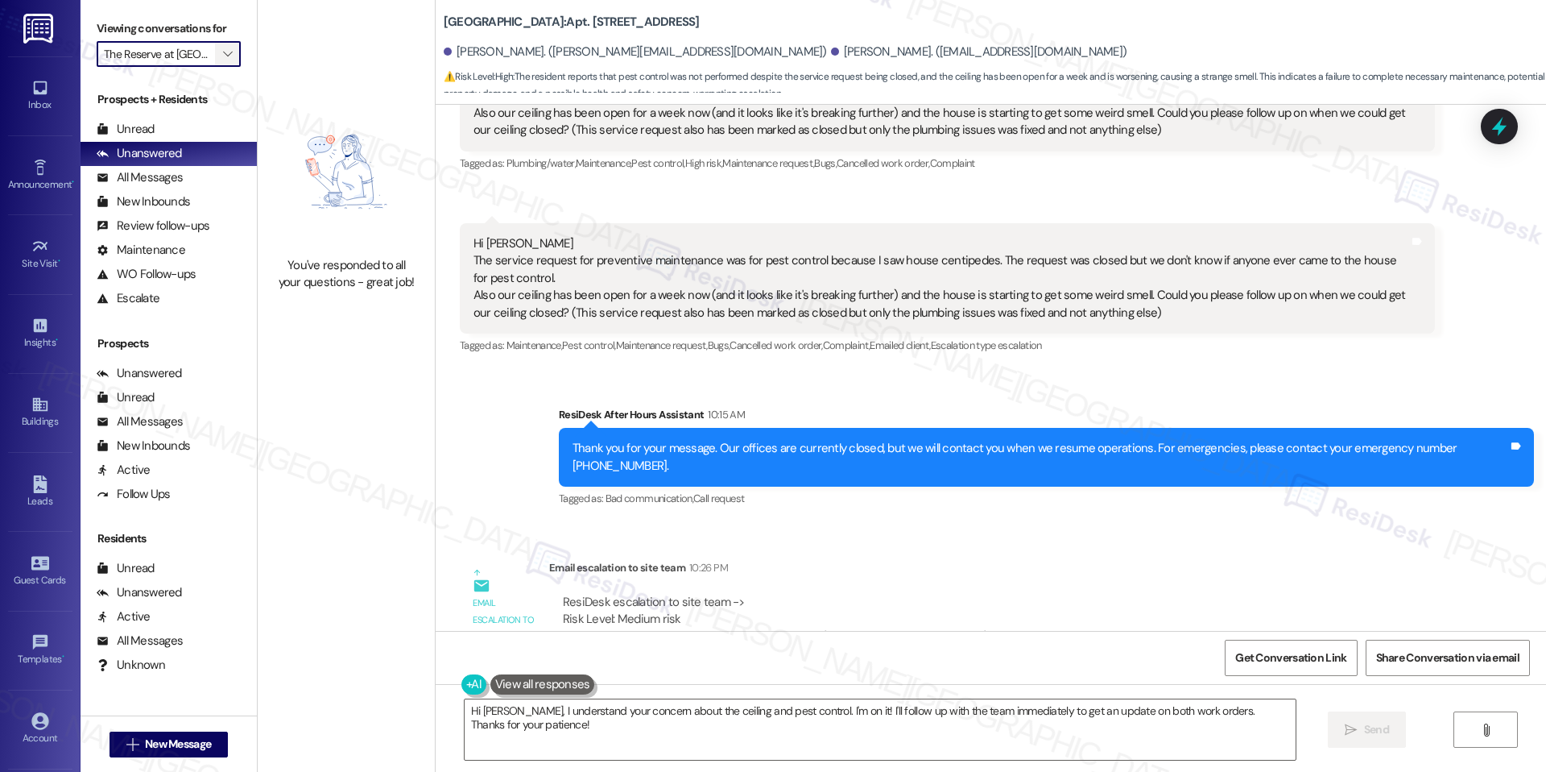
click at [221, 56] on span "" at bounding box center [227, 54] width 15 height 26
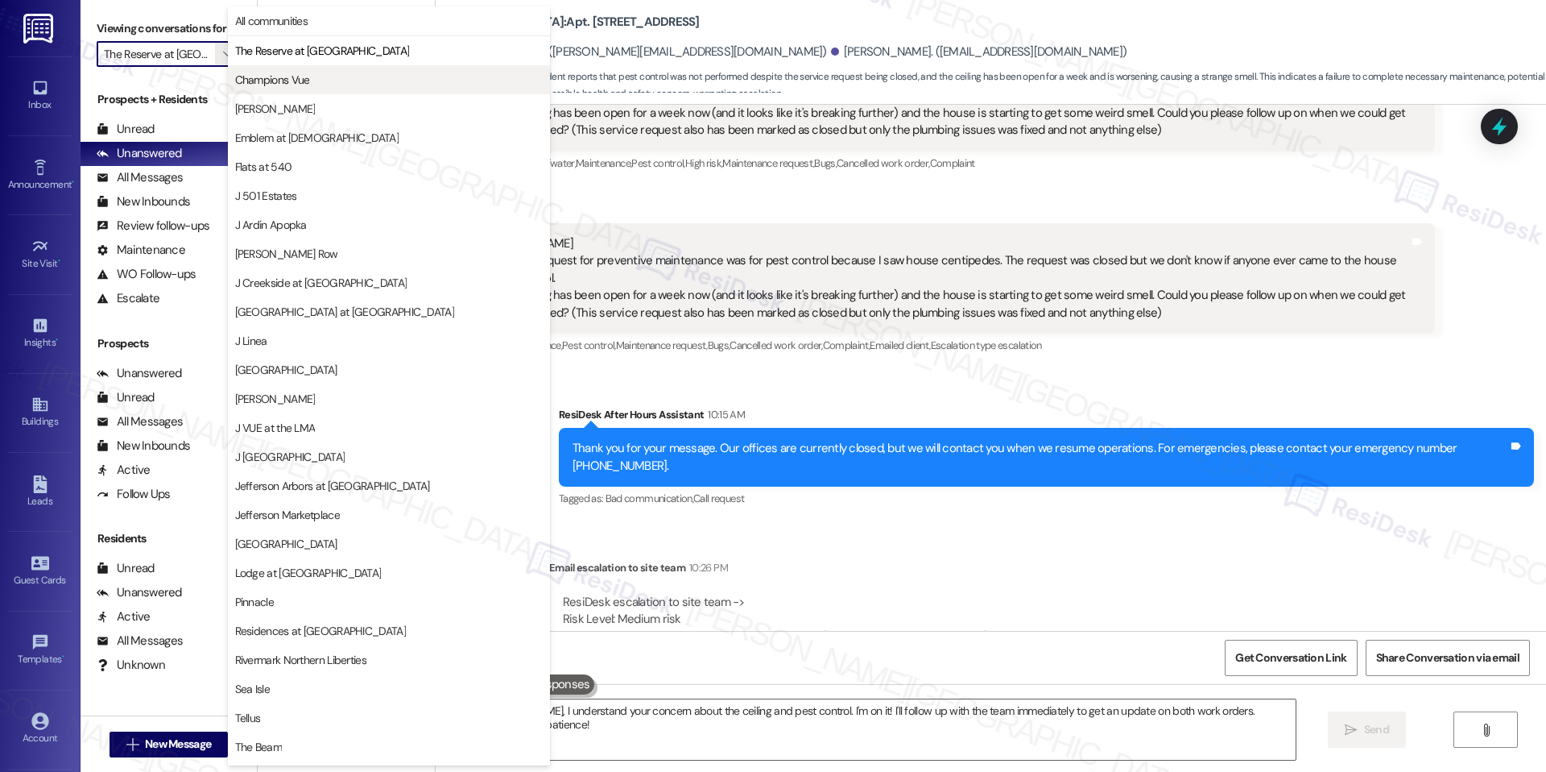
click at [263, 74] on span "Champions Vue" at bounding box center [272, 80] width 75 height 16
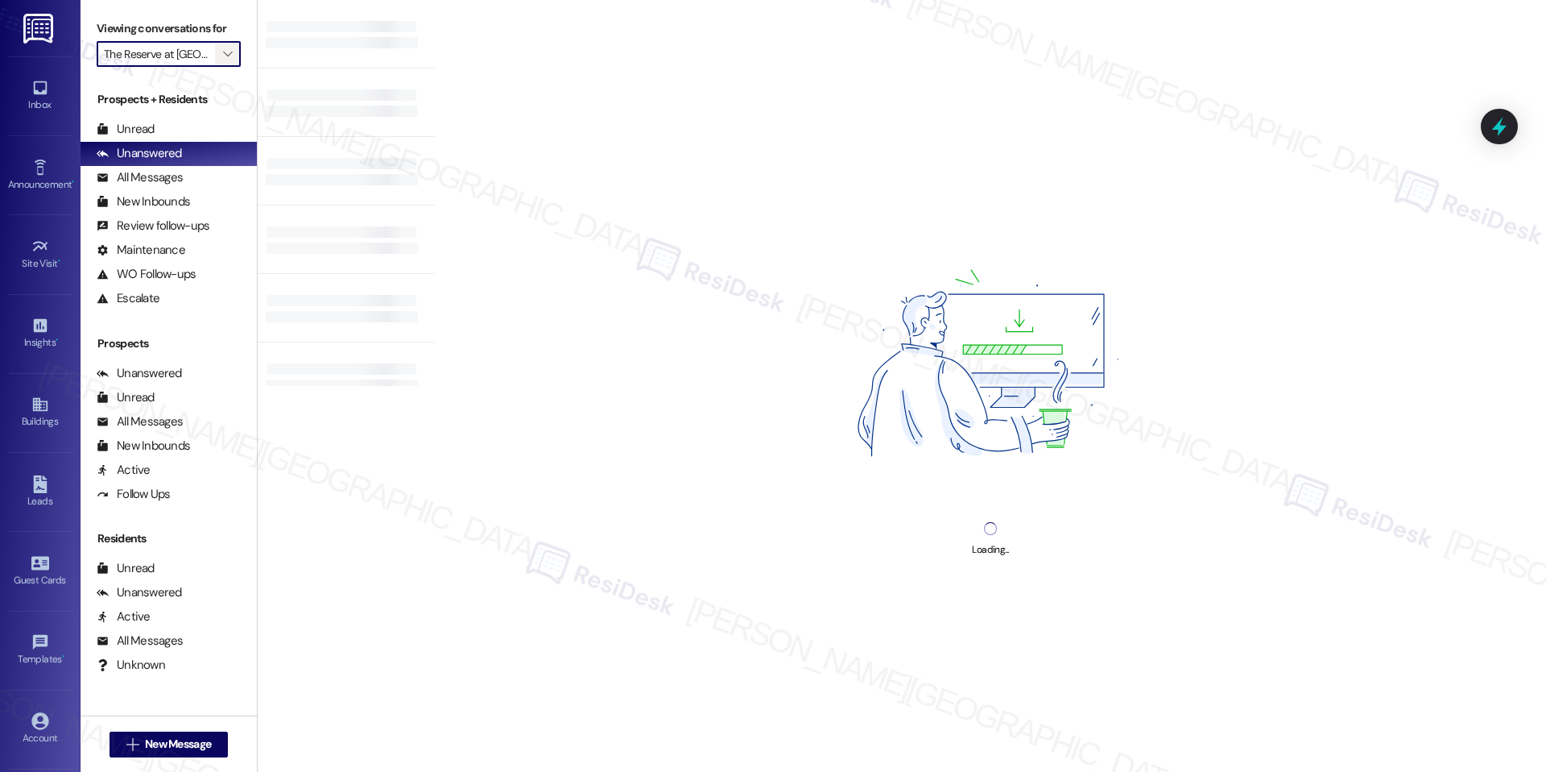
type input "Champions Vue"
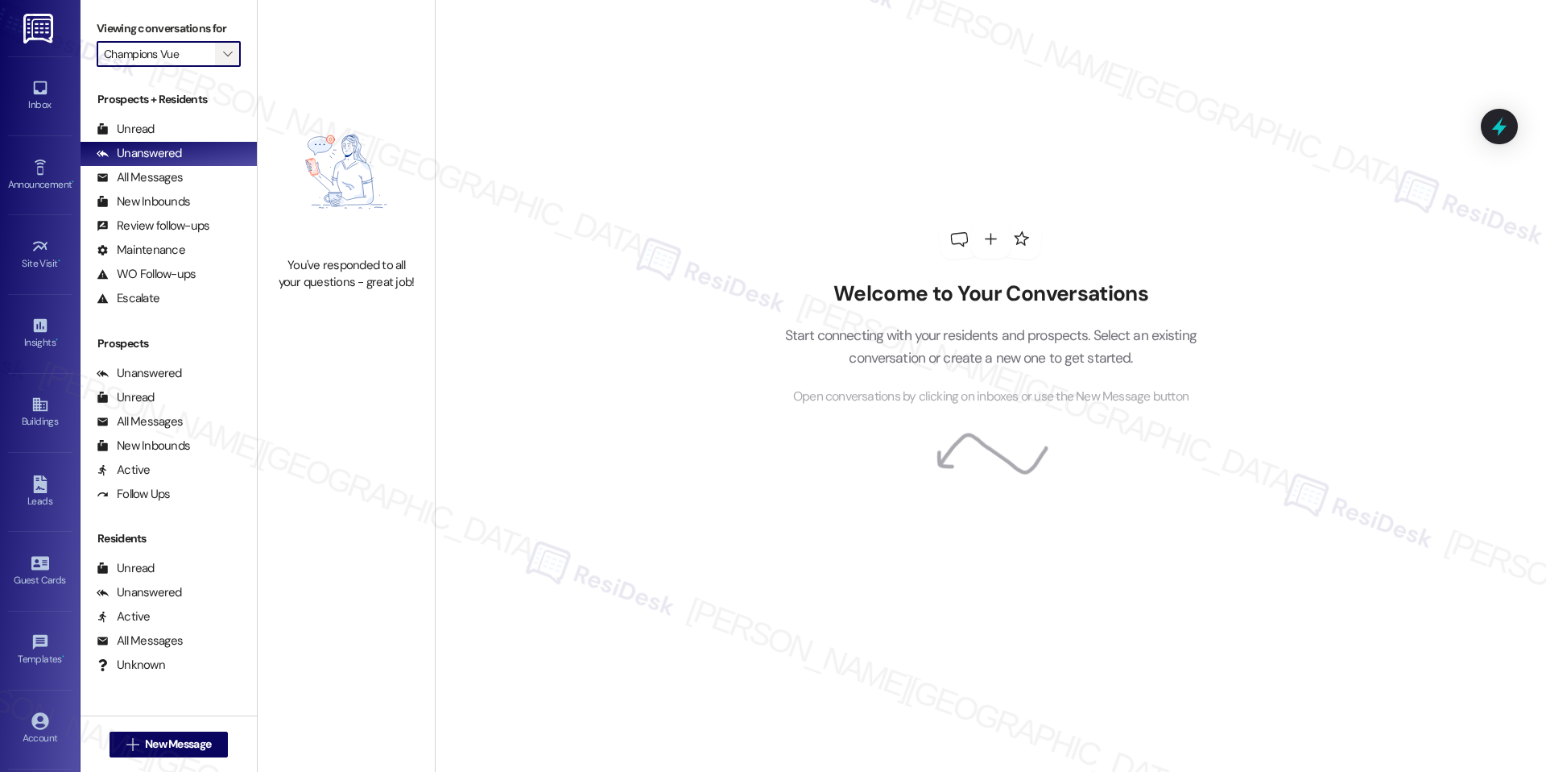
click at [223, 50] on icon "" at bounding box center [227, 54] width 9 height 13
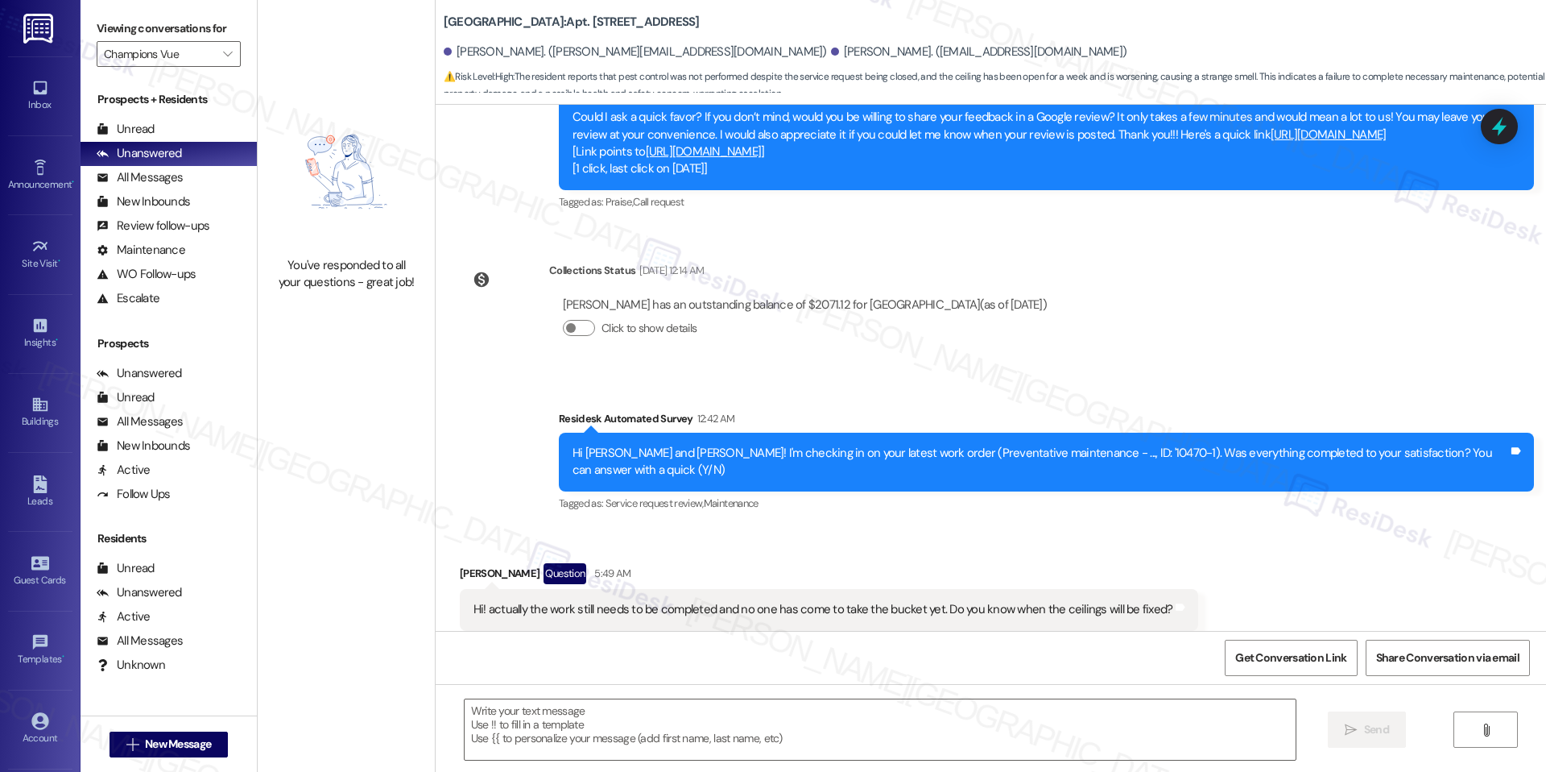
type textarea "Fetching suggested responses. Please feel free to read through the conversation…"
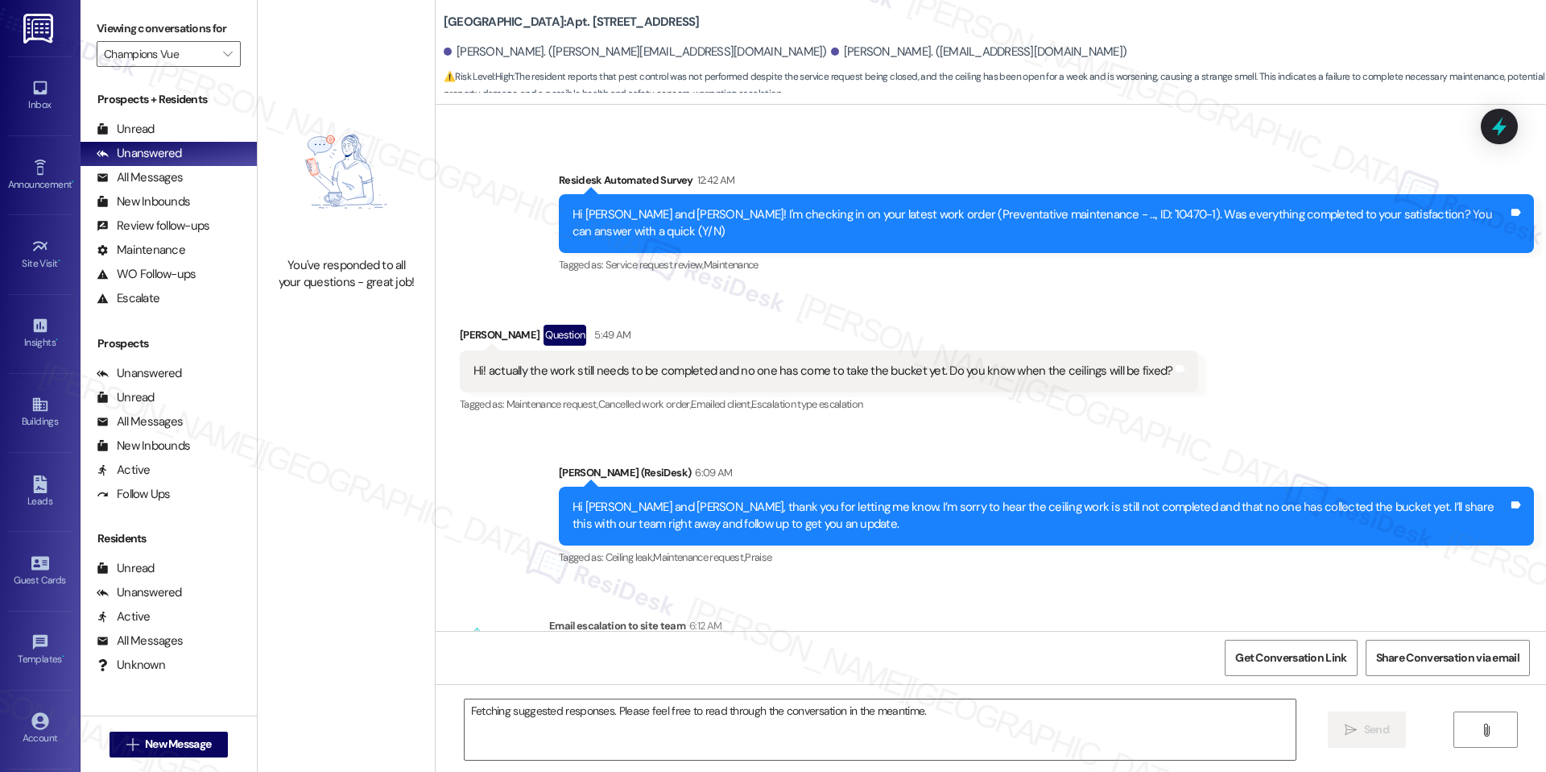
click at [258, 106] on div "You've responded to all your questions - great job!" at bounding box center [346, 193] width 177 height 386
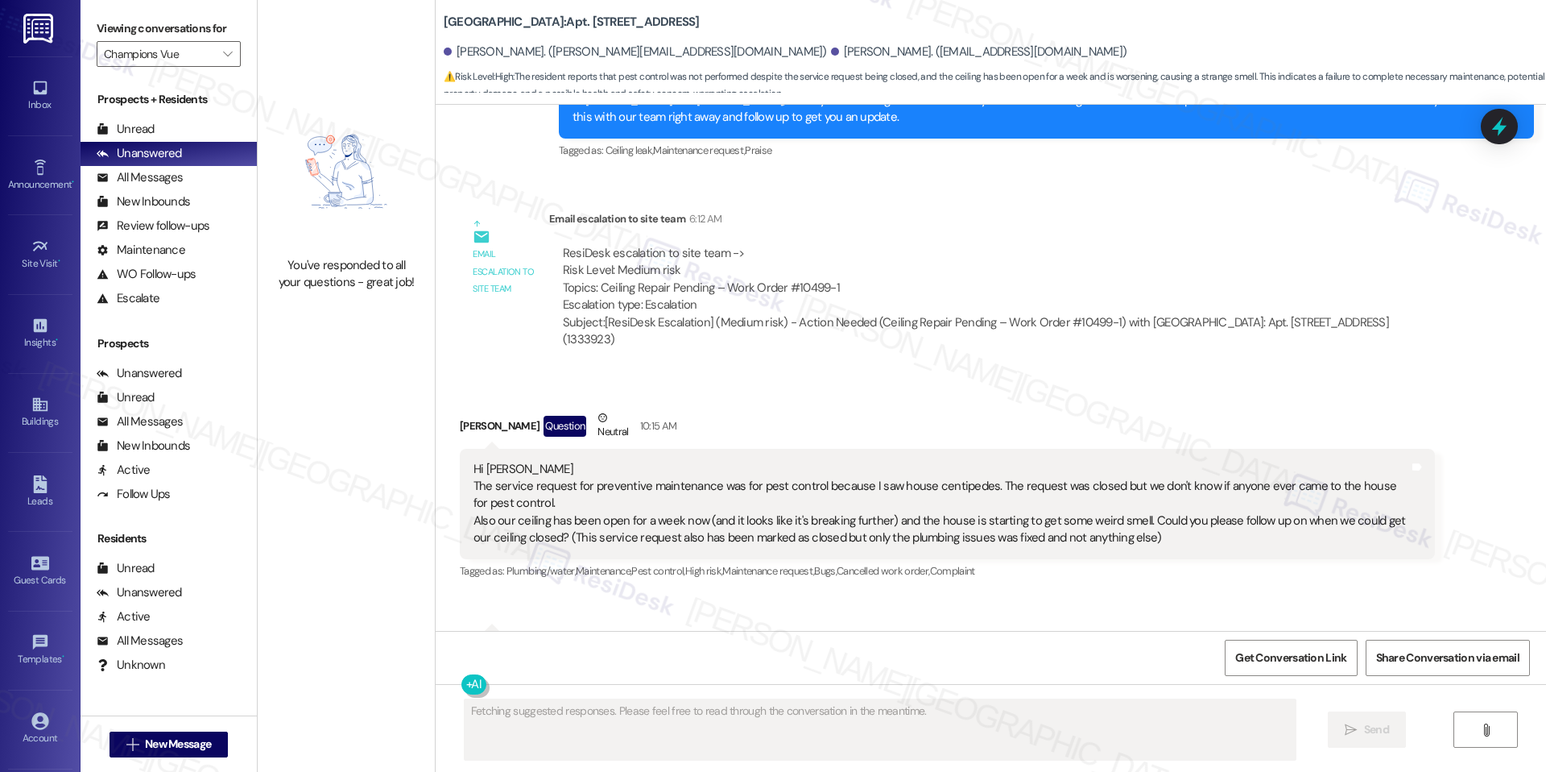
scroll to position [2310, 0]
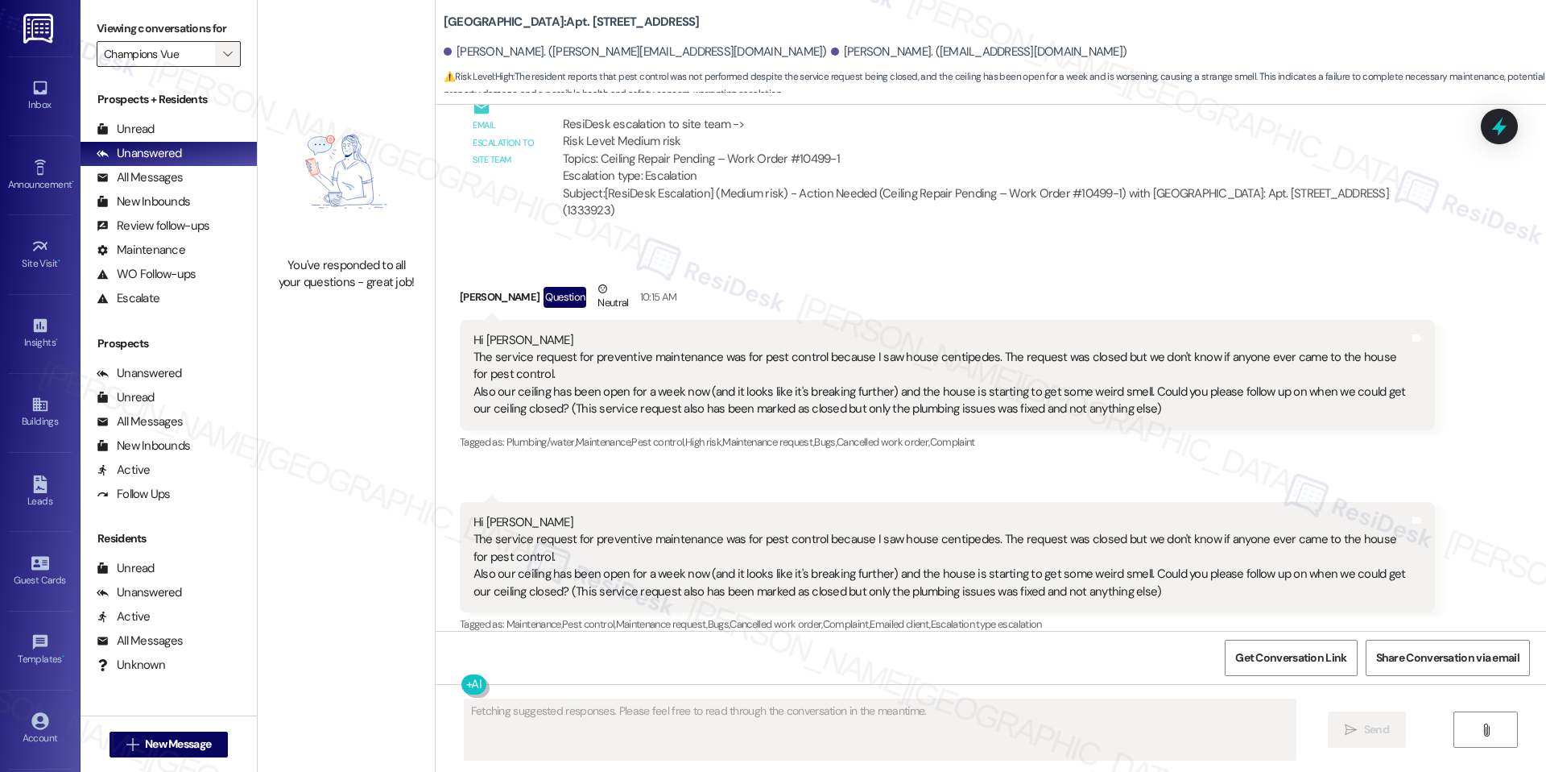
click at [223, 48] on icon "" at bounding box center [227, 54] width 9 height 13
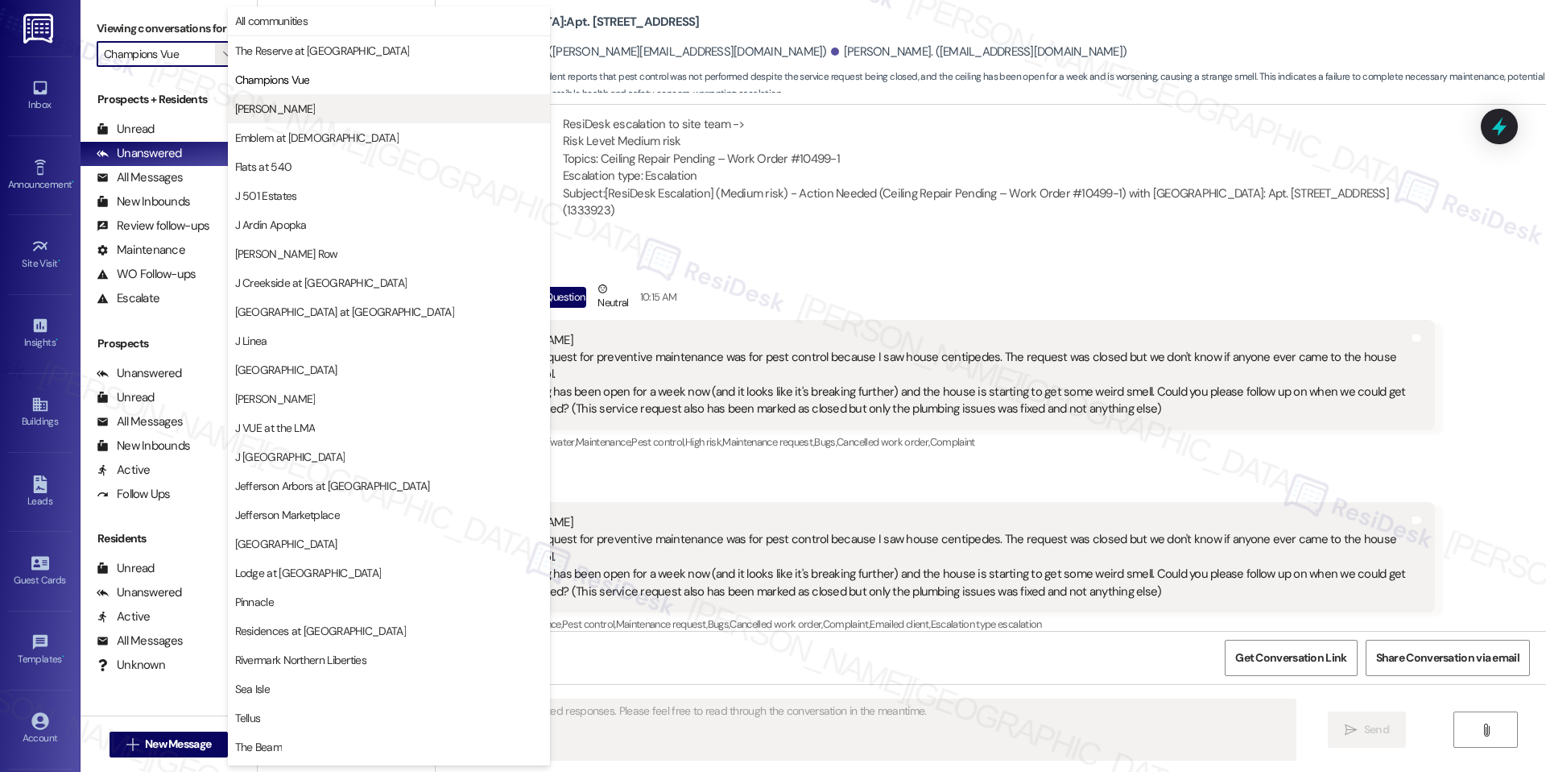
click at [257, 110] on span "[PERSON_NAME]" at bounding box center [389, 109] width 308 height 16
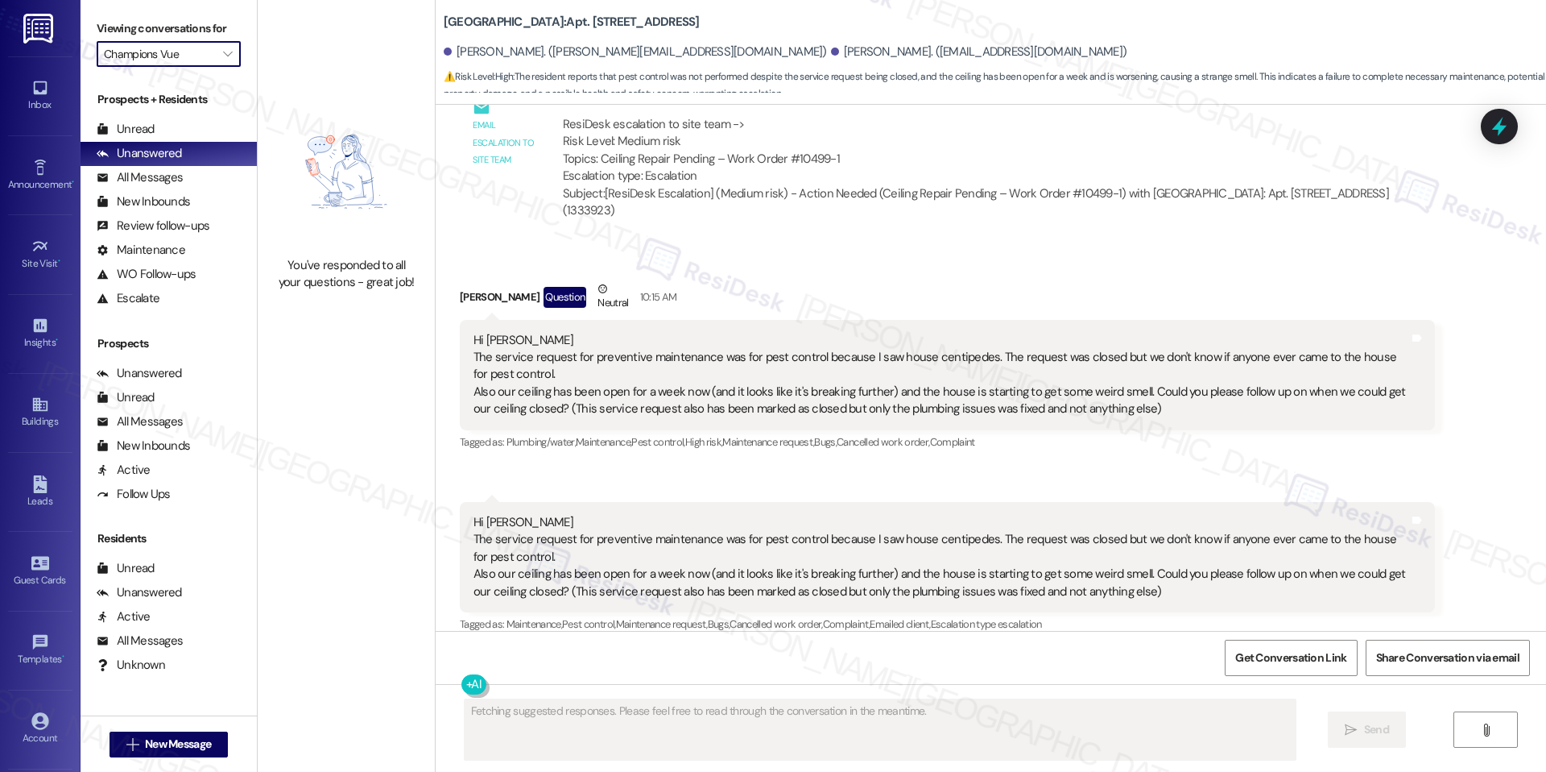
type input "[PERSON_NAME]"
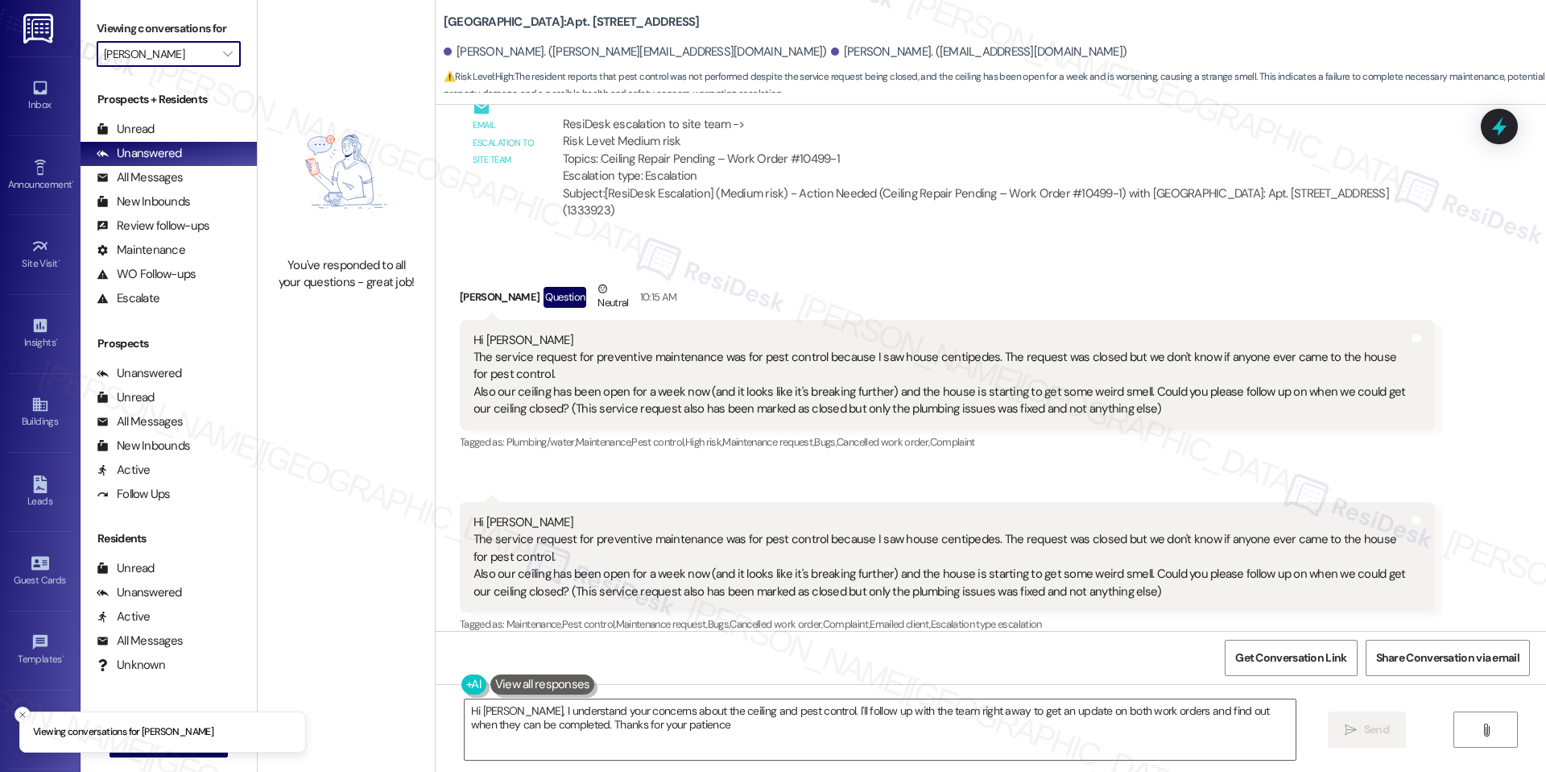
type textarea "Hi Ananya, I understand your concerns about the ceiling and pest control. I'll …"
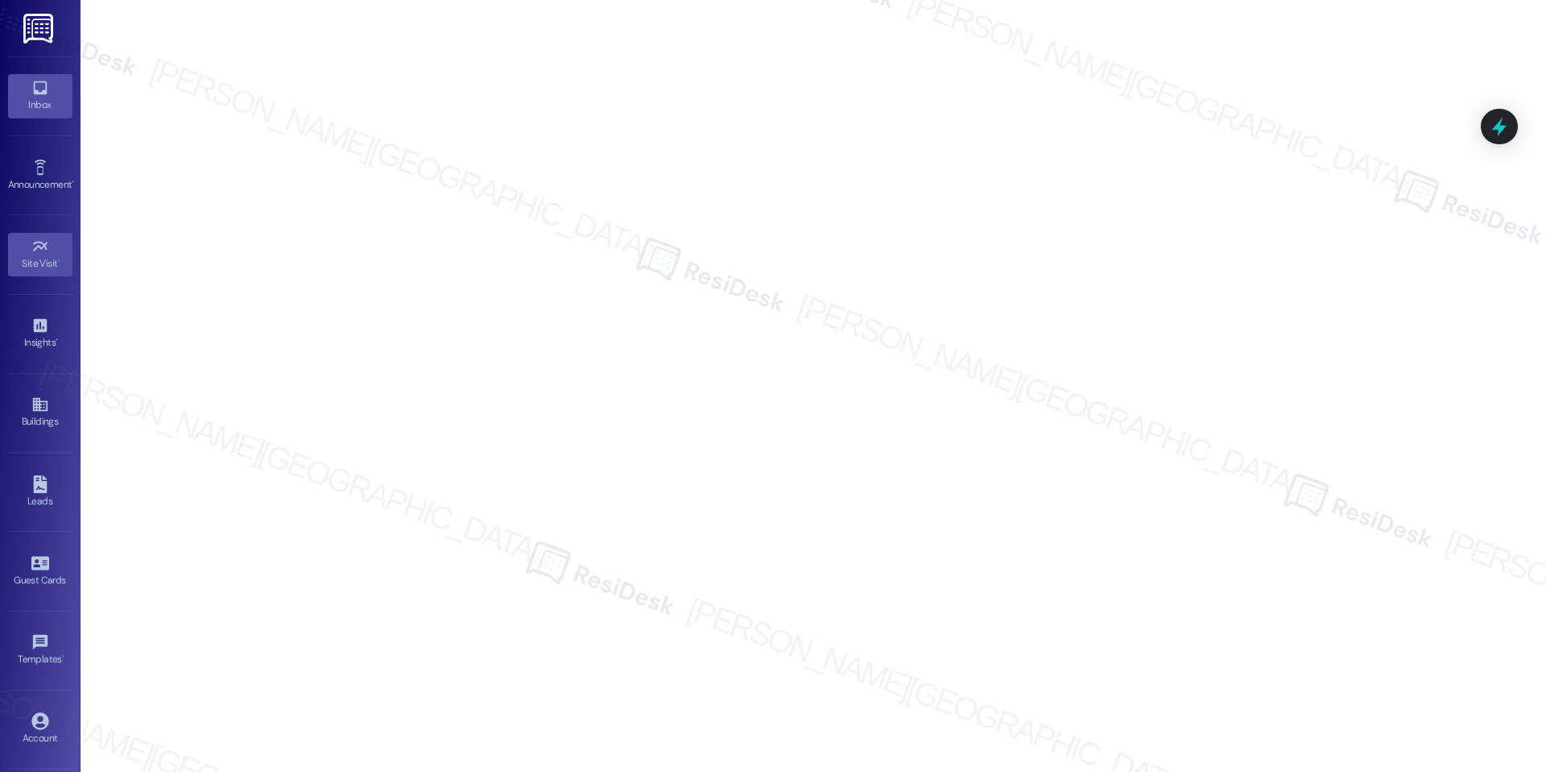
click at [16, 86] on link "Inbox" at bounding box center [40, 95] width 64 height 43
